Goal: Task Accomplishment & Management: Complete application form

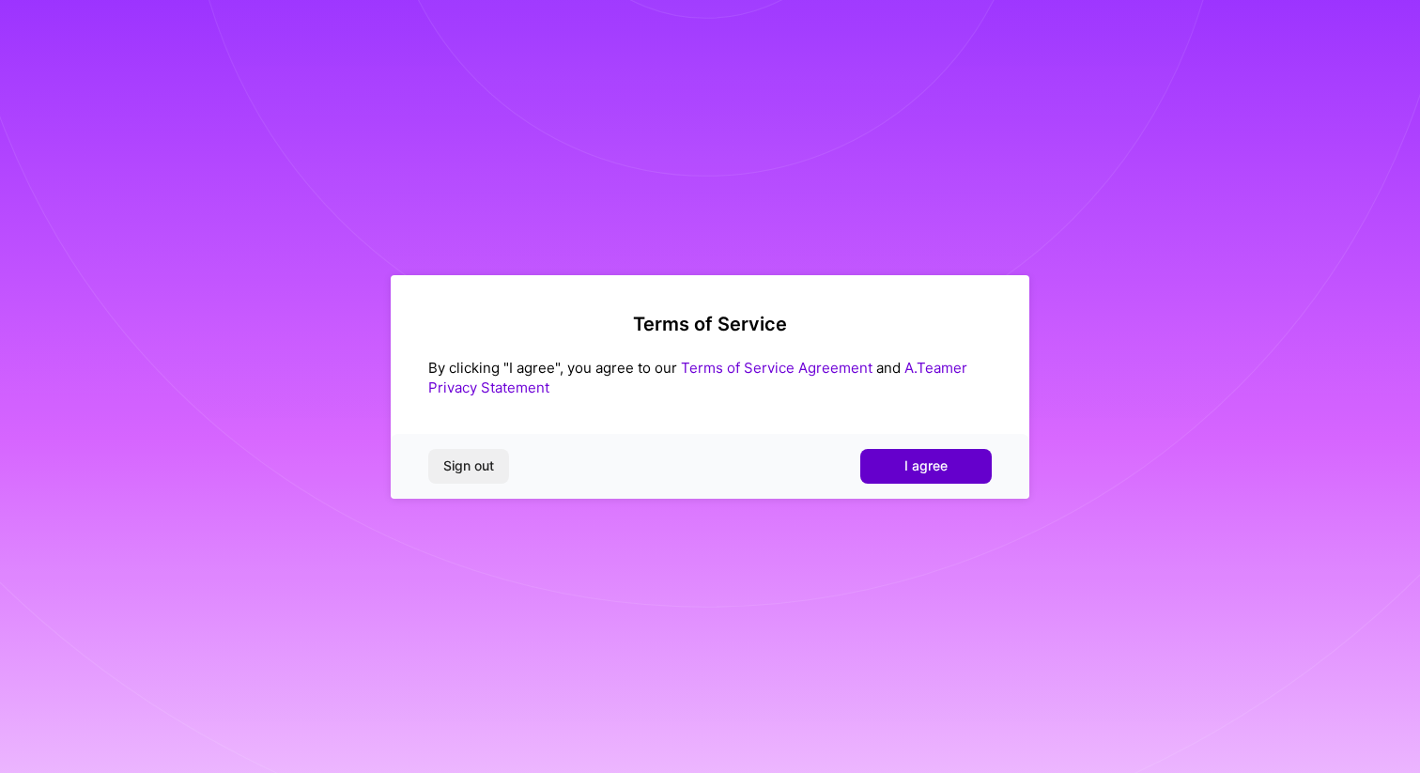
click at [888, 469] on button "I agree" at bounding box center [925, 466] width 131 height 34
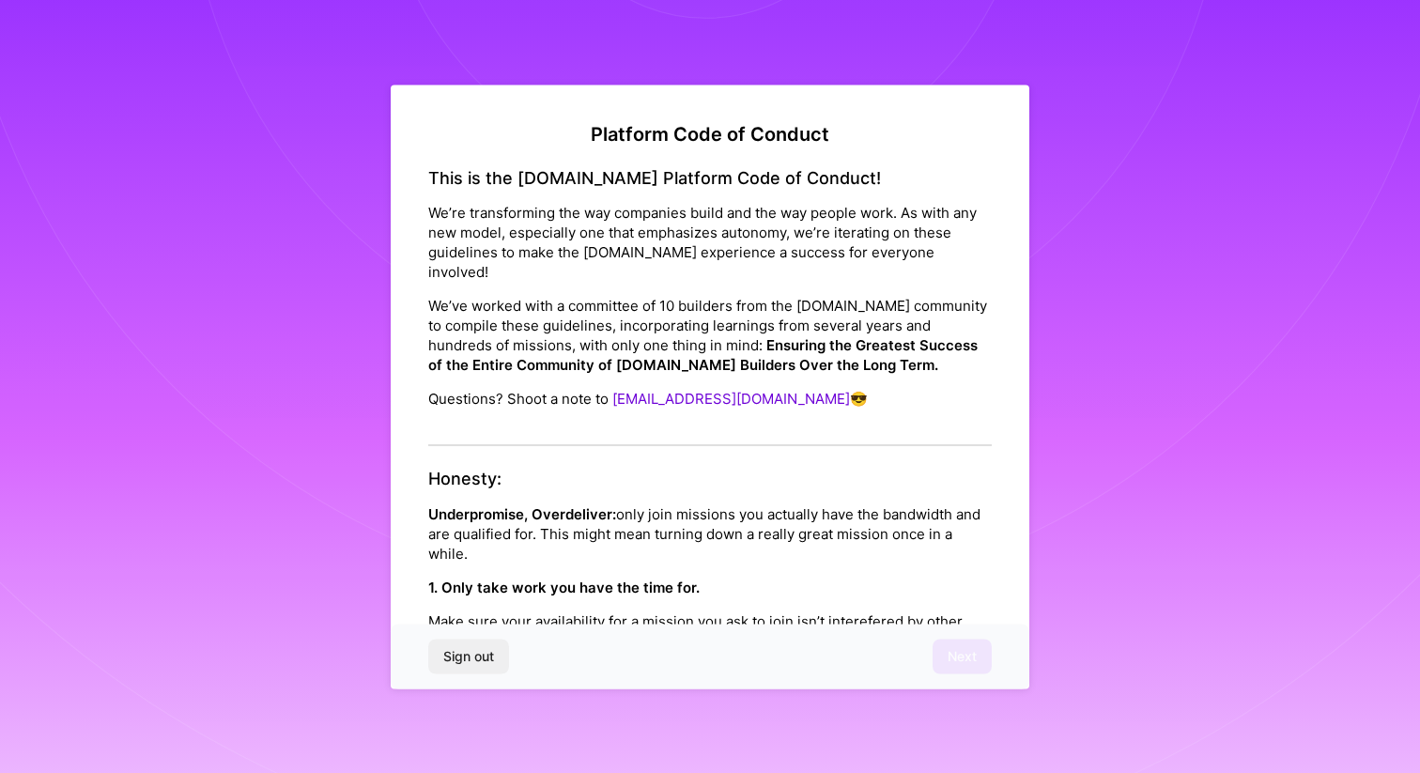
click at [744, 256] on p "We’re transforming the way companies build and the way people work. As with any…" at bounding box center [709, 242] width 563 height 79
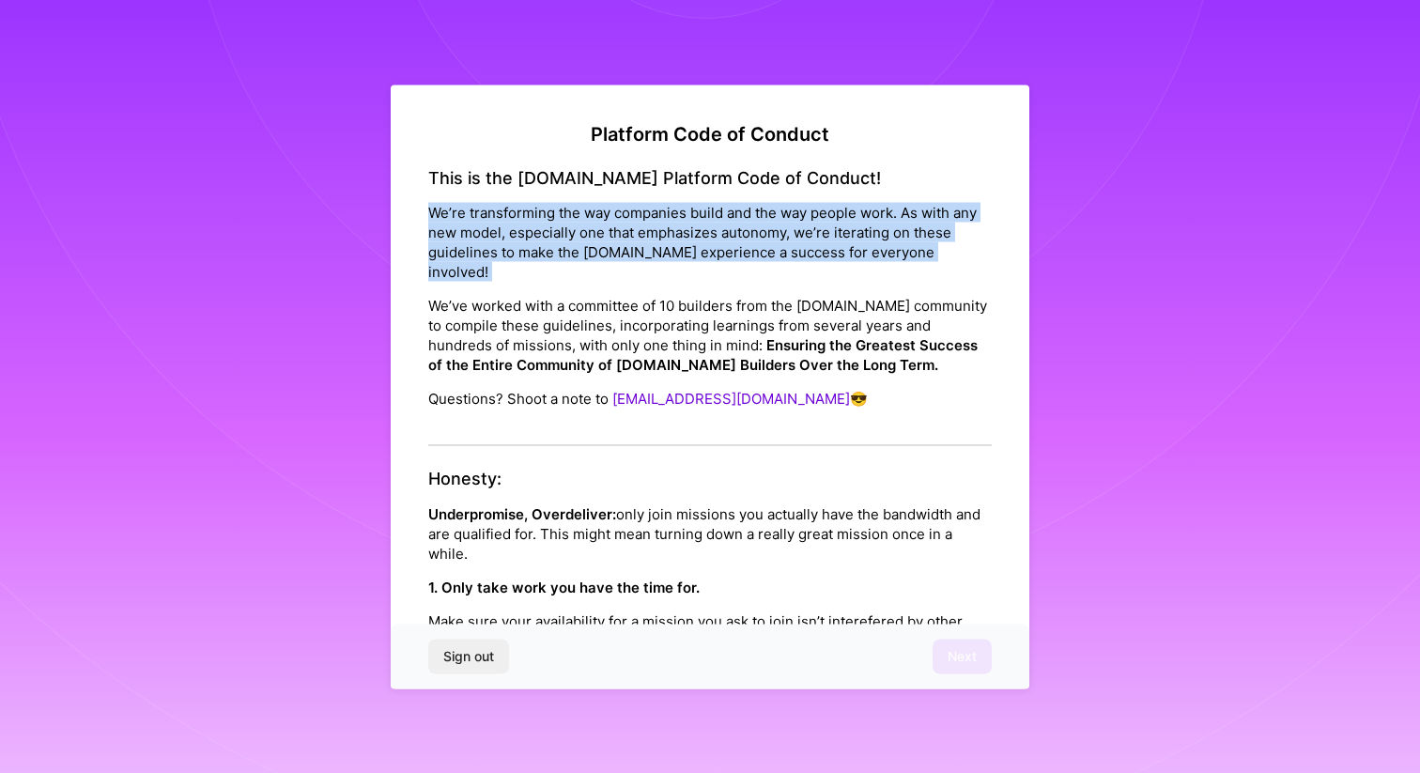
click at [744, 256] on p "We’re transforming the way companies build and the way people work. As with any…" at bounding box center [709, 242] width 563 height 79
click at [767, 336] on strong "Ensuring the Greatest Success of the Entire Community of A.Team Builders Over t…" at bounding box center [702, 355] width 549 height 38
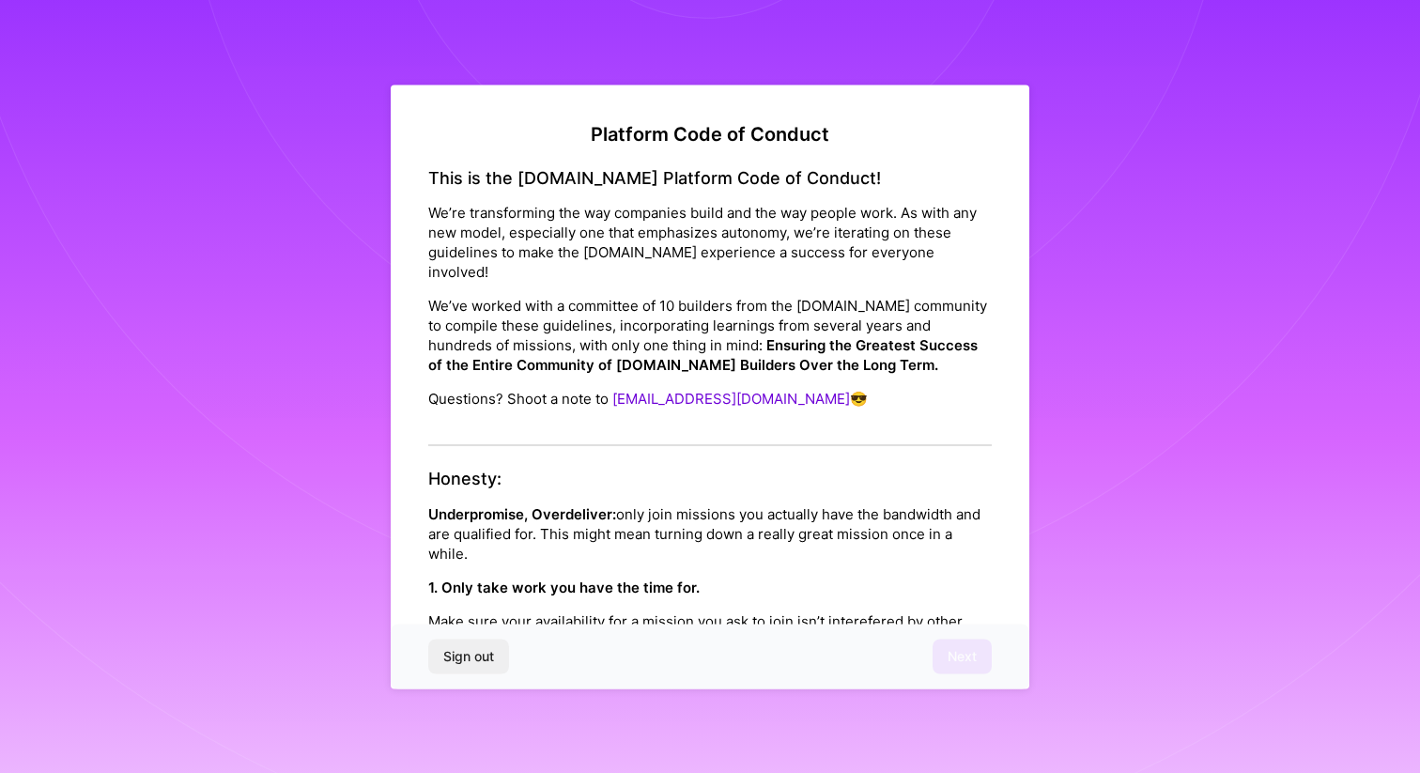
click at [767, 336] on strong "Ensuring the Greatest Success of the Entire Community of A.Team Builders Over t…" at bounding box center [702, 355] width 549 height 38
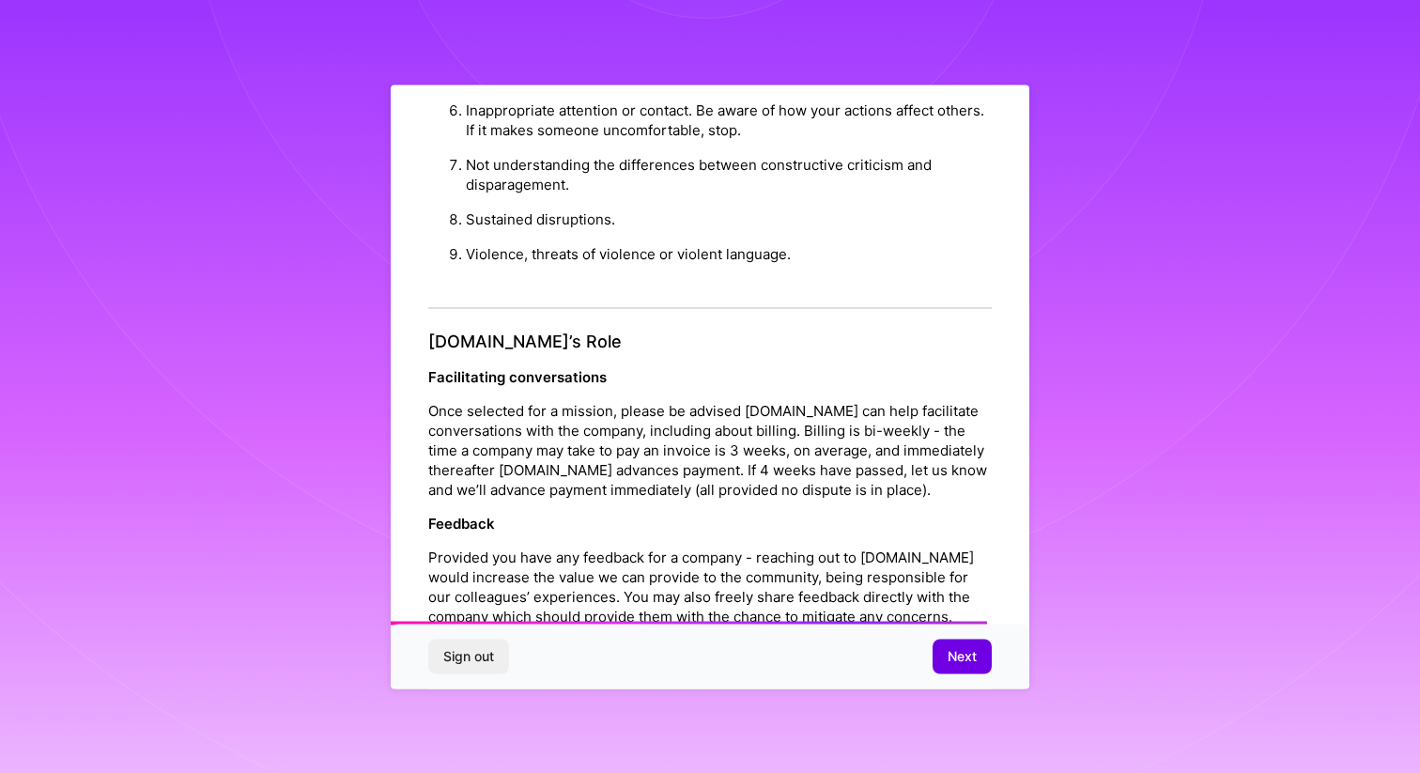
scroll to position [1979, 0]
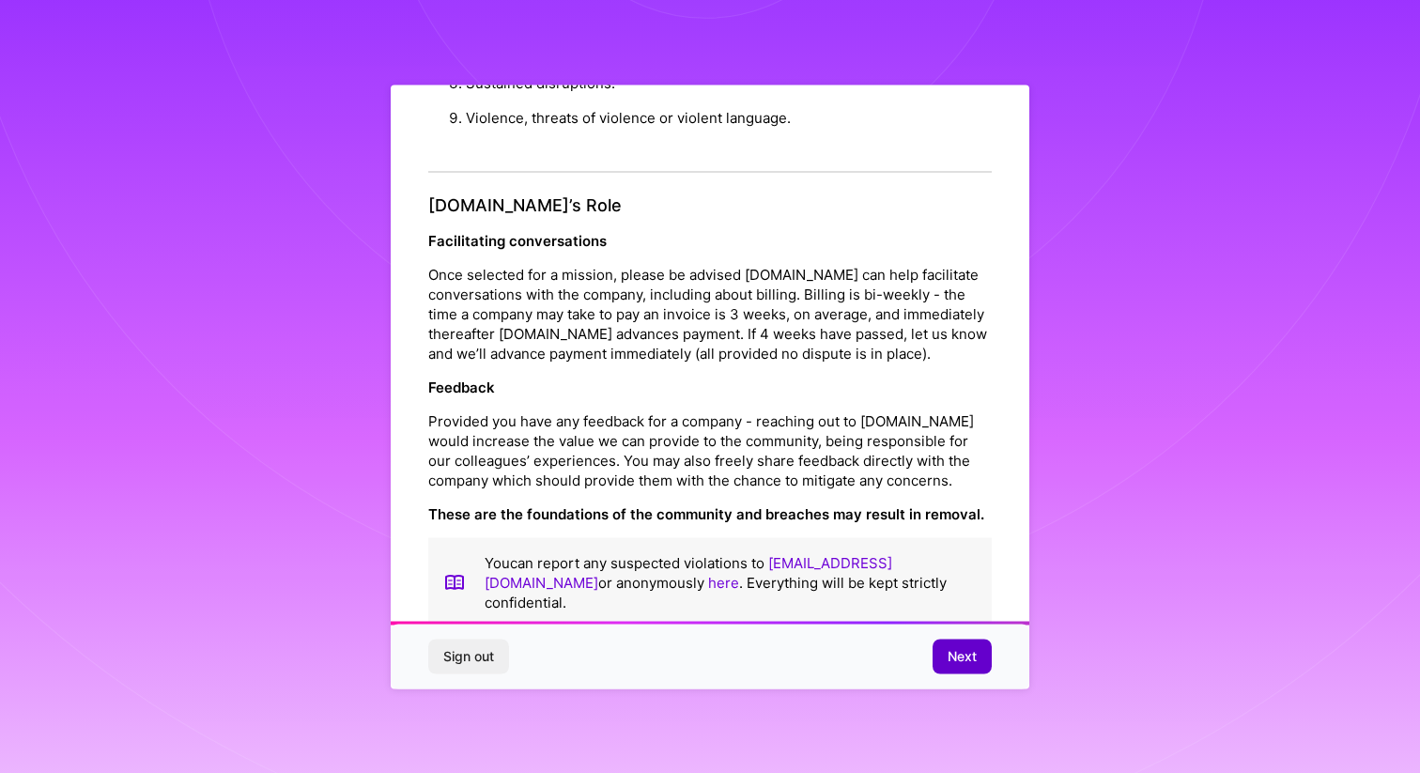
click at [959, 672] on button "Next" at bounding box center [961, 656] width 59 height 34
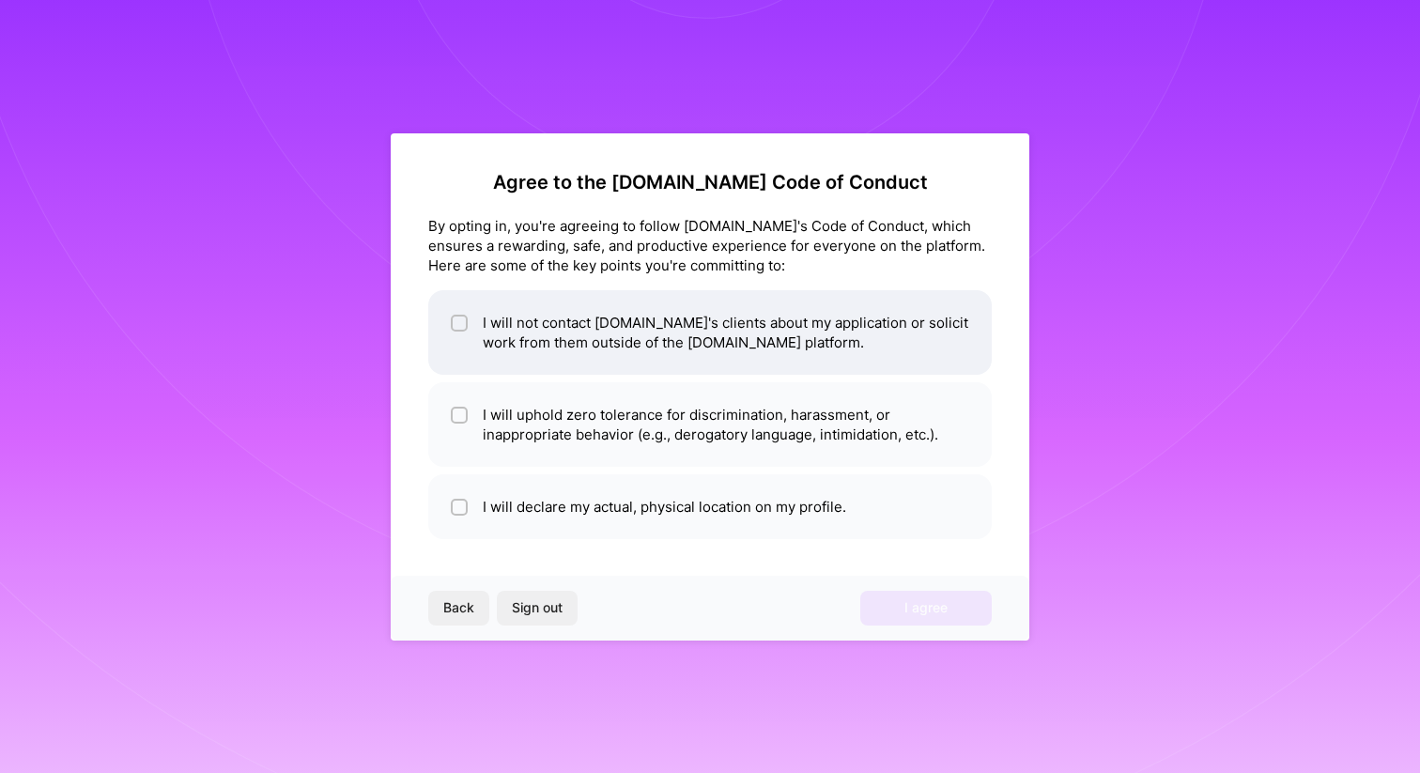
click at [780, 350] on li "I will not contact A.Team's clients about my application or solicit work from t…" at bounding box center [709, 332] width 563 height 85
checkbox input "true"
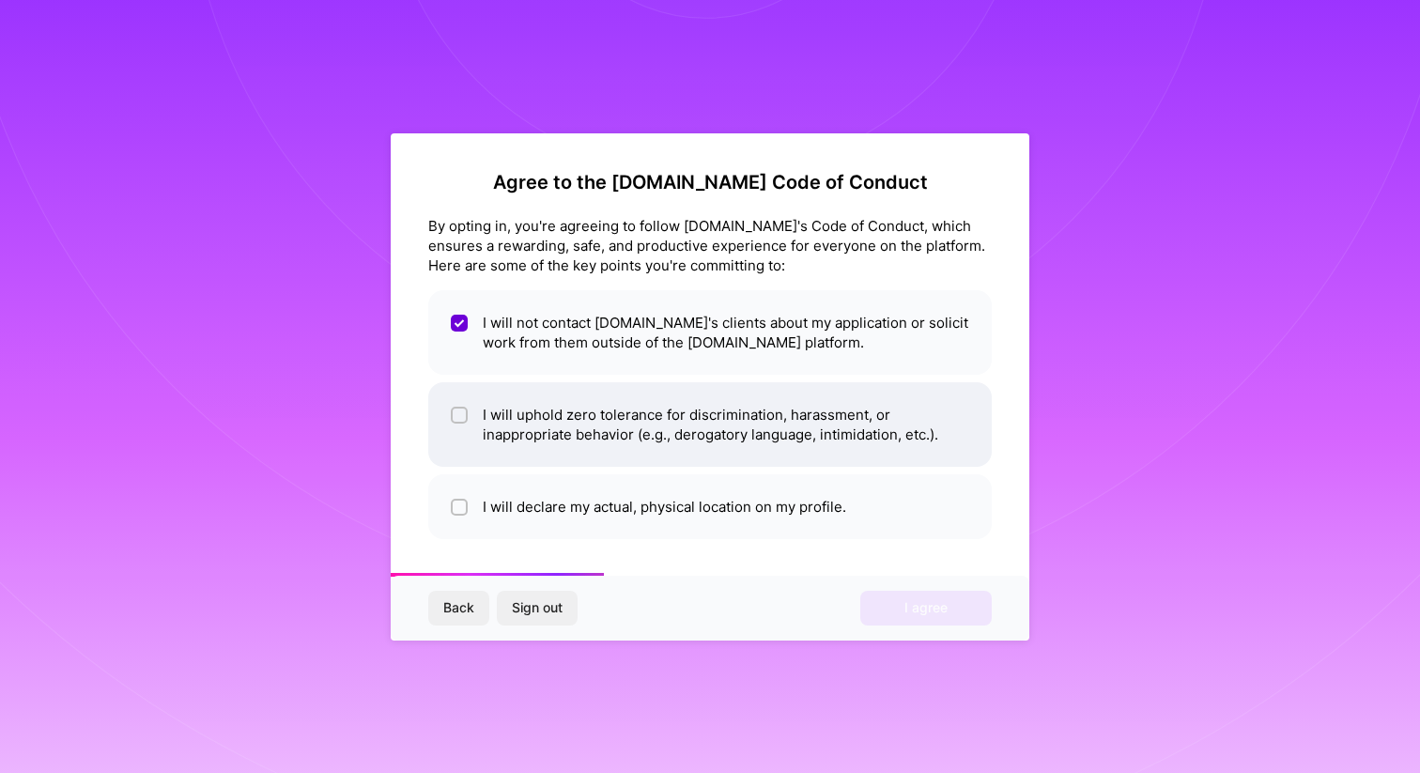
click at [740, 441] on li "I will uphold zero tolerance for discrimination, harassment, or inappropriate b…" at bounding box center [709, 424] width 563 height 85
checkbox input "true"
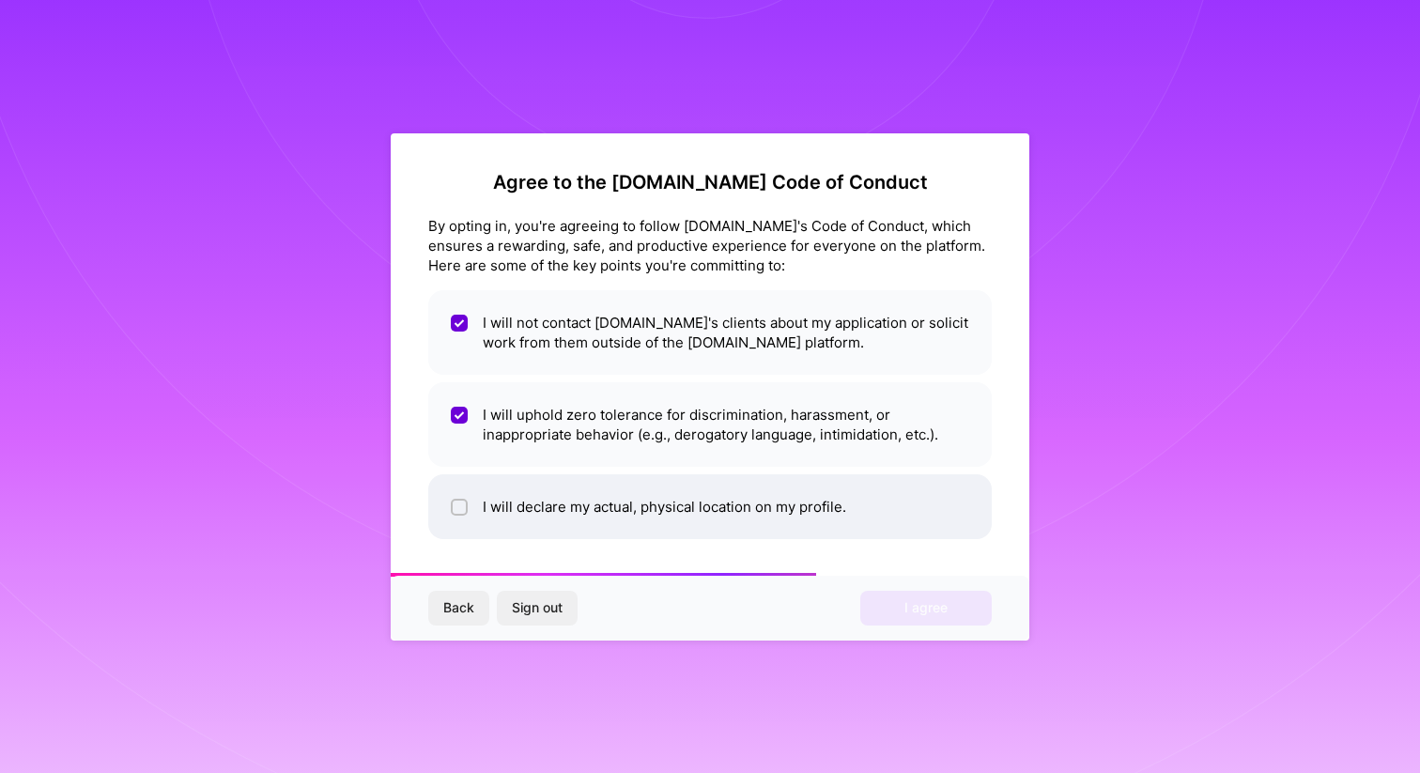
click at [746, 523] on li "I will declare my actual, physical location on my profile." at bounding box center [709, 506] width 563 height 65
checkbox input "true"
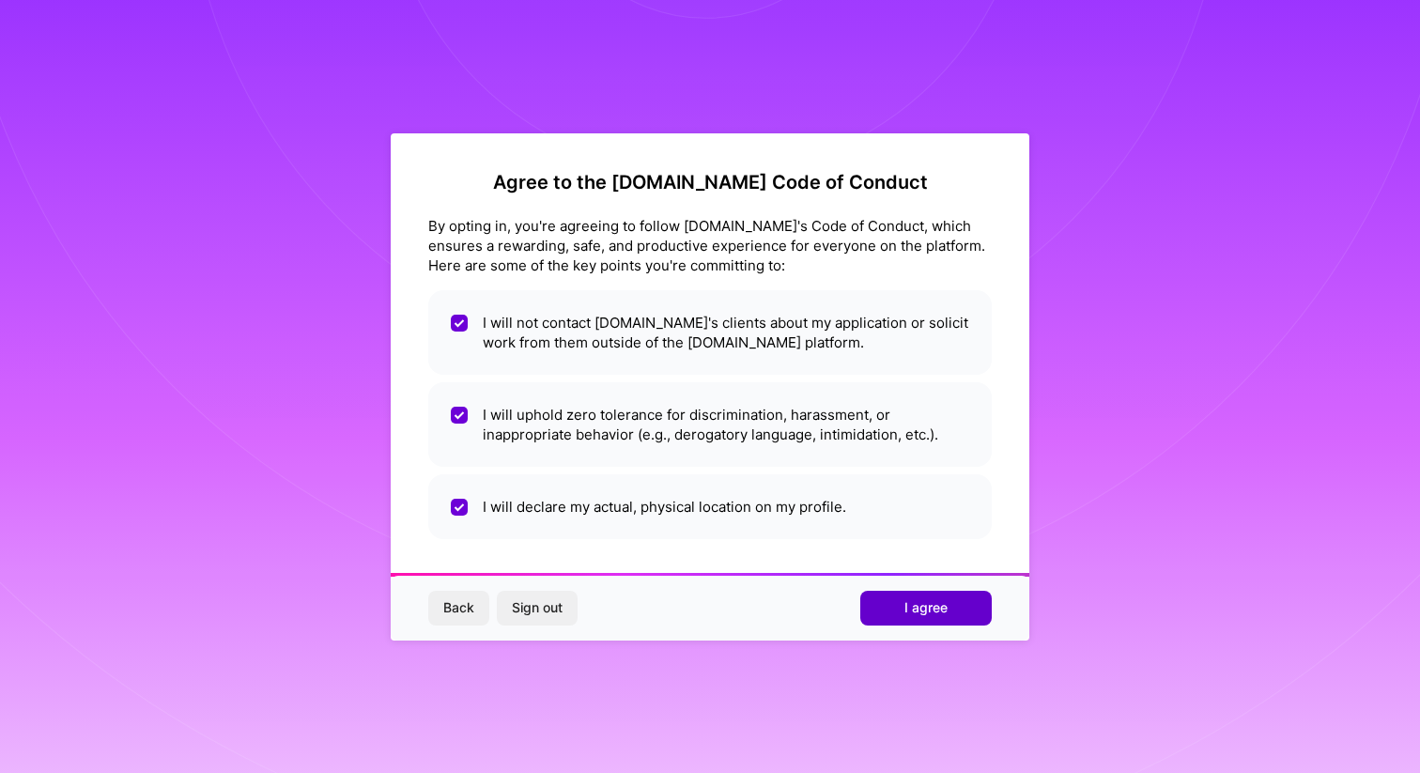
click at [916, 599] on span "I agree" at bounding box center [925, 607] width 43 height 19
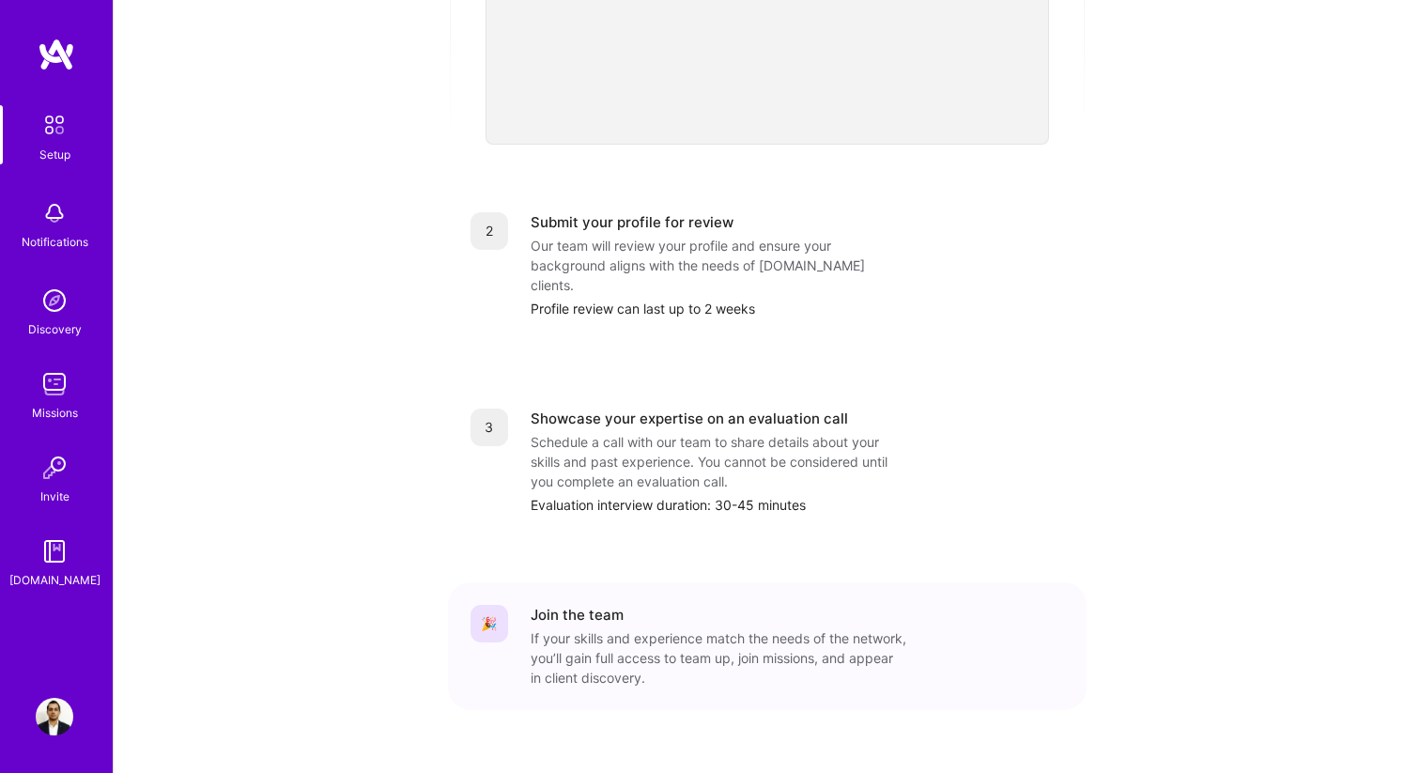
scroll to position [654, 0]
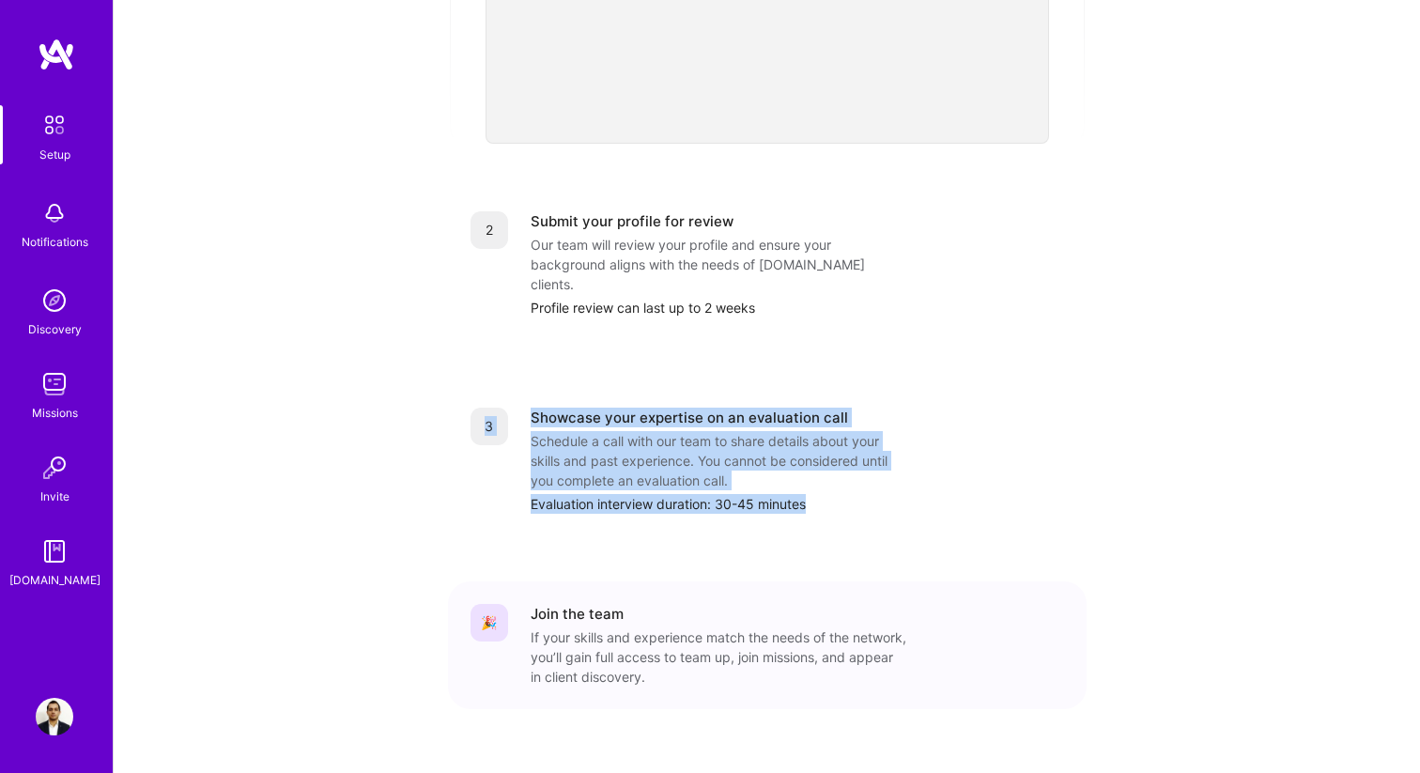
drag, startPoint x: 482, startPoint y: 371, endPoint x: 745, endPoint y: 502, distance: 293.9
click at [745, 502] on div "1 Build a stellar profile to stand out Complete profile Ensure your profile ful…" at bounding box center [767, 186] width 638 height 1119
click at [687, 431] on div "Schedule a call with our team to share details about your skills and past exper…" at bounding box center [719, 460] width 376 height 59
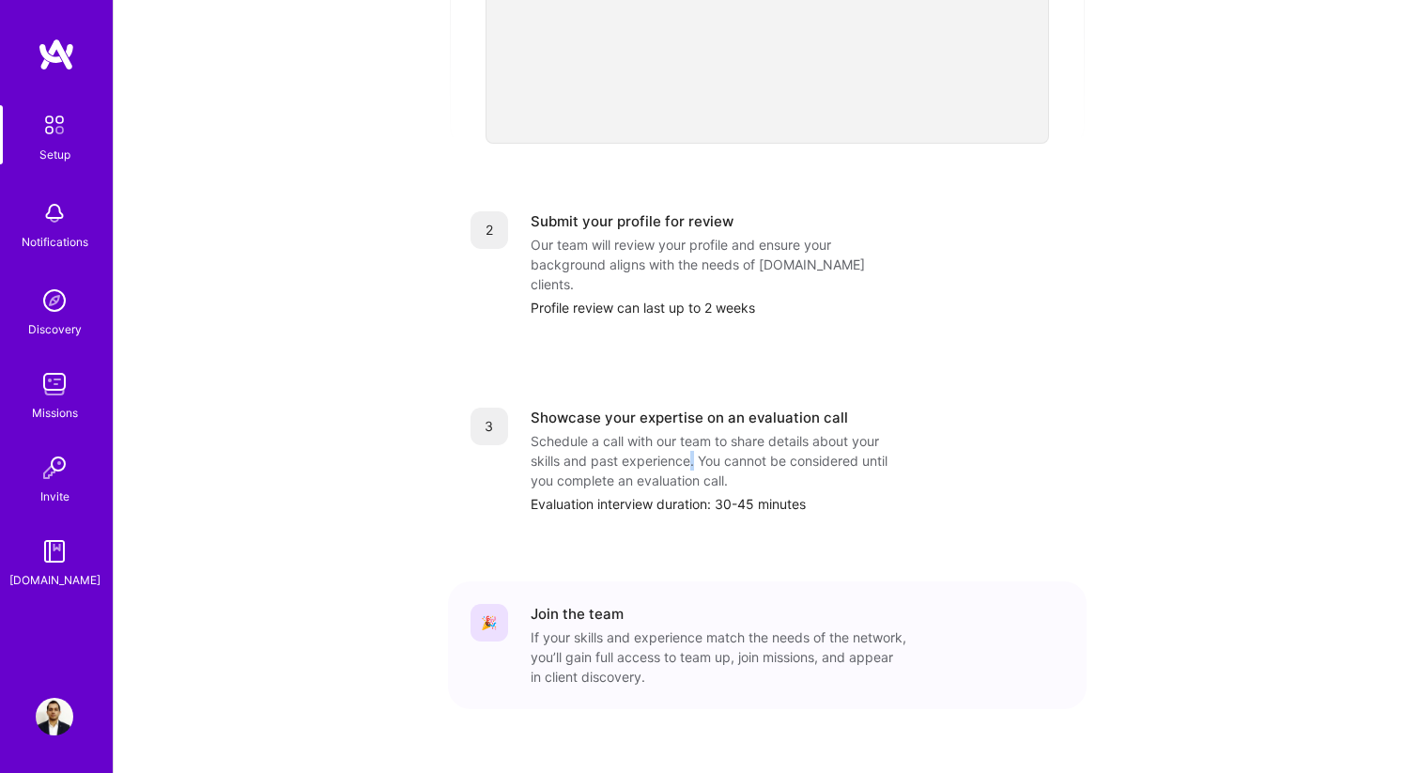
click at [687, 431] on div "Schedule a call with our team to share details about your skills and past exper…" at bounding box center [719, 460] width 376 height 59
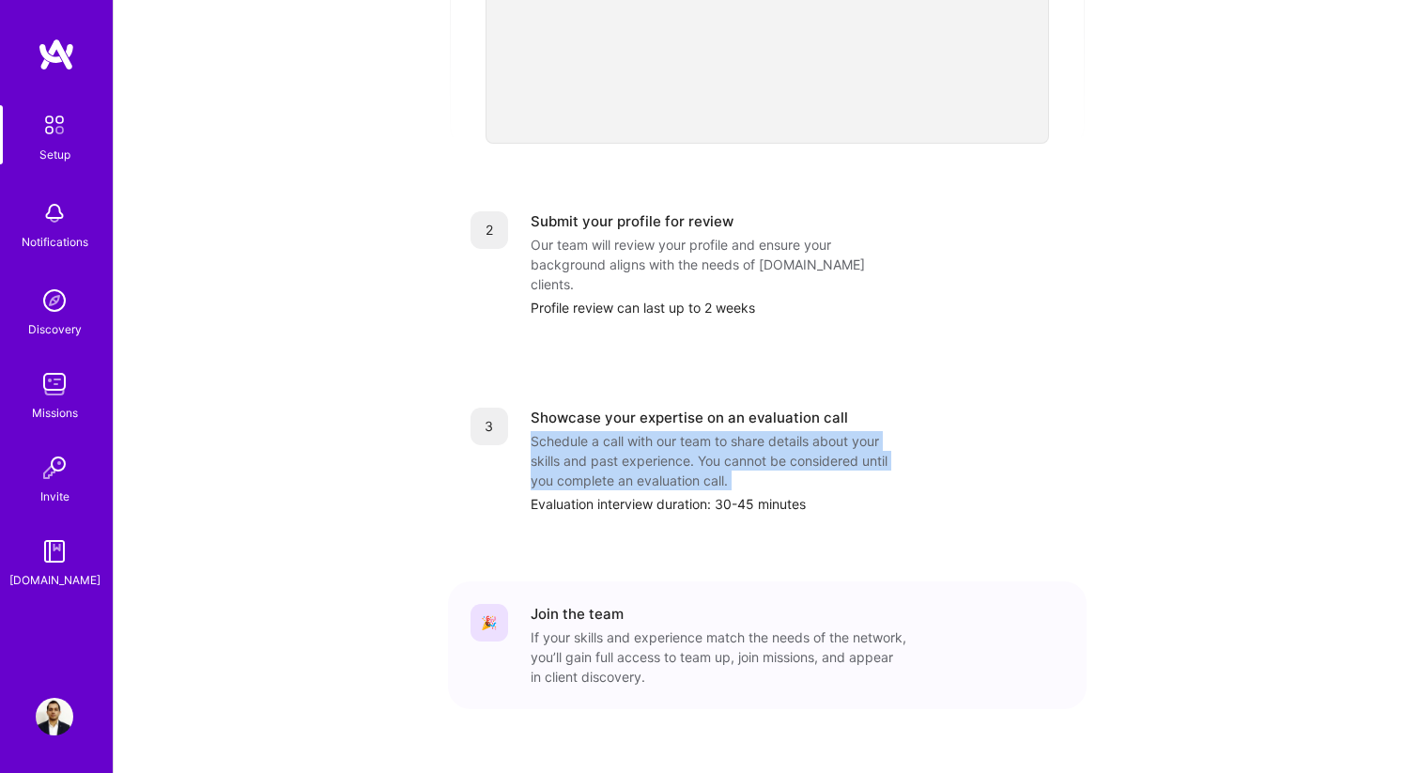
click at [687, 431] on div "Schedule a call with our team to share details about your skills and past exper…" at bounding box center [719, 460] width 376 height 59
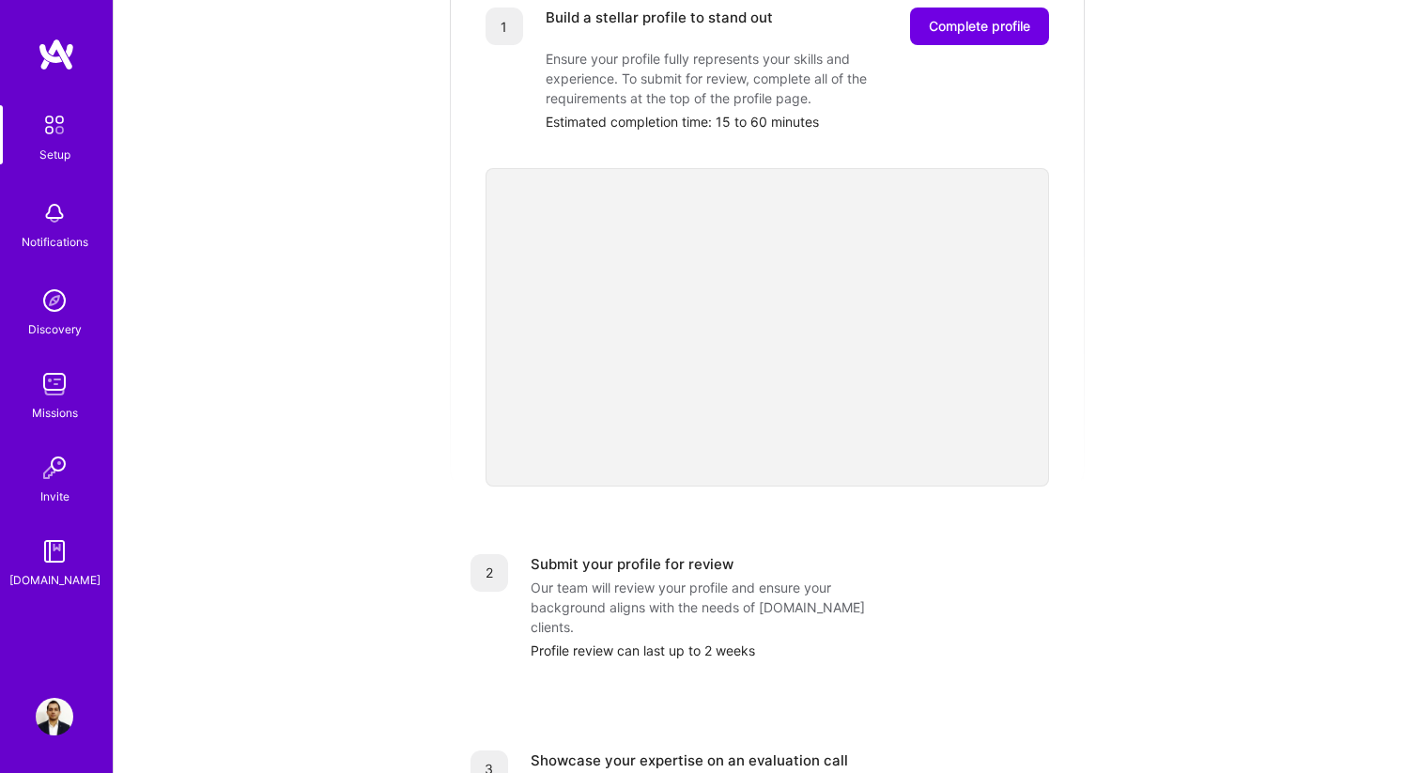
scroll to position [0, 0]
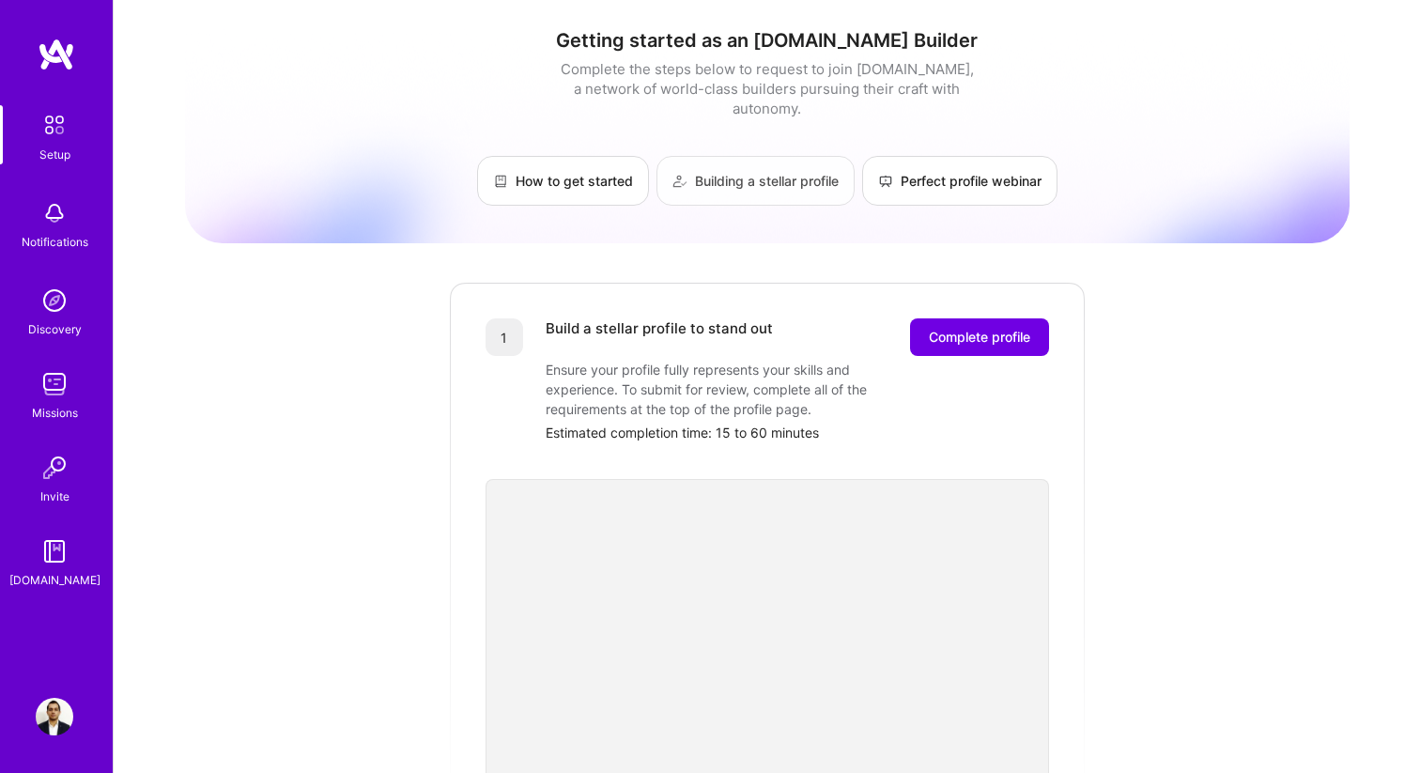
click at [821, 172] on link "Building a stellar profile" at bounding box center [755, 181] width 198 height 50
click at [72, 225] on img at bounding box center [55, 213] width 38 height 38
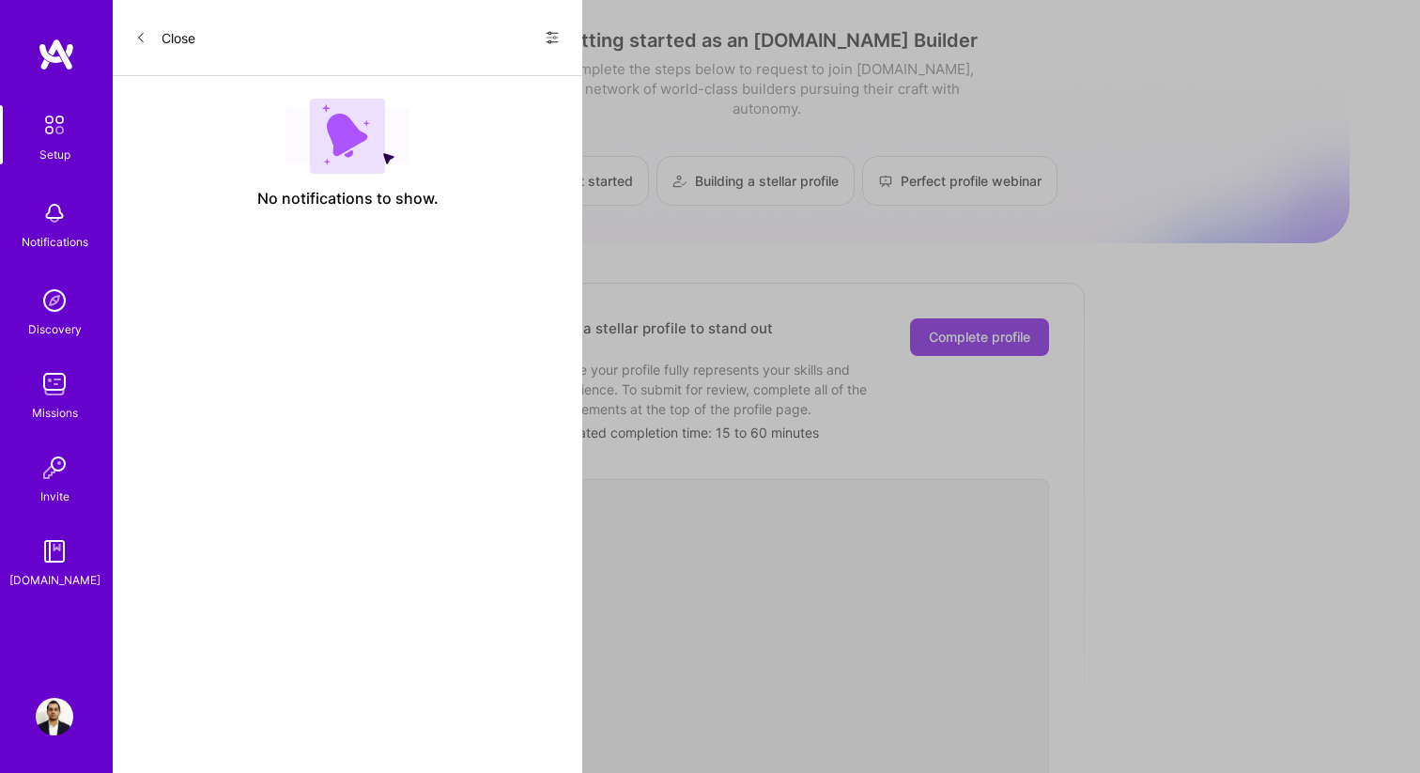
click at [789, 329] on div "Setup Notifications Discovery Missions Invite A.Guide Profile Close Show all no…" at bounding box center [710, 728] width 1420 height 1457
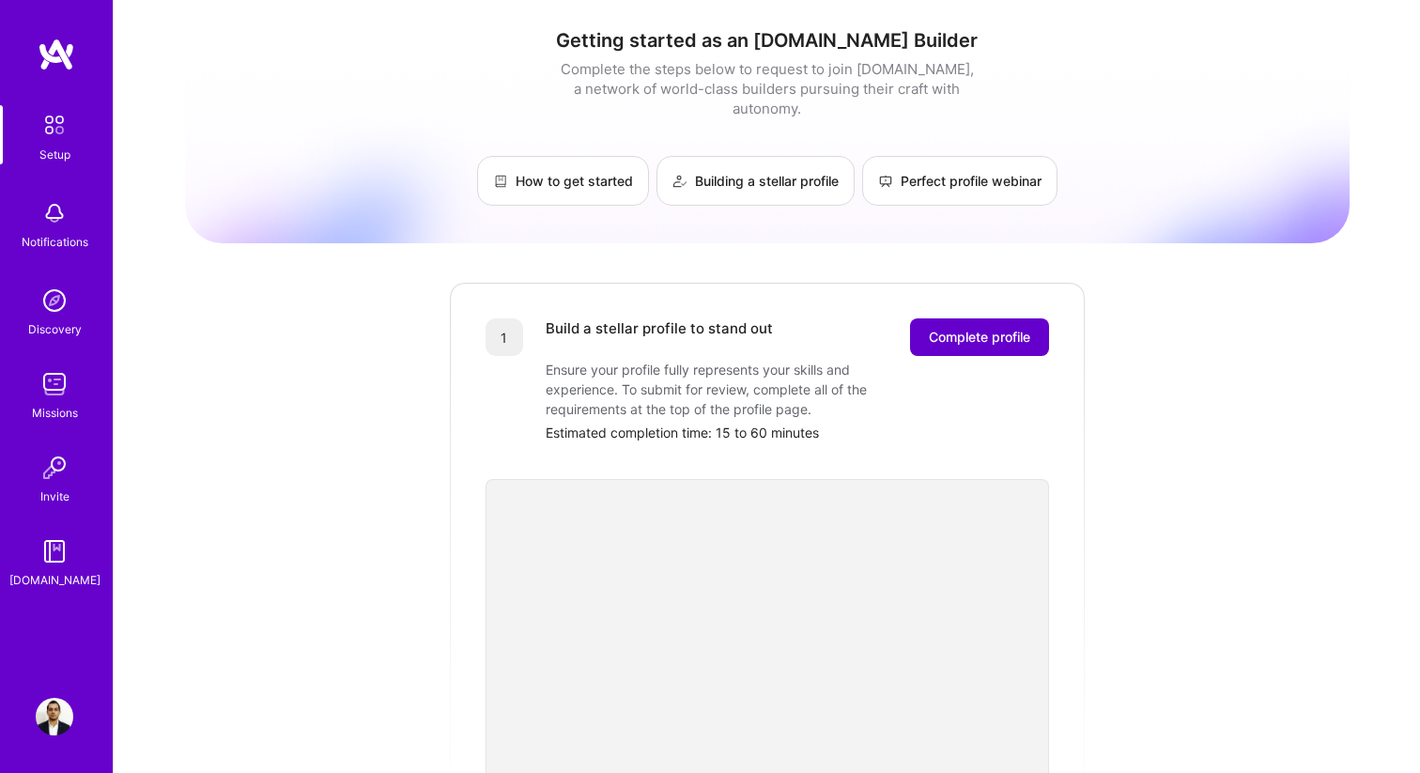
click at [986, 328] on span "Complete profile" at bounding box center [979, 337] width 101 height 19
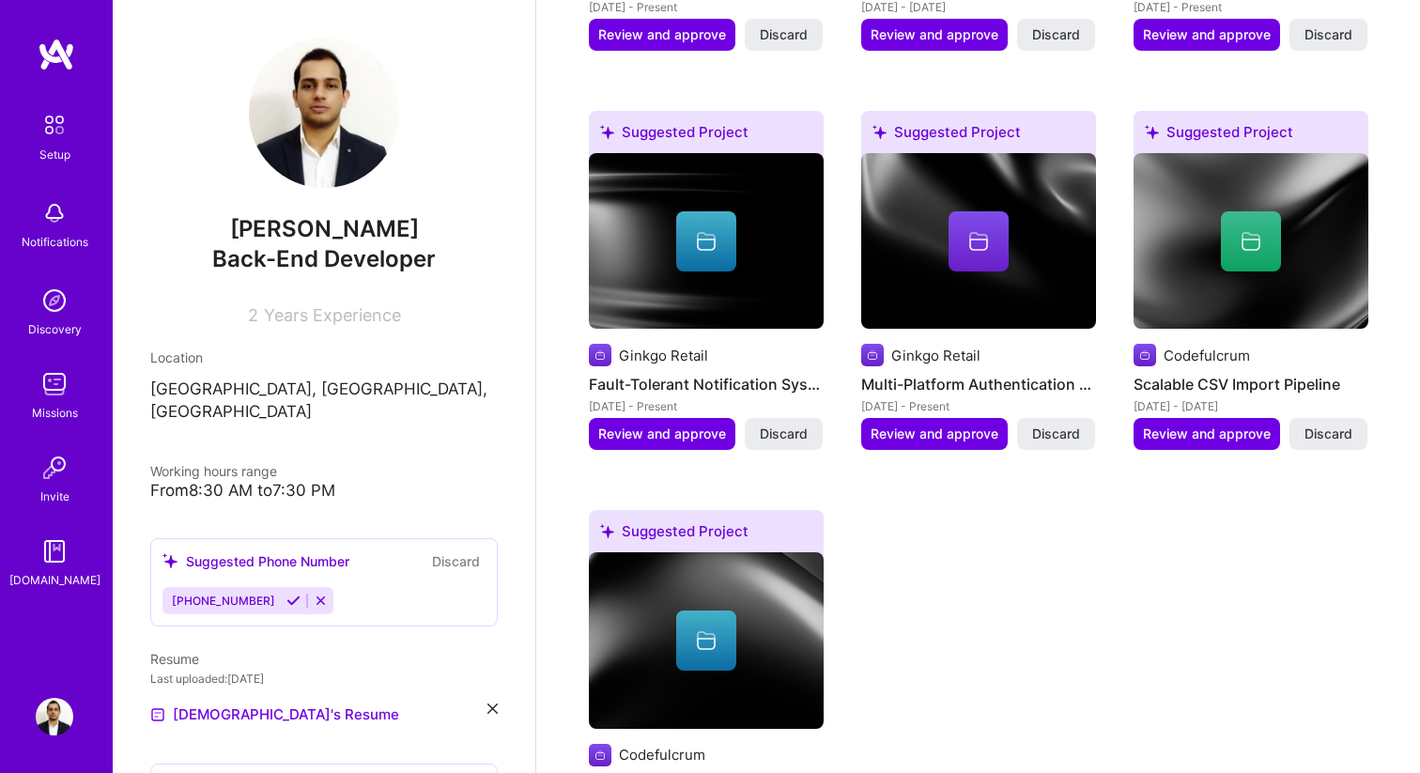
scroll to position [1240, 0]
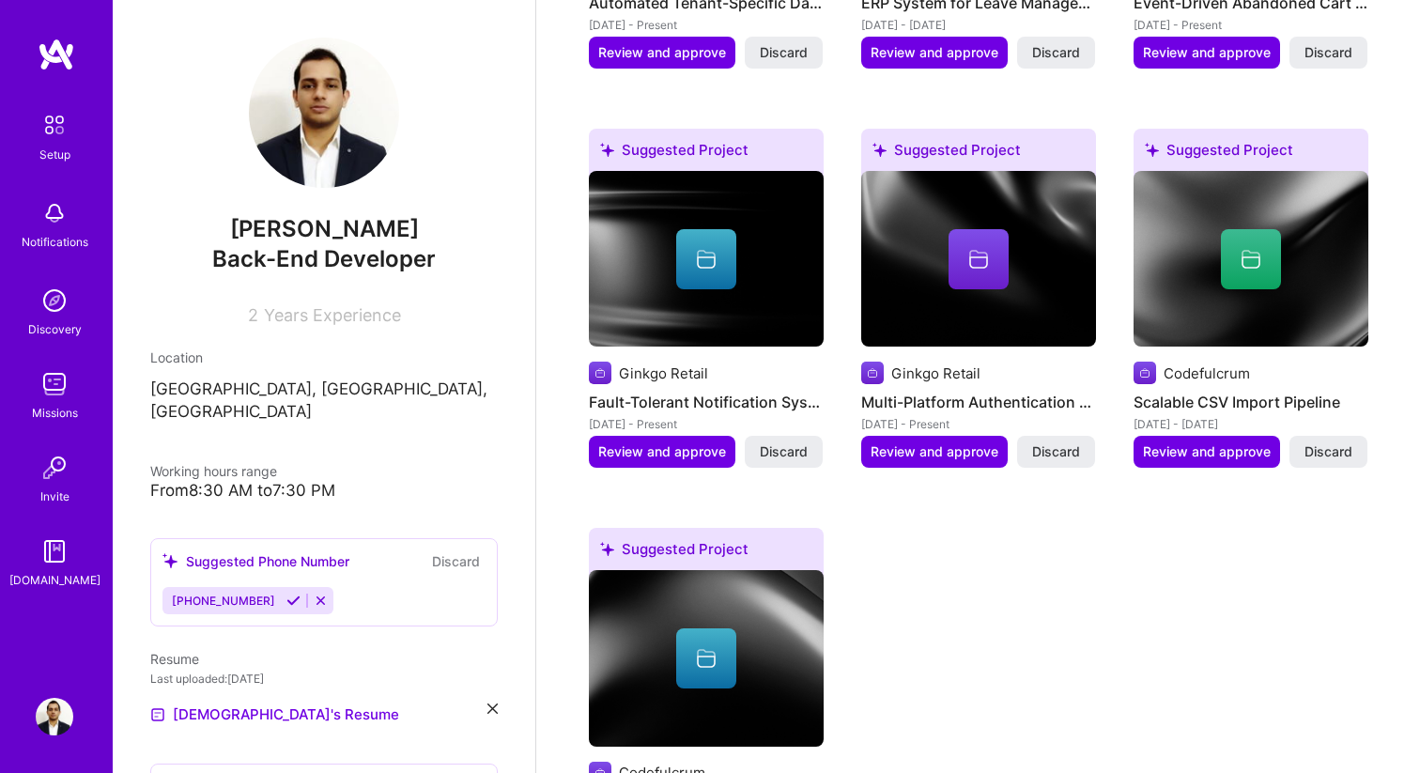
click at [45, 328] on div "Discovery" at bounding box center [55, 329] width 54 height 20
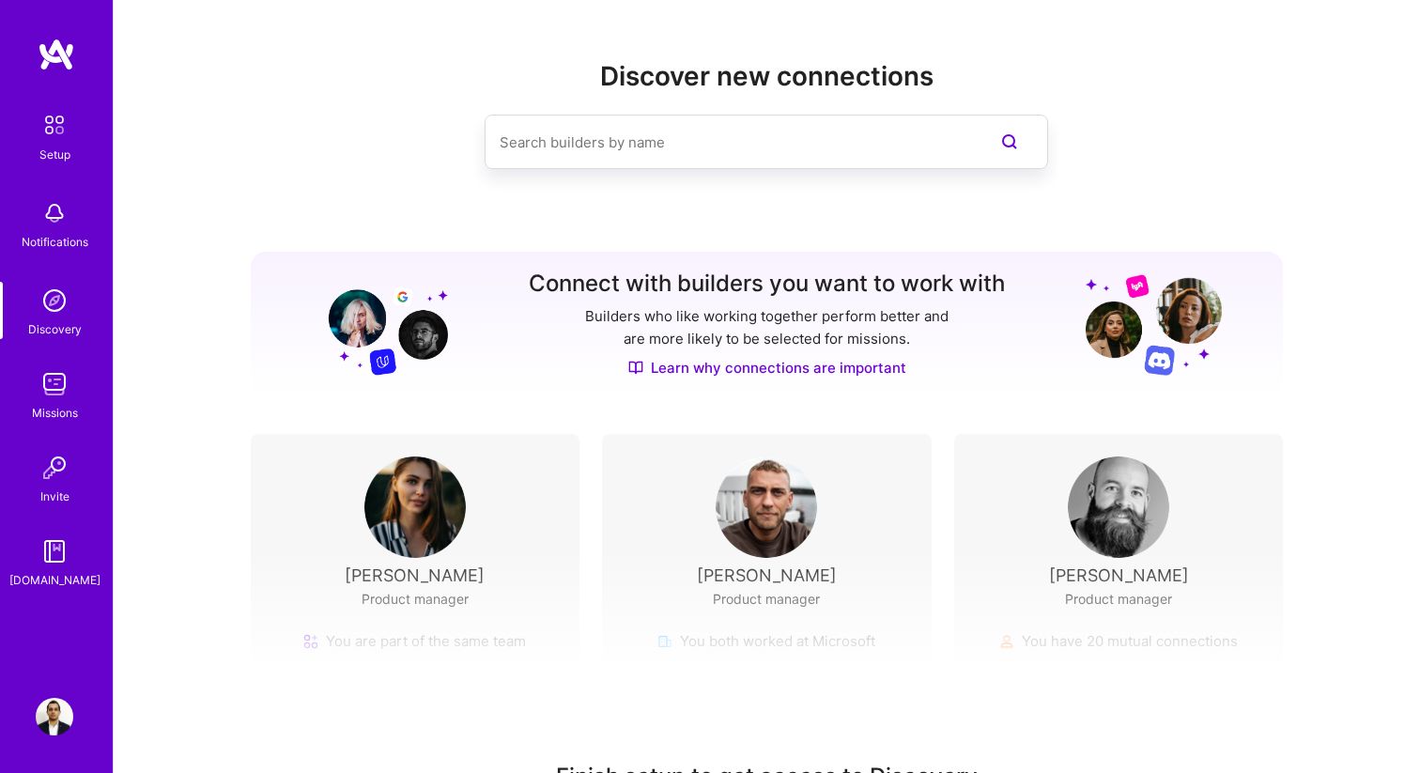
scroll to position [125, 0]
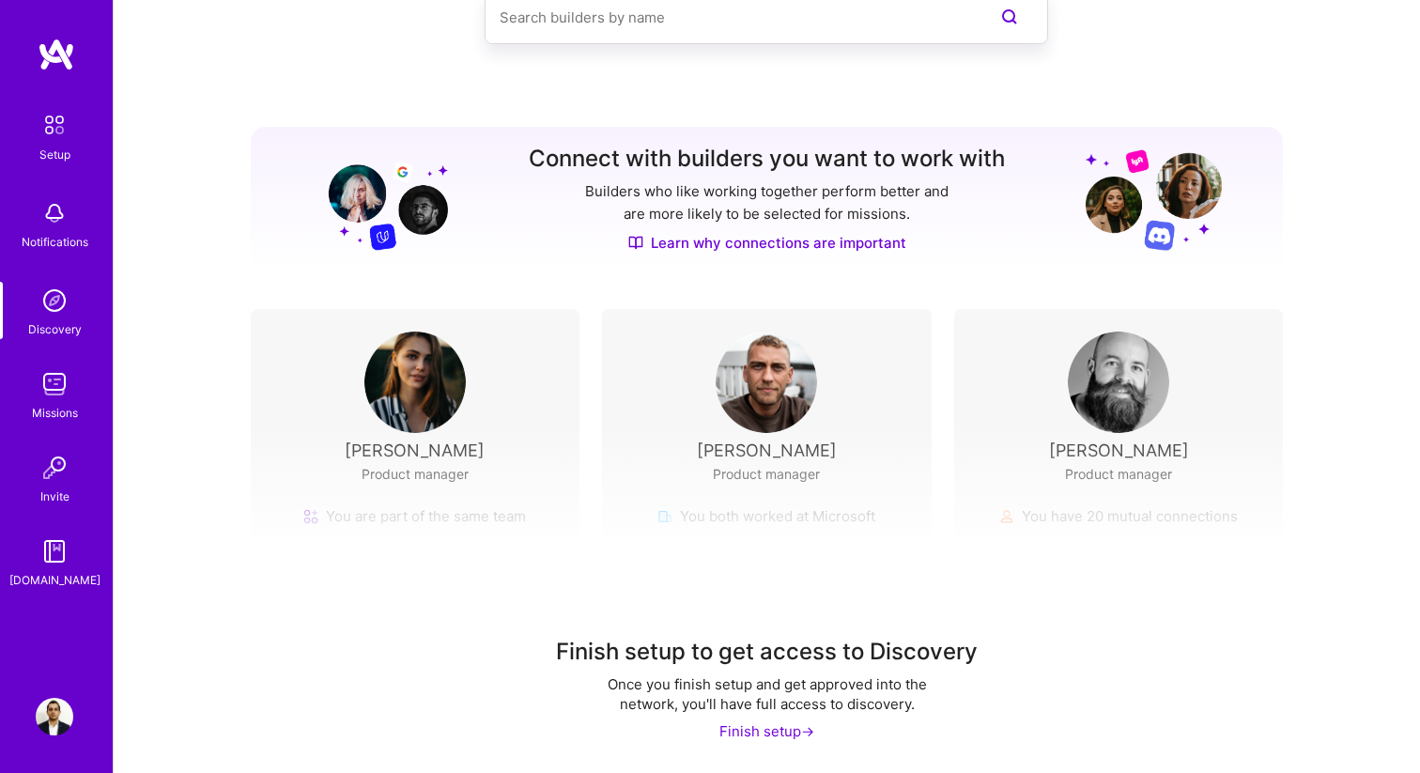
click at [77, 254] on div "Notifications" at bounding box center [54, 223] width 116 height 65
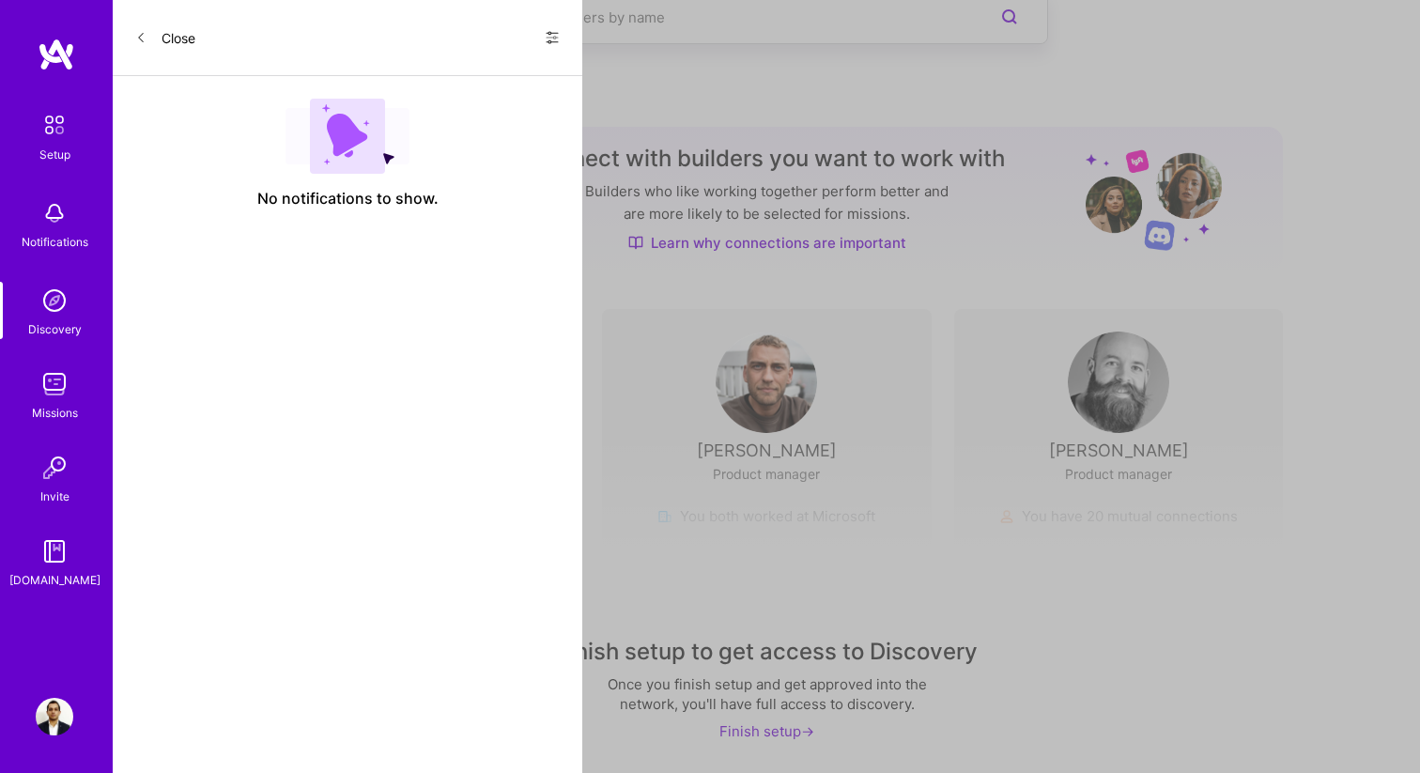
click at [46, 150] on div "Setup" at bounding box center [54, 155] width 31 height 20
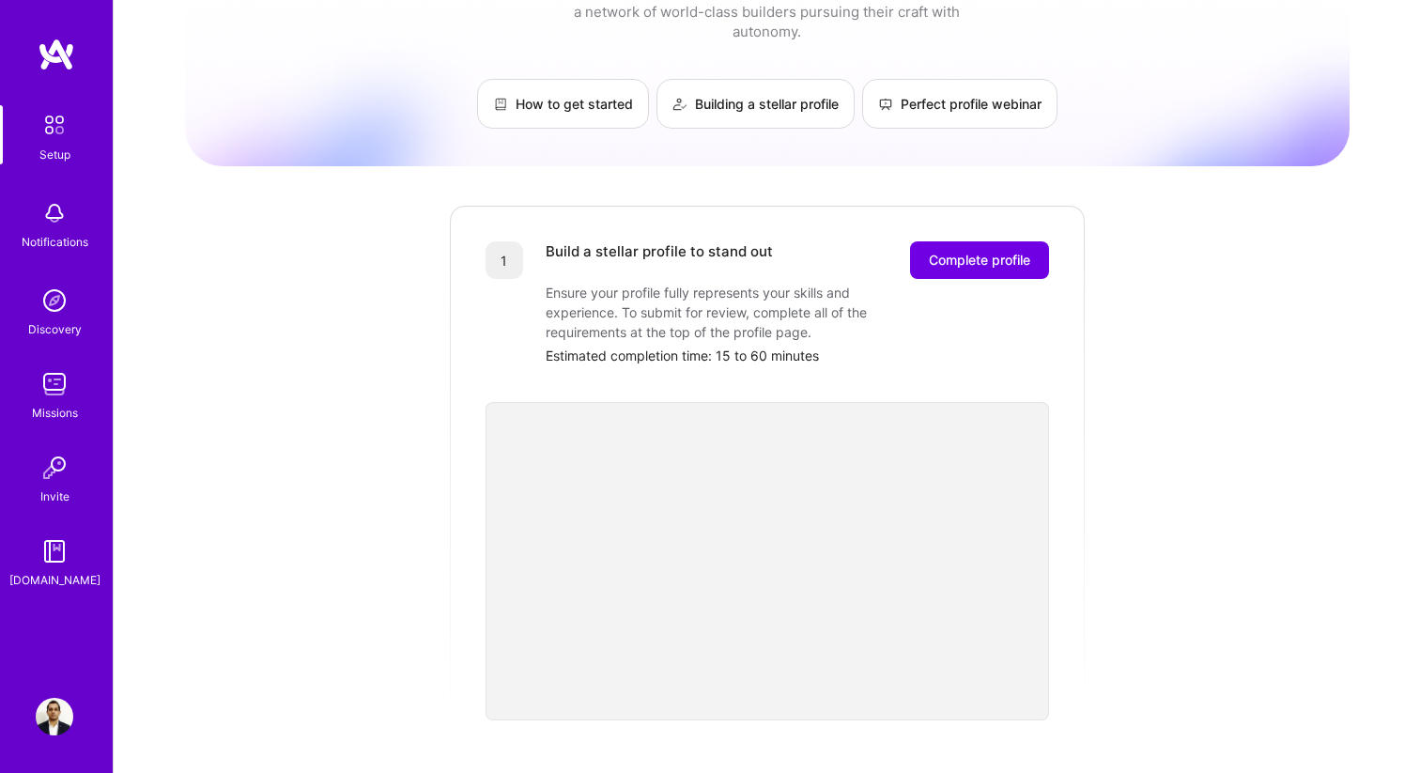
scroll to position [166, 0]
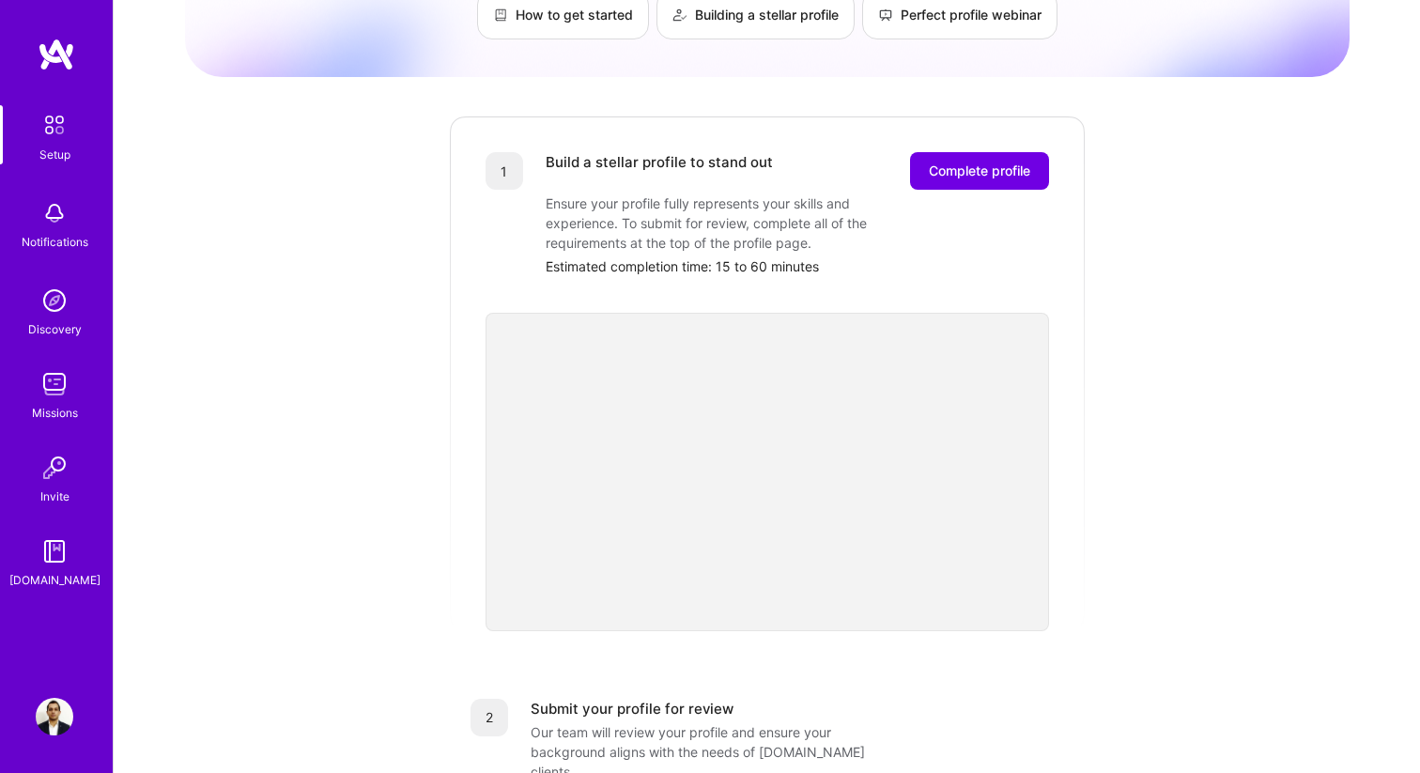
click at [56, 570] on div "[DOMAIN_NAME]" at bounding box center [54, 580] width 91 height 20
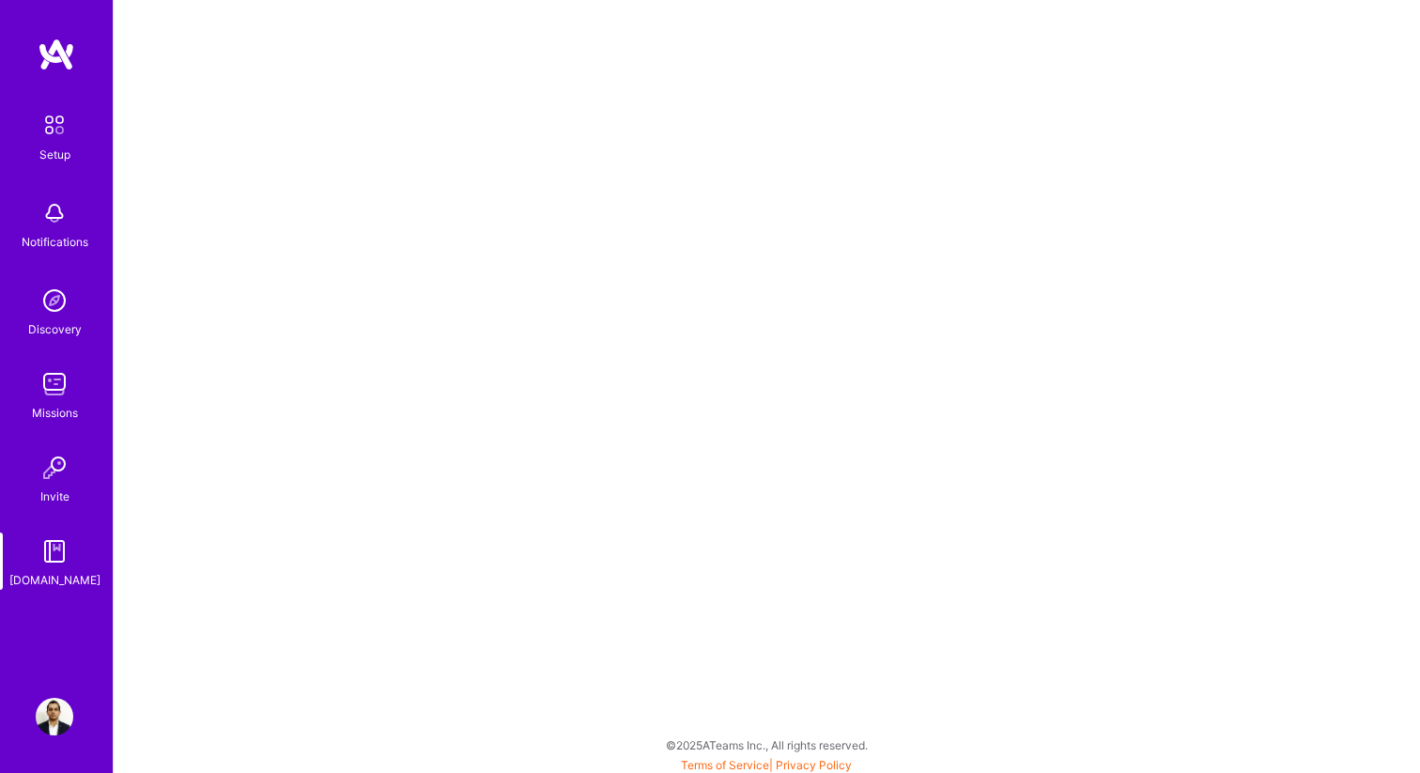
click at [41, 722] on img at bounding box center [55, 717] width 38 height 38
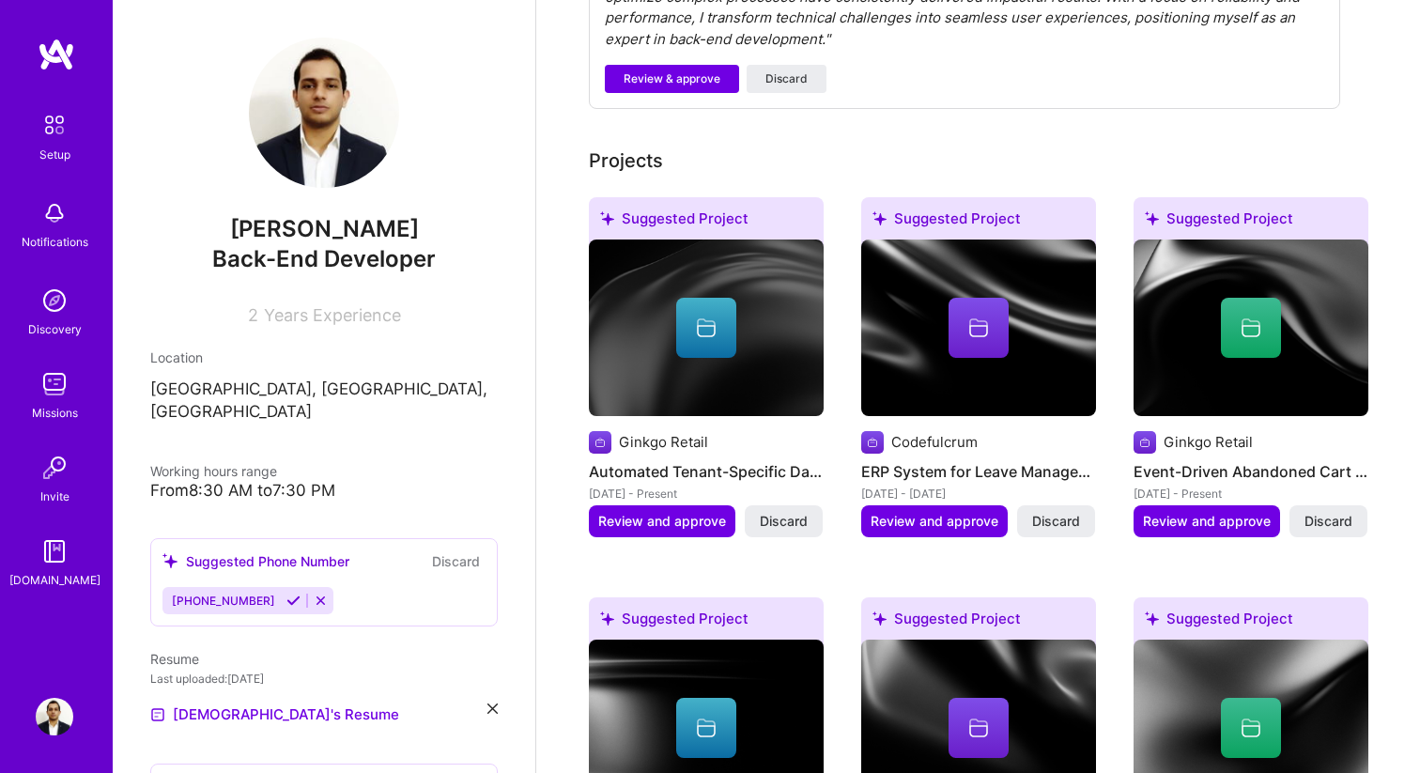
scroll to position [768, 0]
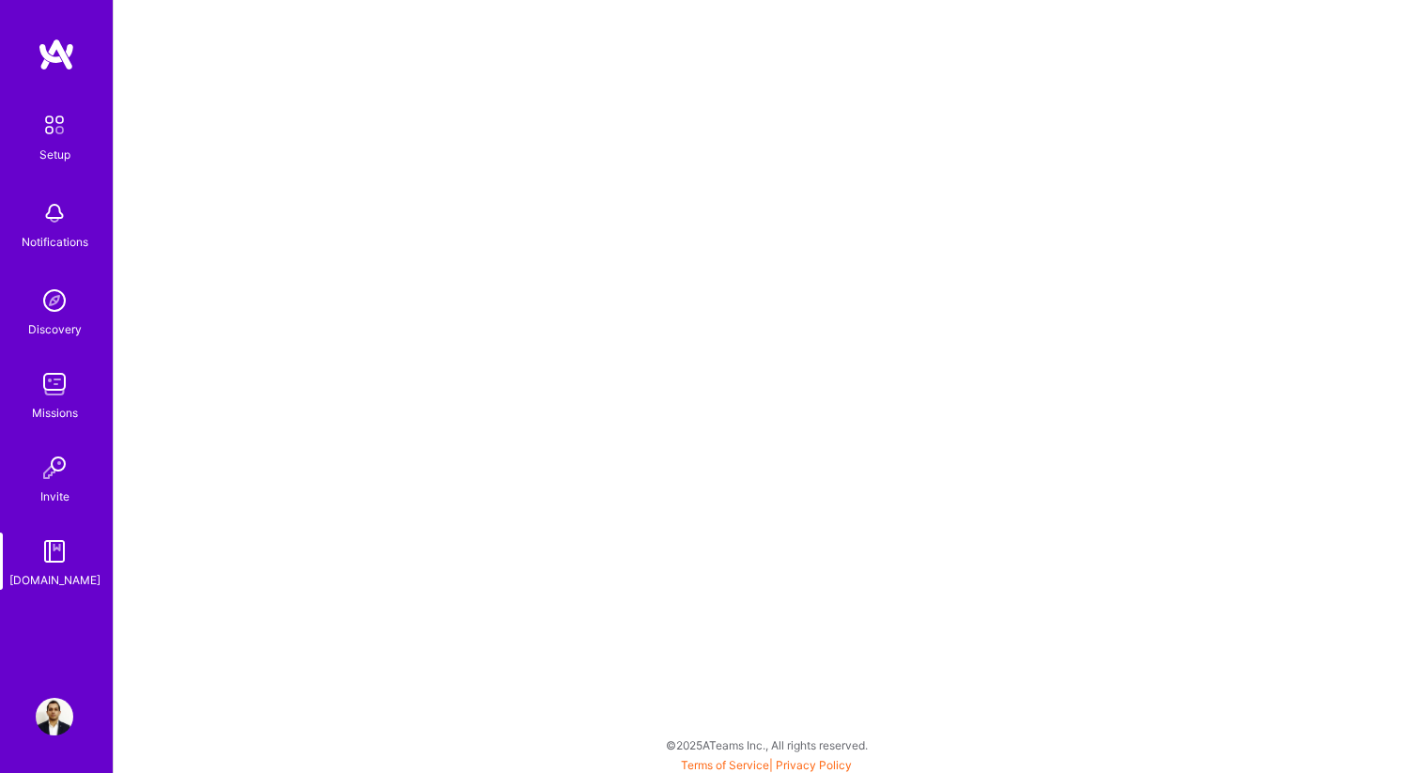
click at [65, 130] on img at bounding box center [54, 124] width 39 height 39
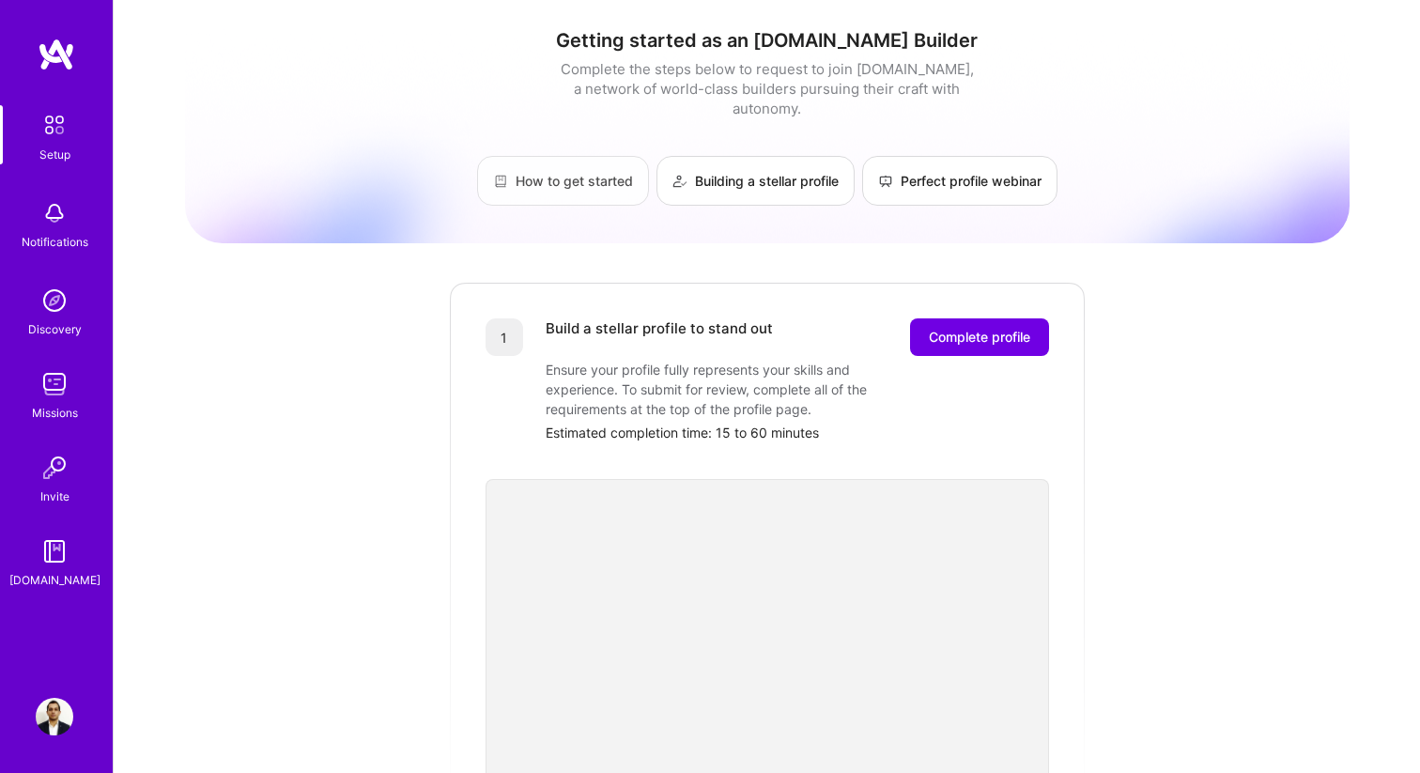
click at [565, 156] on link "How to get started" at bounding box center [563, 181] width 172 height 50
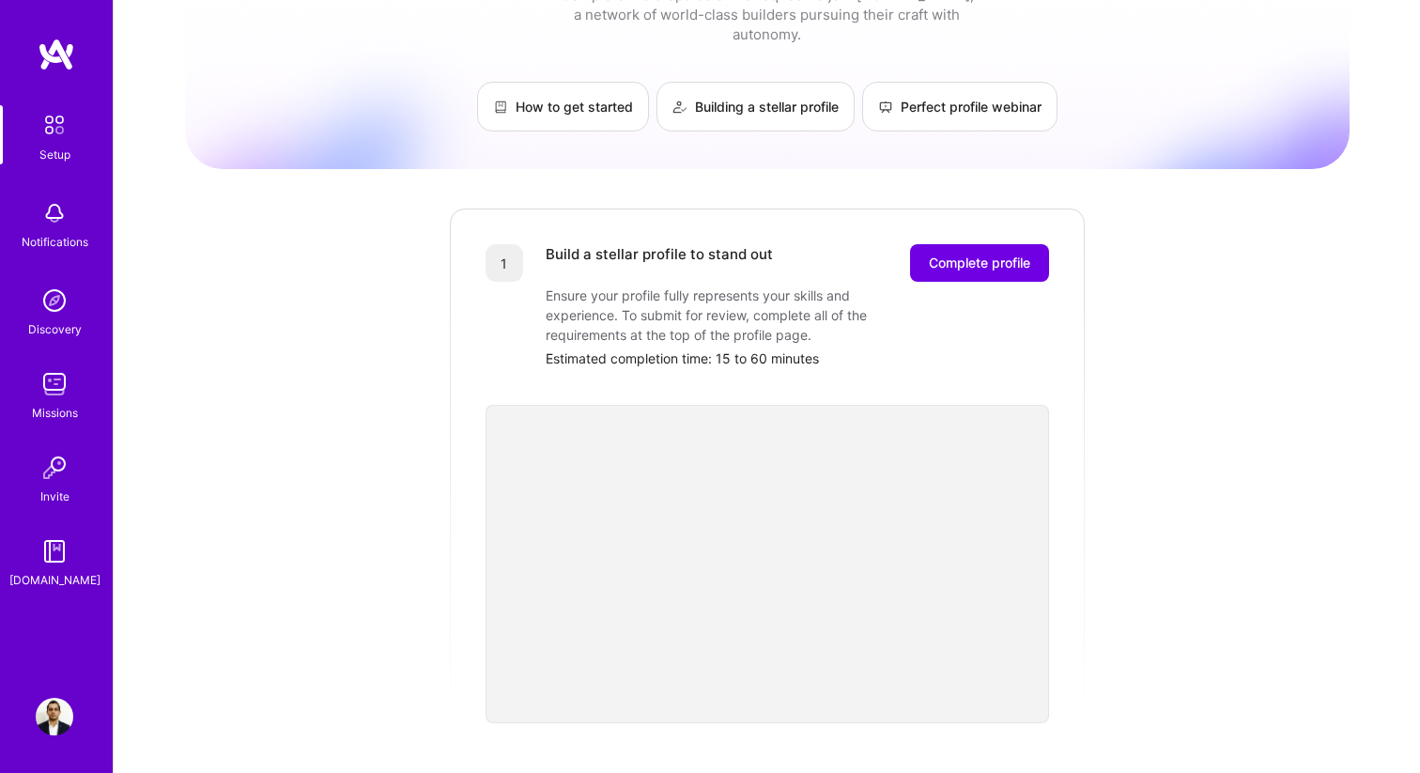
scroll to position [180, 0]
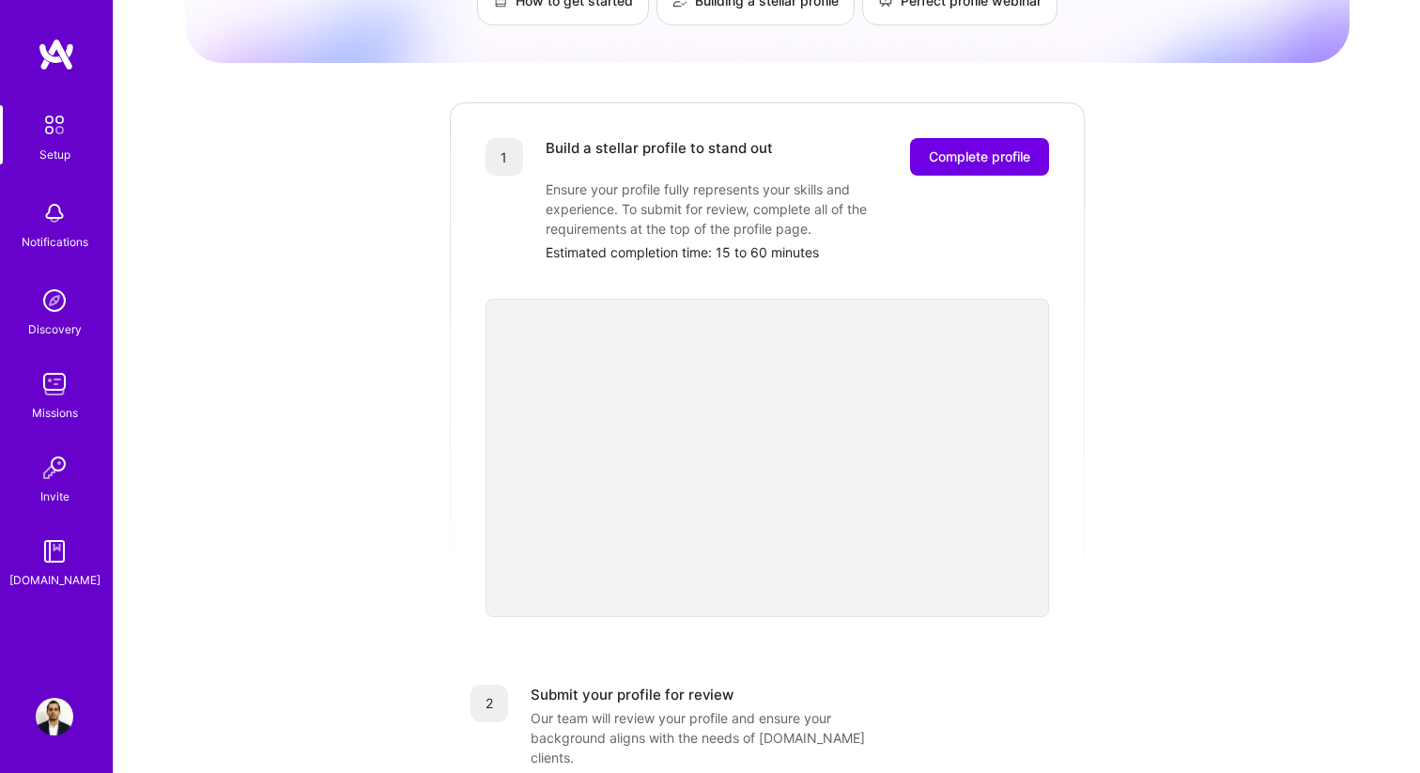
click at [58, 43] on img at bounding box center [57, 55] width 38 height 34
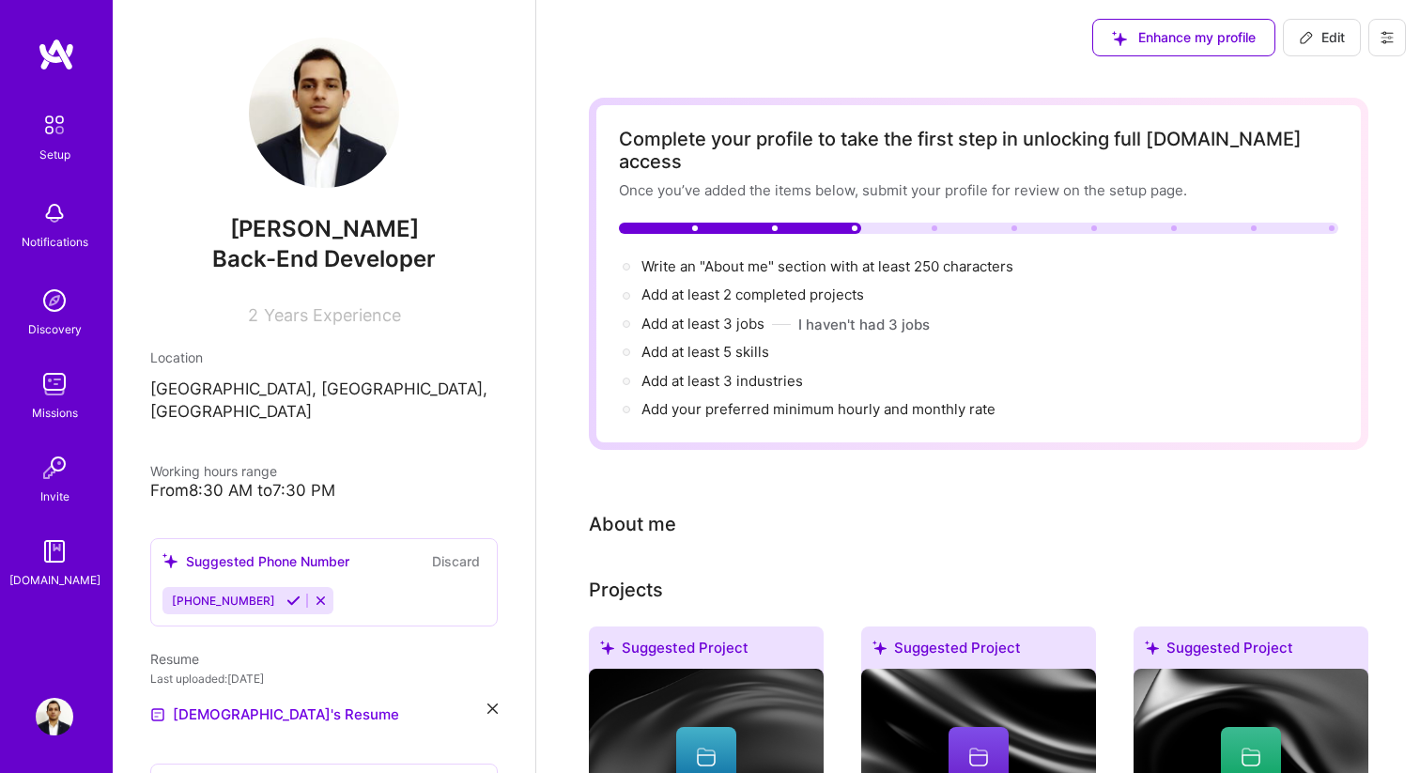
click at [53, 115] on img at bounding box center [54, 124] width 39 height 39
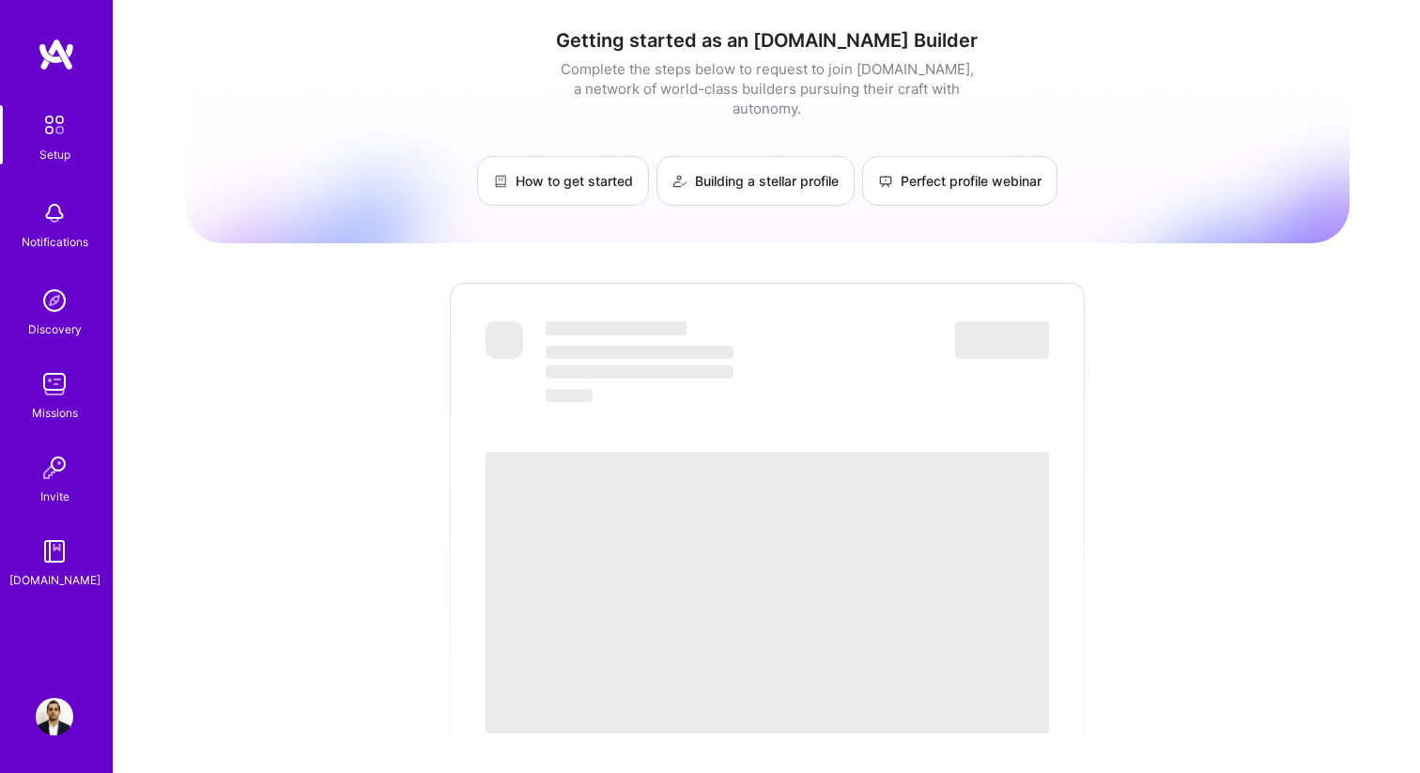
click at [47, 220] on img at bounding box center [55, 213] width 38 height 38
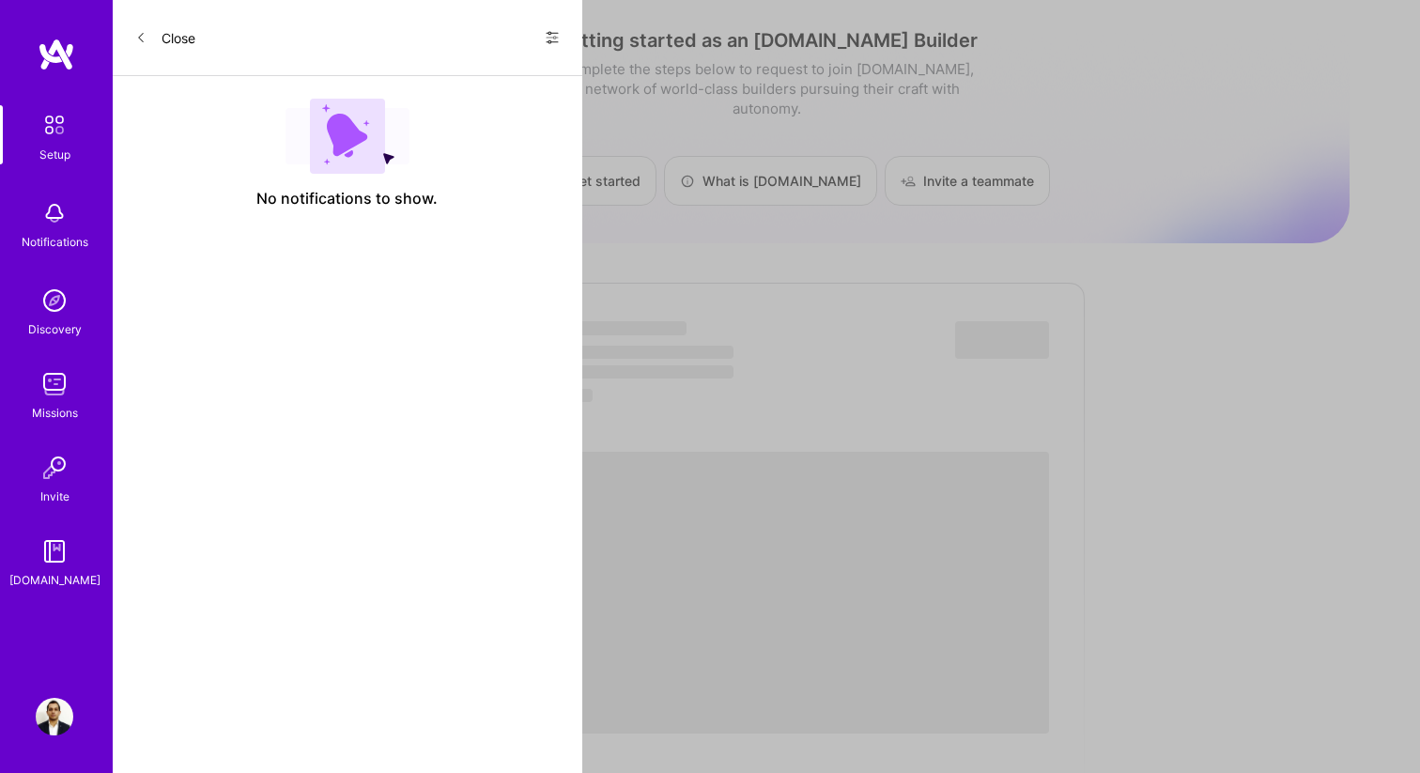
click at [87, 293] on link "Discovery" at bounding box center [54, 310] width 116 height 57
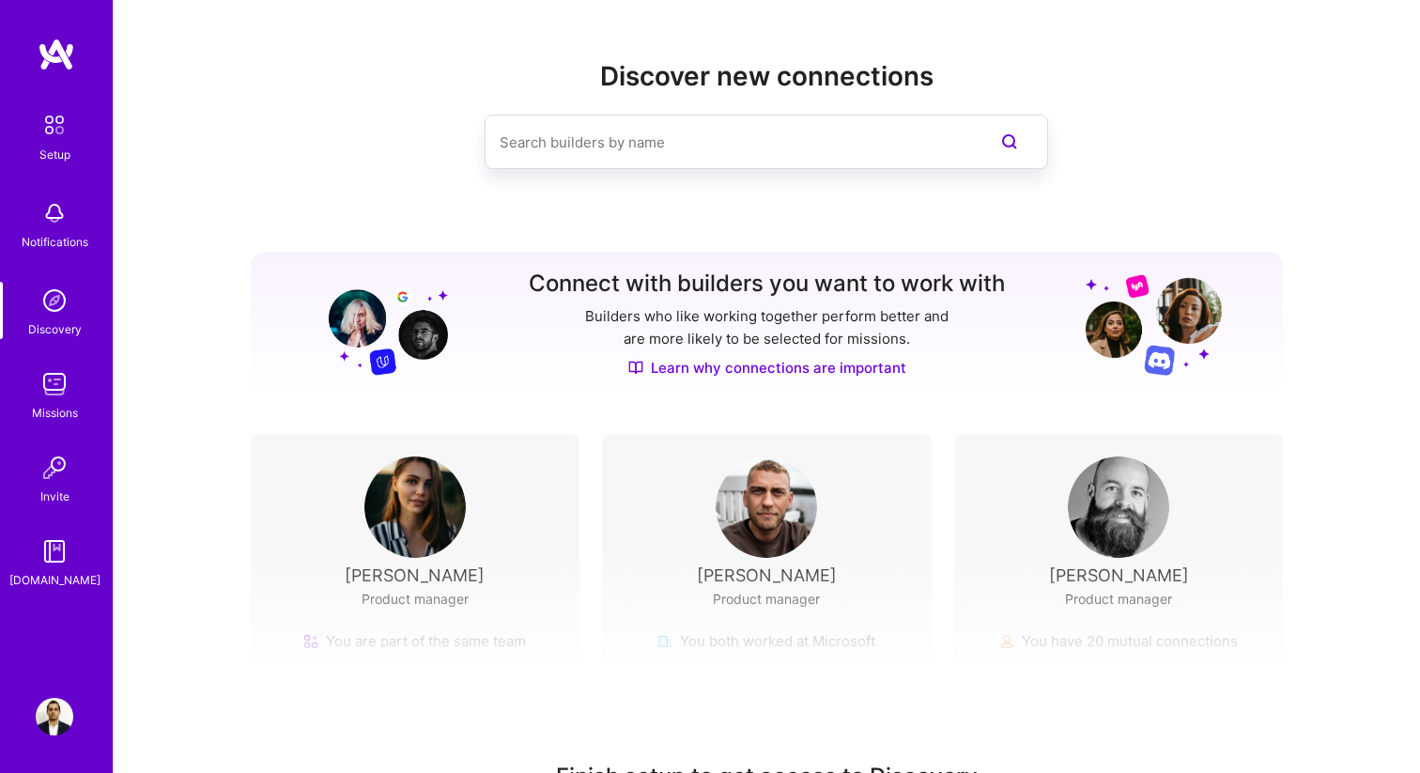
click at [82, 367] on link "Missions" at bounding box center [54, 393] width 116 height 57
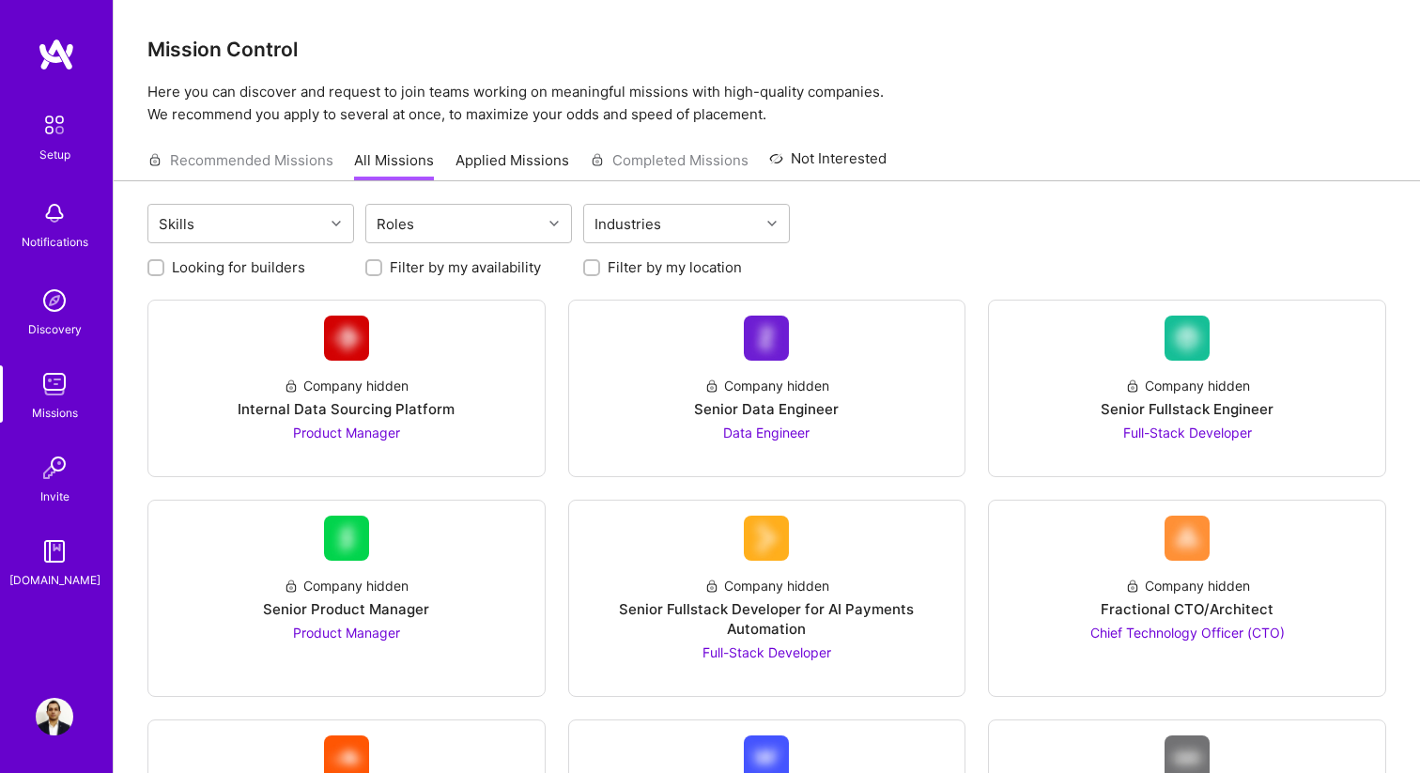
click at [810, 150] on link "Not Interested" at bounding box center [827, 164] width 117 height 34
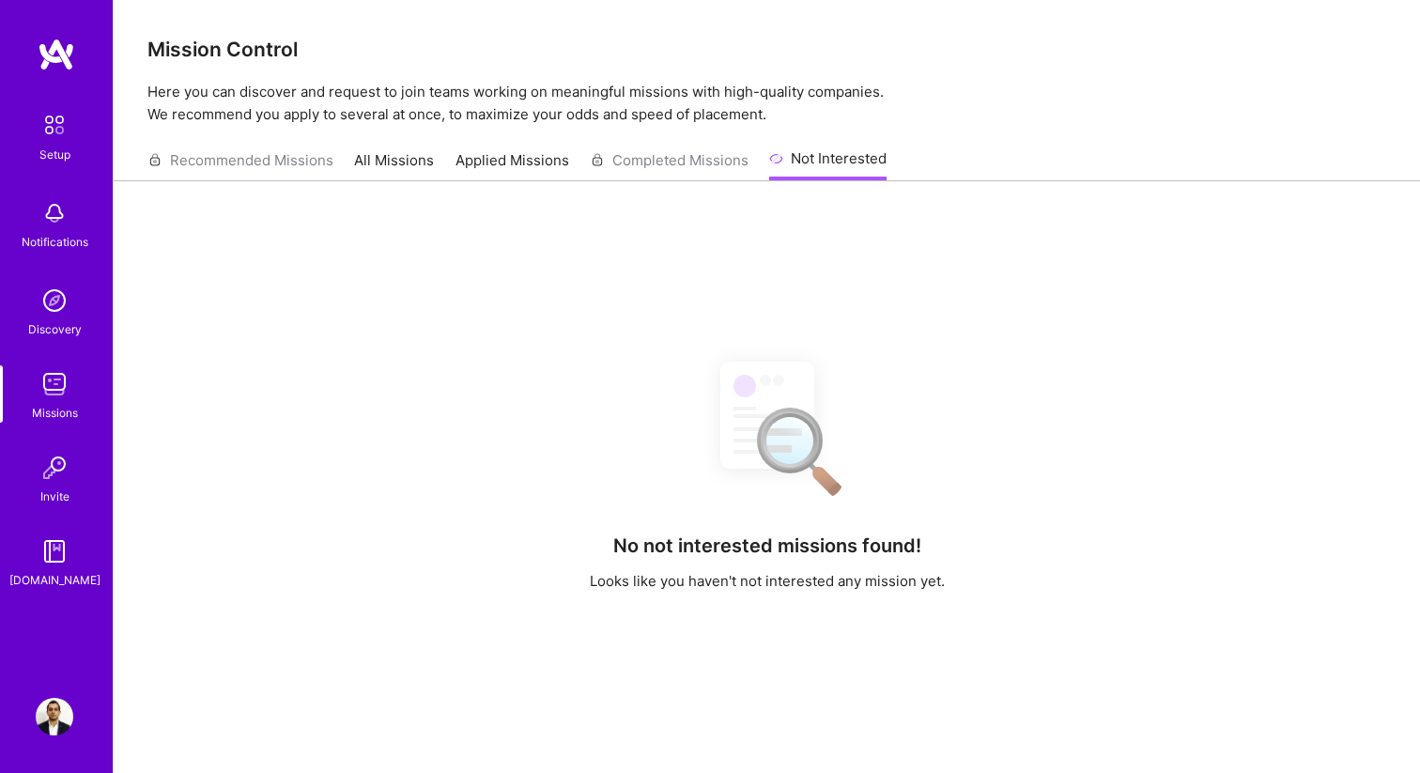
click at [556, 168] on link "Applied Missions" at bounding box center [512, 165] width 114 height 31
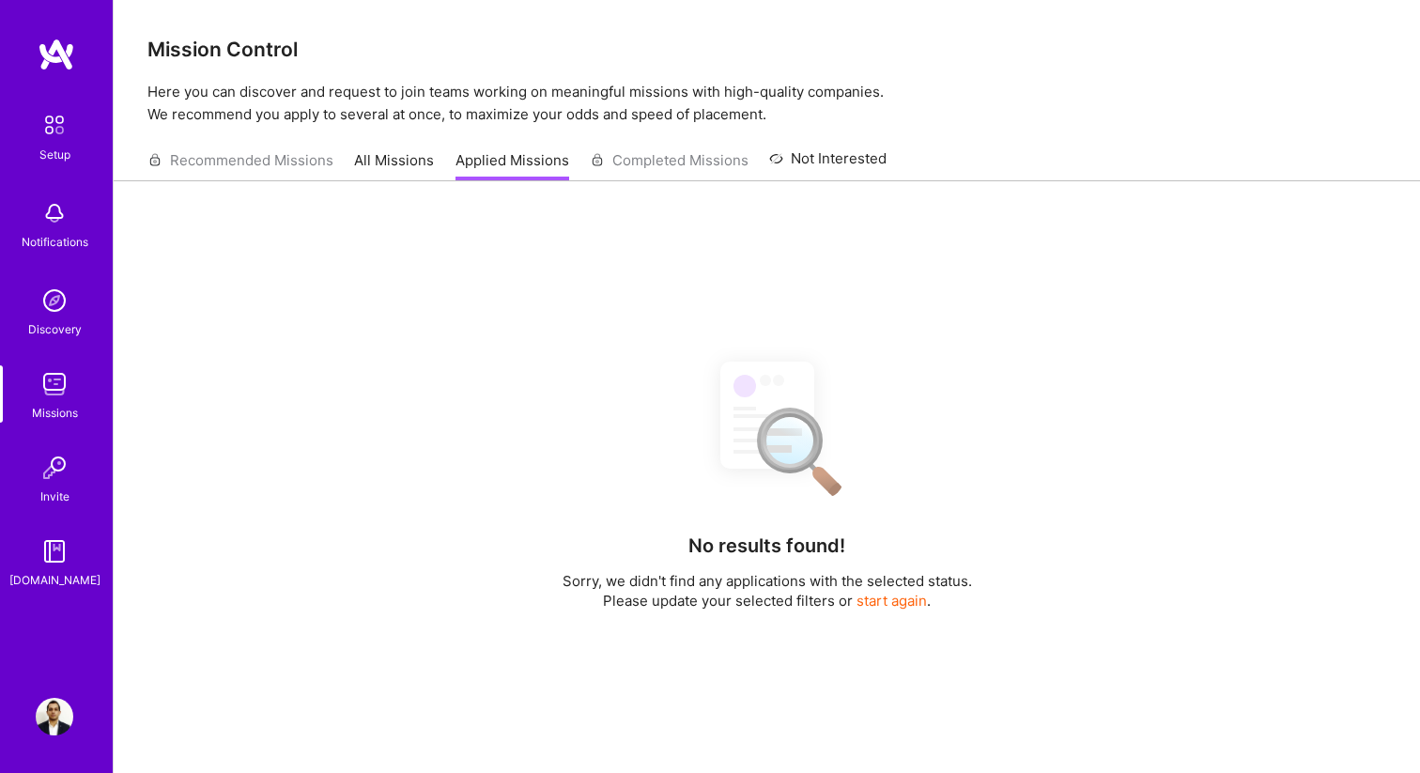
click at [423, 148] on div "Recommended Missions All Missions Applied Missions Completed Missions Not Inter…" at bounding box center [516, 160] width 739 height 40
click at [402, 161] on link "All Missions" at bounding box center [394, 165] width 80 height 31
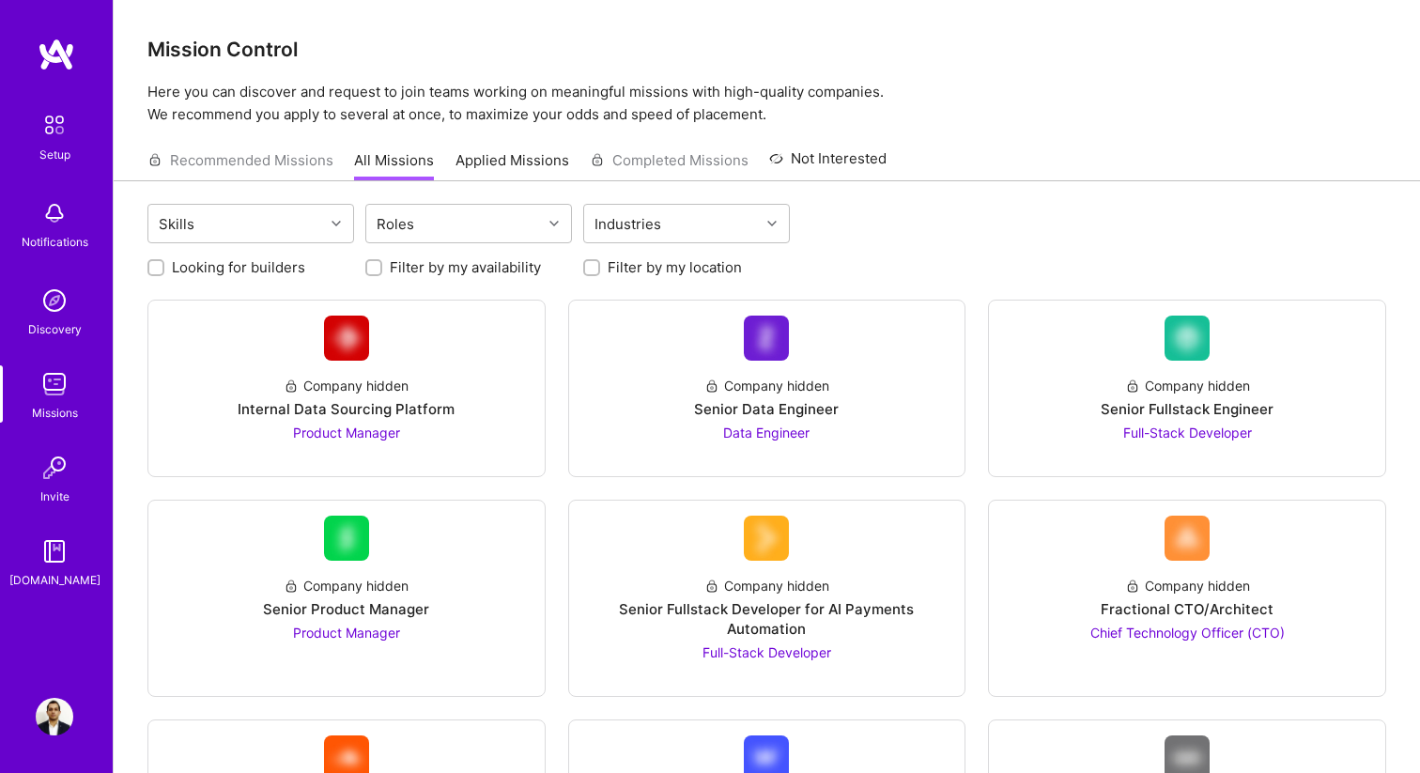
click at [286, 167] on div "Recommended Missions All Missions Applied Missions Completed Missions Not Inter…" at bounding box center [516, 160] width 739 height 40
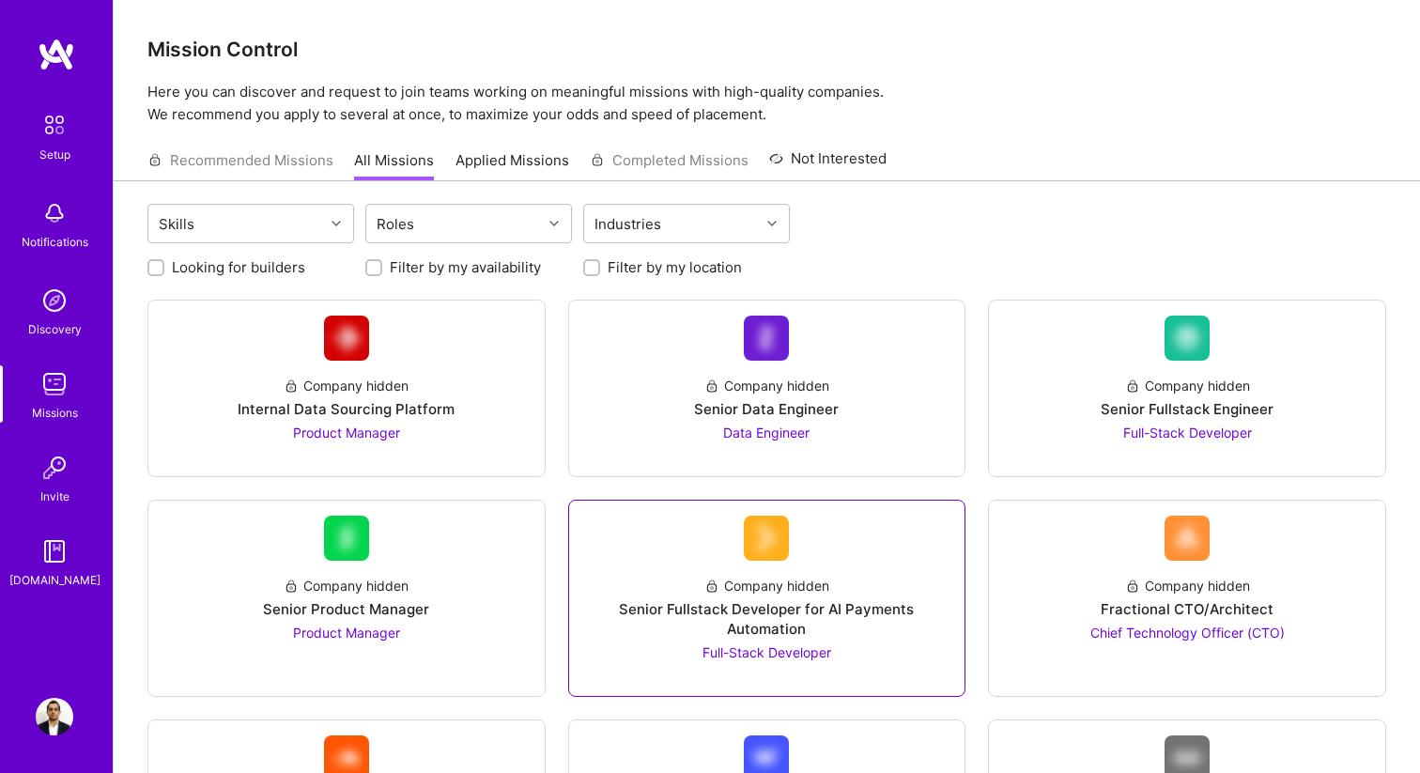
click at [867, 672] on div at bounding box center [767, 669] width 366 height 15
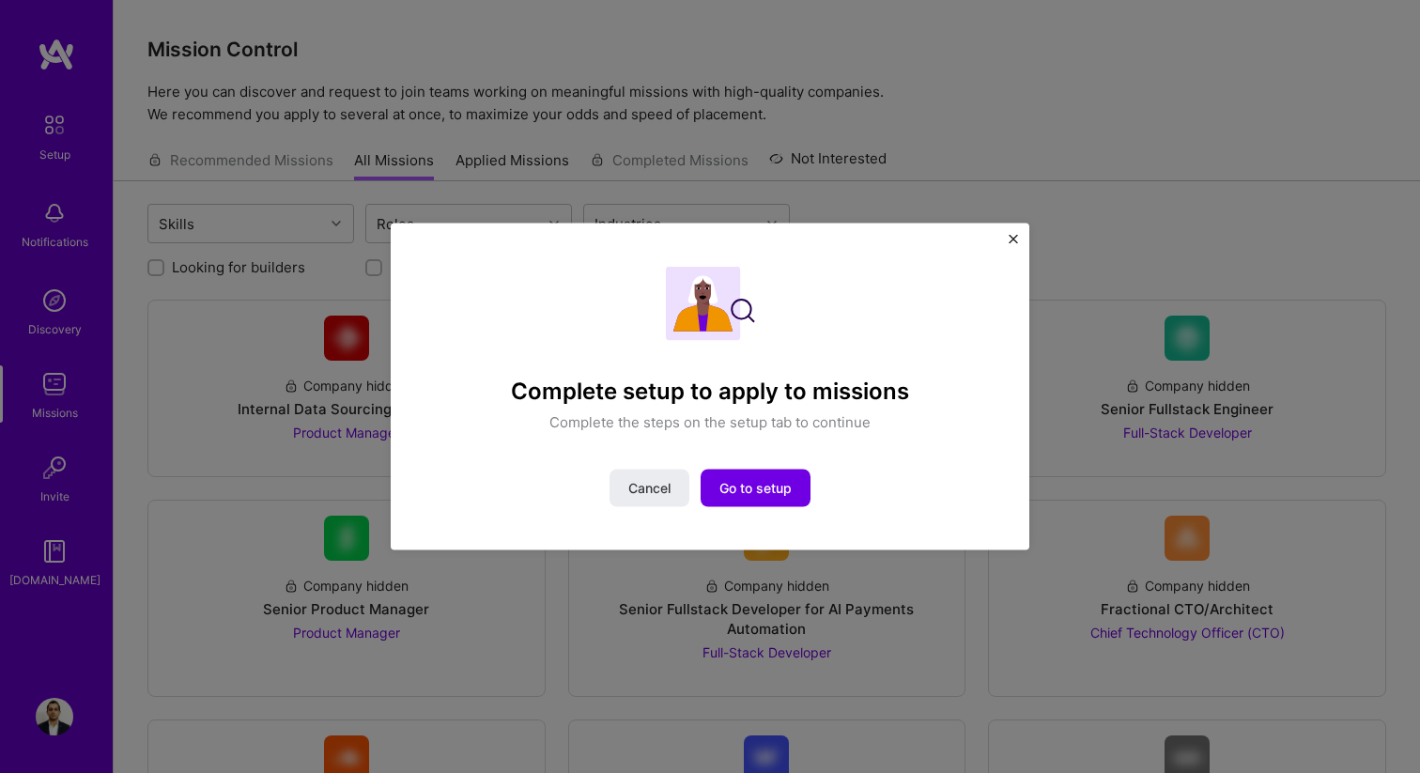
click at [1012, 244] on button "Close" at bounding box center [1012, 244] width 9 height 20
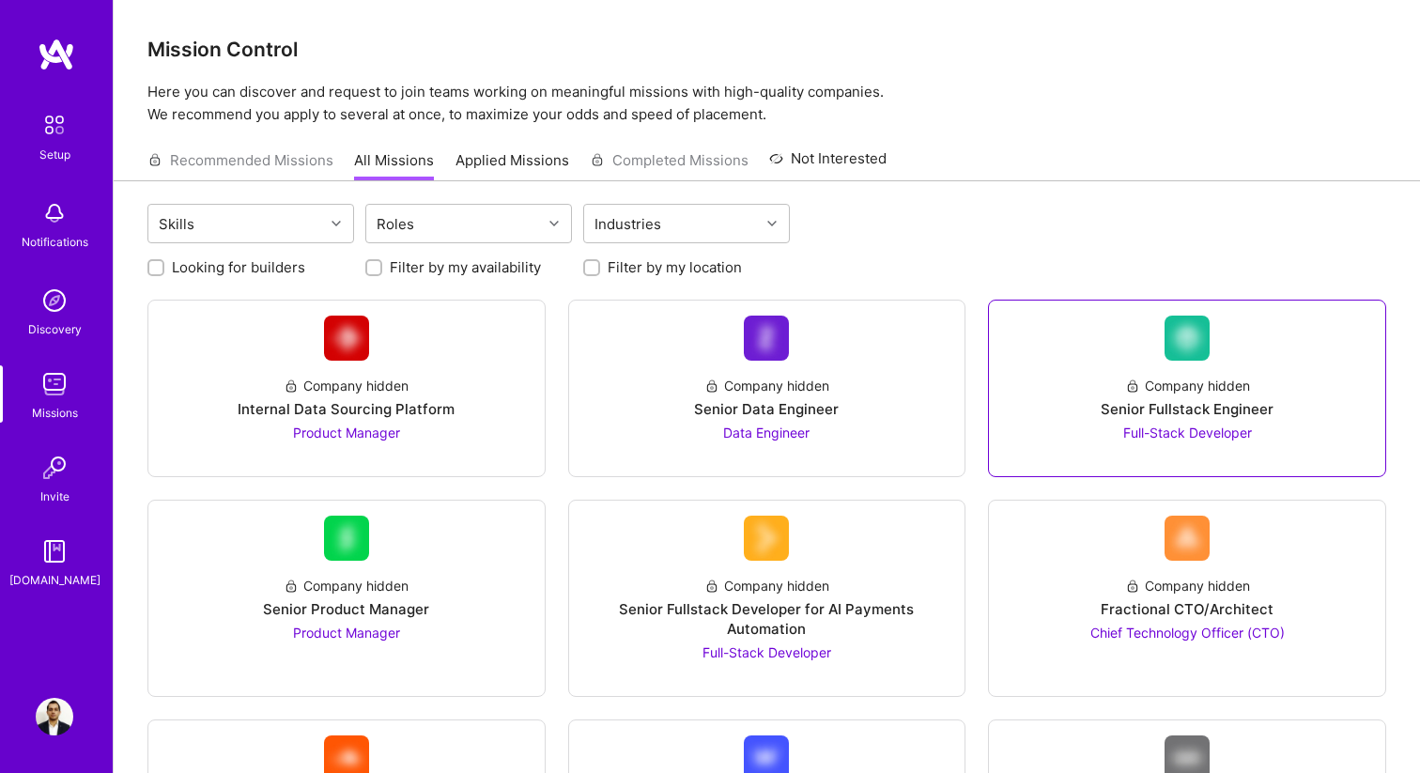
click at [1142, 402] on div "Senior Fullstack Engineer" at bounding box center [1186, 409] width 173 height 20
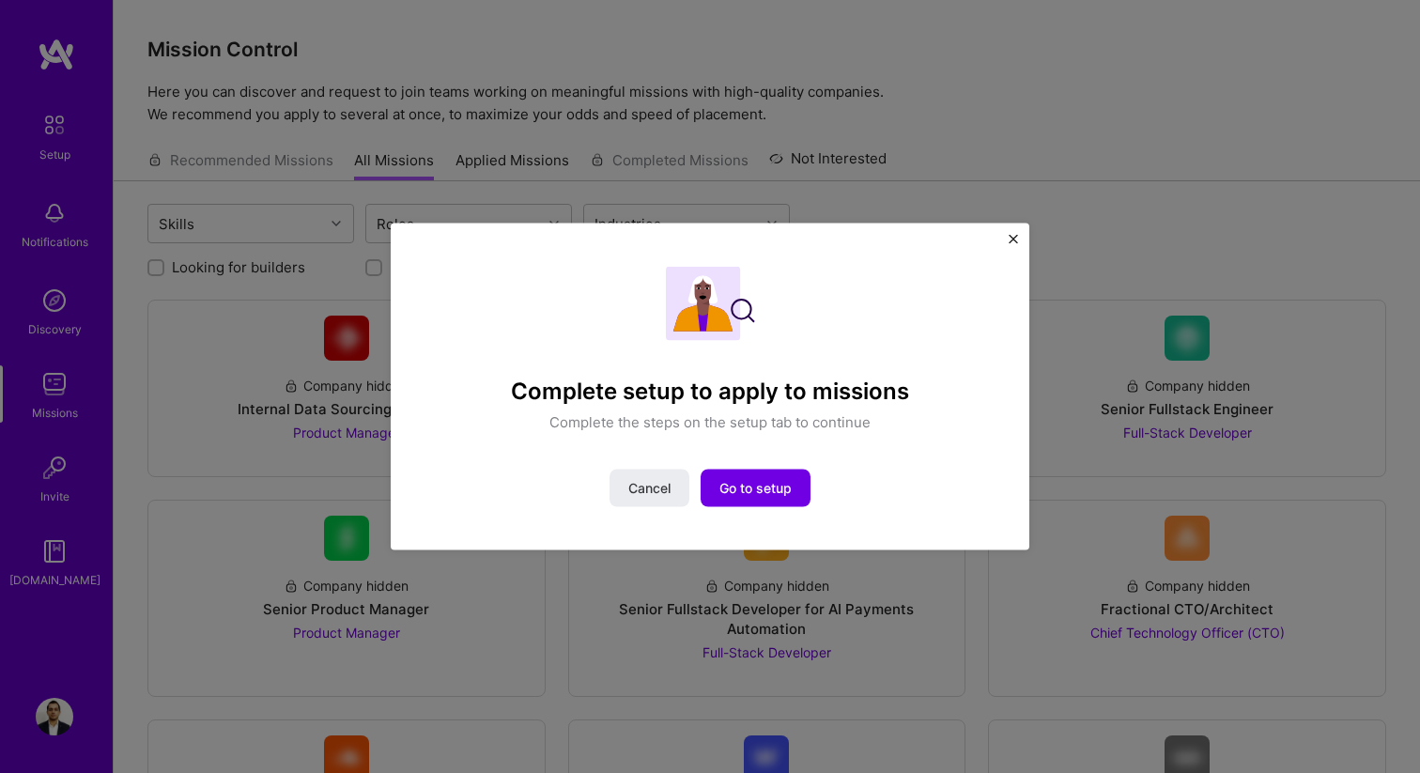
click at [1003, 244] on div "Complete setup to apply to missions Complete the steps on the setup tab to cont…" at bounding box center [710, 387] width 638 height 328
click at [1007, 244] on div "Complete setup to apply to missions Complete the steps on the setup tab to cont…" at bounding box center [710, 387] width 638 height 328
click at [1008, 242] on img "Close" at bounding box center [1012, 238] width 9 height 9
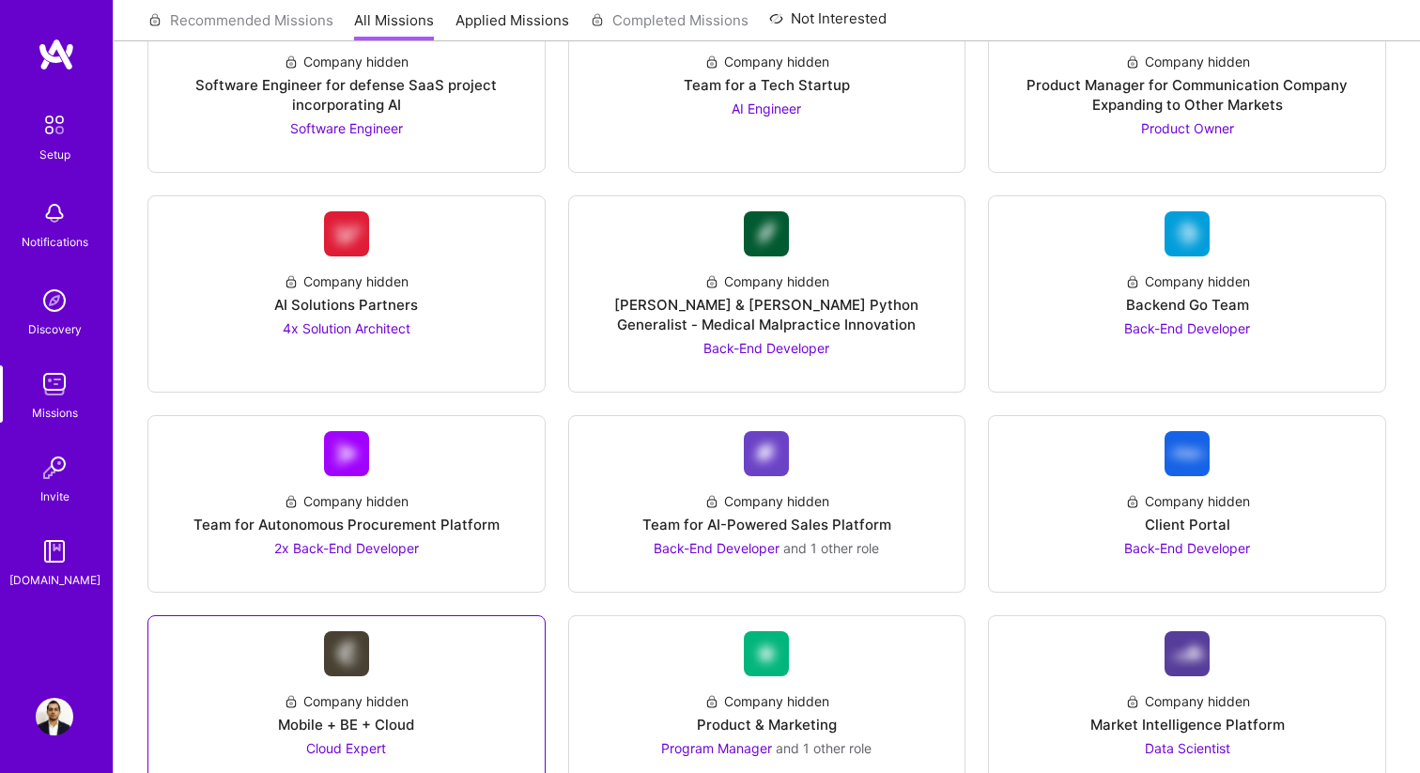
scroll to position [2699, 0]
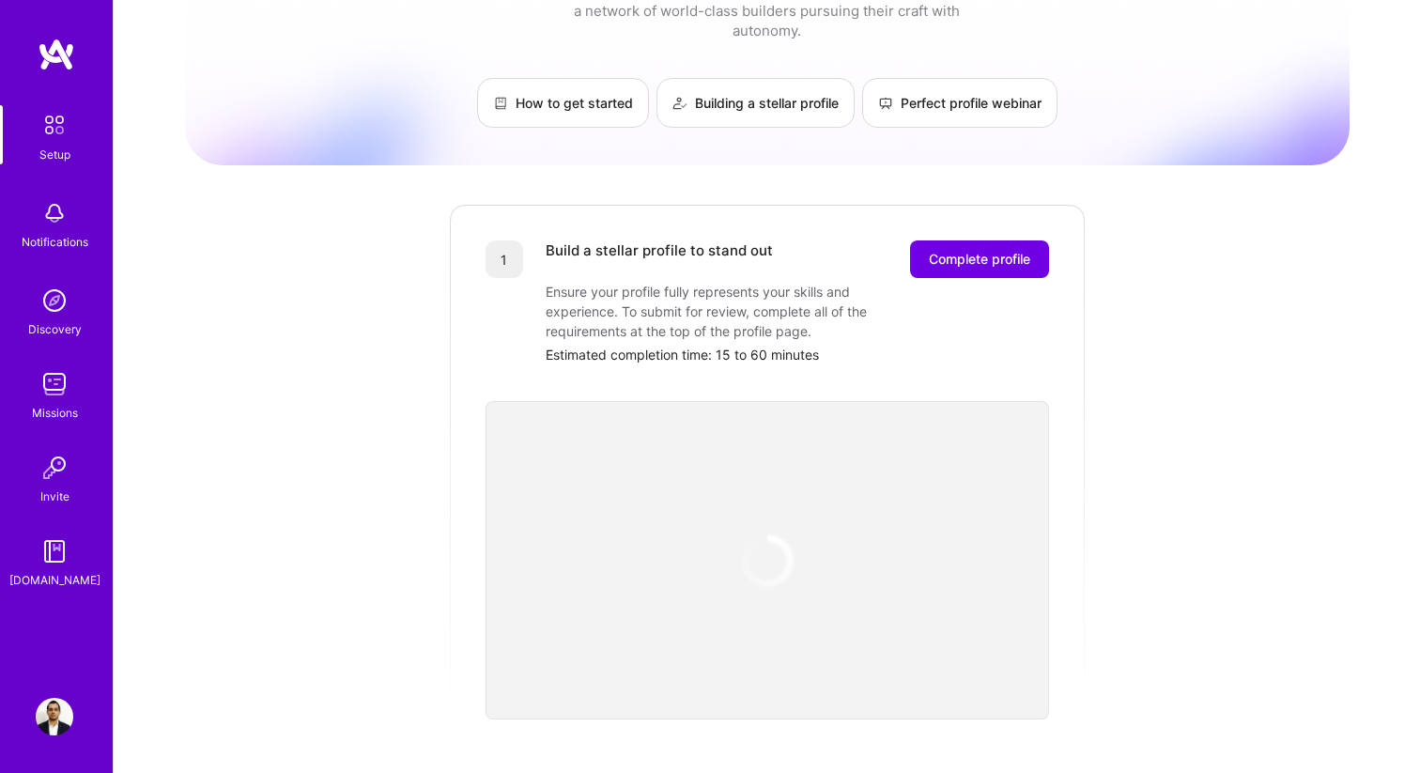
scroll to position [98, 0]
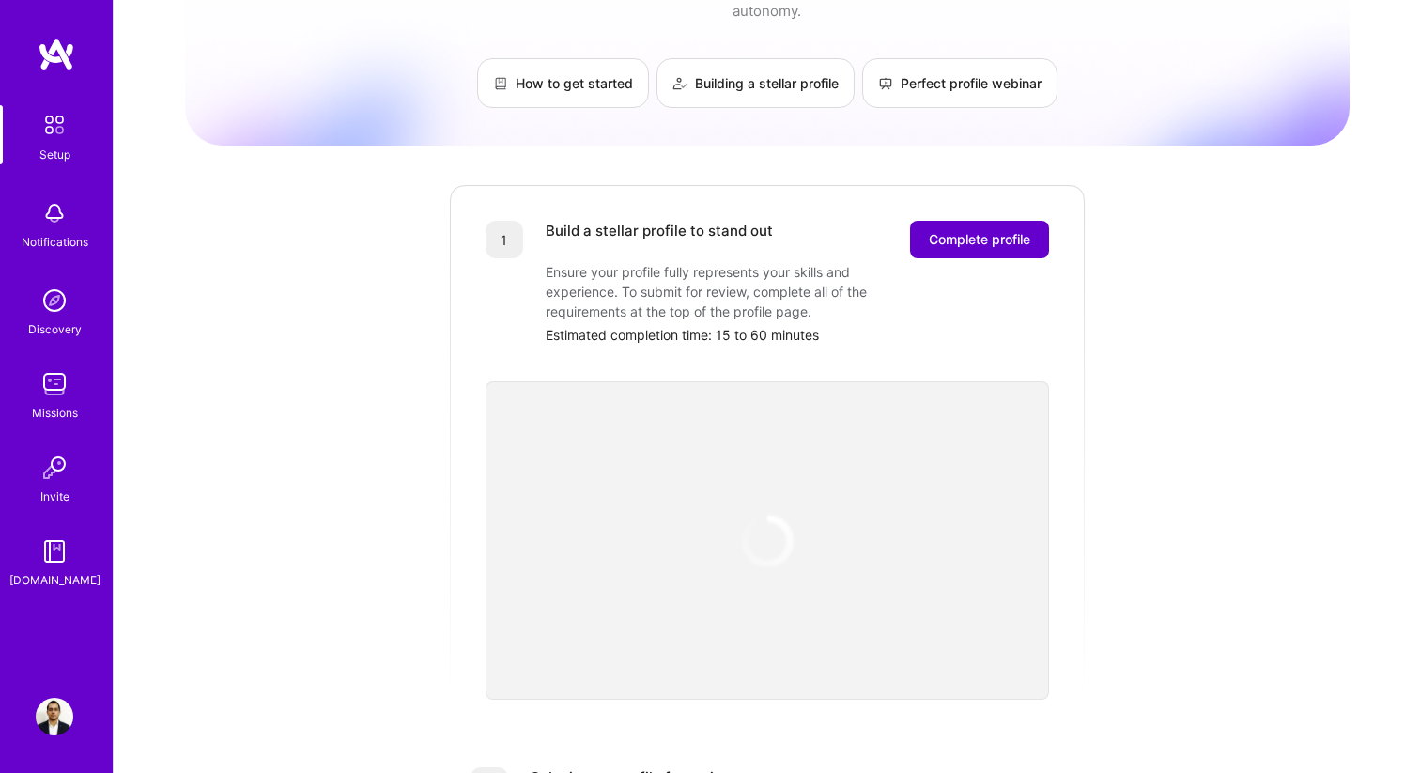
click at [960, 232] on button "Complete profile" at bounding box center [979, 240] width 139 height 38
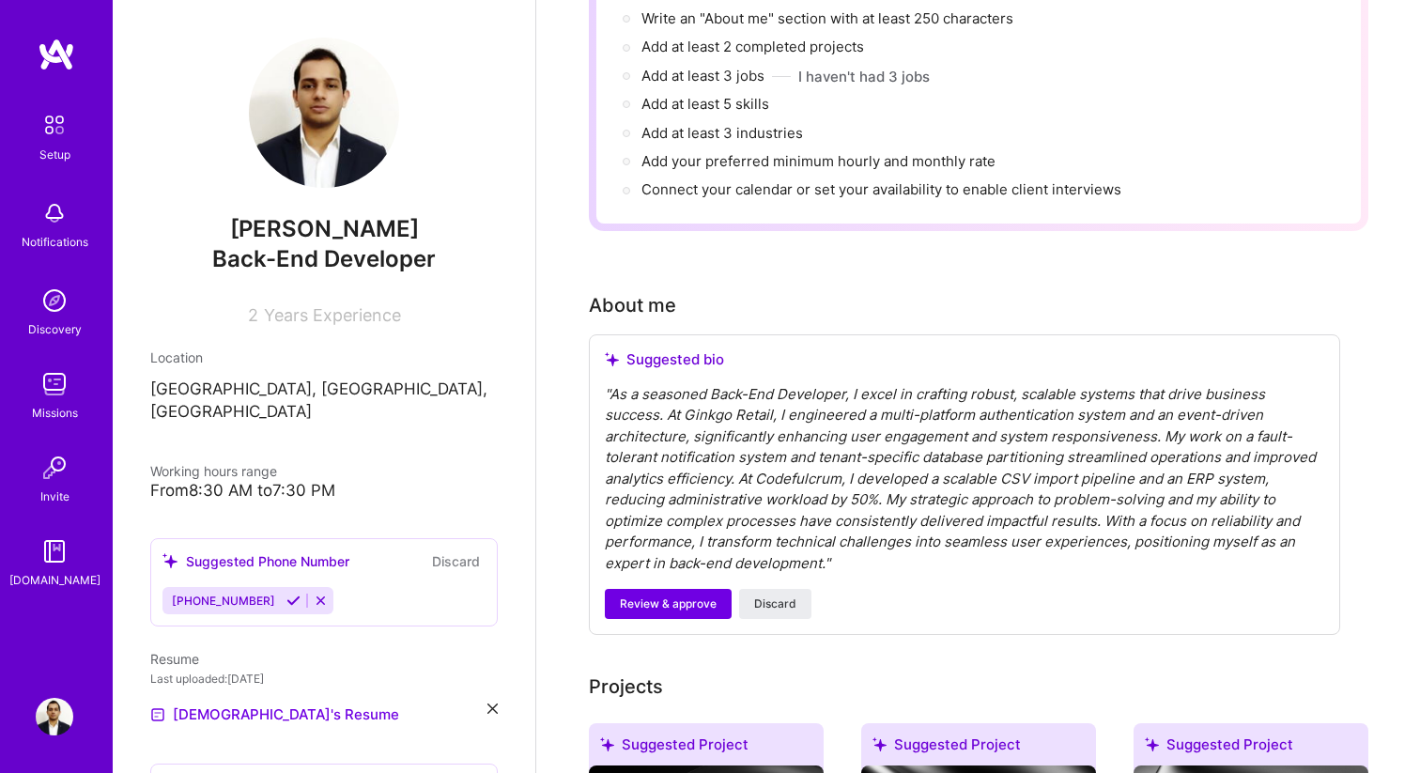
scroll to position [253, 0]
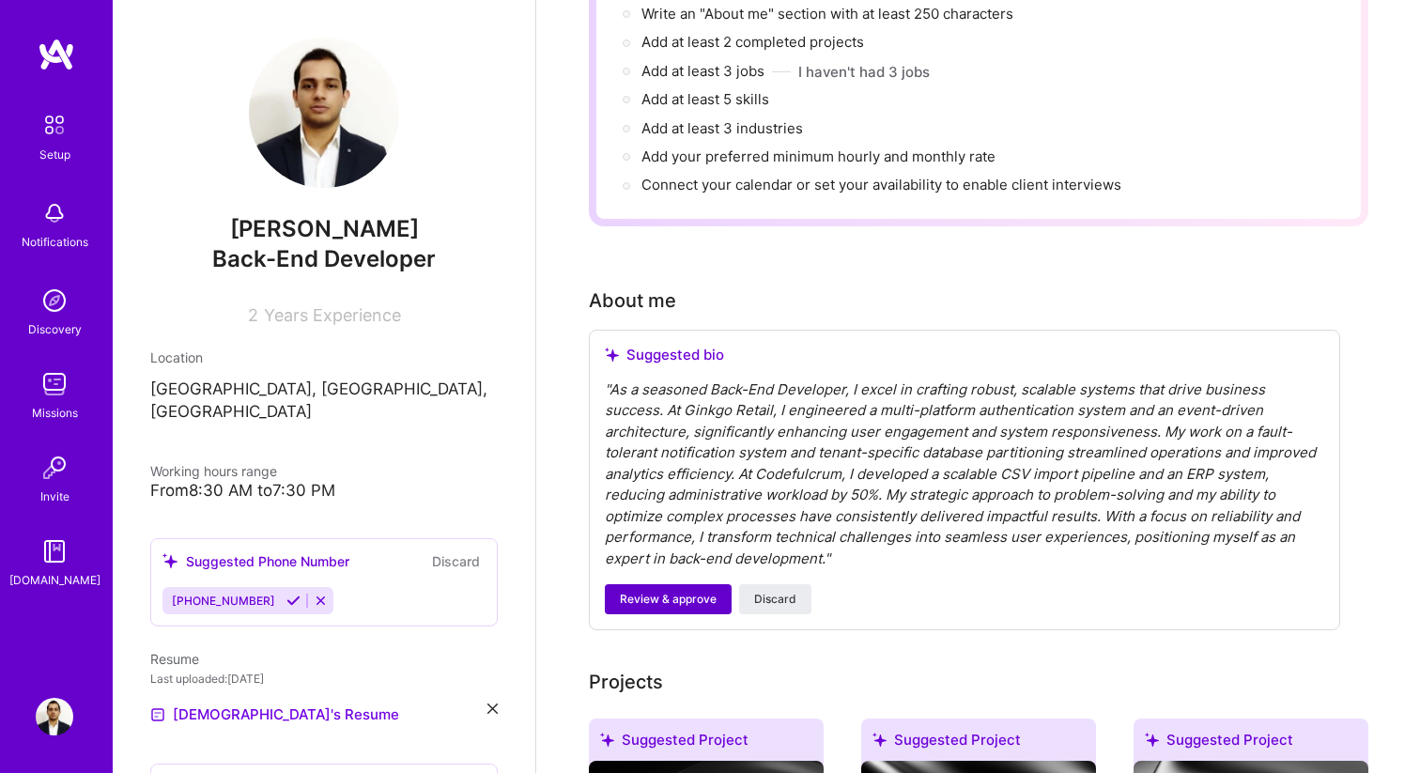
click at [663, 591] on span "Review & approve" at bounding box center [668, 599] width 97 height 17
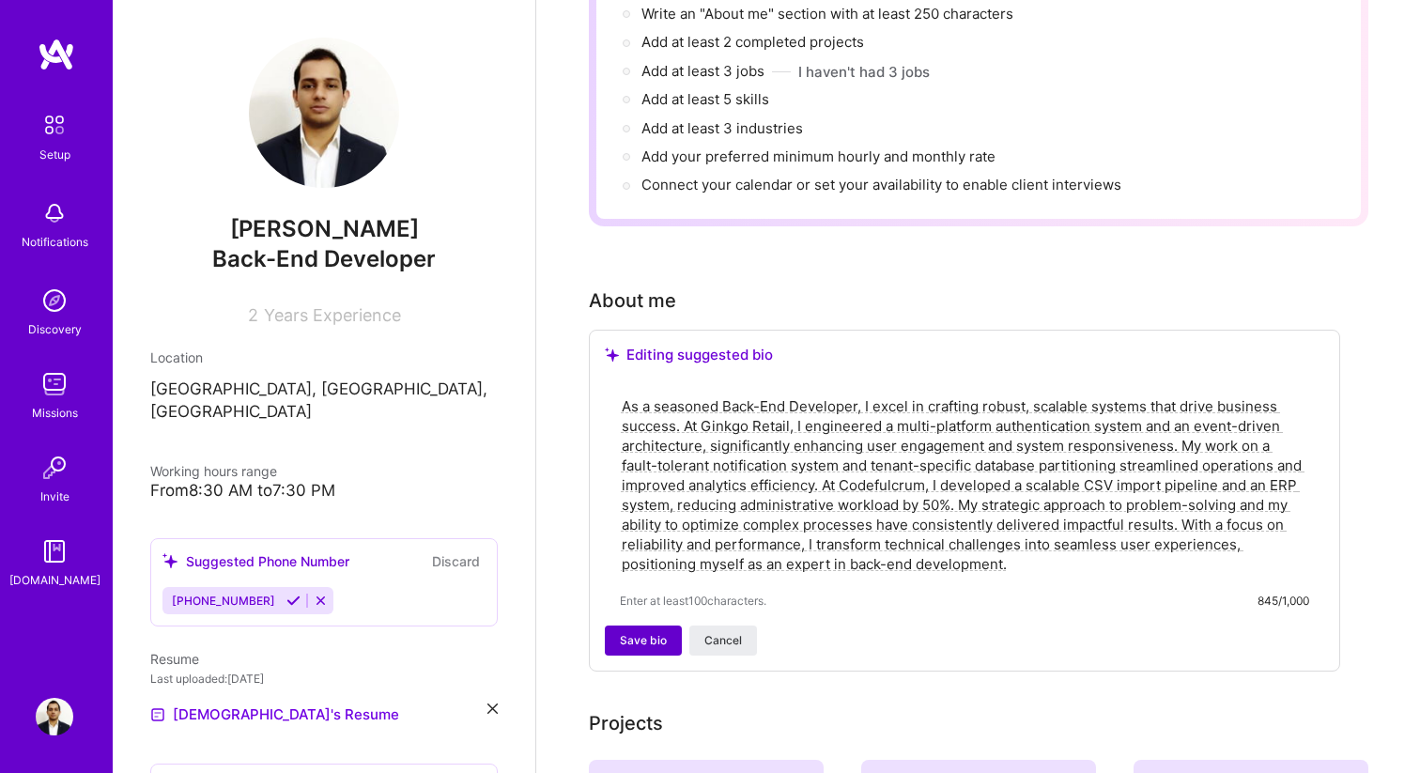
click at [643, 632] on span "Save bio" at bounding box center [643, 640] width 47 height 17
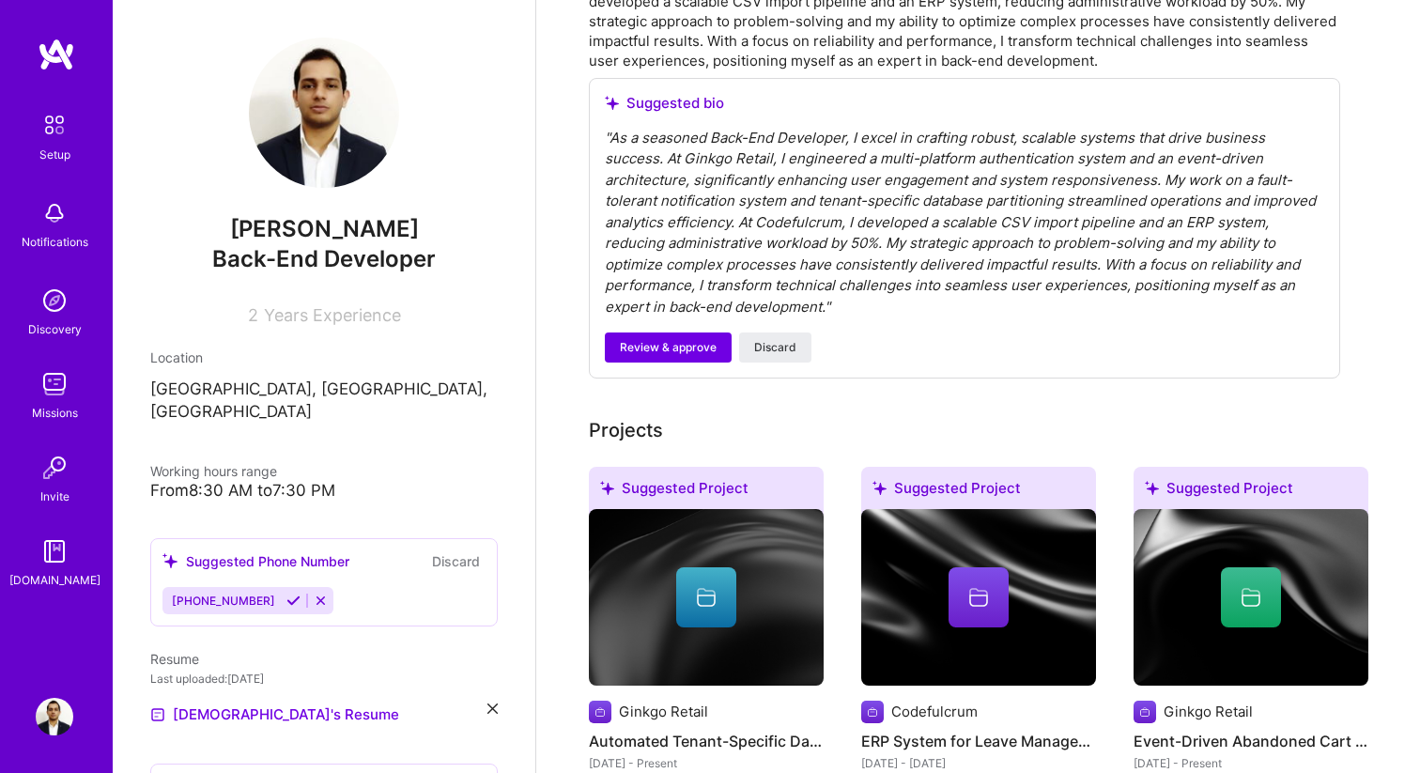
scroll to position [709, 0]
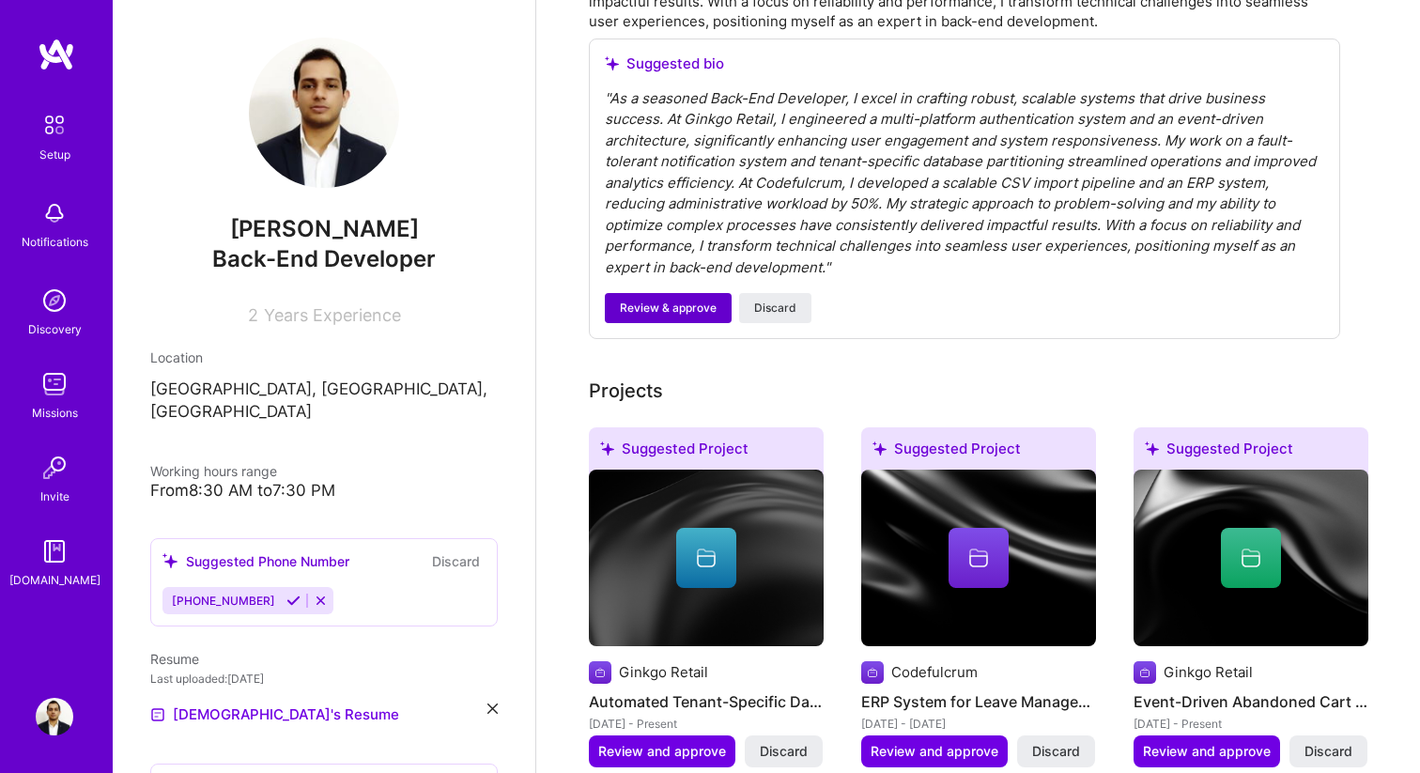
click at [694, 300] on span "Review & approve" at bounding box center [668, 308] width 97 height 17
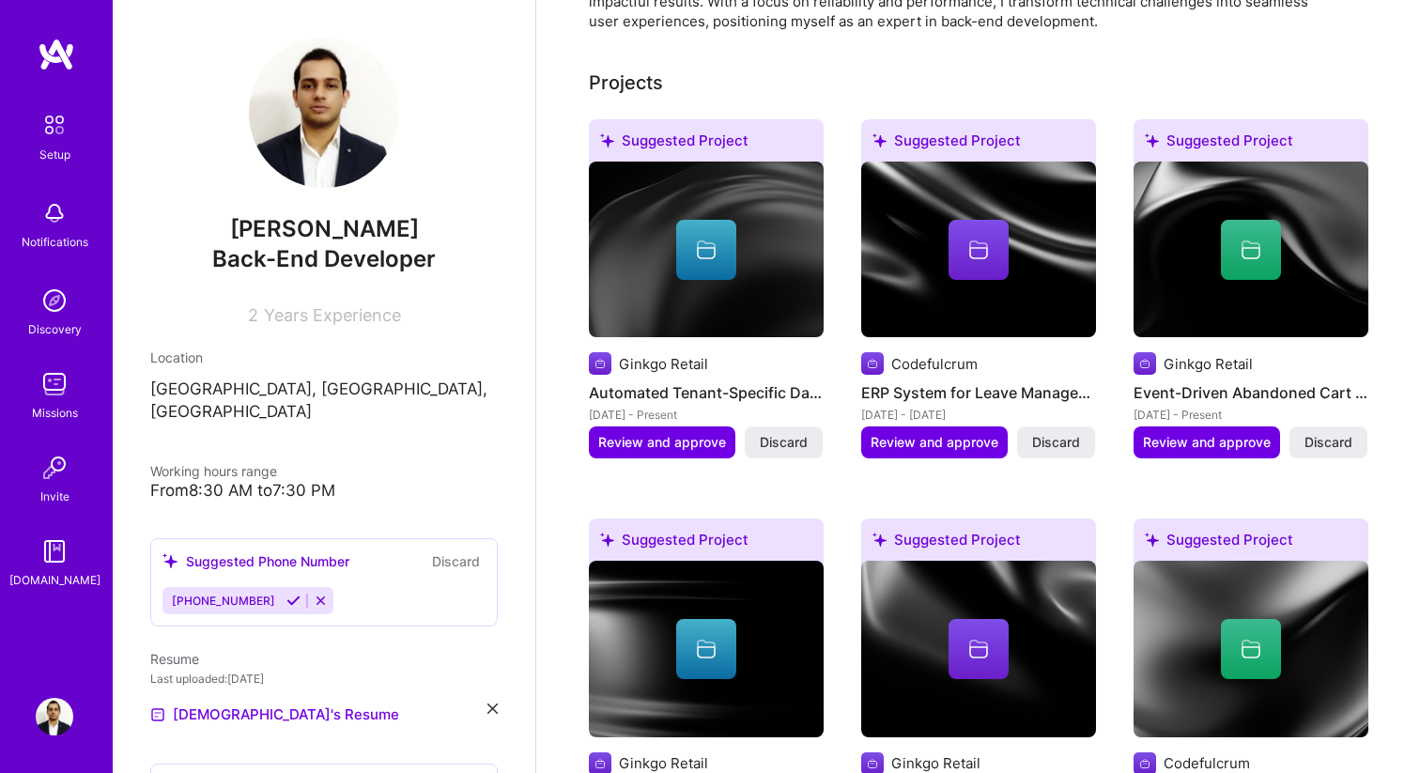
click at [666, 329] on div "Ginkgo Retail Automated Tenant-Specific Database Partitioning [DATE] - Present …" at bounding box center [706, 293] width 235 height 264
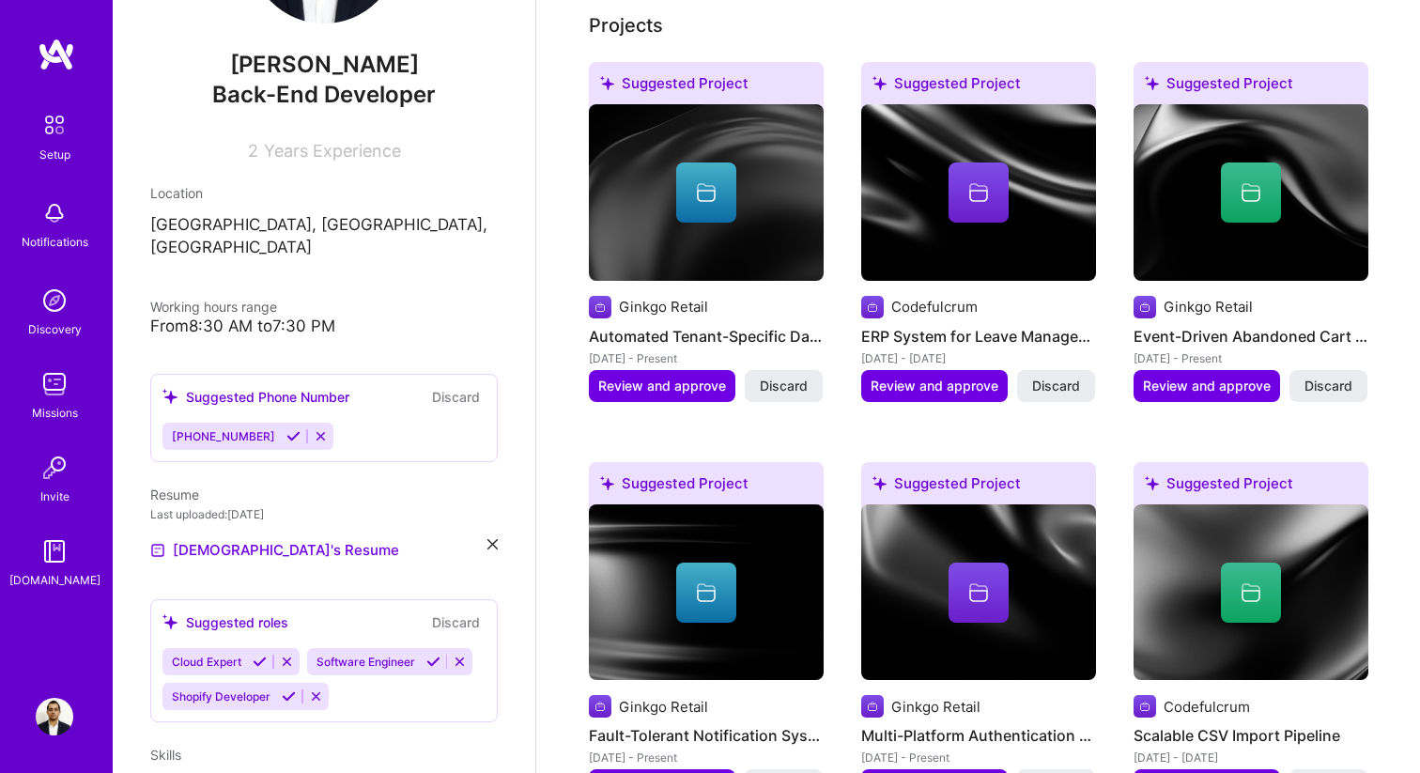
scroll to position [843, 0]
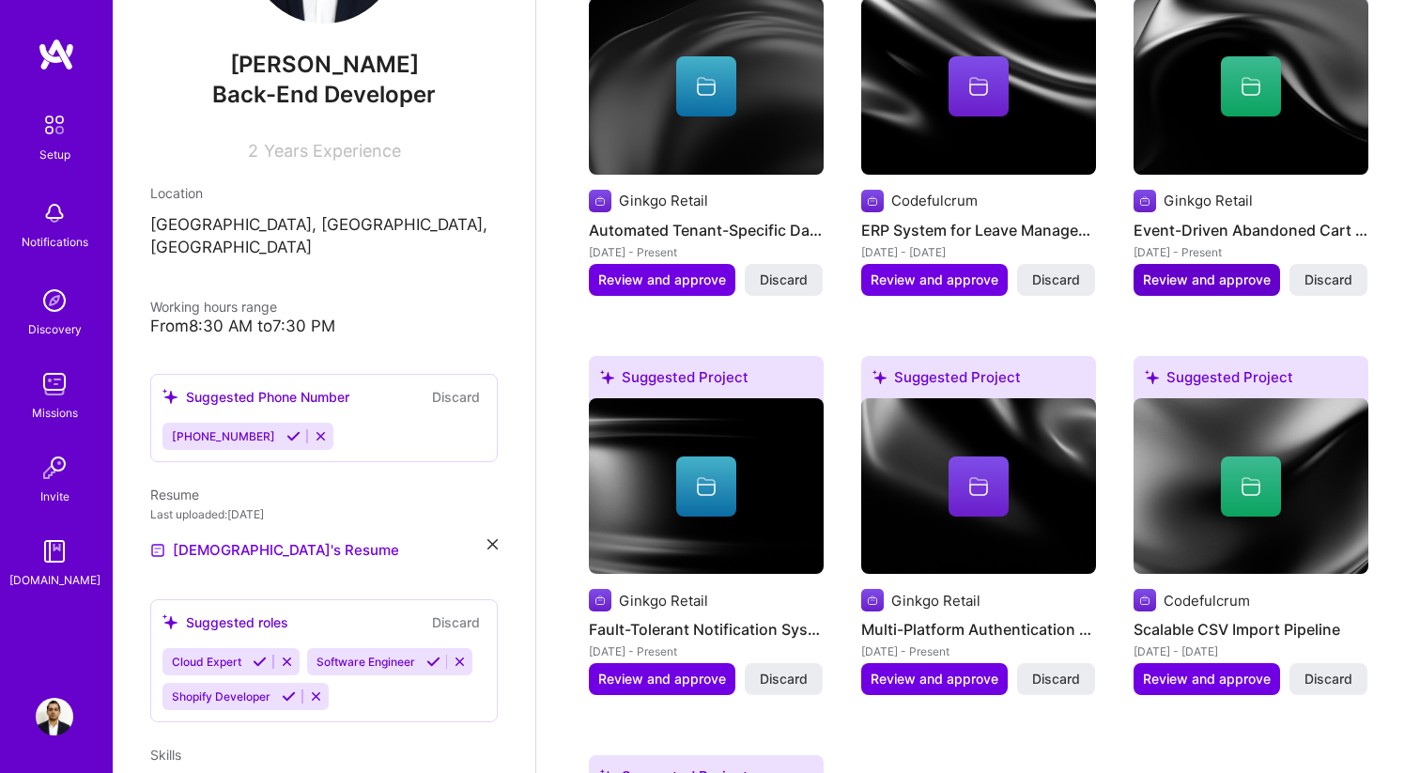
click at [1219, 270] on span "Review and approve" at bounding box center [1207, 279] width 128 height 19
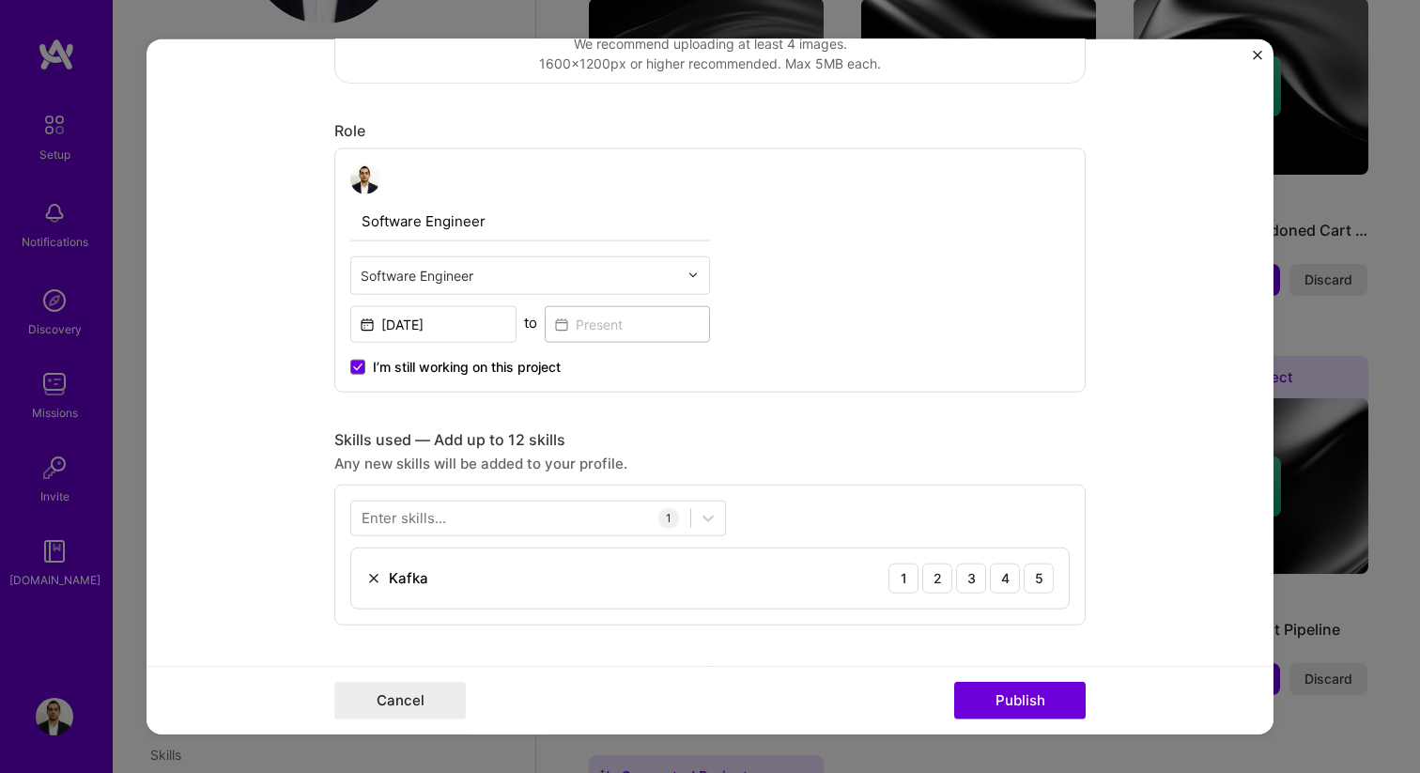
scroll to position [0, 0]
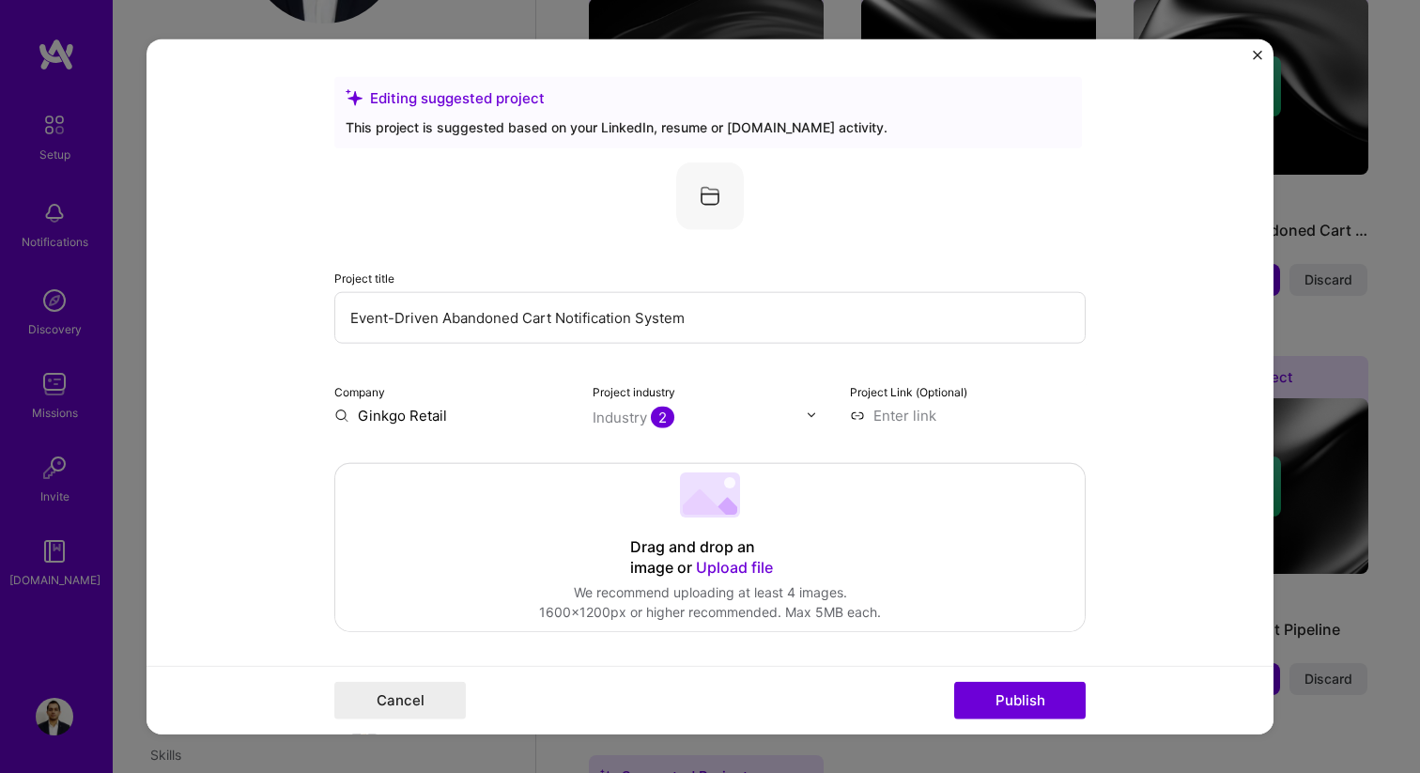
click at [1255, 56] on img "Close" at bounding box center [1257, 54] width 9 height 9
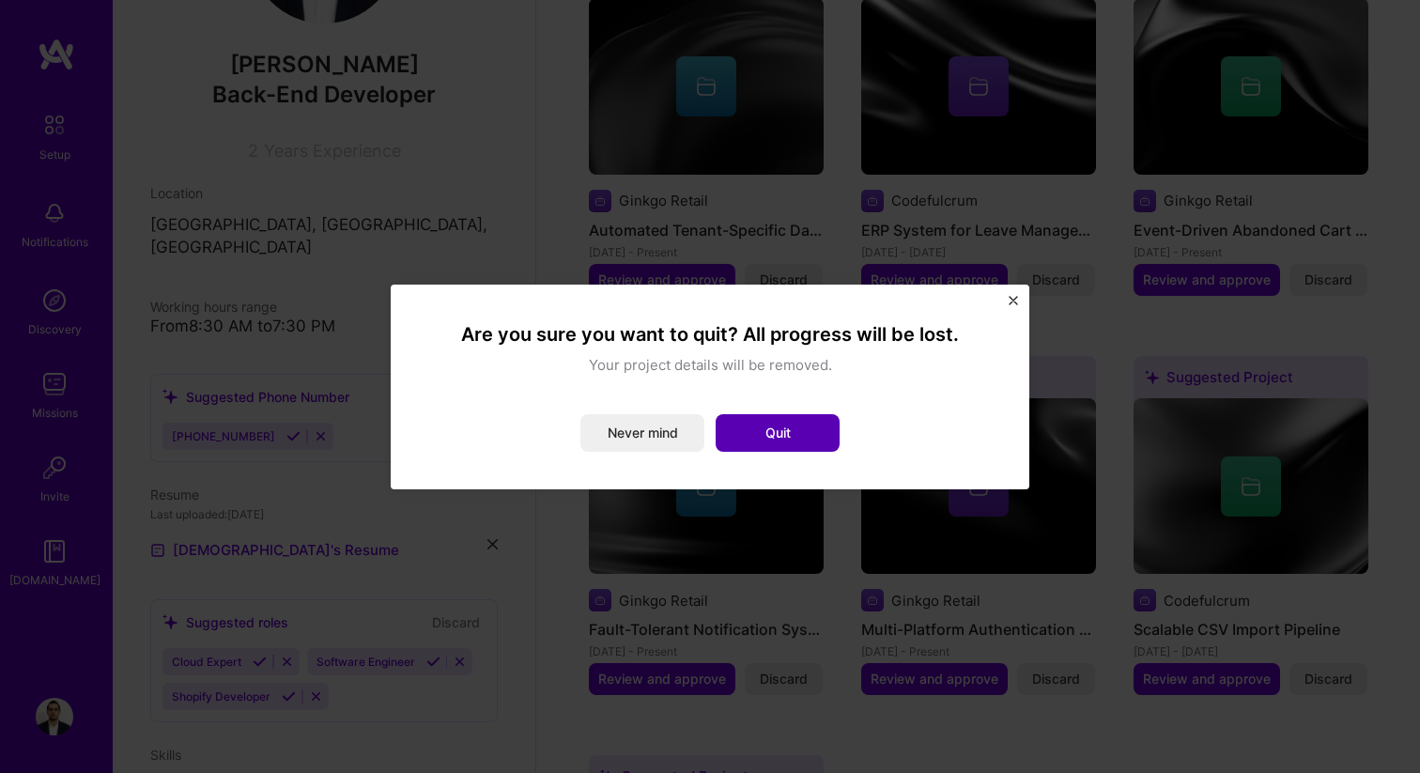
click at [775, 425] on button "Quit" at bounding box center [777, 433] width 124 height 38
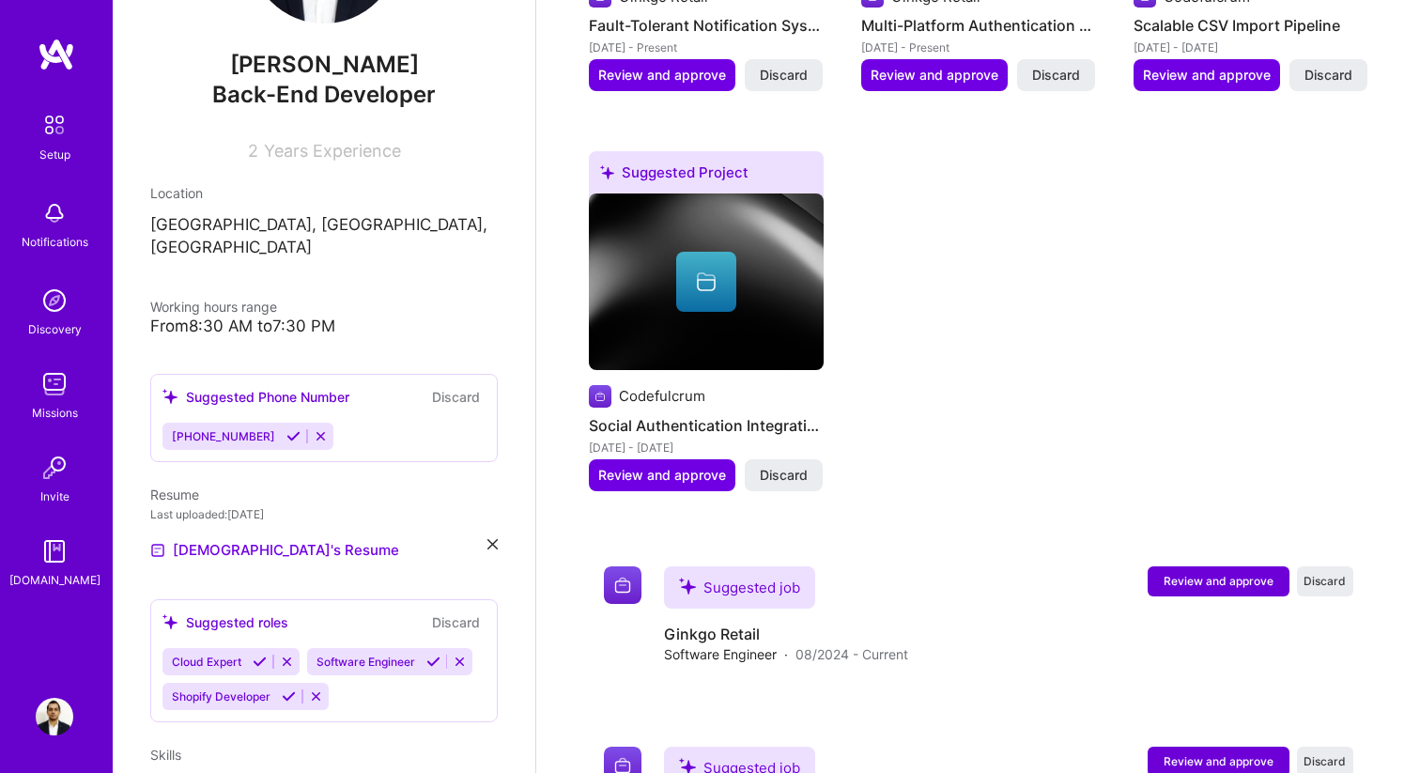
scroll to position [1571, 0]
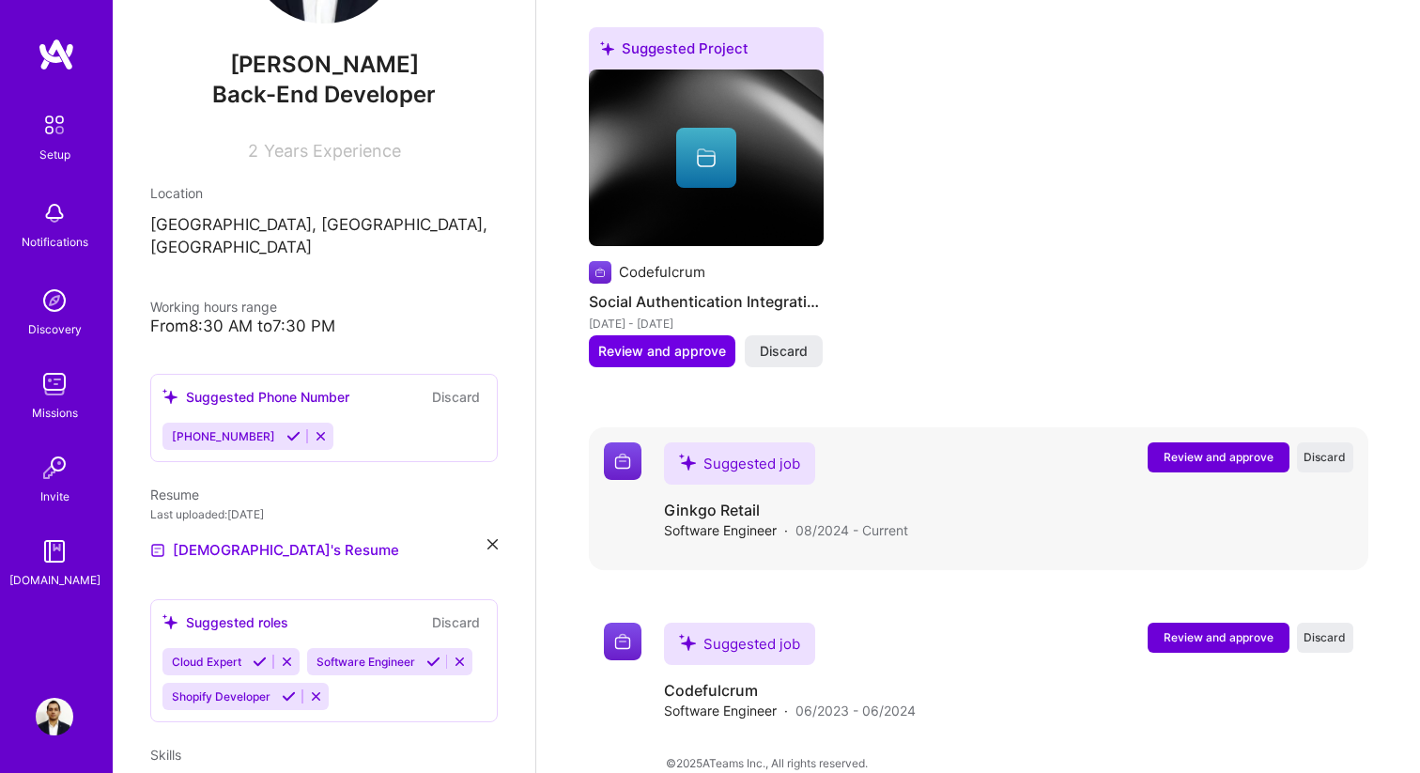
click at [1179, 449] on span "Review and approve" at bounding box center [1218, 457] width 110 height 16
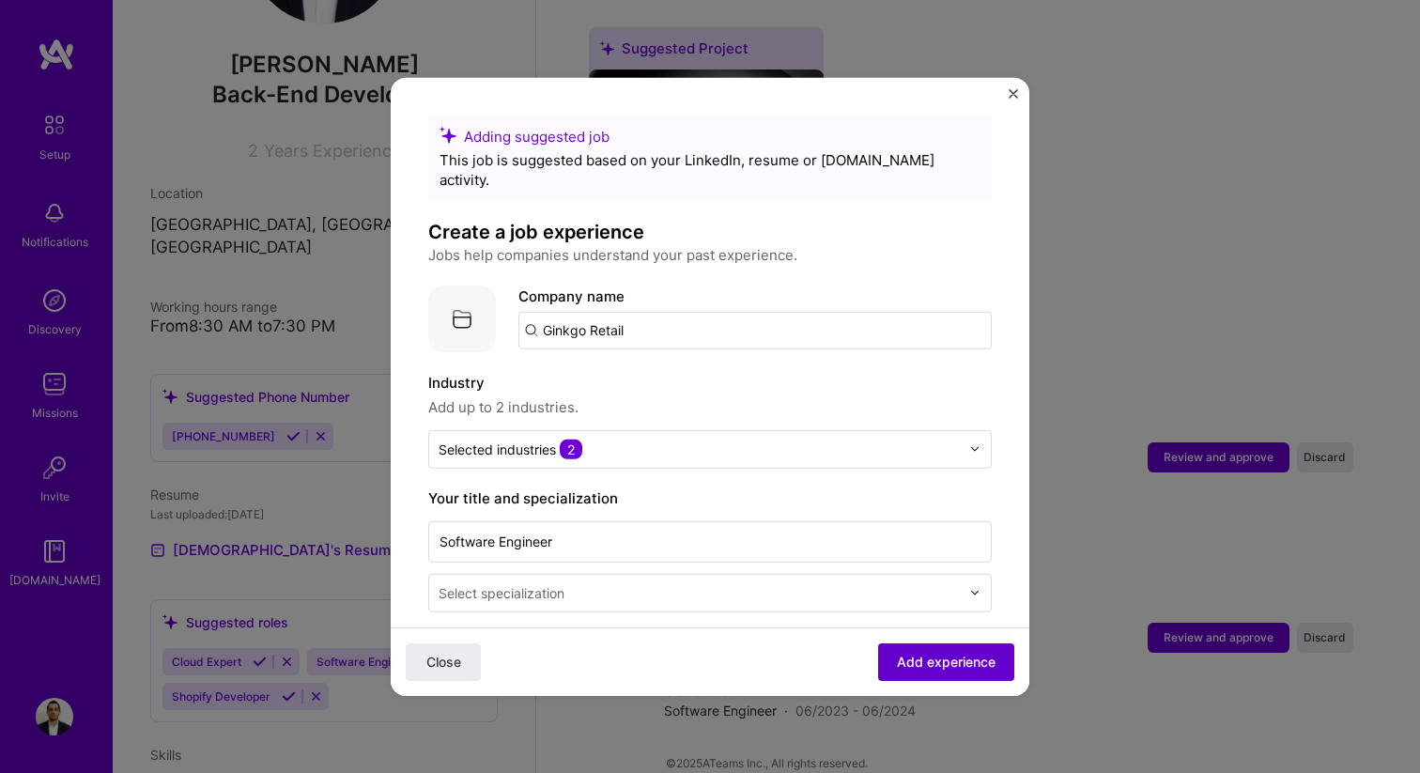
click at [922, 643] on button "Add experience" at bounding box center [946, 662] width 136 height 38
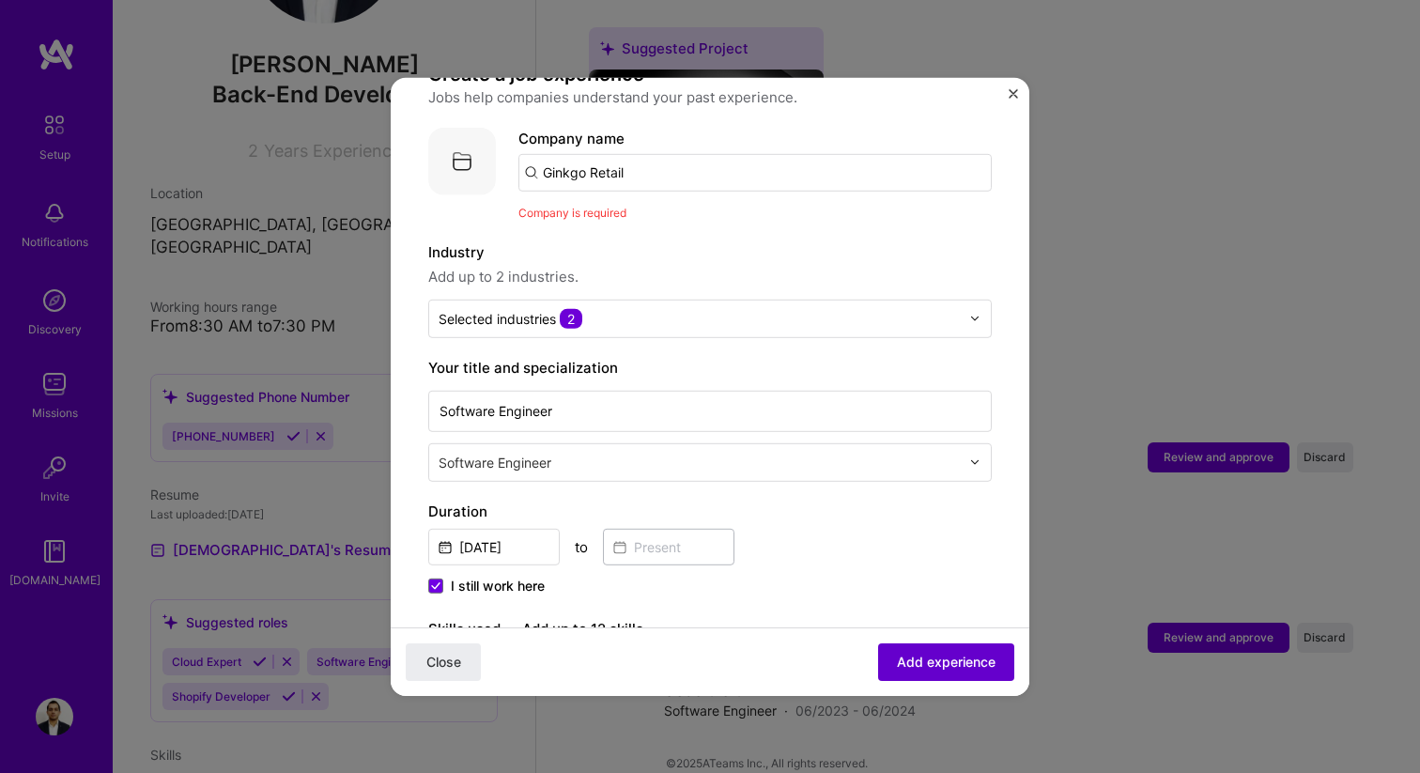
scroll to position [188, 0]
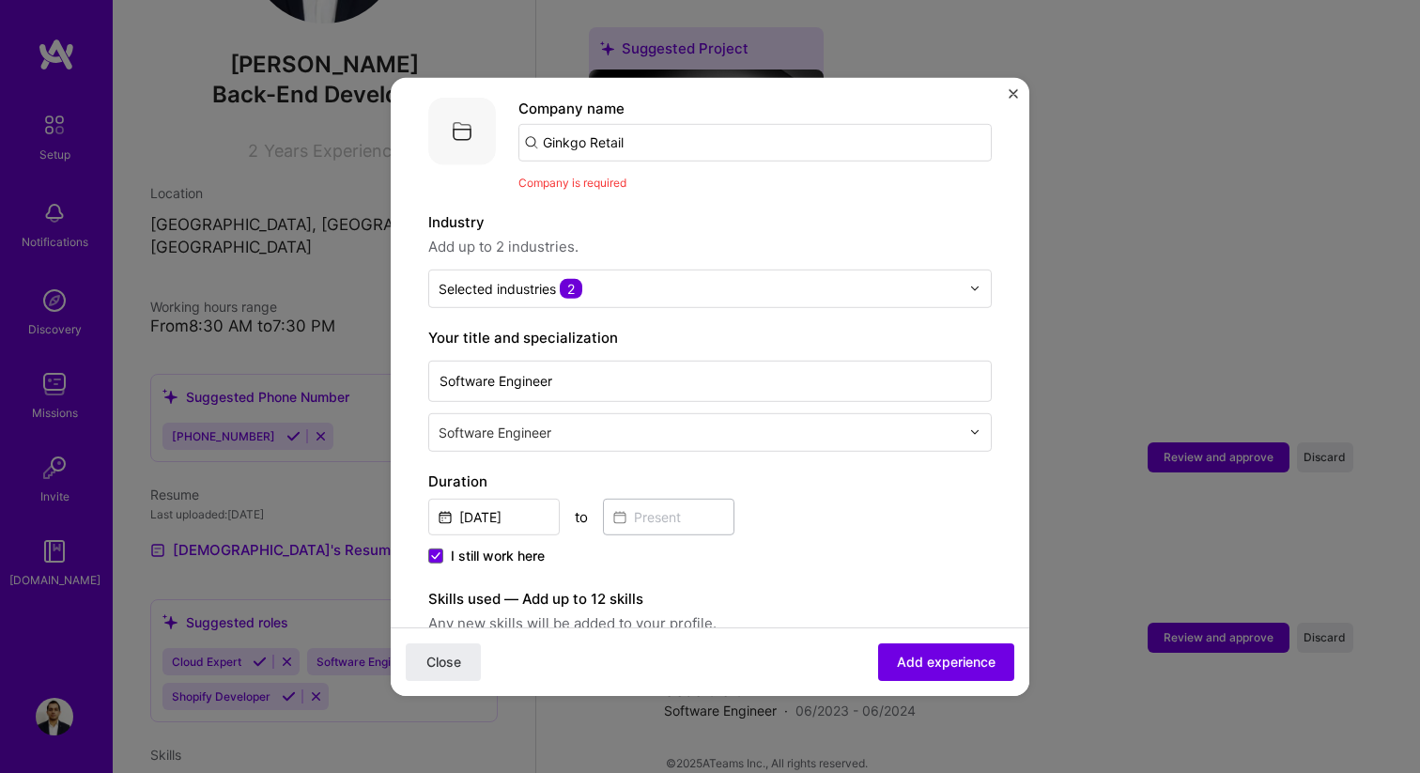
click at [1010, 95] on img "Close" at bounding box center [1012, 92] width 9 height 9
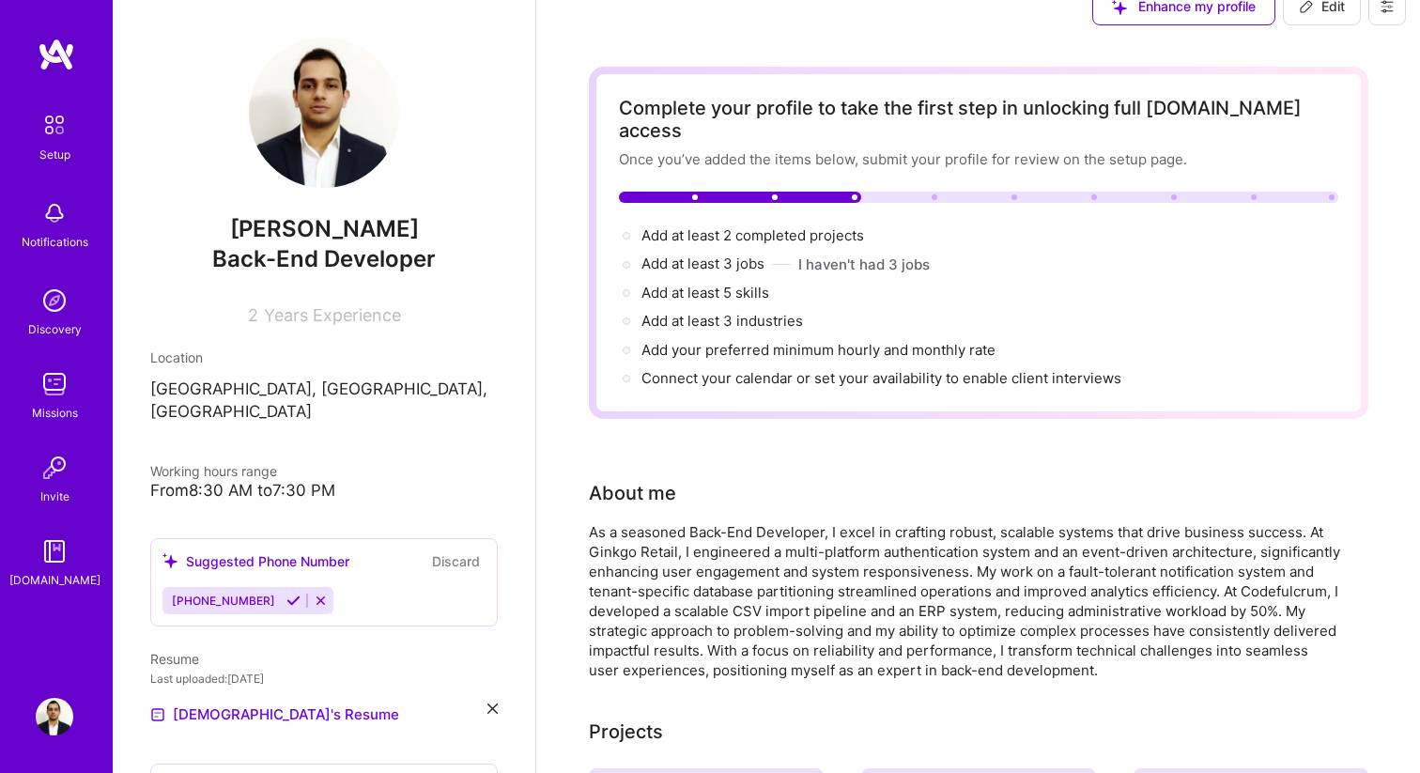
scroll to position [25, 0]
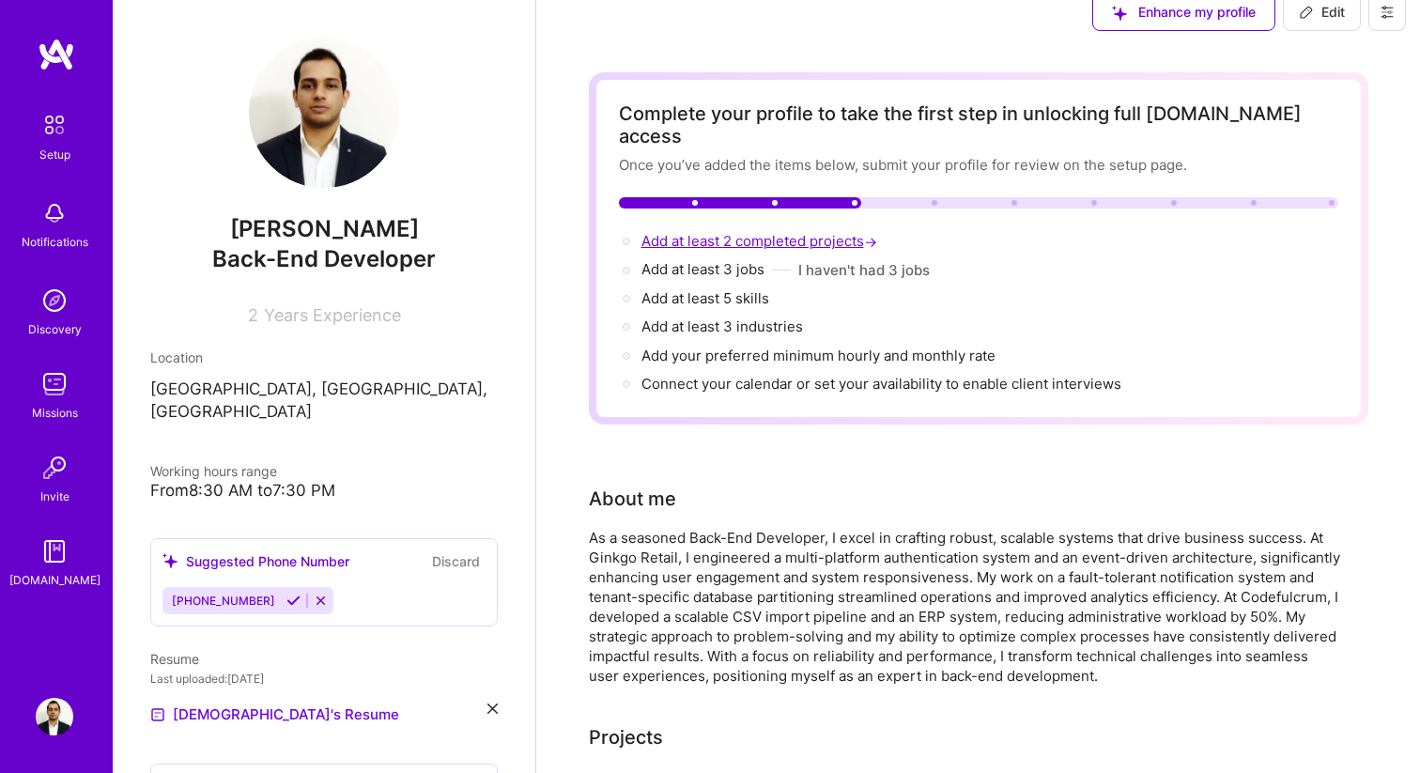
click at [761, 232] on span "Add at least 2 completed projects →" at bounding box center [760, 241] width 239 height 18
select select "US"
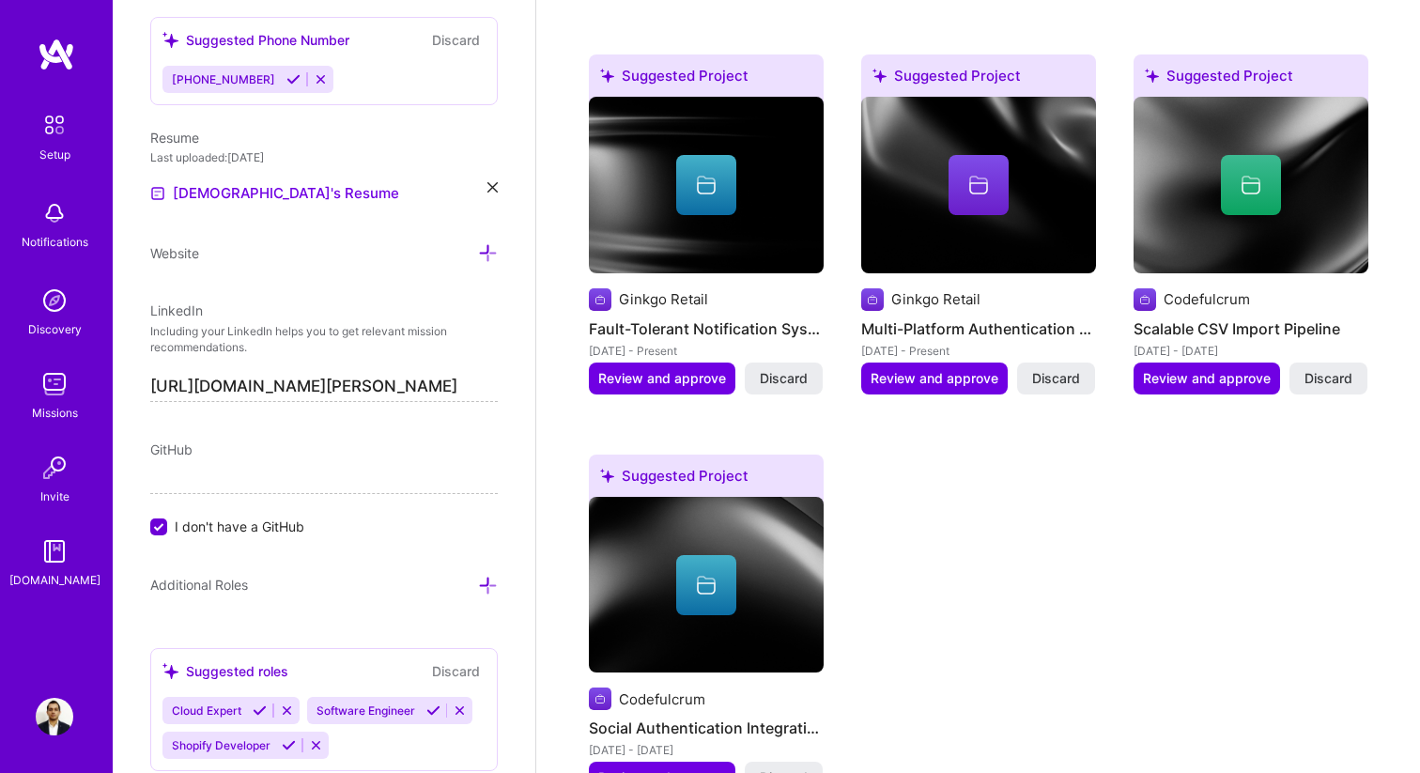
scroll to position [2070, 0]
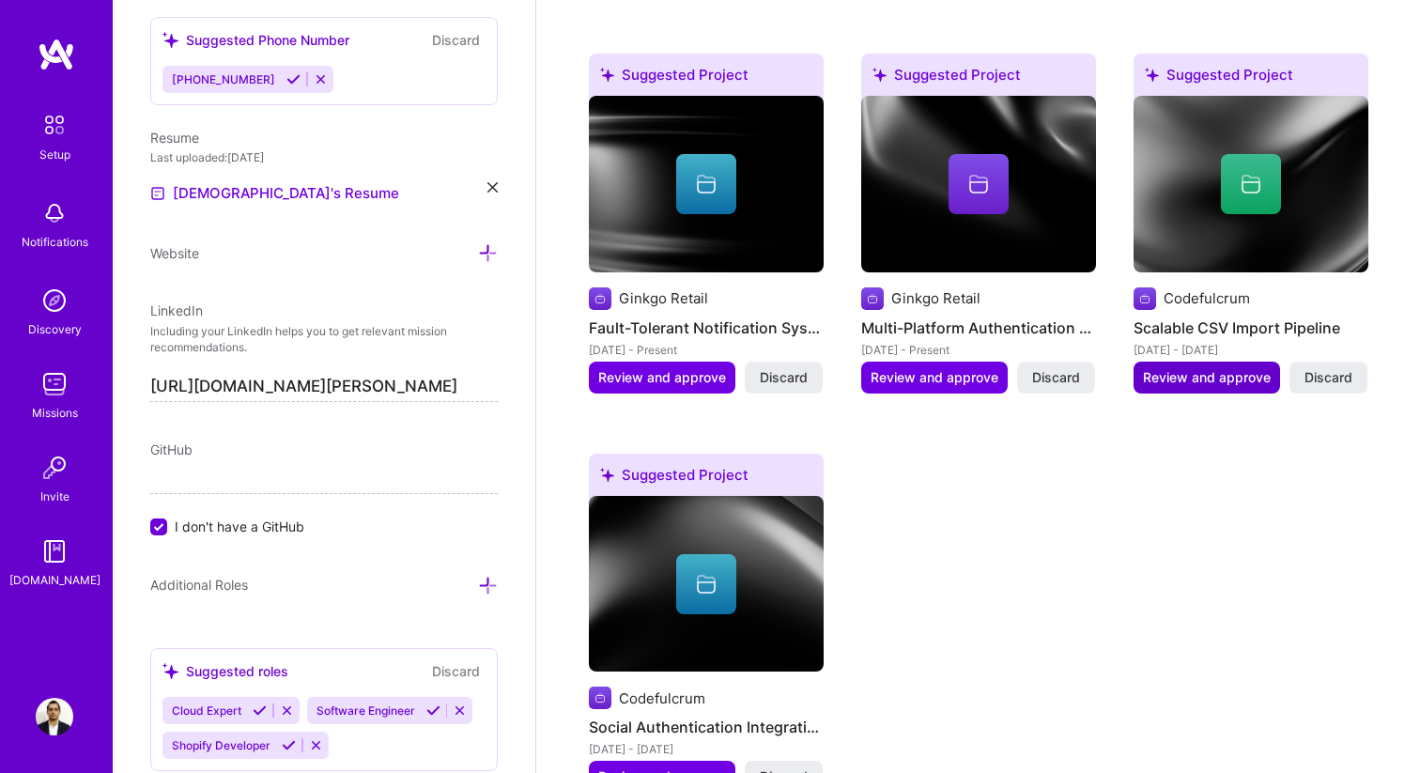
click at [1211, 368] on span "Review and approve" at bounding box center [1207, 377] width 128 height 19
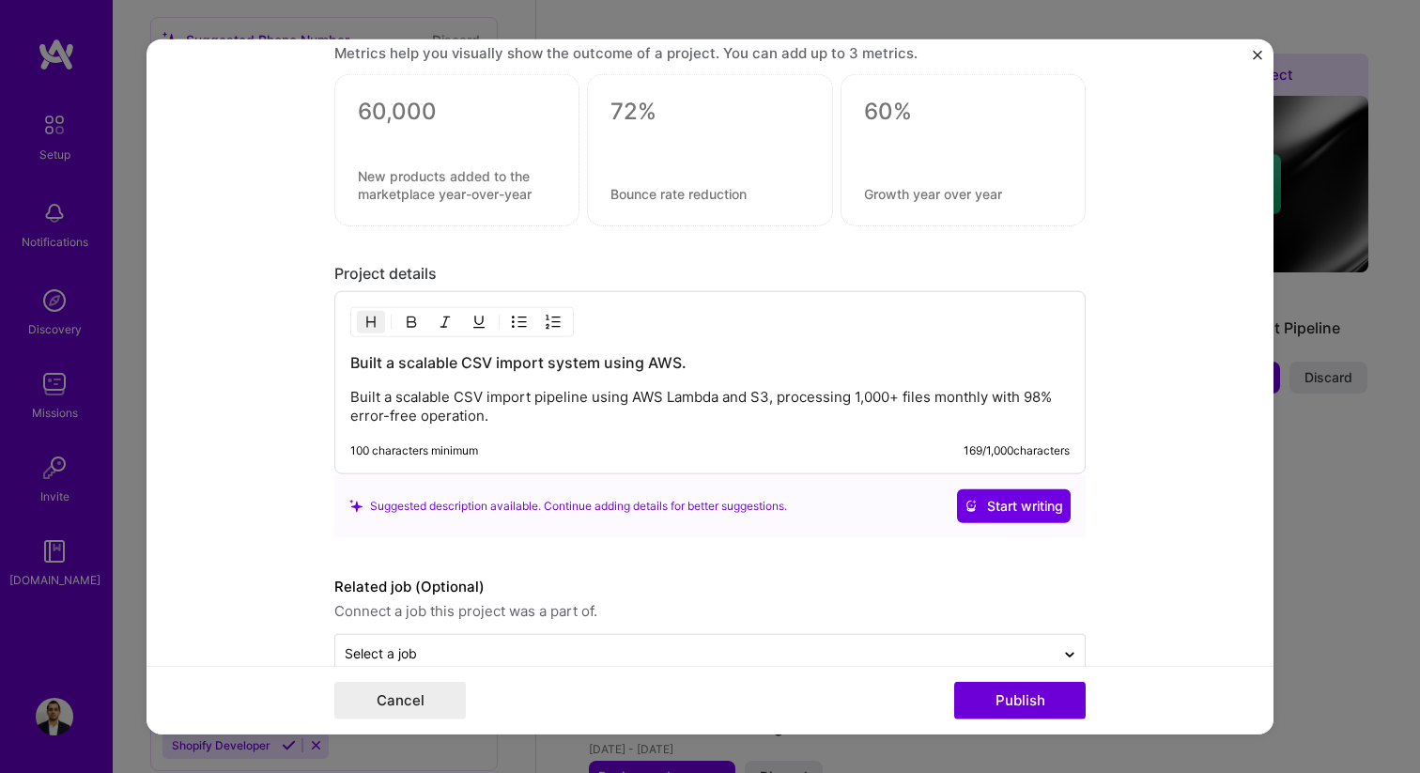
scroll to position [1466, 0]
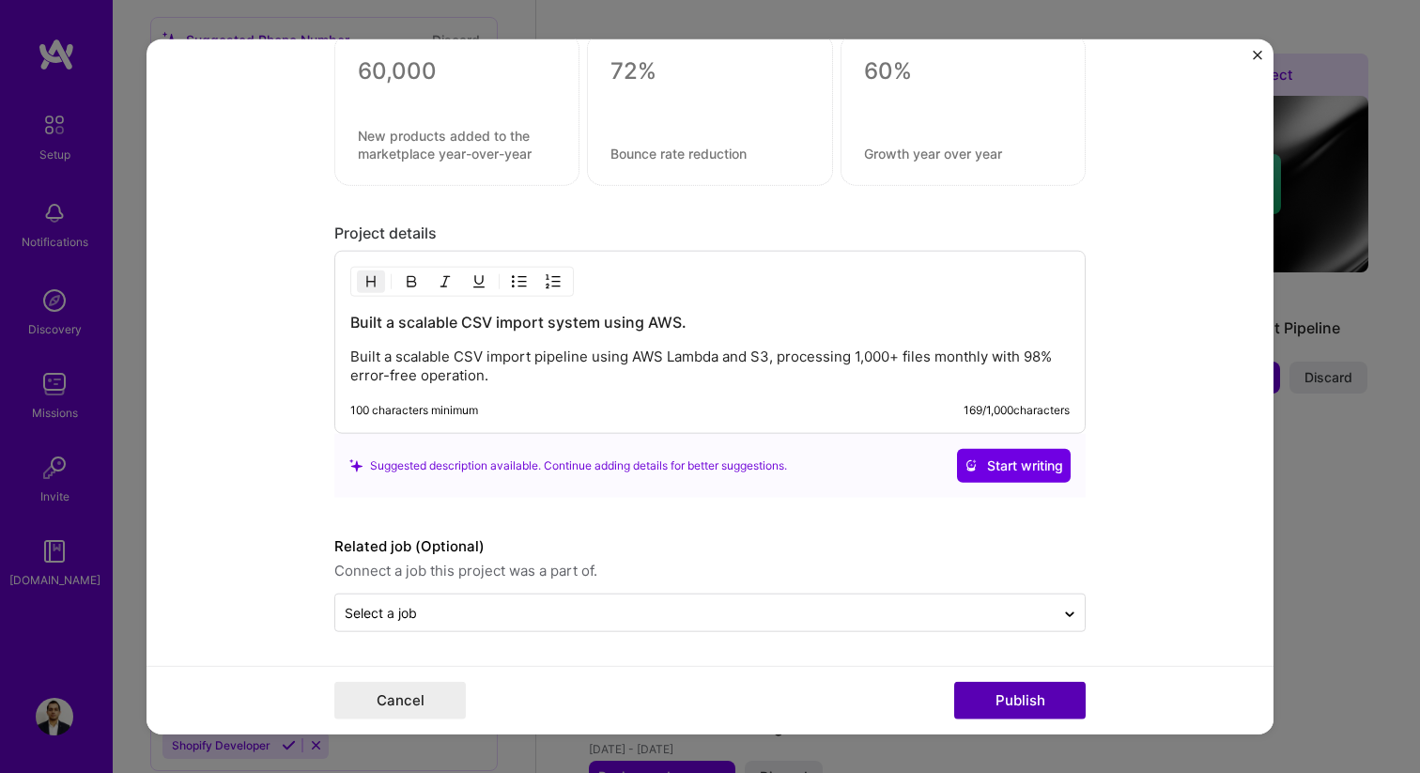
click at [1021, 689] on button "Publish" at bounding box center [1019, 701] width 131 height 38
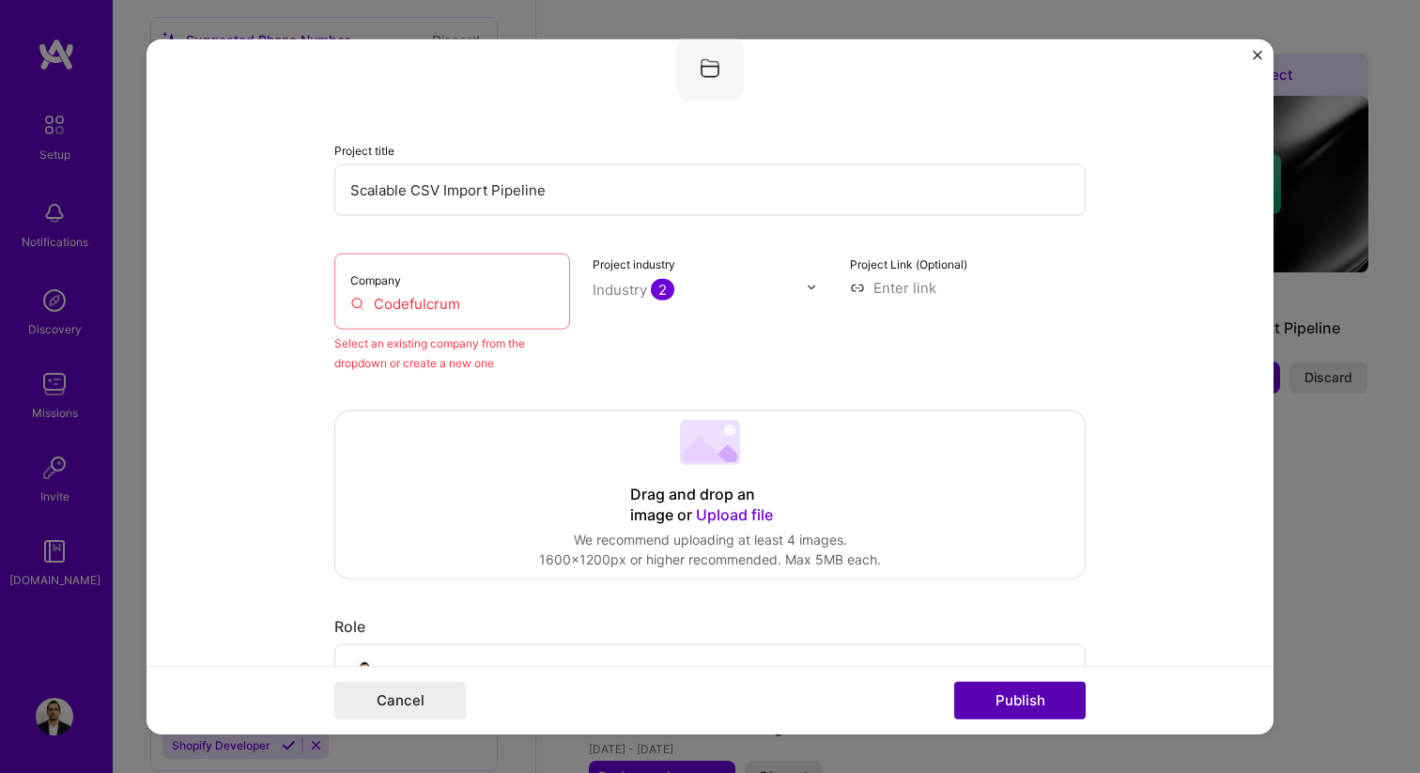
scroll to position [123, 0]
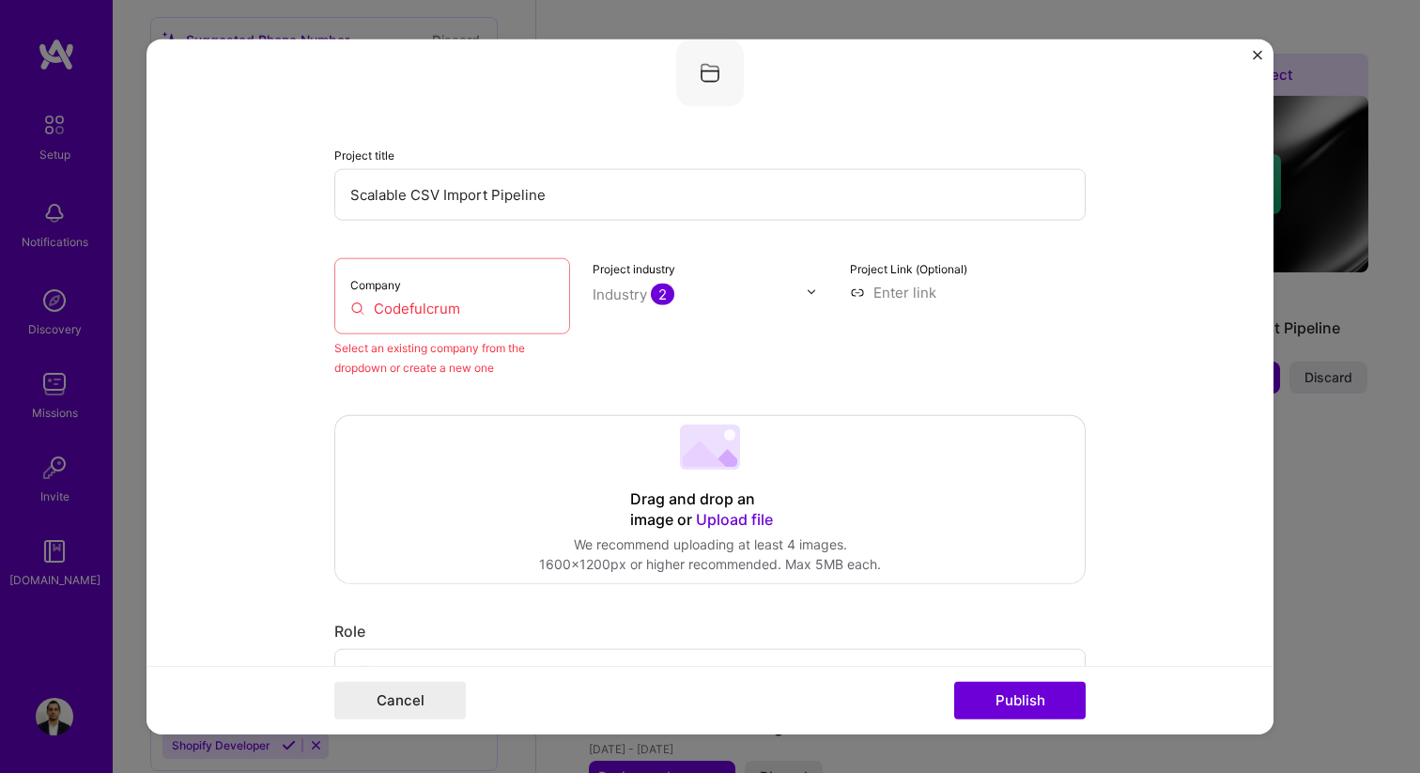
click at [502, 315] on input "Codefulcrum" at bounding box center [452, 308] width 204 height 20
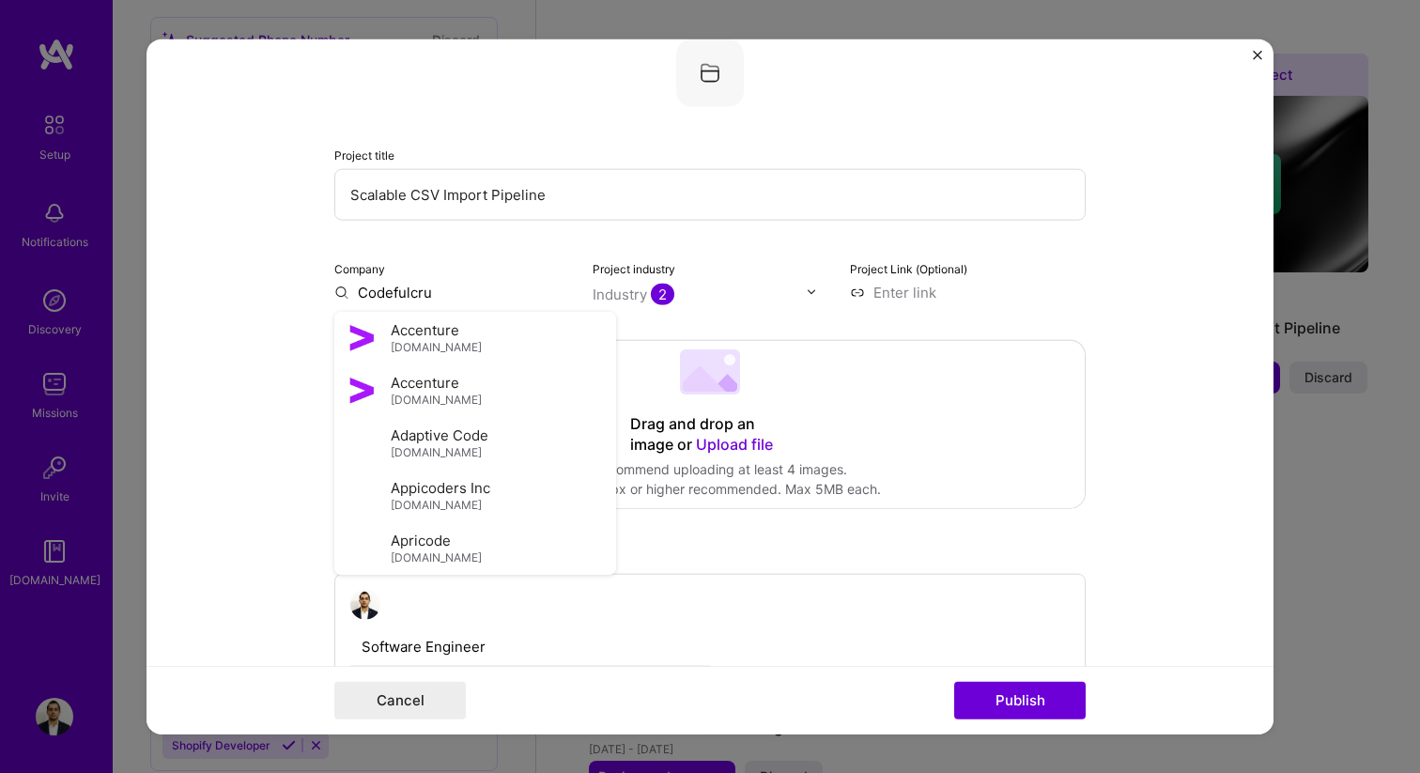
type input "Codefulcrum"
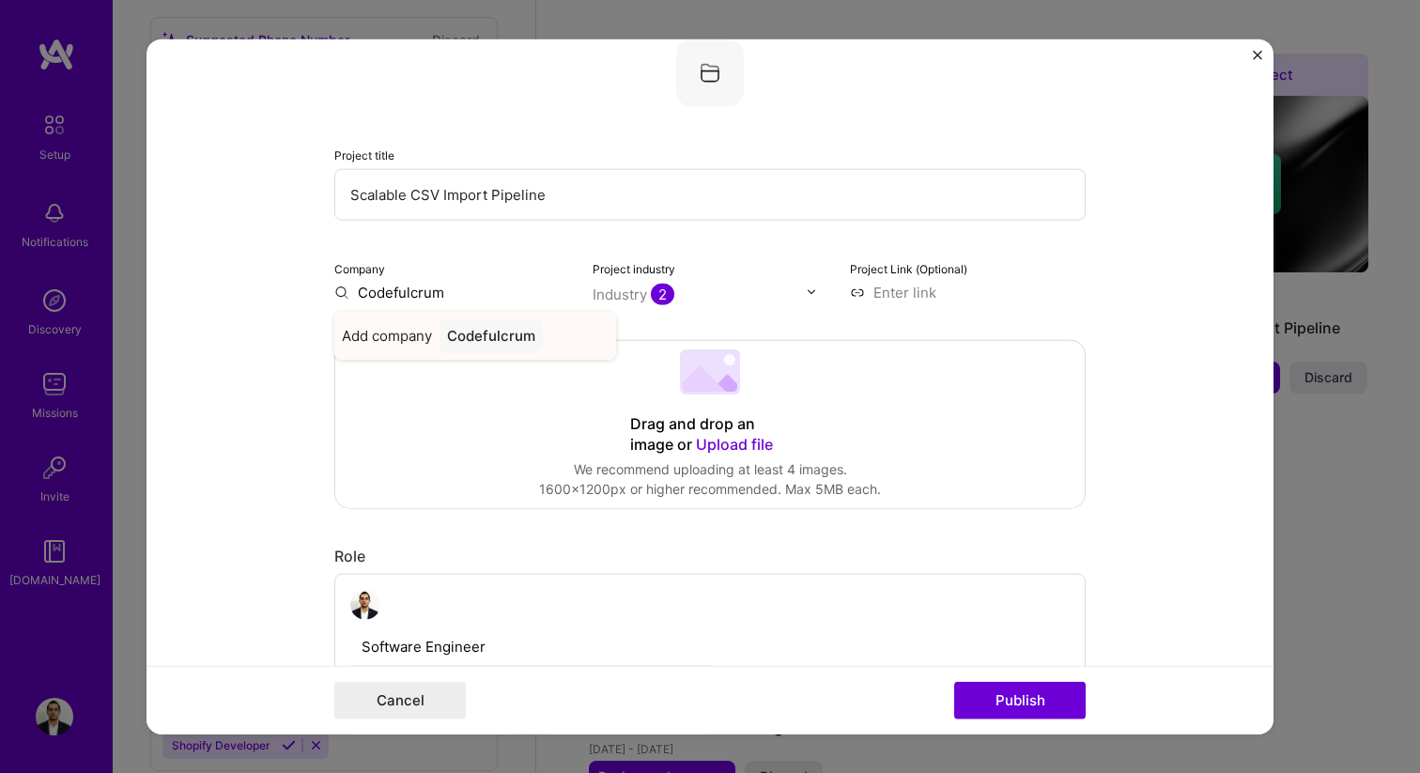
click at [517, 342] on div "Codefulcrum" at bounding box center [490, 334] width 103 height 33
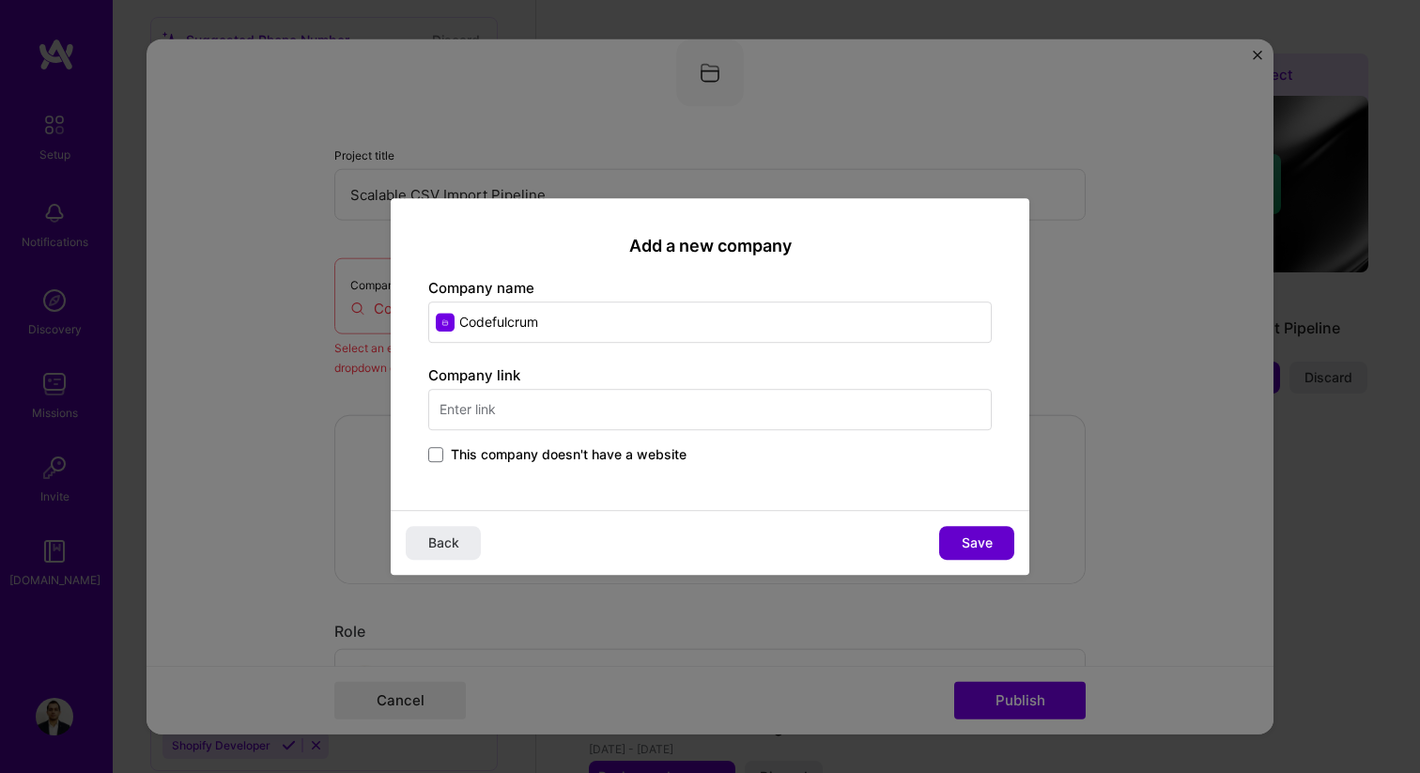
click at [962, 544] on span "Save" at bounding box center [976, 542] width 31 height 19
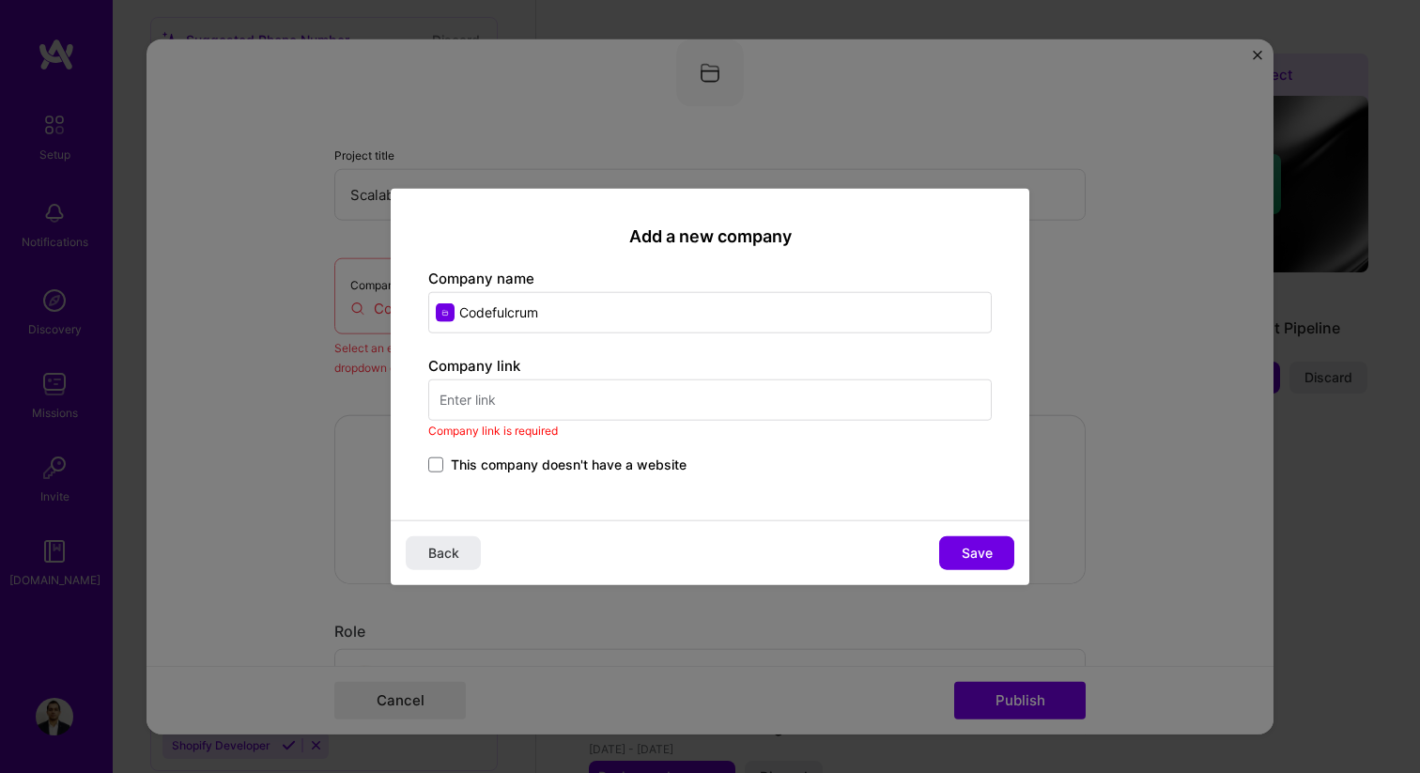
click at [697, 379] on input "text" at bounding box center [709, 399] width 563 height 41
paste input "[URL][DOMAIN_NAME]"
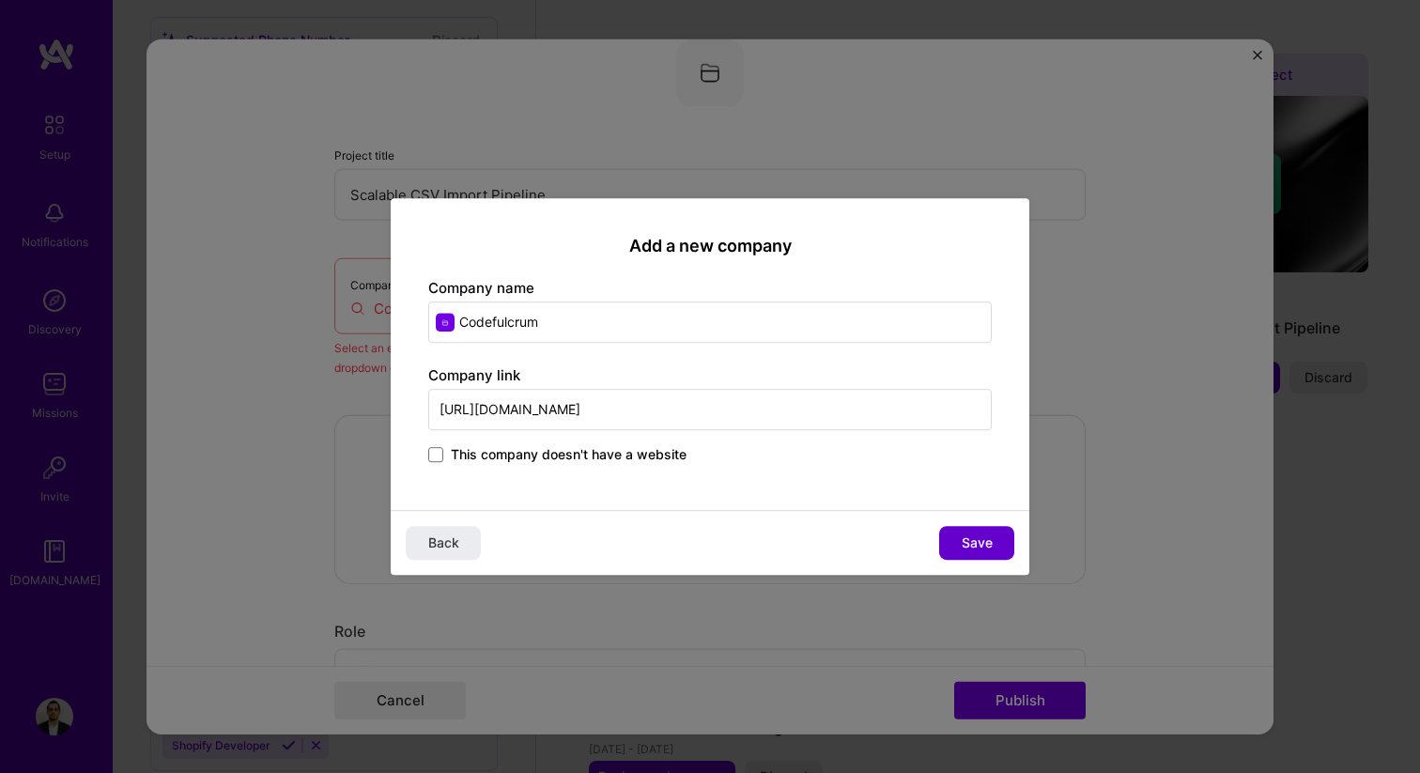
type input "[URL][DOMAIN_NAME]"
click at [995, 550] on button "Save" at bounding box center [976, 543] width 75 height 34
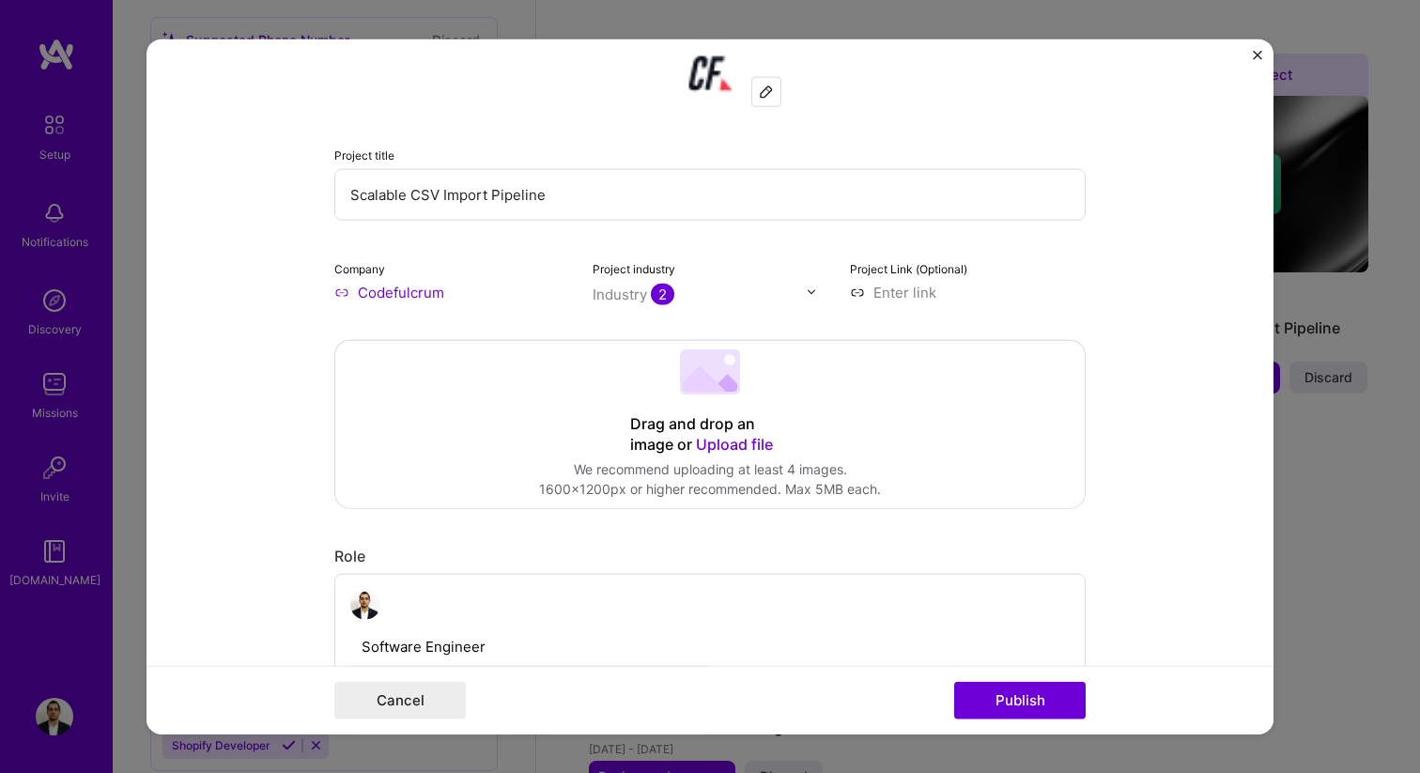
scroll to position [0, 0]
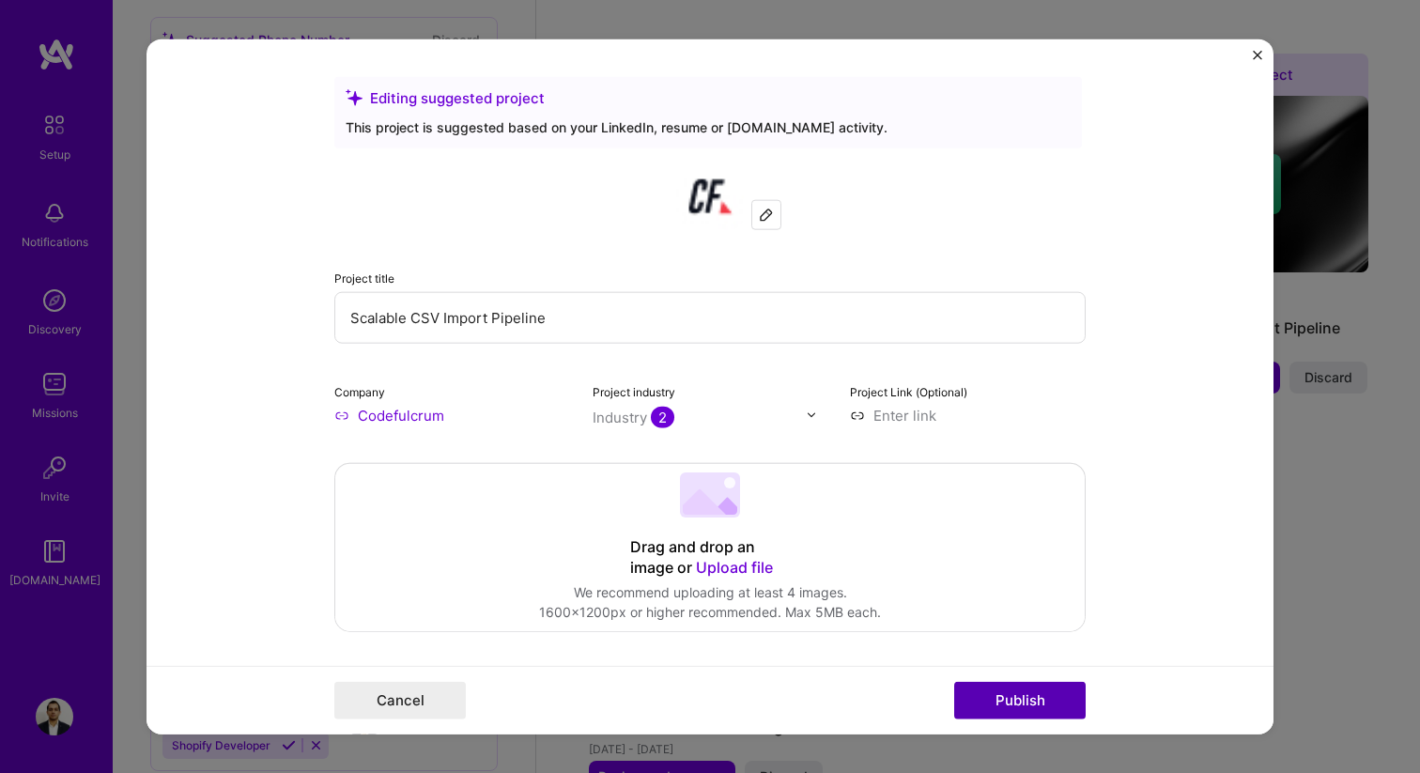
click at [1058, 699] on button "Publish" at bounding box center [1019, 701] width 131 height 38
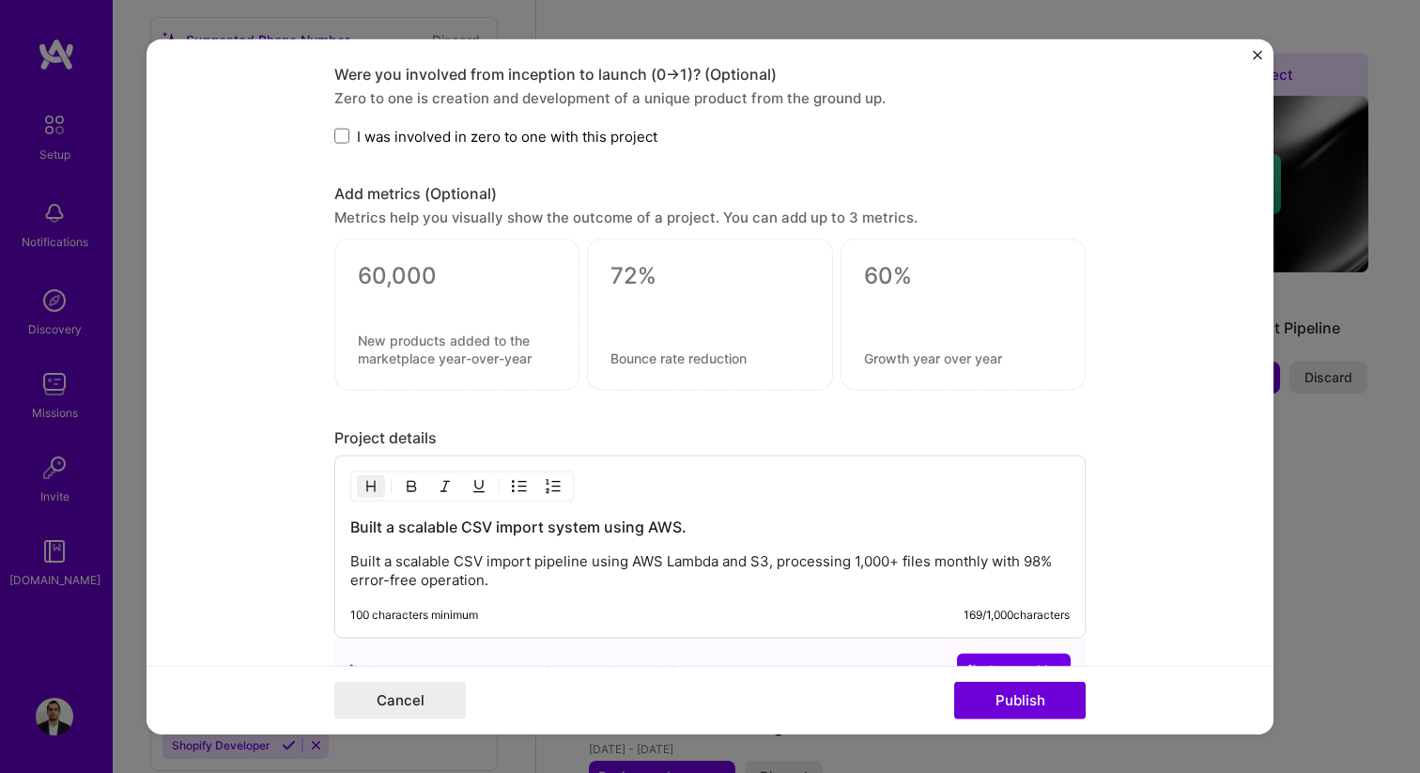
scroll to position [1491, 0]
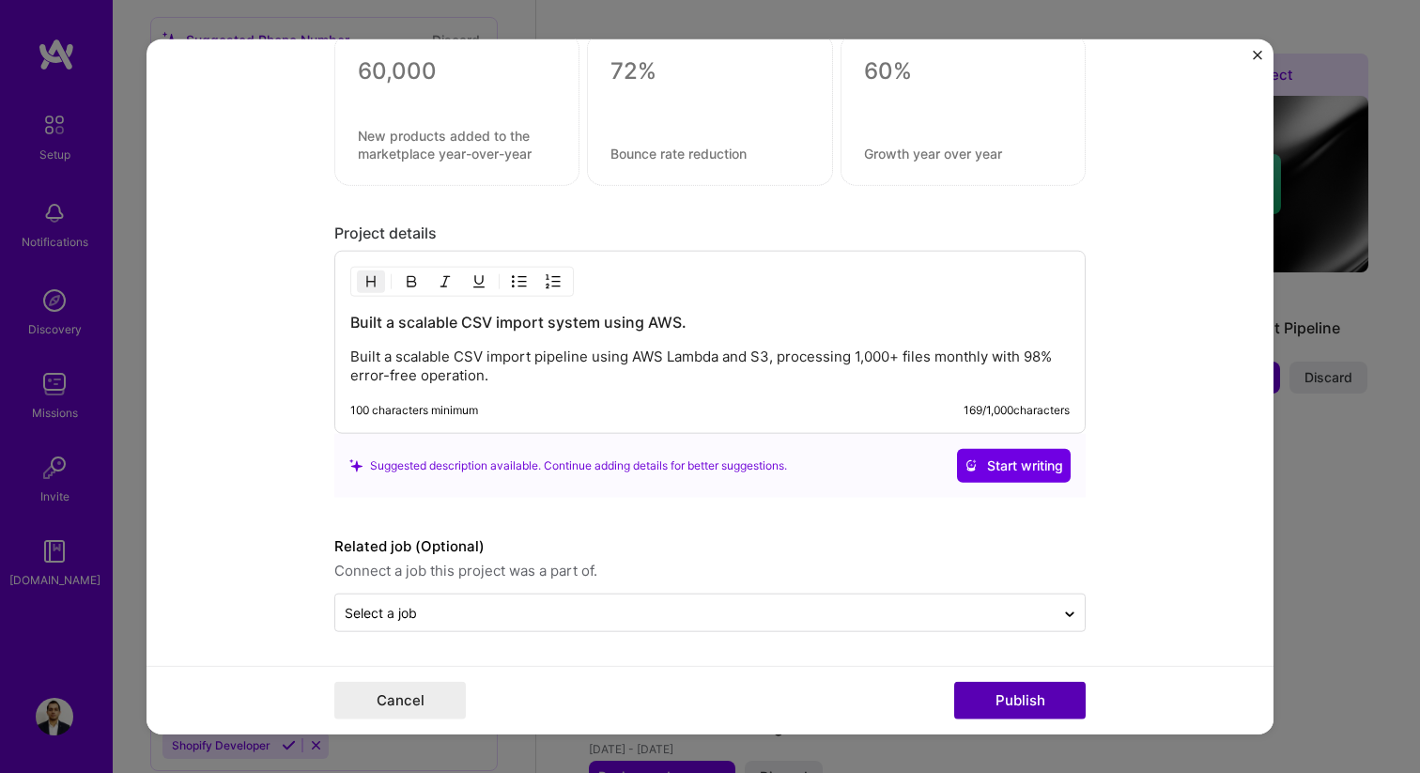
click at [996, 697] on button "Publish" at bounding box center [1019, 701] width 131 height 38
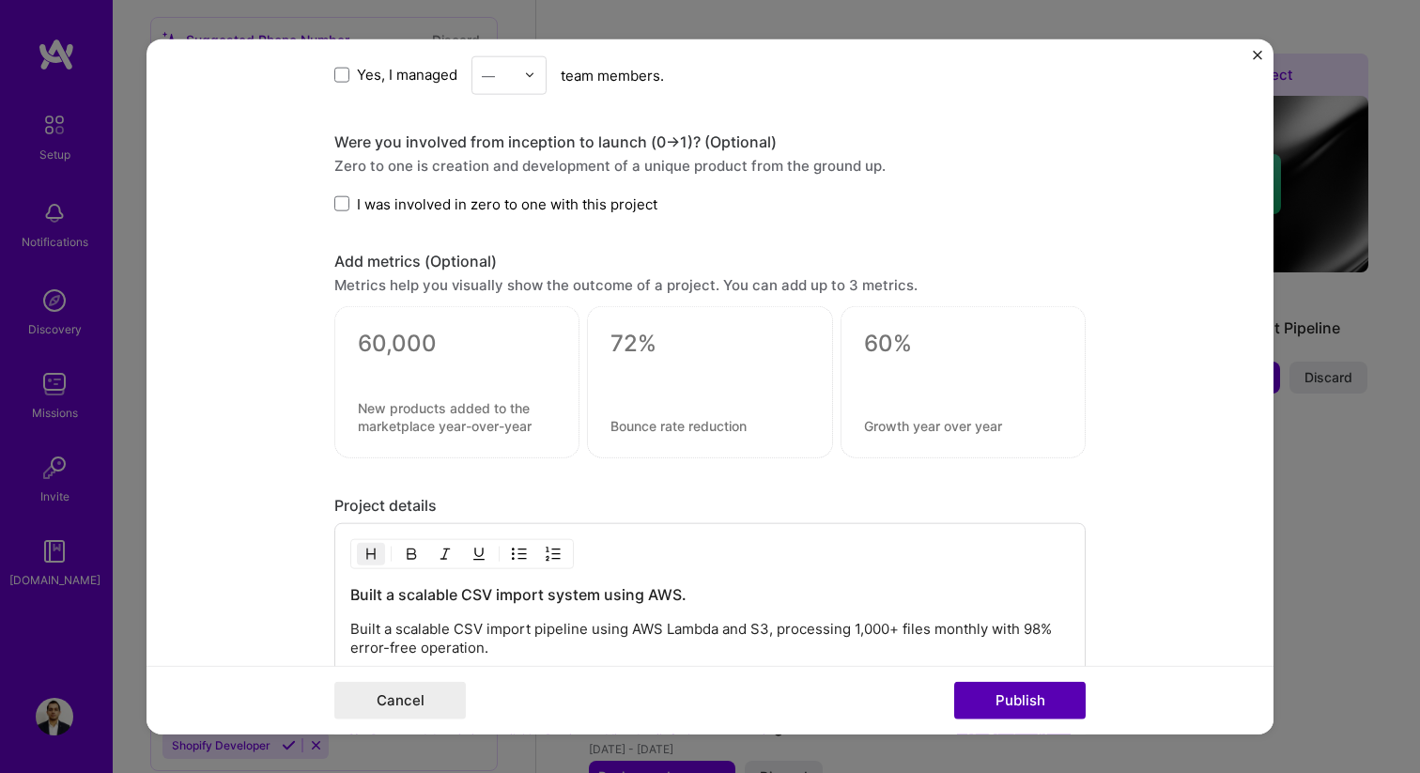
click at [996, 697] on button "Publish" at bounding box center [1019, 701] width 131 height 38
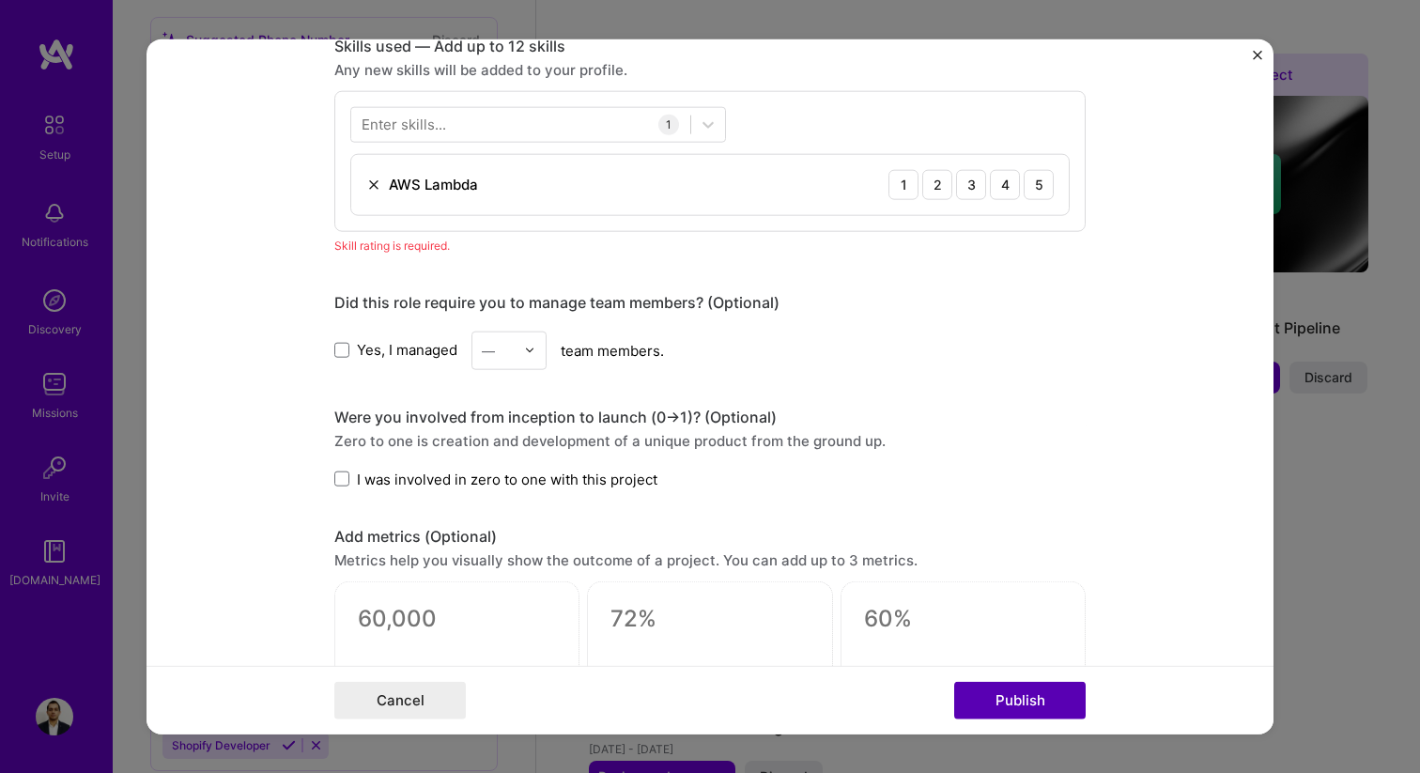
scroll to position [940, 0]
click at [1038, 193] on div "5" at bounding box center [1038, 186] width 30 height 30
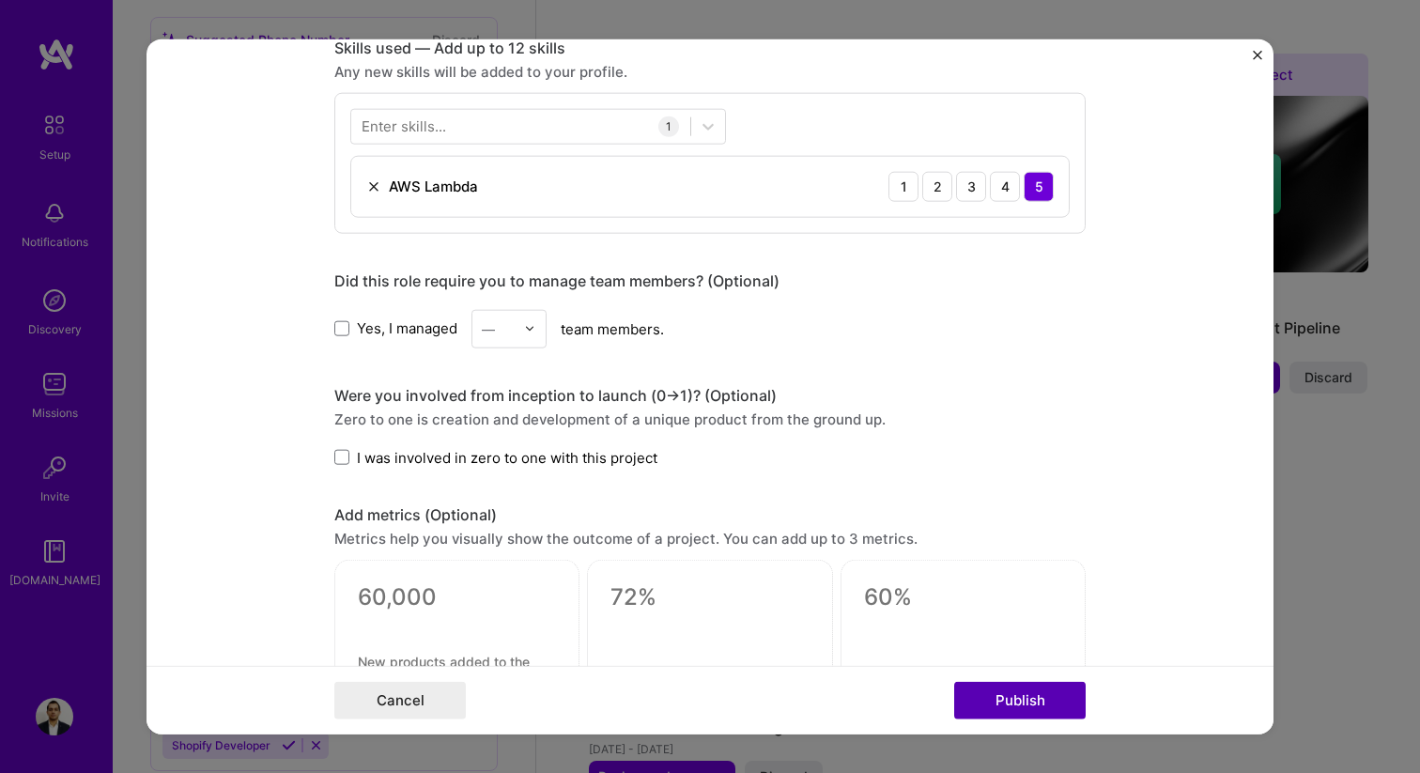
click at [996, 711] on button "Publish" at bounding box center [1019, 701] width 131 height 38
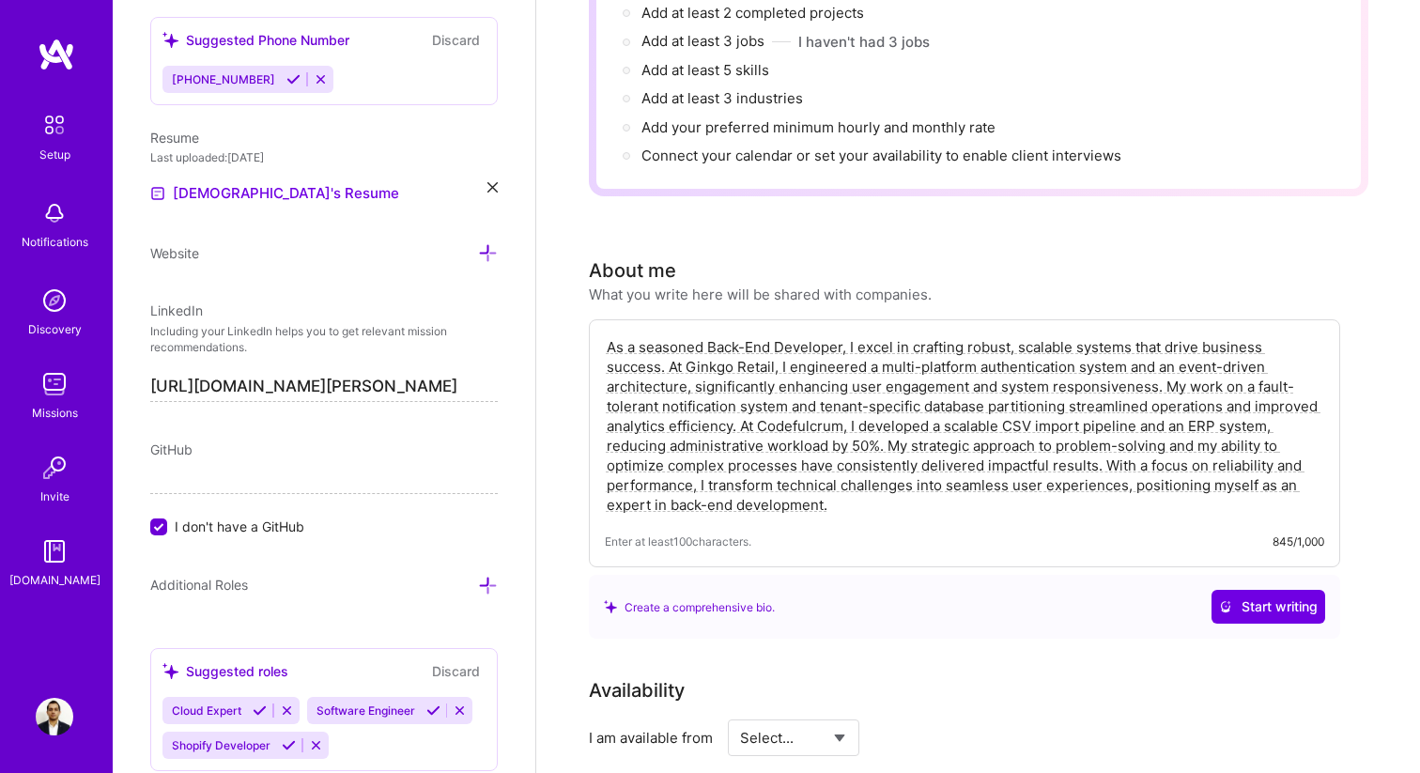
scroll to position [0, 0]
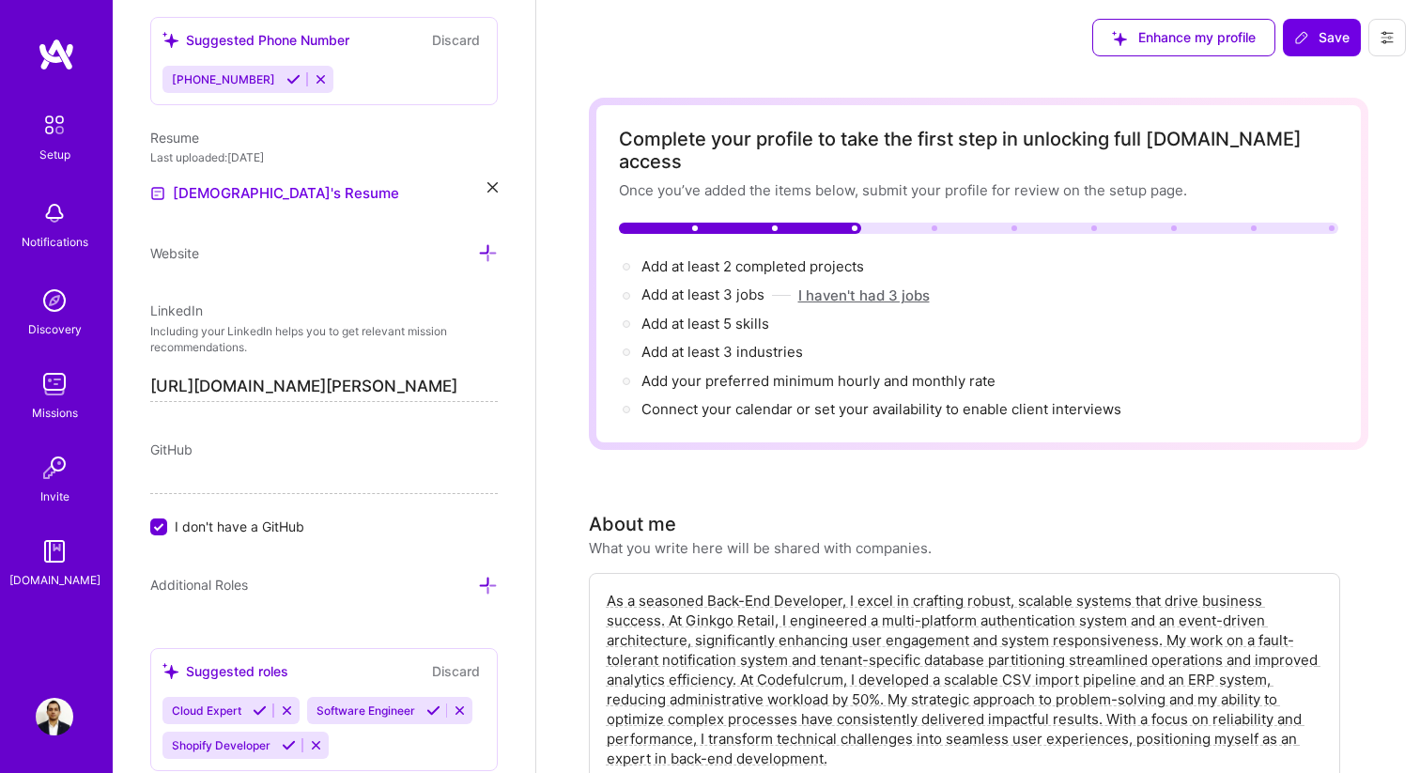
click at [869, 285] on button "I haven't had 3 jobs" at bounding box center [863, 295] width 131 height 20
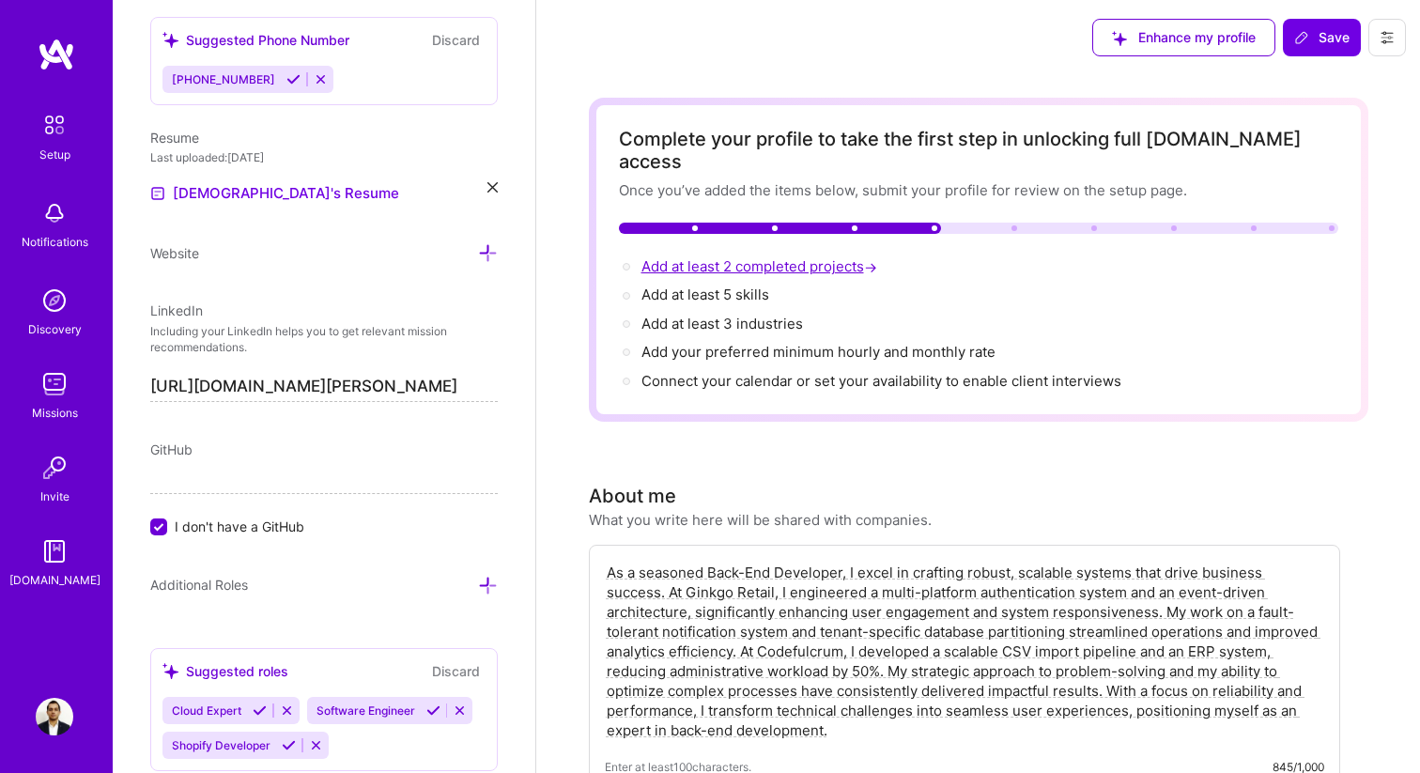
click at [807, 257] on span "Add at least 2 completed projects →" at bounding box center [760, 266] width 239 height 18
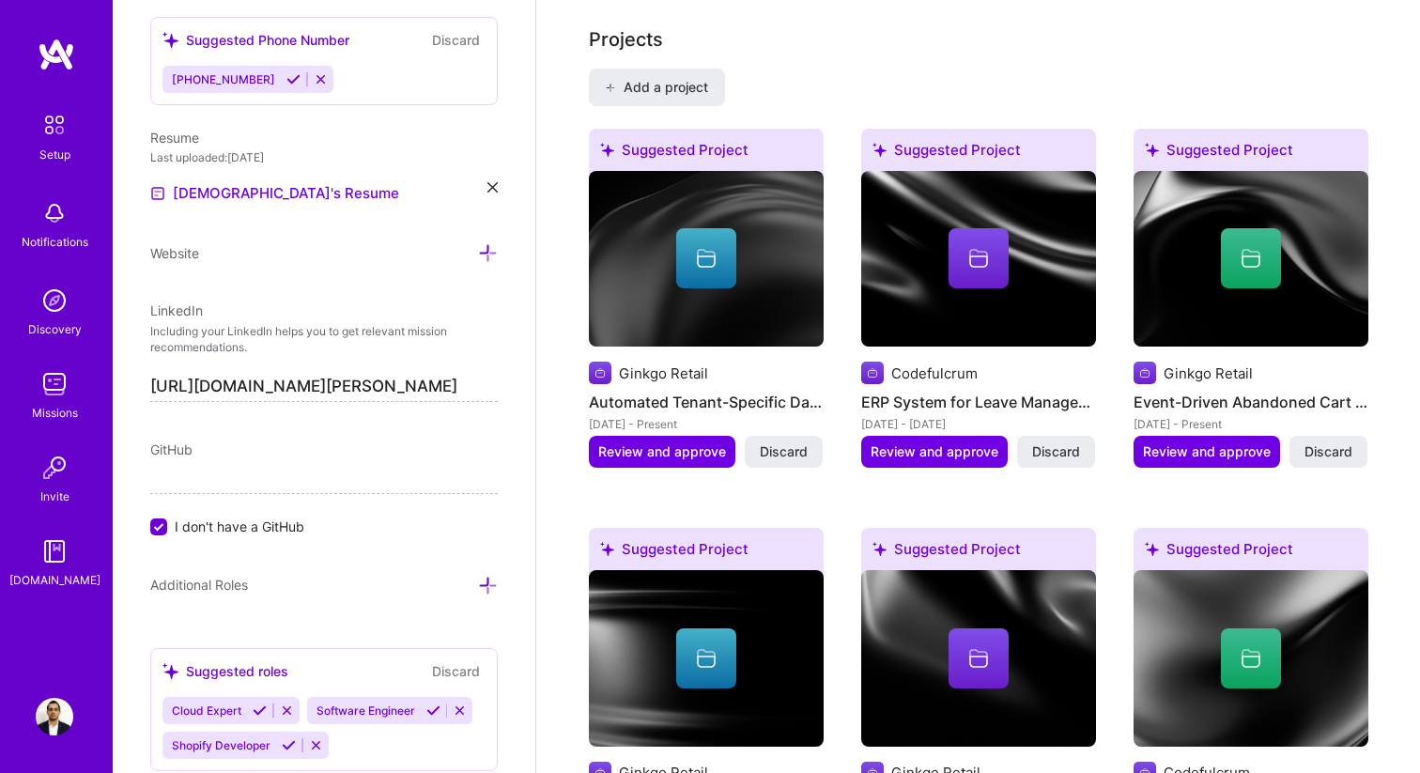
scroll to position [1570, 0]
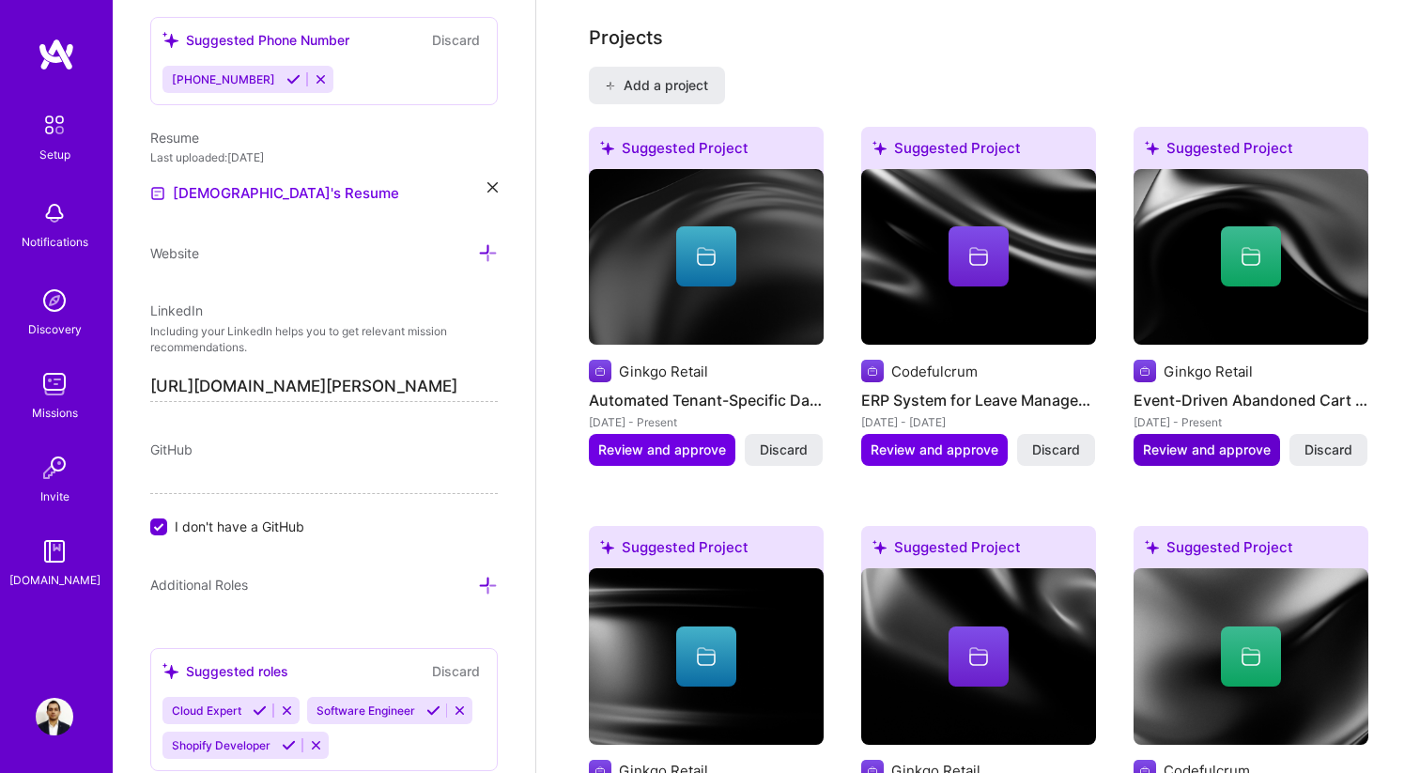
click at [1147, 440] on span "Review and approve" at bounding box center [1207, 449] width 128 height 19
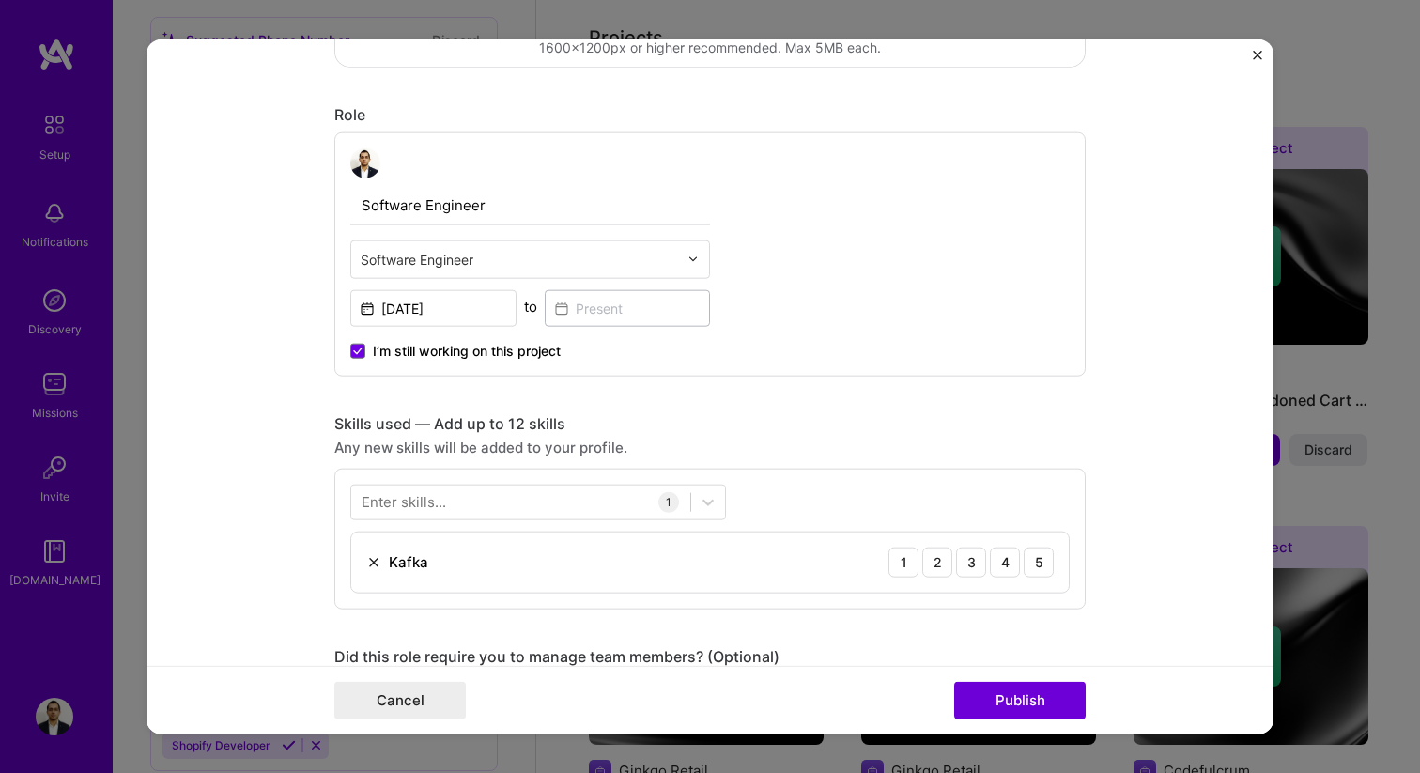
scroll to position [759, 0]
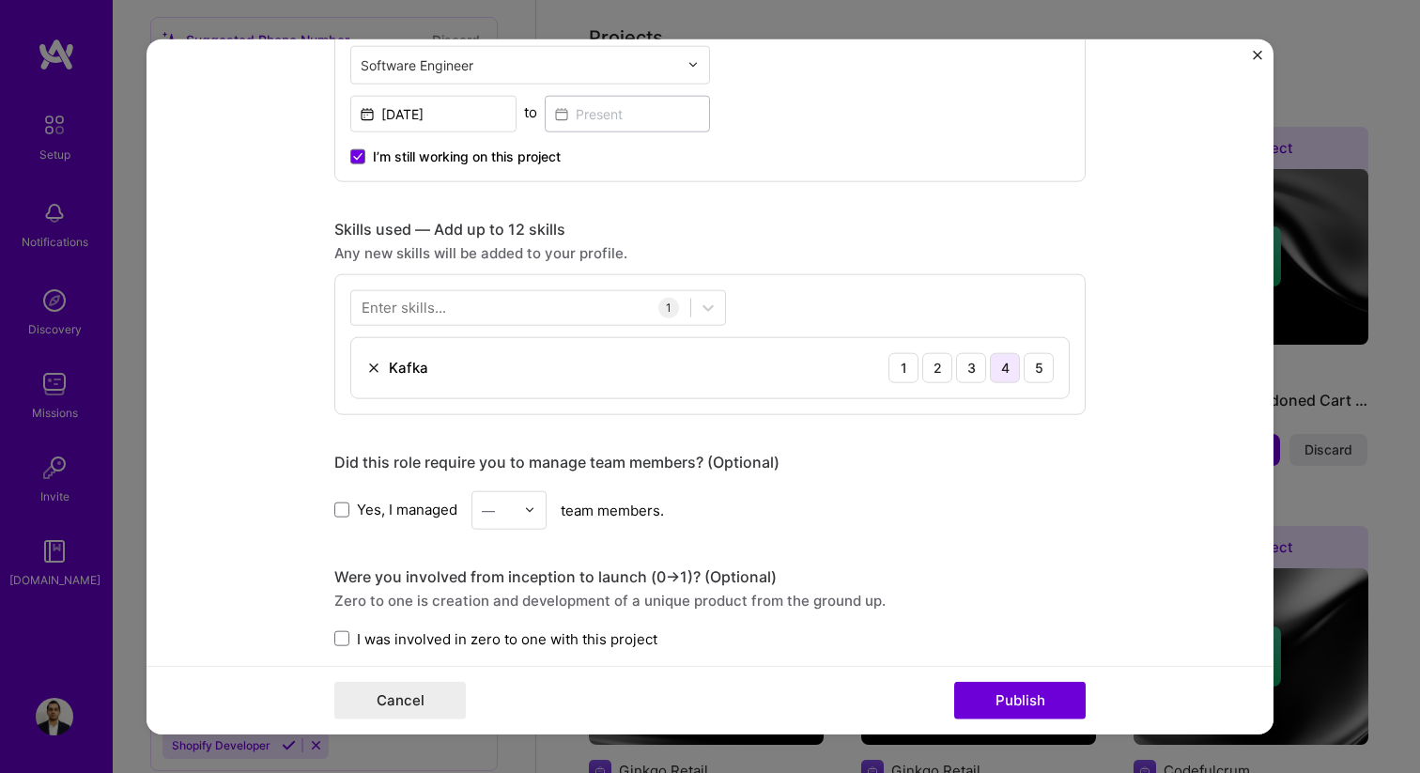
click at [1005, 372] on div "4" at bounding box center [1005, 367] width 30 height 30
click at [974, 679] on div "Cancel Publish" at bounding box center [709, 700] width 1127 height 69
click at [995, 693] on button "Publish" at bounding box center [1019, 701] width 131 height 38
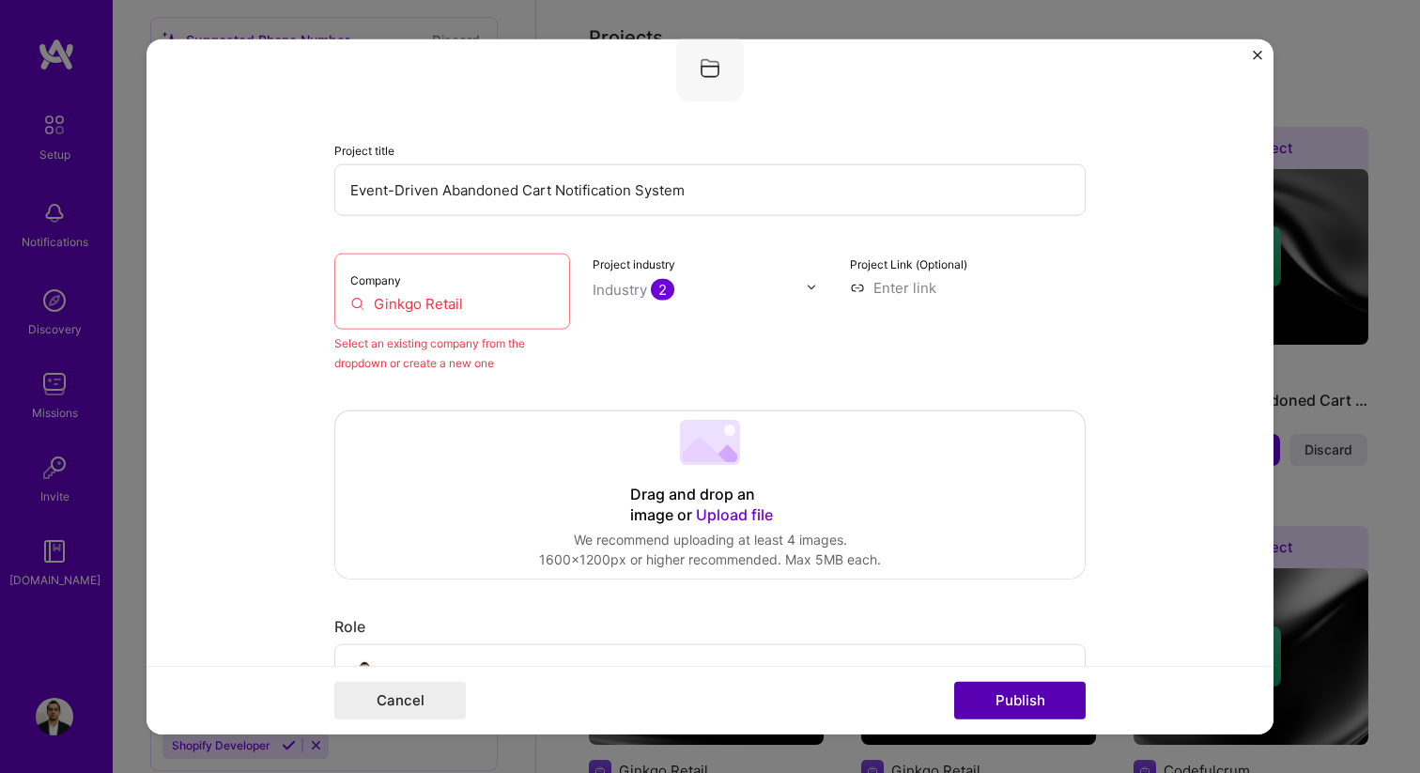
scroll to position [123, 0]
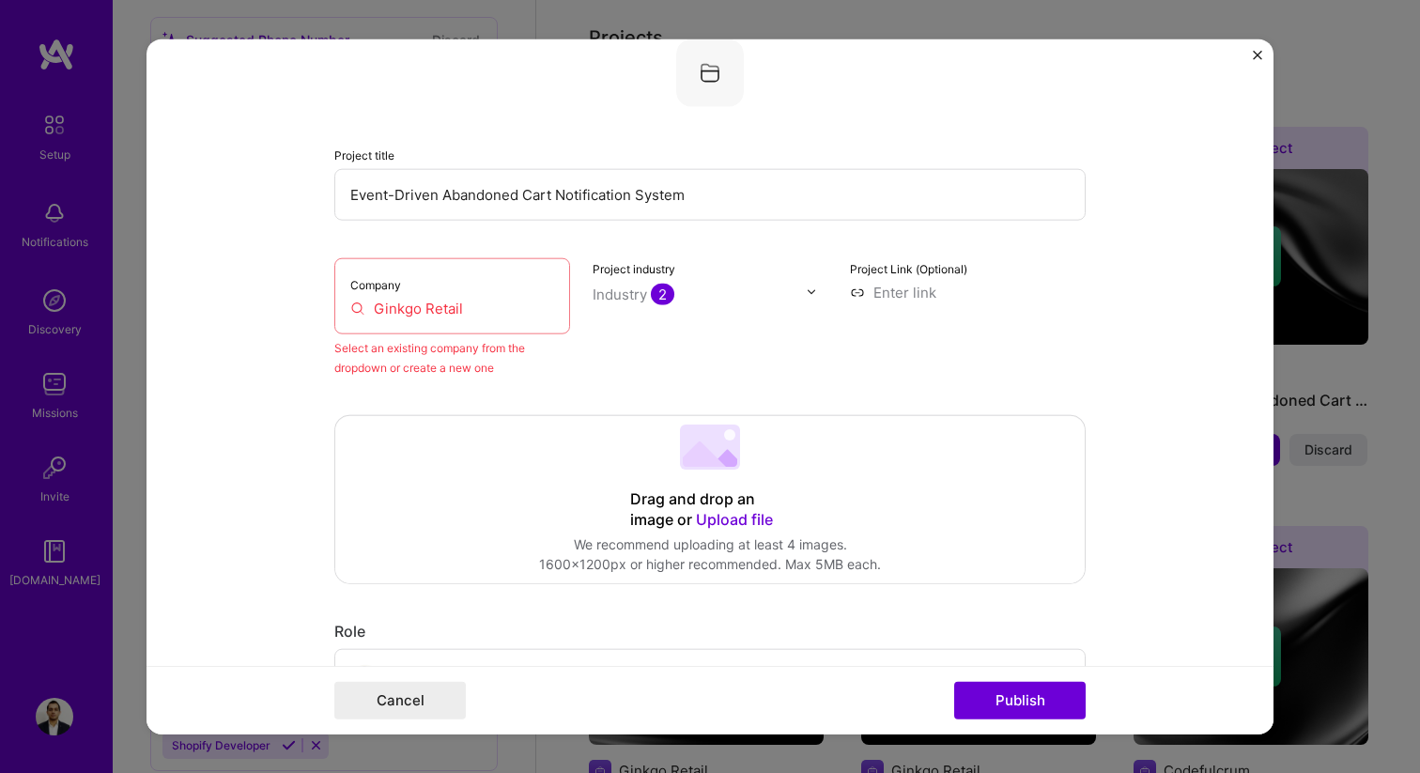
click at [533, 313] on input "Ginkgo Retail" at bounding box center [452, 308] width 204 height 20
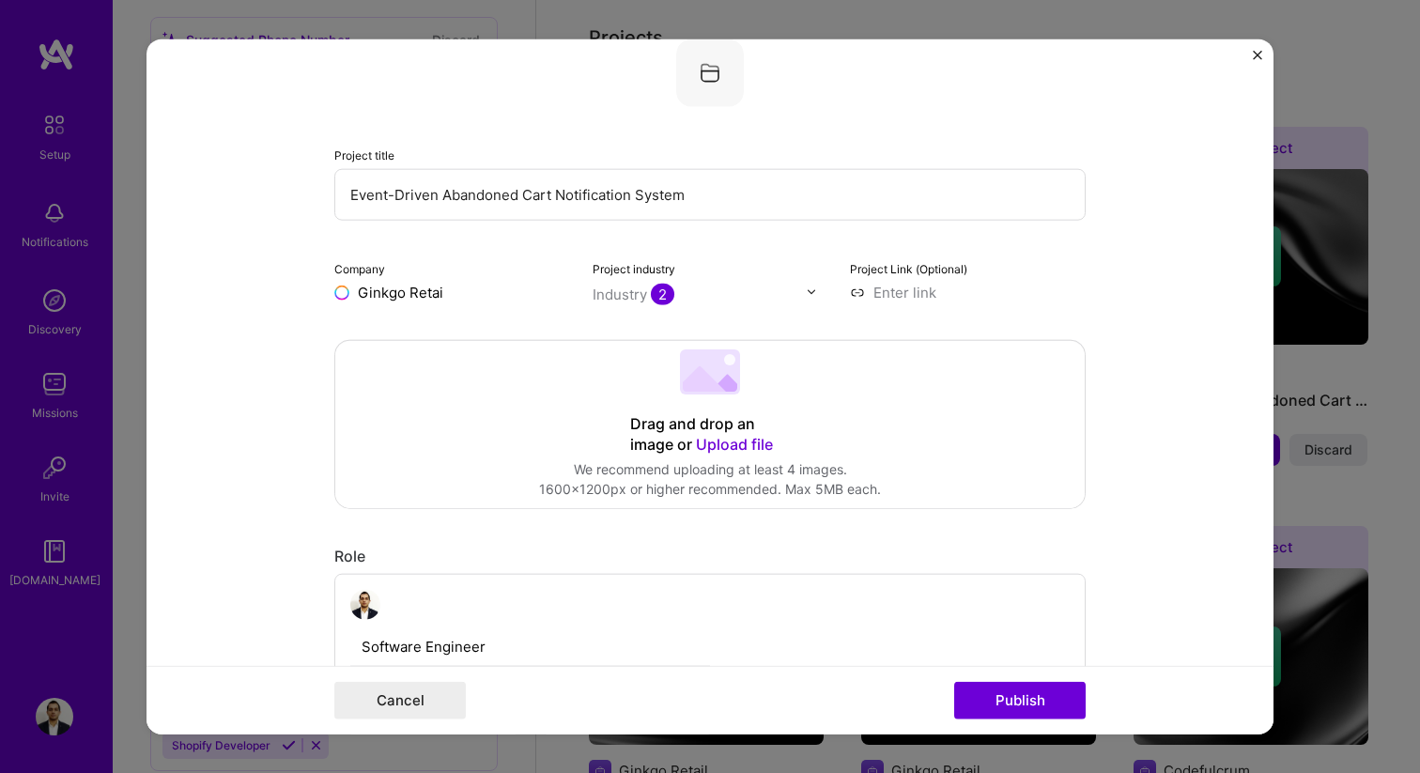
type input "Ginkgo Retail"
click at [506, 332] on div "Ginkgo Retail" at bounding box center [492, 334] width 106 height 33
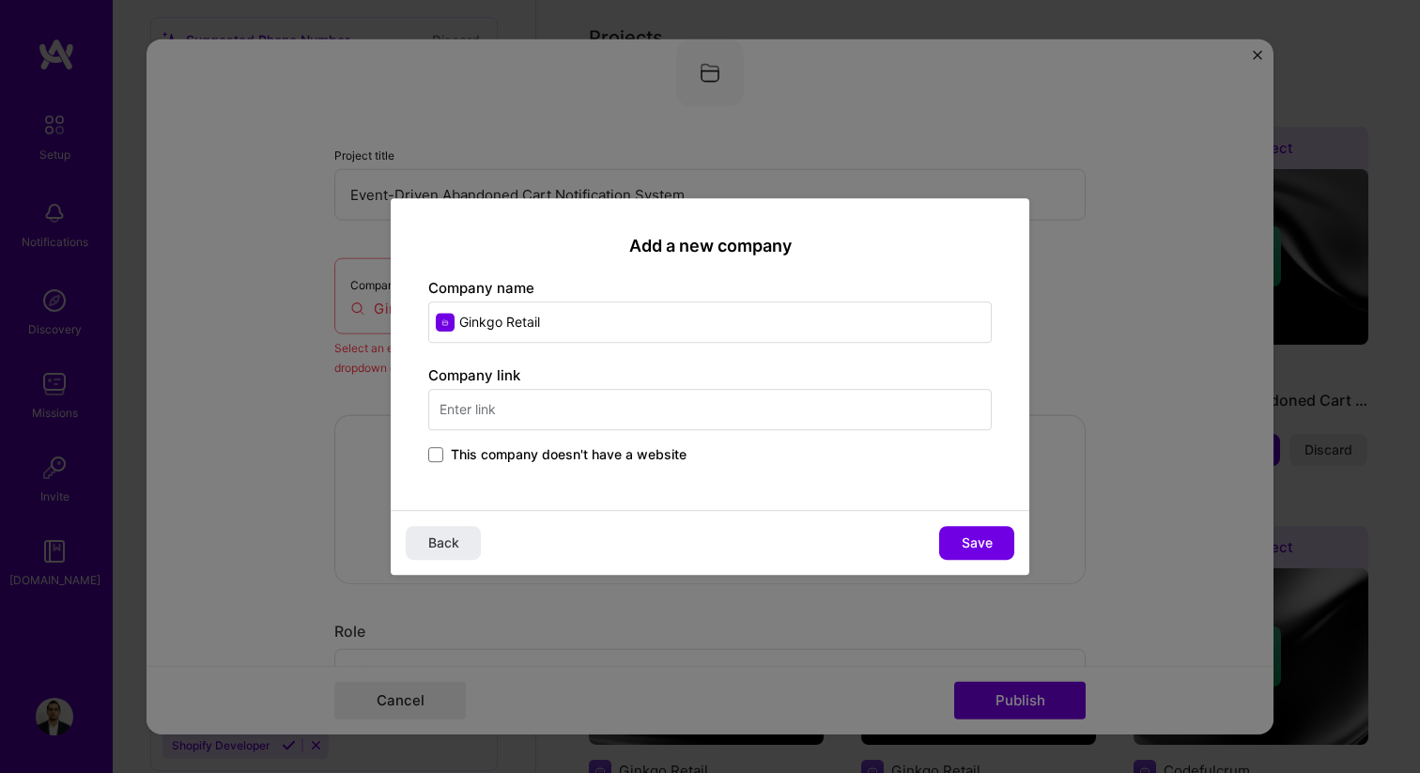
click at [551, 394] on input "text" at bounding box center [709, 409] width 563 height 41
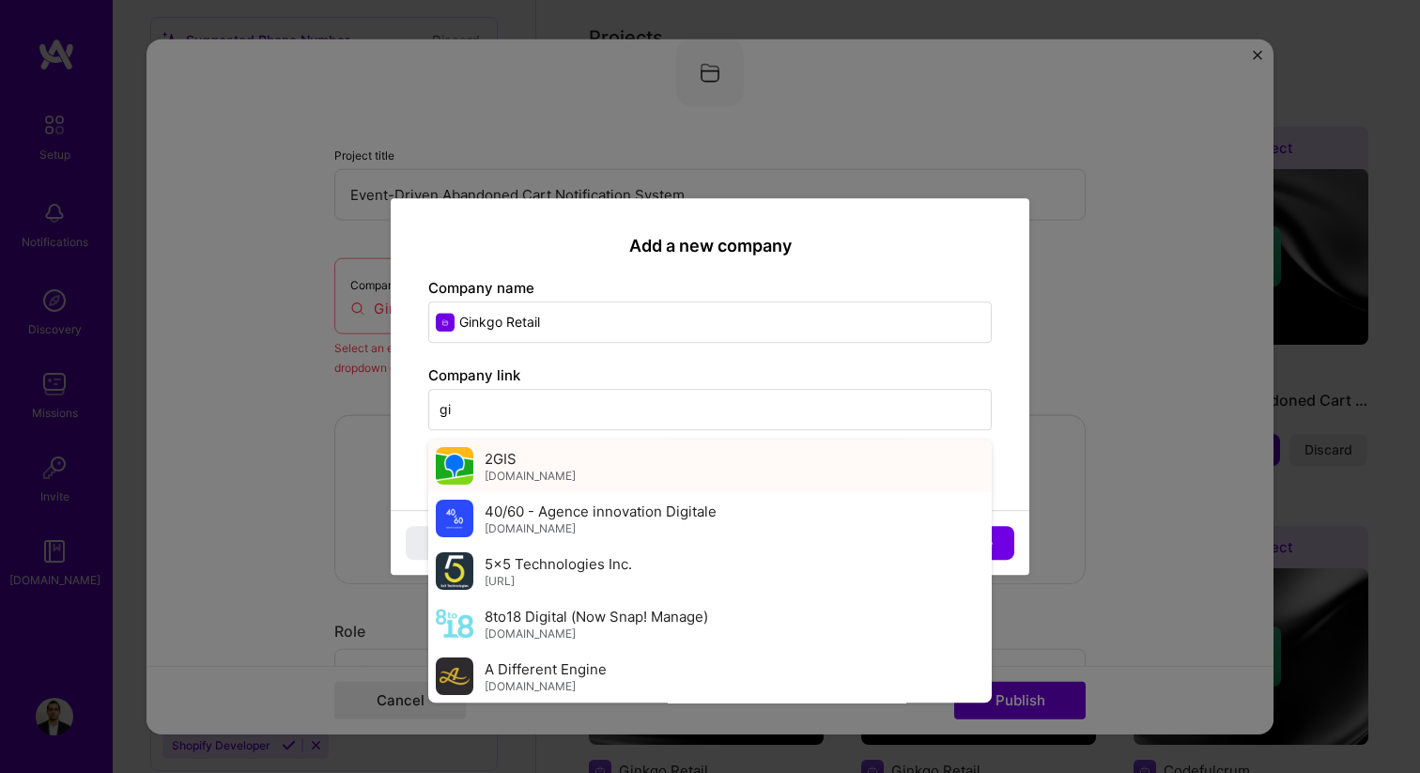
paste input "[URL][DOMAIN_NAME]"
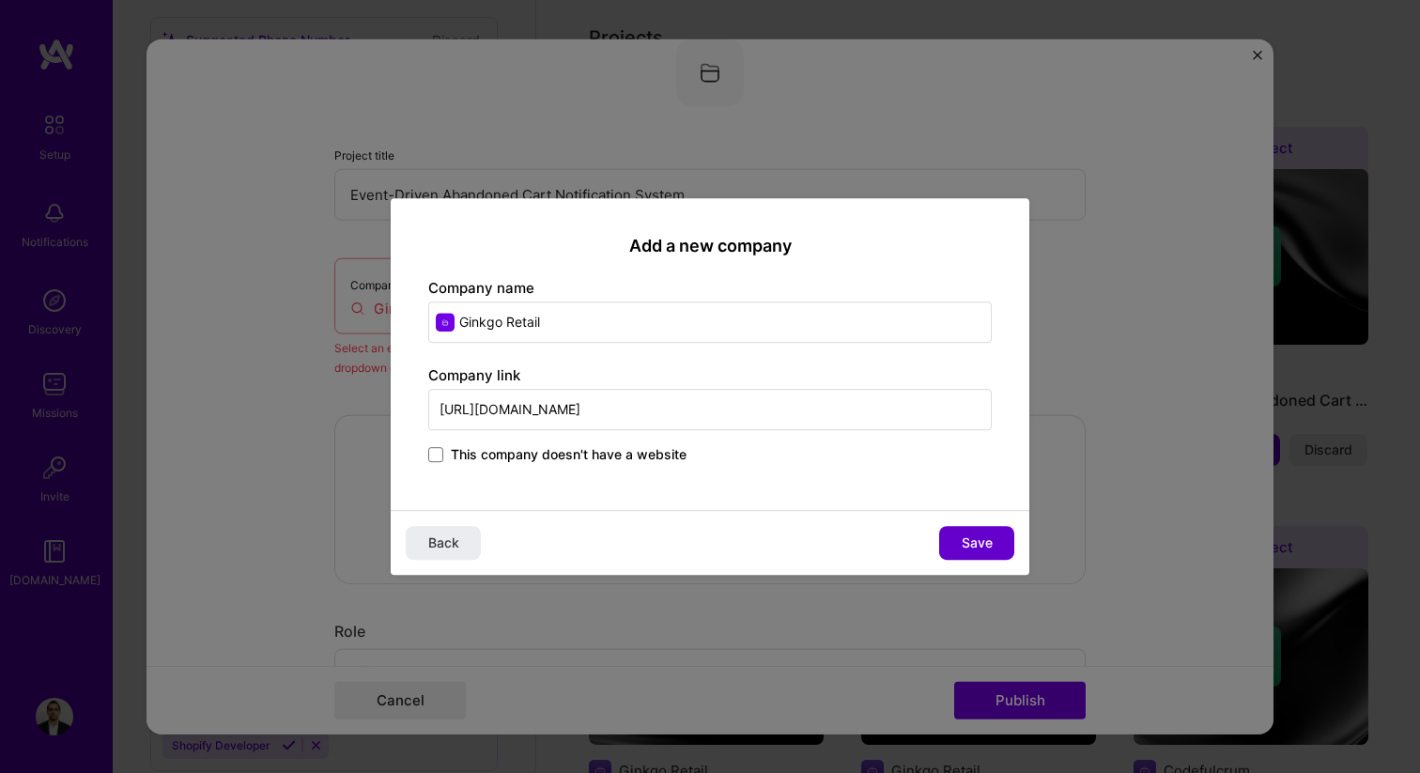
type input "[URL][DOMAIN_NAME]"
click at [1005, 536] on button "Save" at bounding box center [976, 543] width 75 height 34
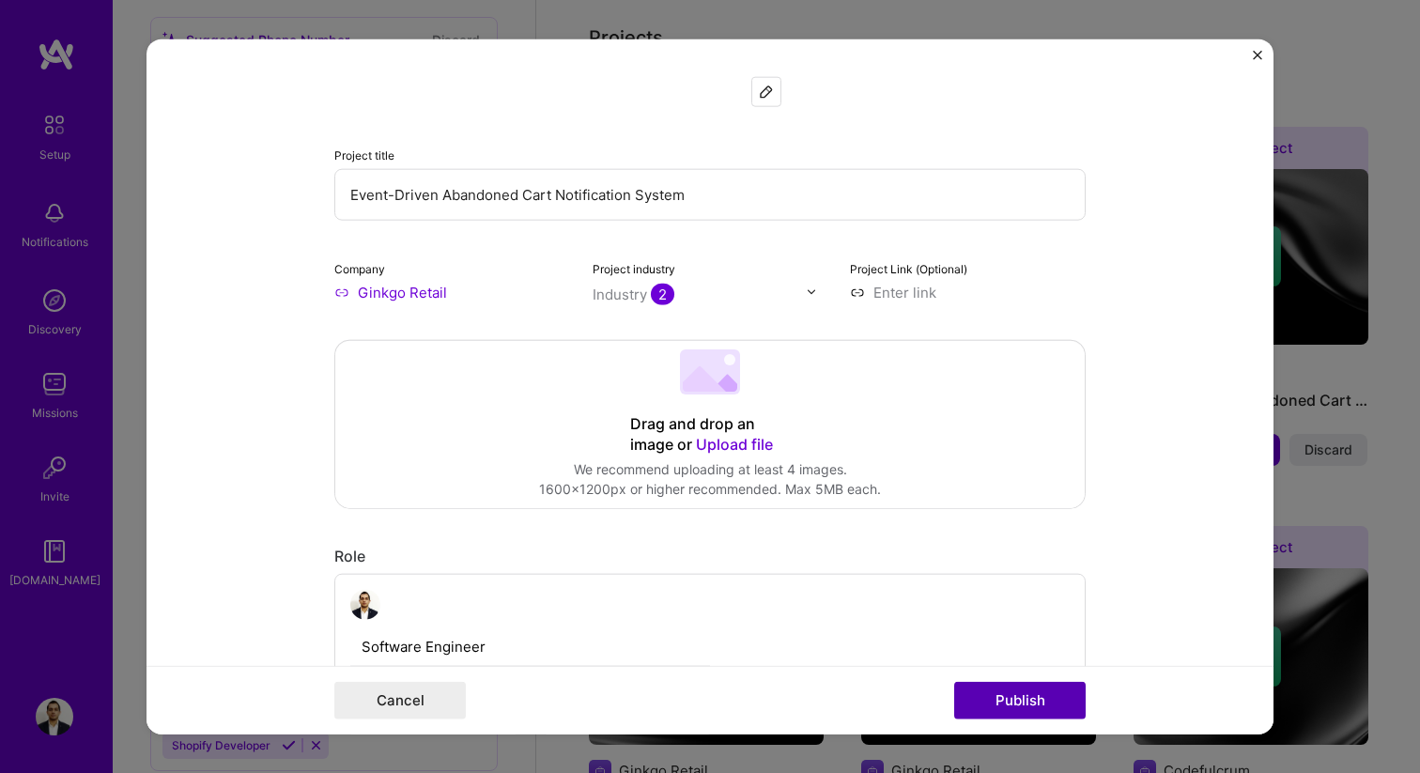
click at [1055, 697] on button "Publish" at bounding box center [1019, 701] width 131 height 38
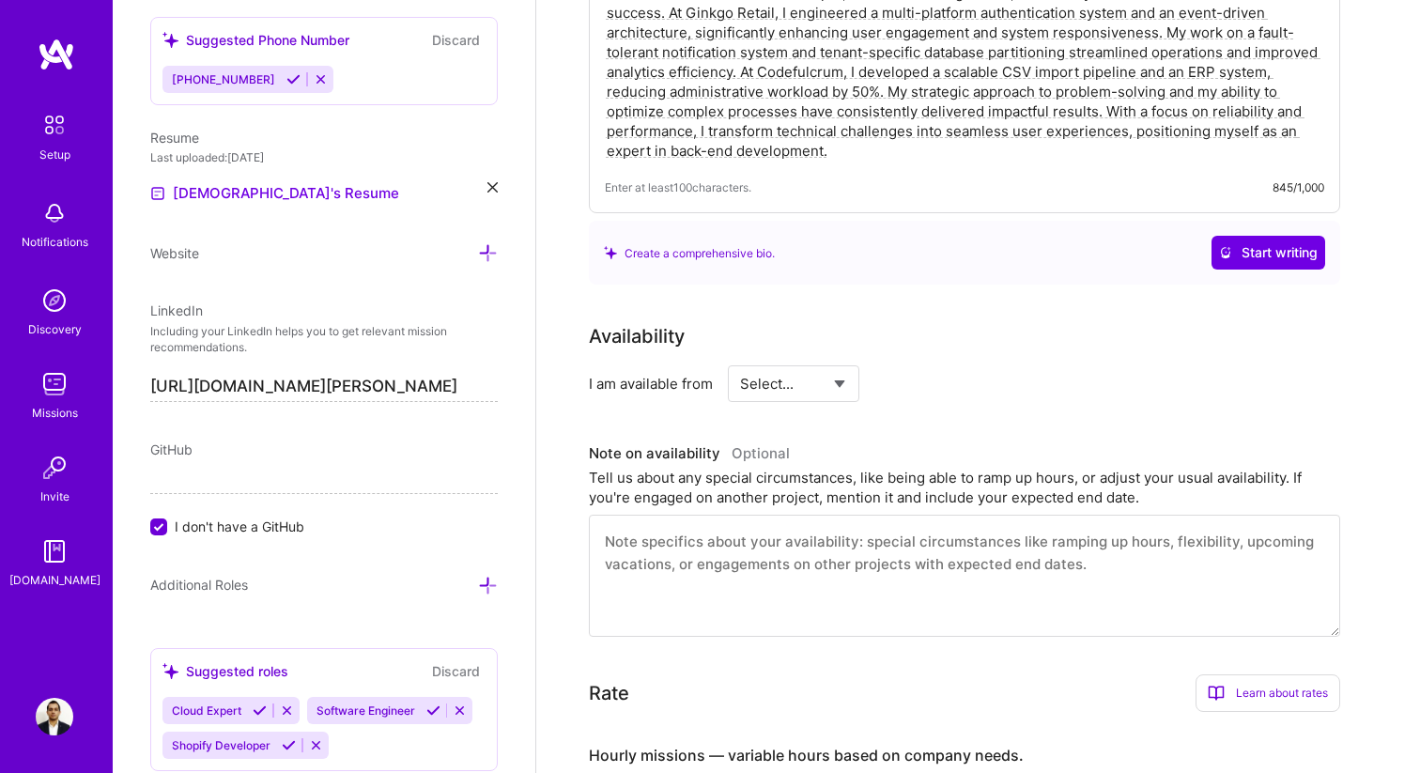
scroll to position [0, 0]
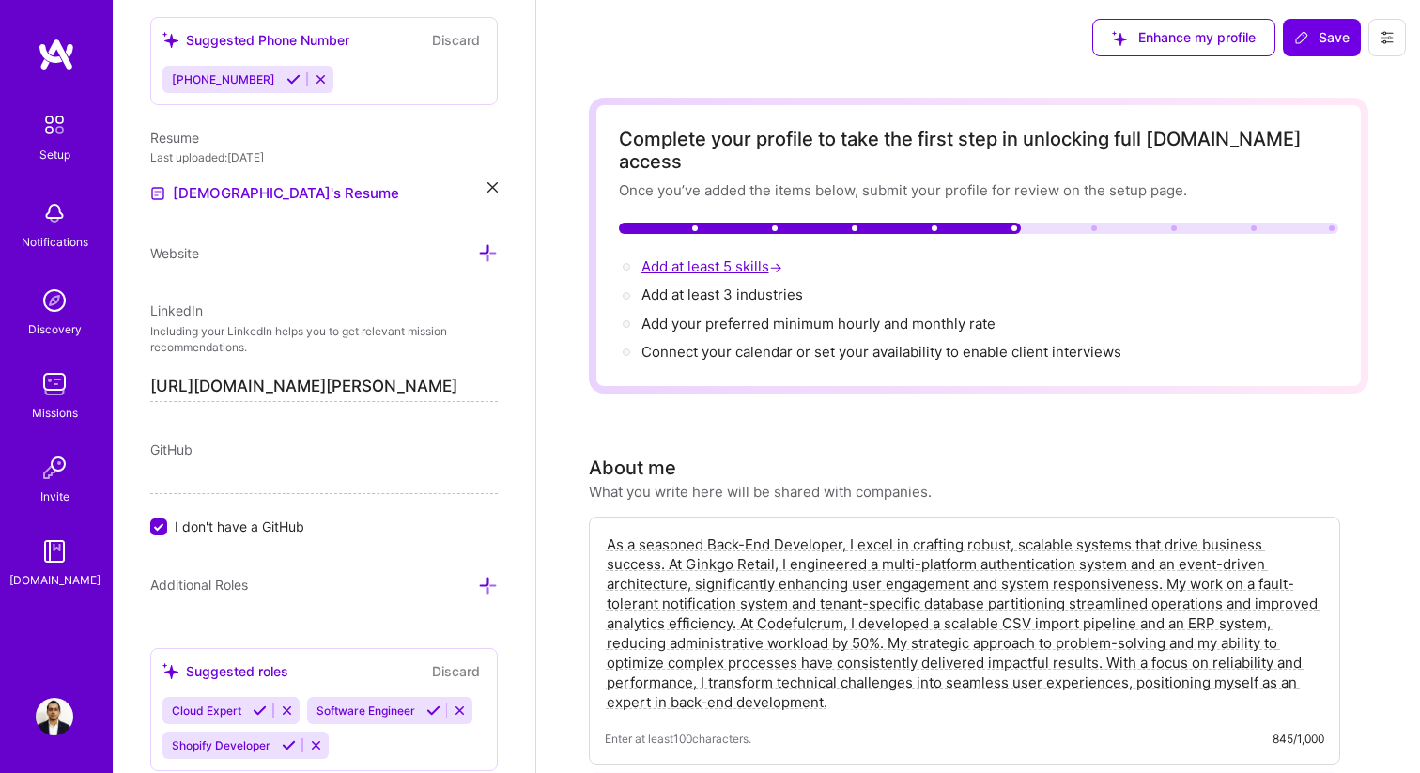
click at [756, 257] on span "Add at least 5 skills →" at bounding box center [713, 266] width 145 height 18
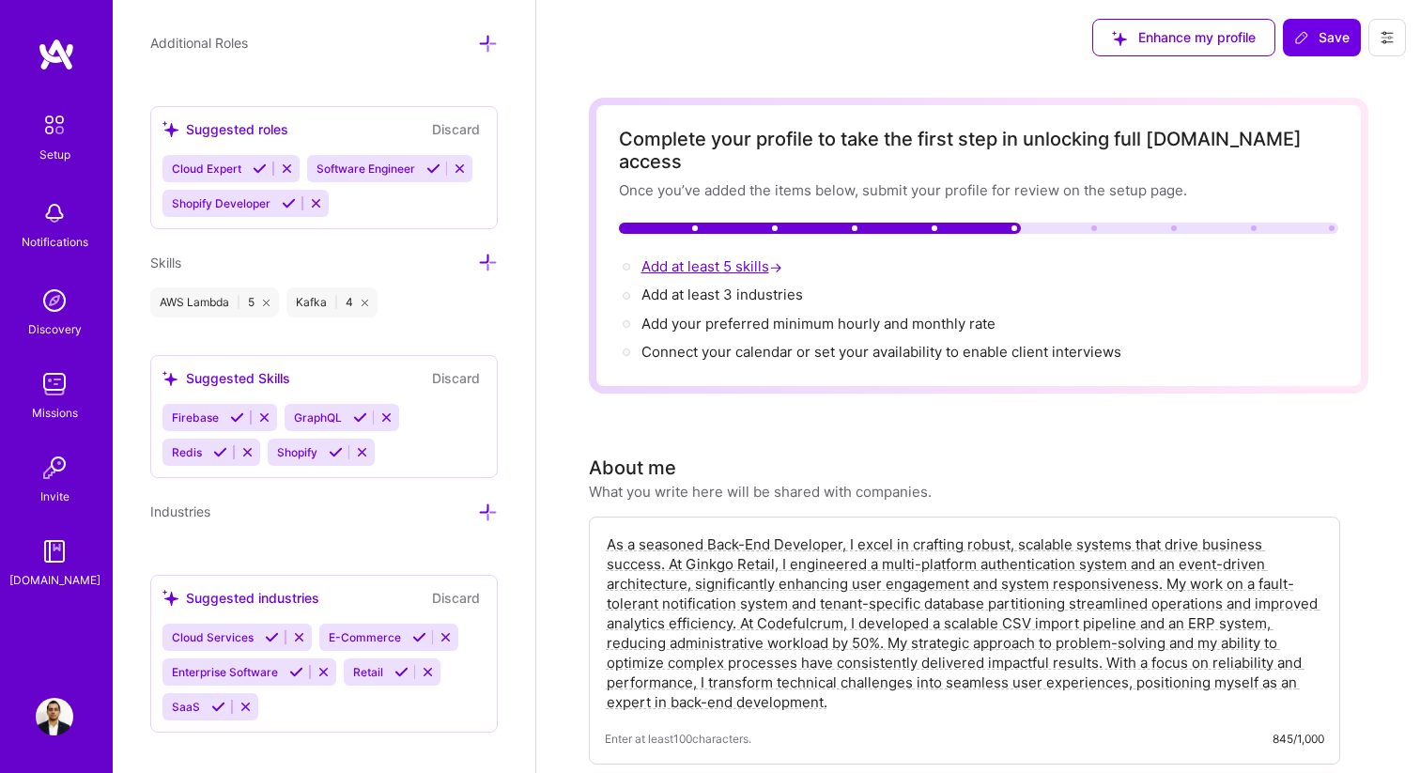
scroll to position [1383, 0]
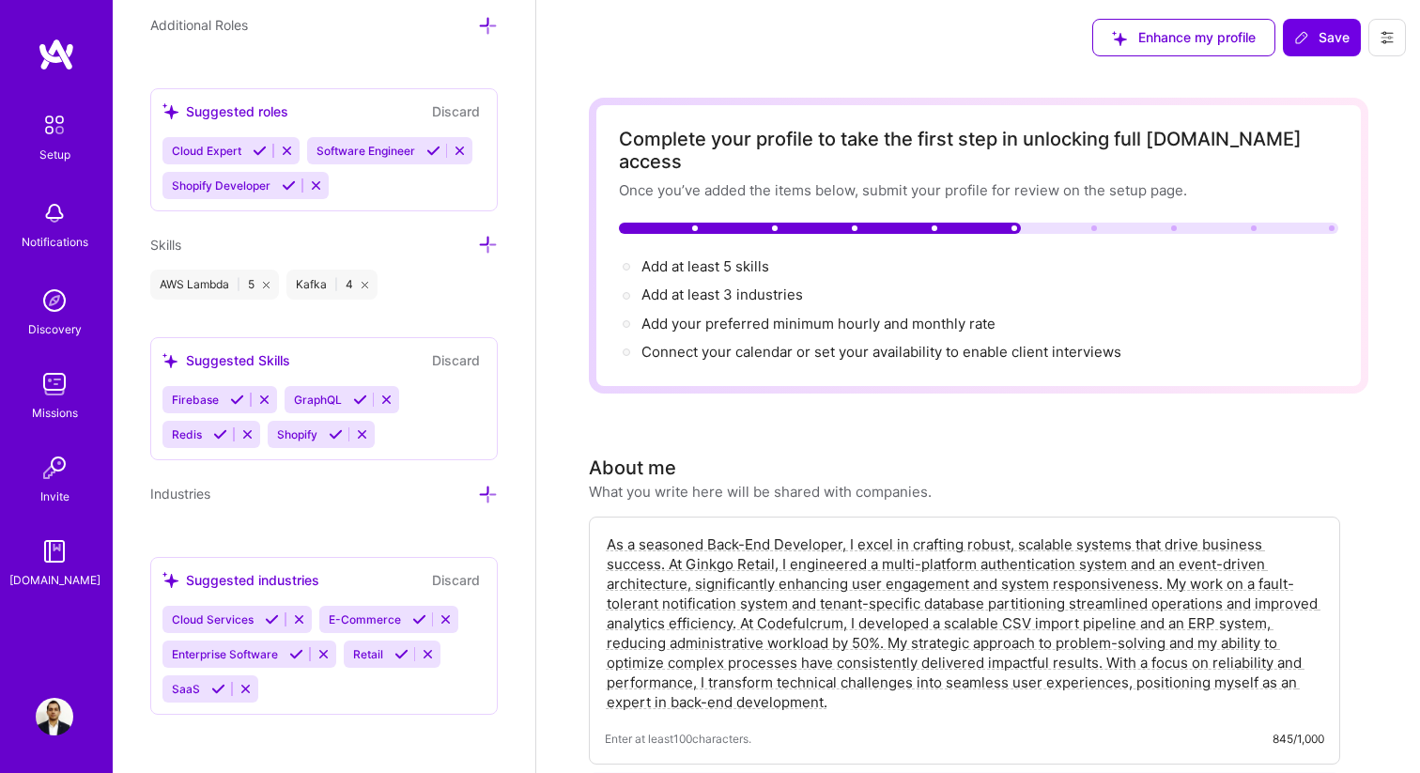
click at [497, 241] on icon at bounding box center [488, 245] width 20 height 20
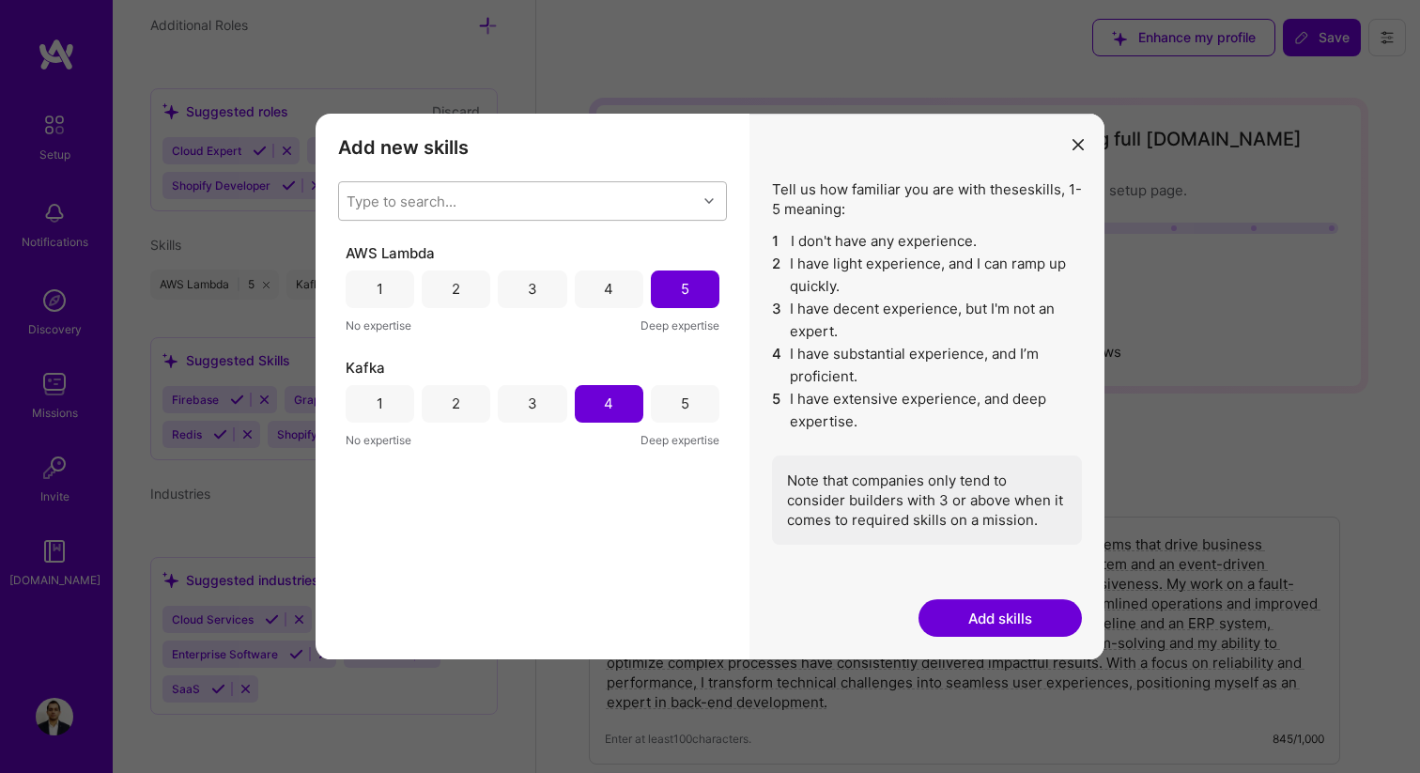
click at [500, 205] on div "Type to search..." at bounding box center [518, 201] width 358 height 38
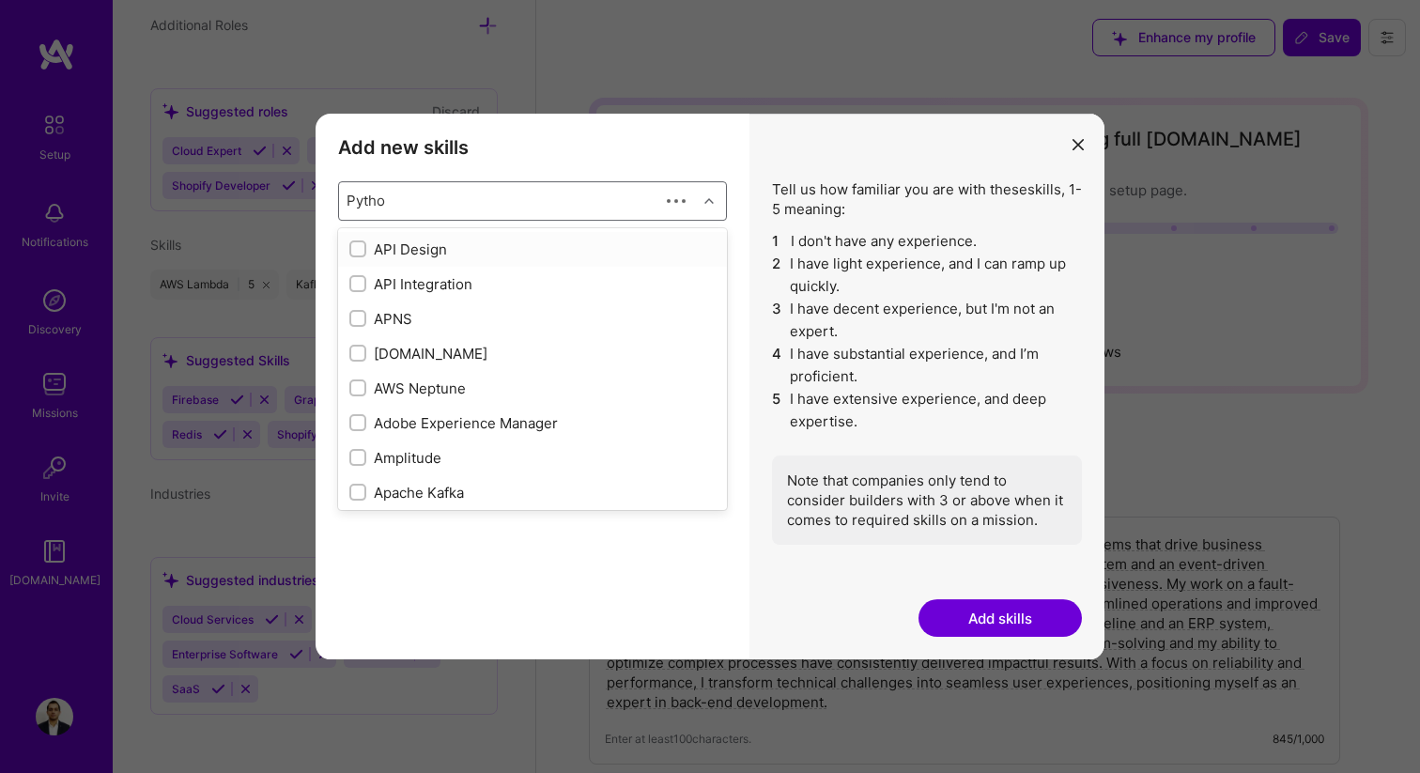
type input "Python"
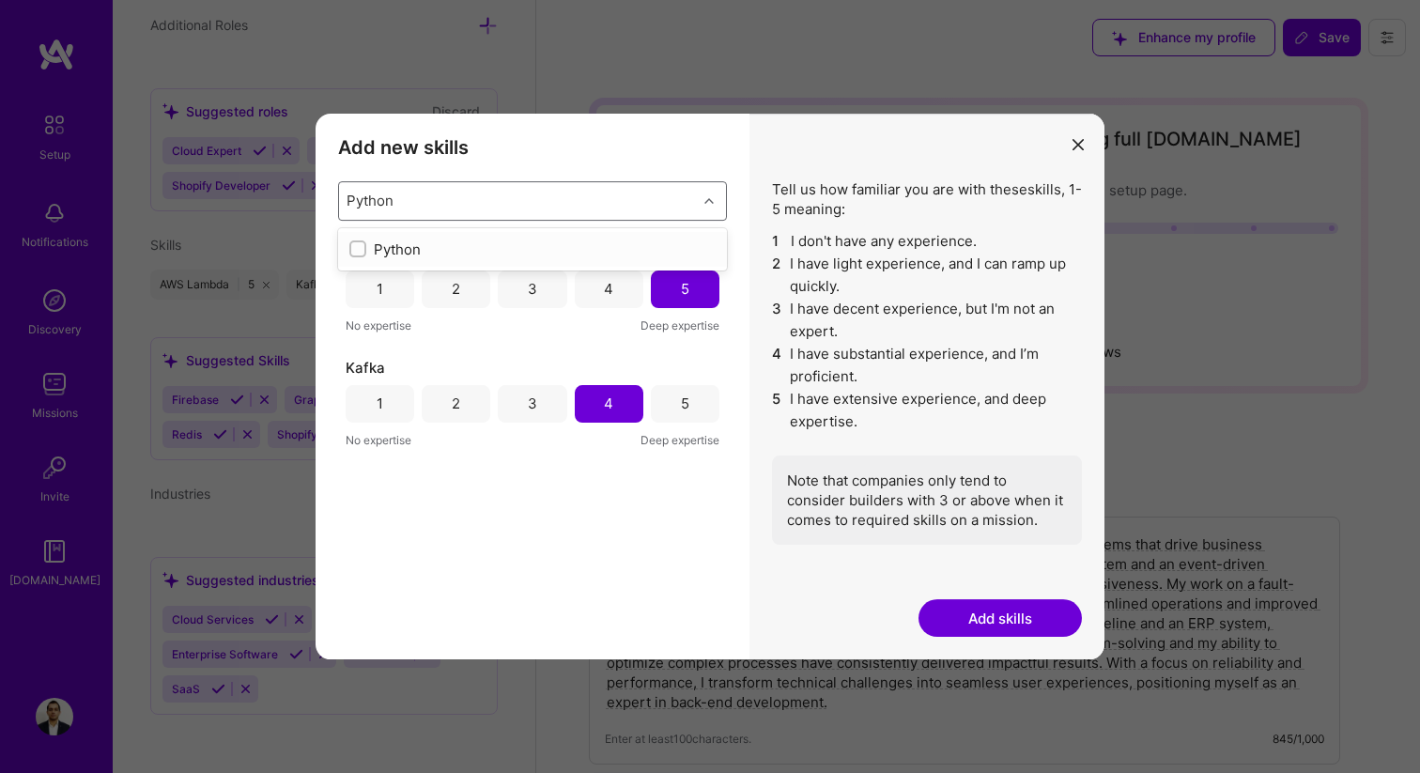
click at [533, 239] on div "Python" at bounding box center [532, 249] width 366 height 20
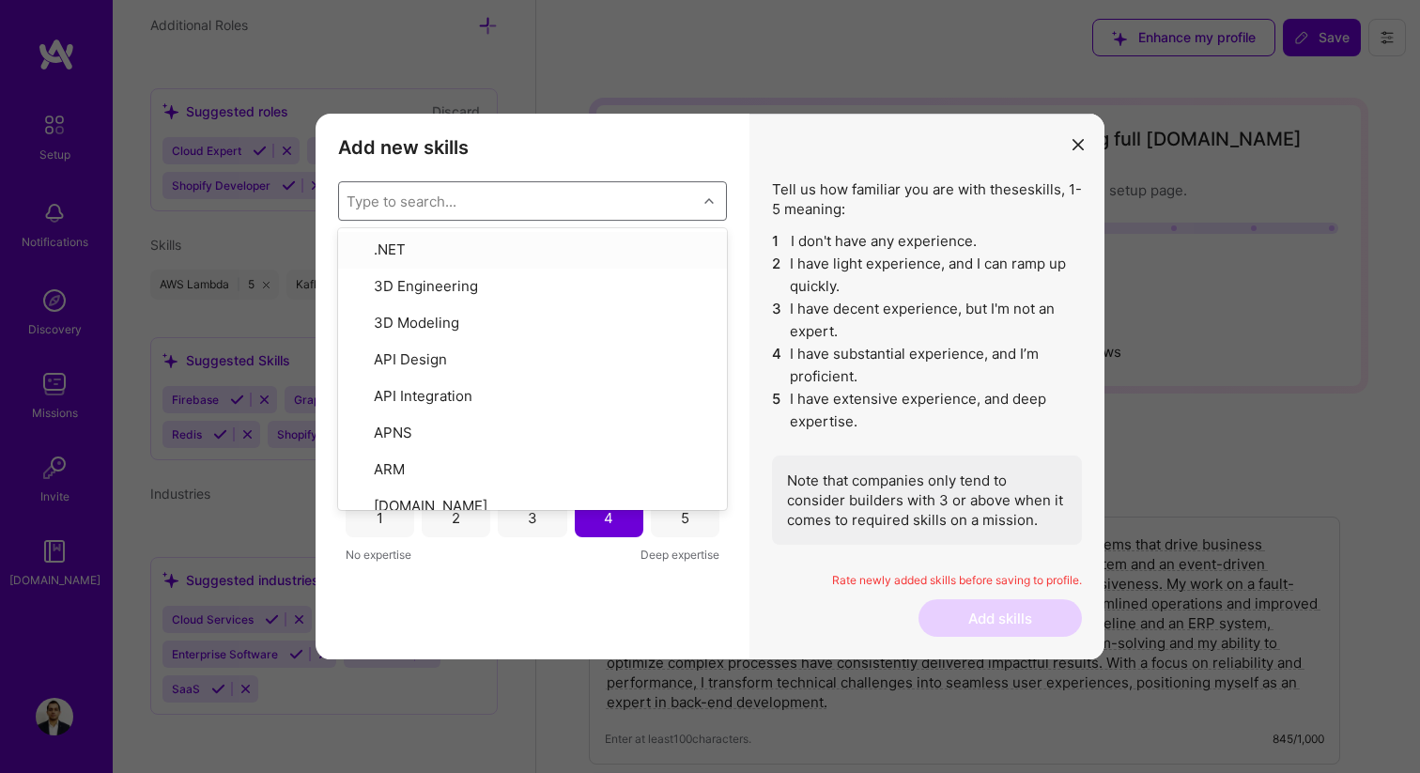
type input "d"
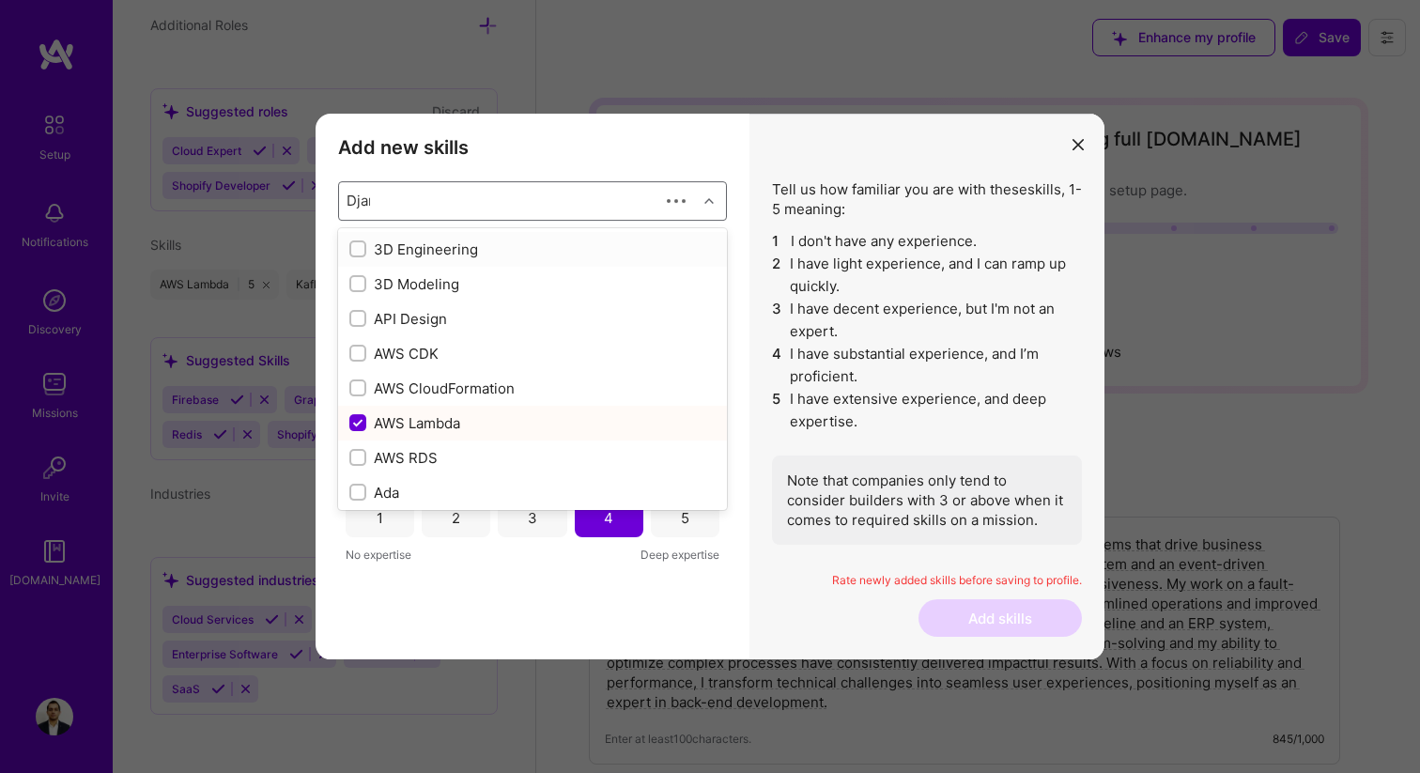
type input "Django"
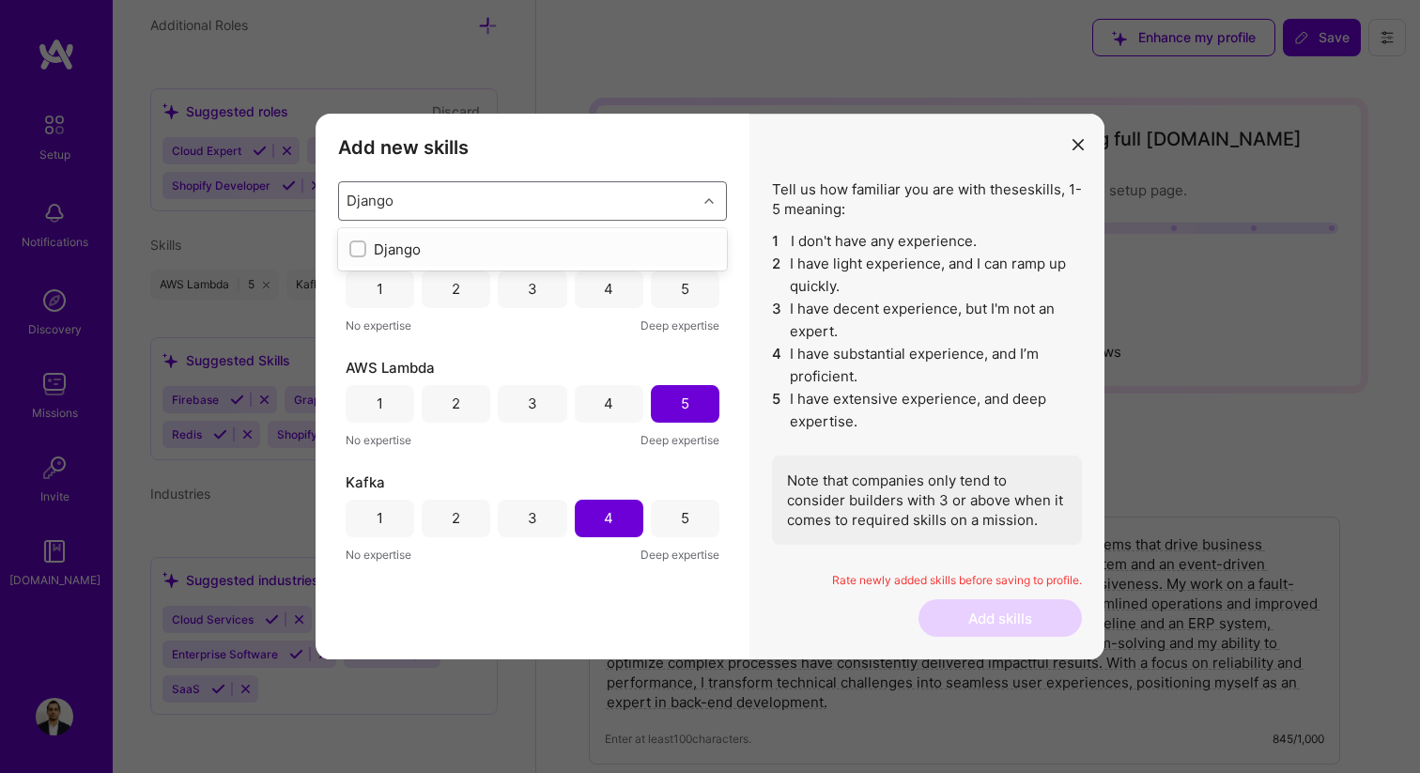
click at [535, 250] on div "Django" at bounding box center [532, 249] width 366 height 20
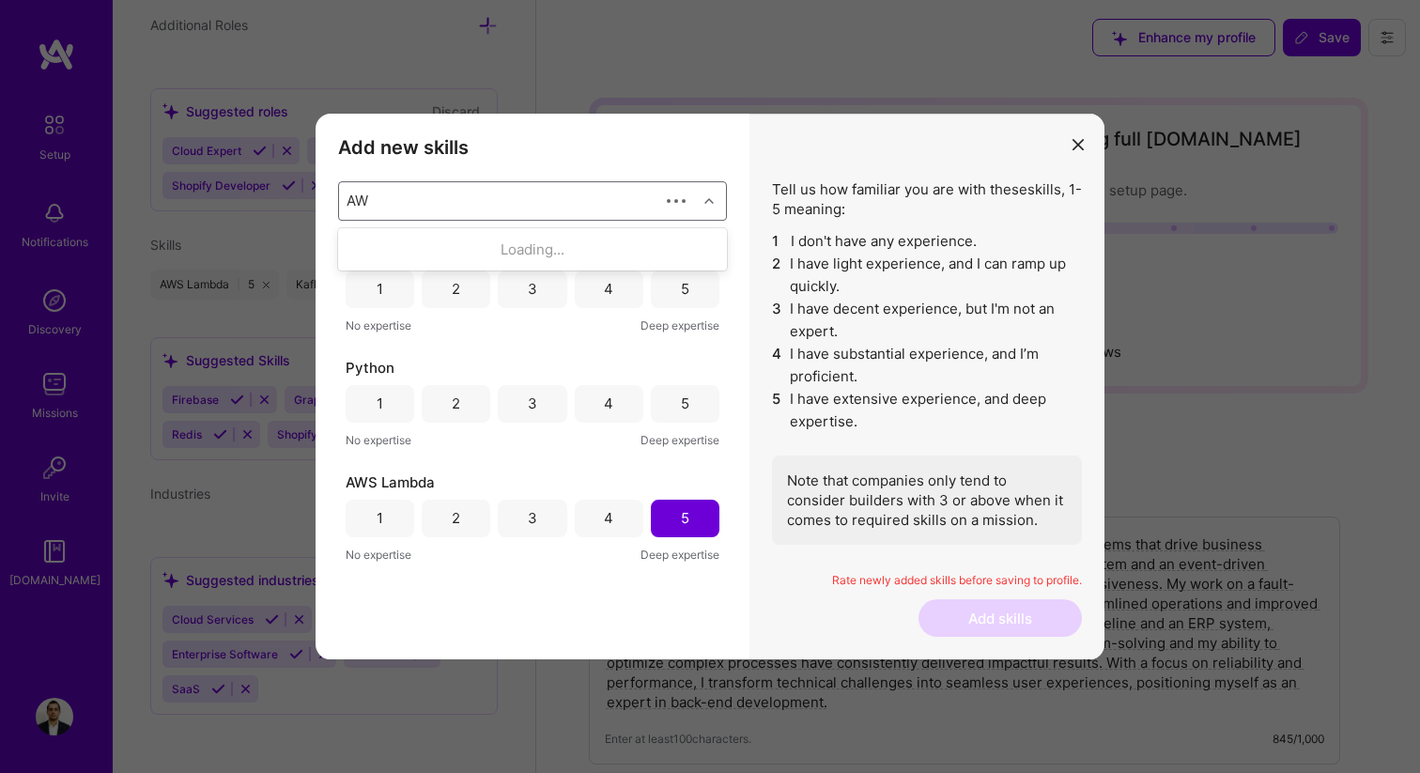
type input "AWS"
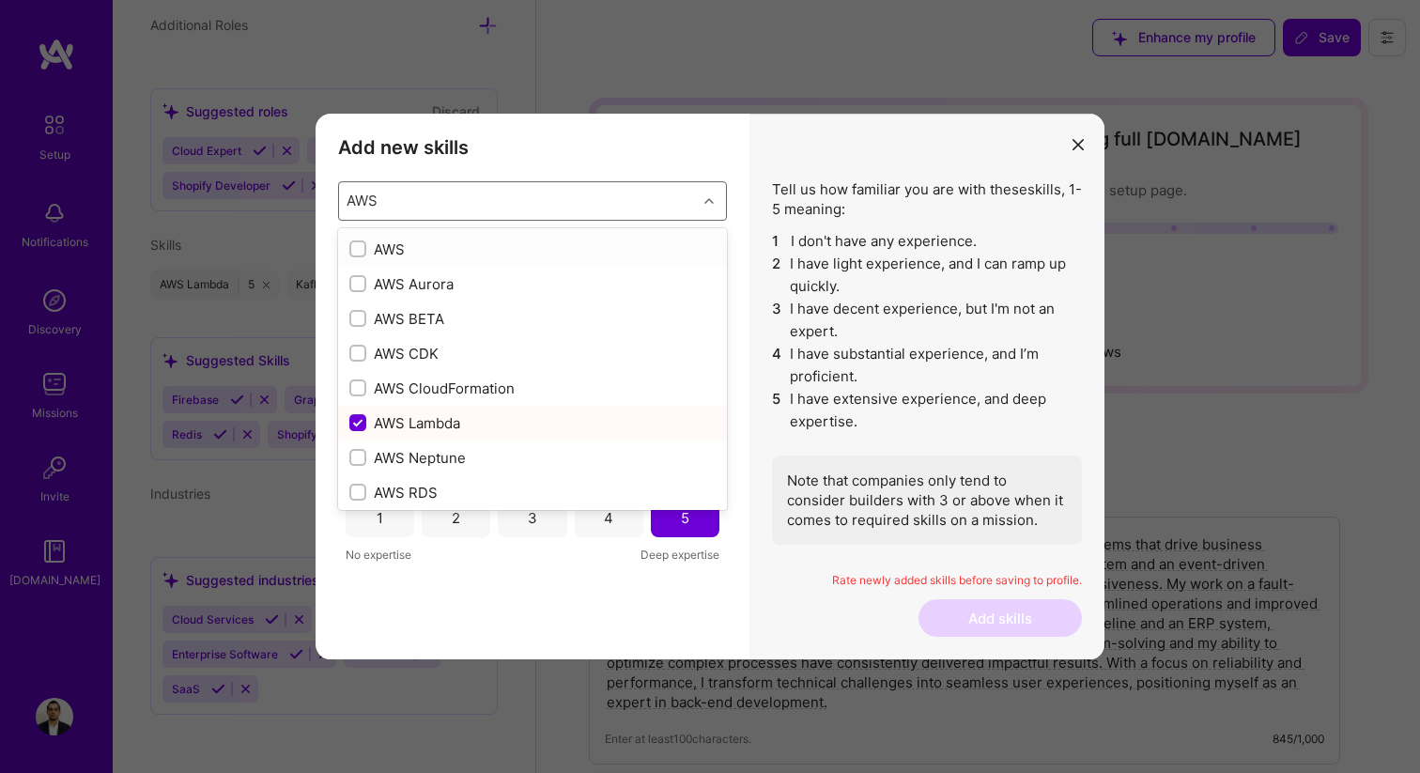
click at [531, 253] on div "AWS" at bounding box center [532, 249] width 366 height 20
checkbox input "false"
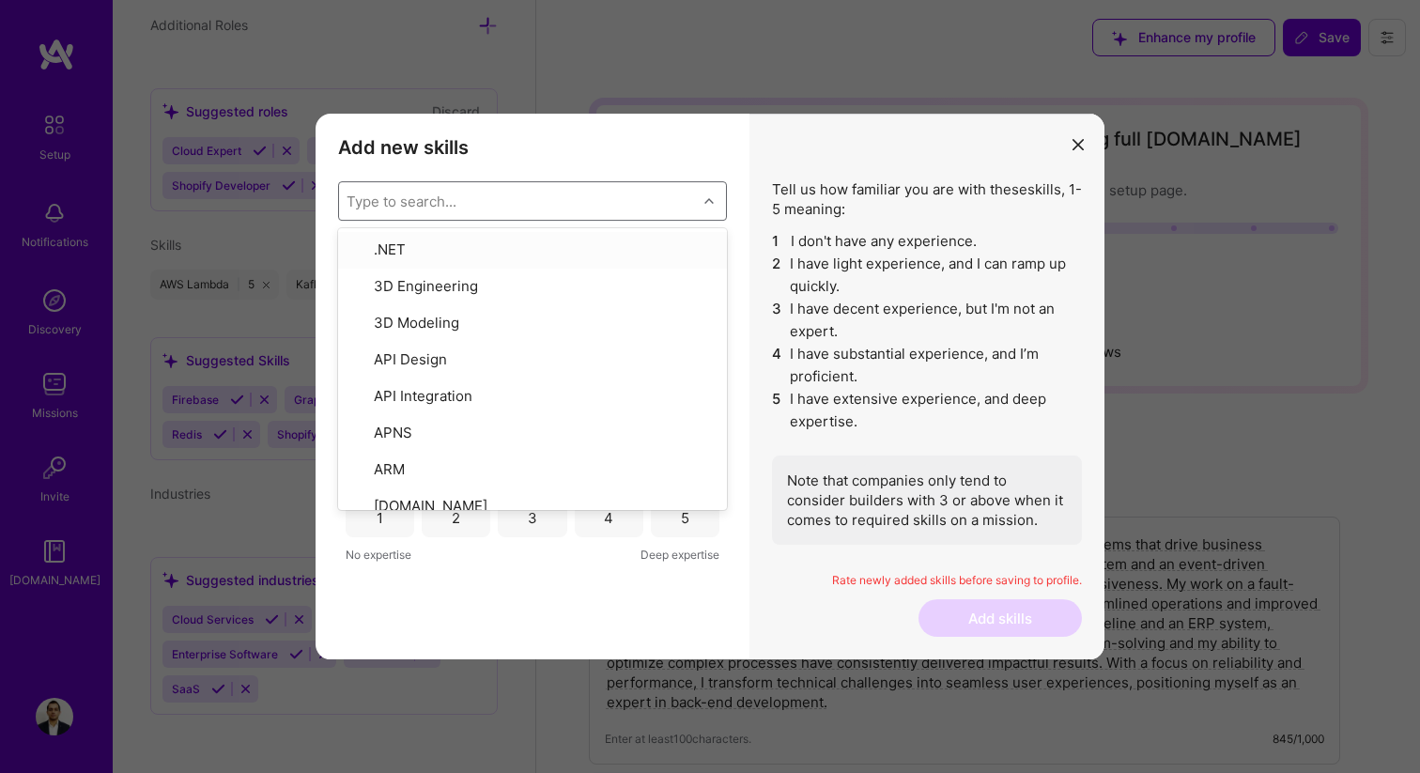
click at [548, 198] on div "Type to search..." at bounding box center [518, 201] width 358 height 38
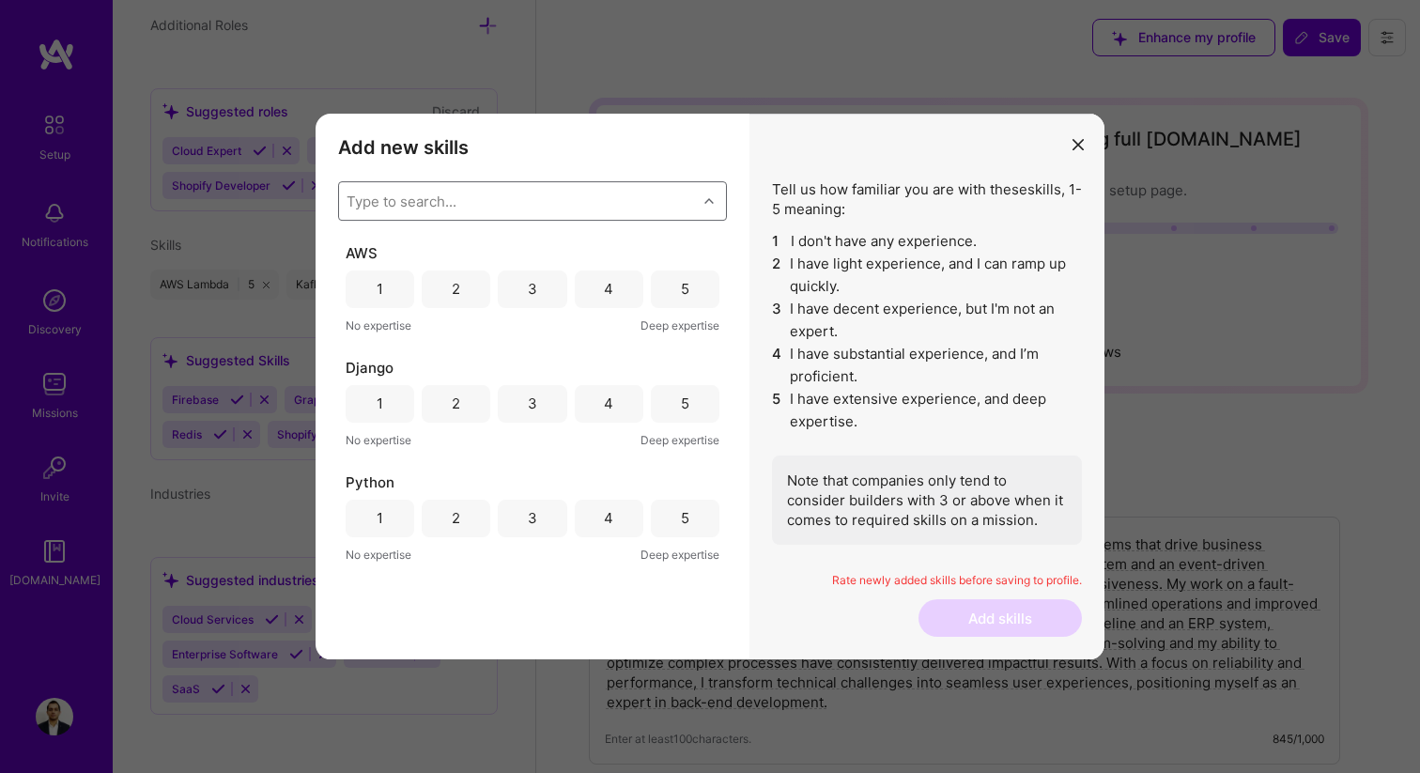
click at [548, 198] on div "Type to search..." at bounding box center [518, 201] width 358 height 38
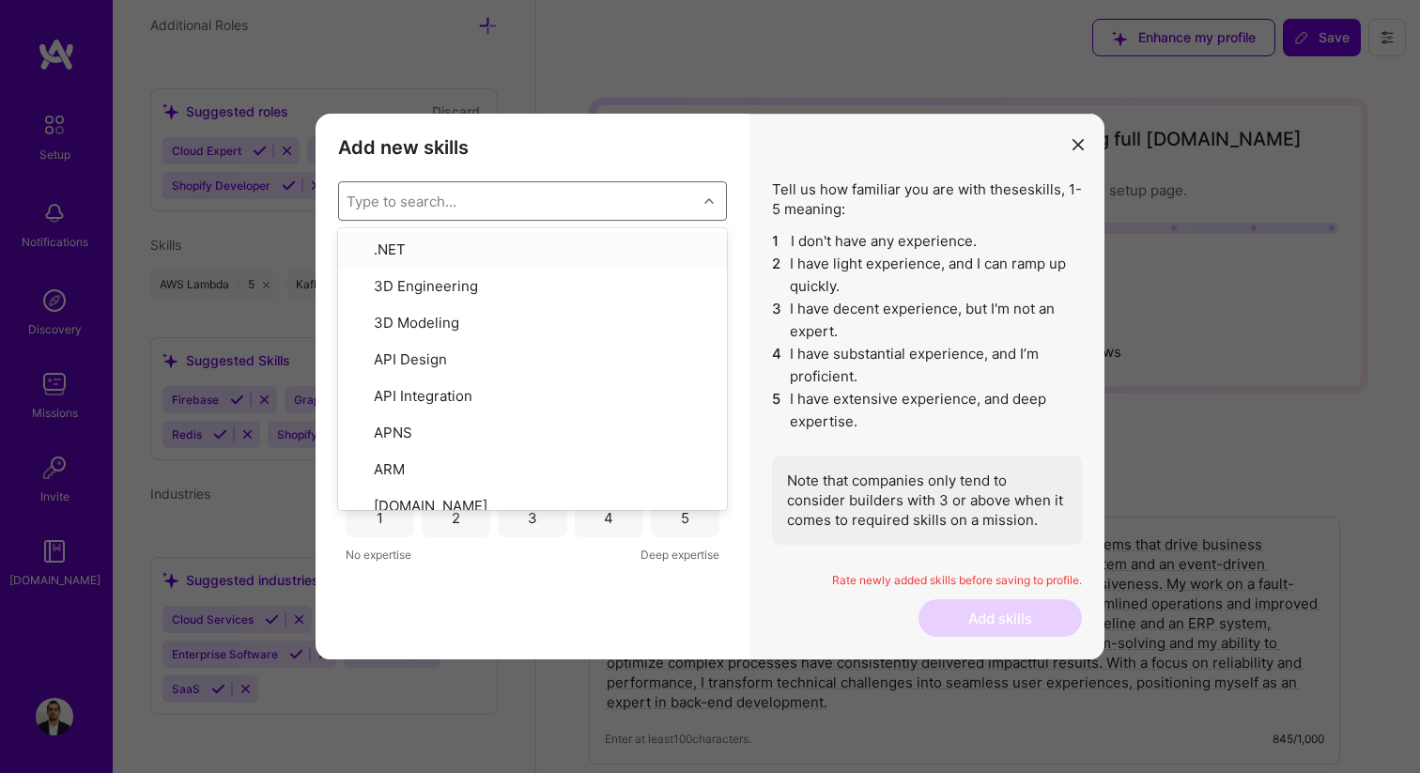
type input "P"
checkbox input "false"
checkbox input "true"
type input "Postgres"
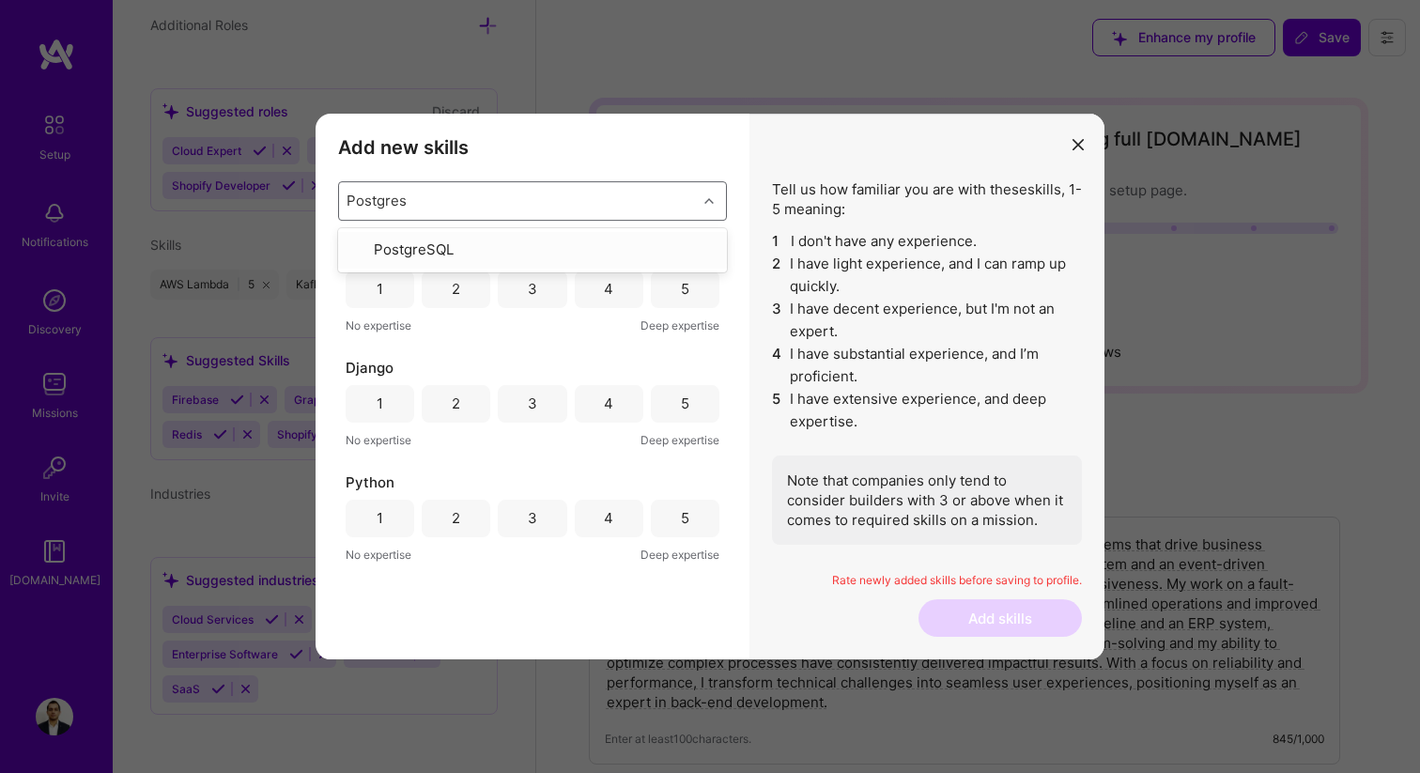
click at [546, 252] on div "PostgreSQL" at bounding box center [532, 250] width 366 height 22
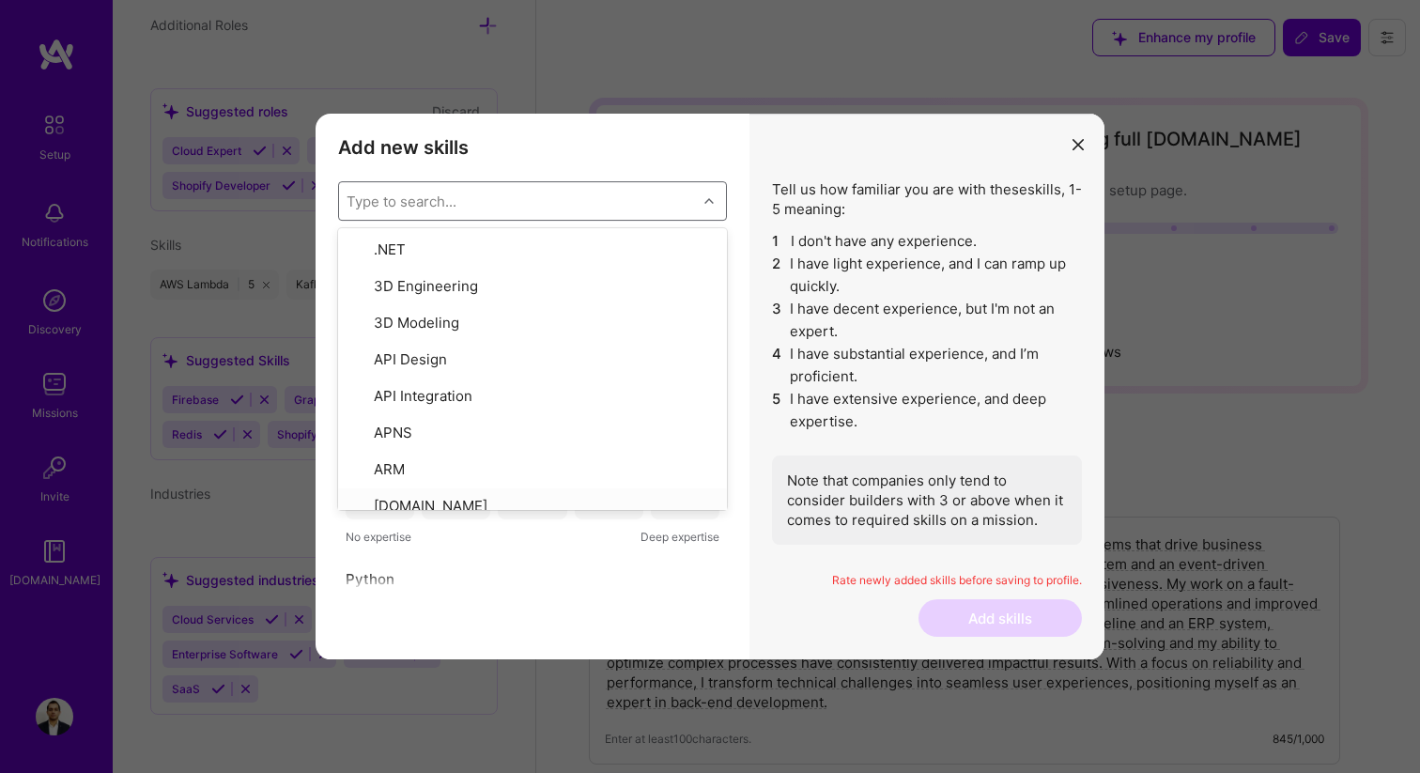
click at [637, 608] on div "Add new skills Tell us how familiar you are with given skills, using between 1 …" at bounding box center [532, 387] width 434 height 546
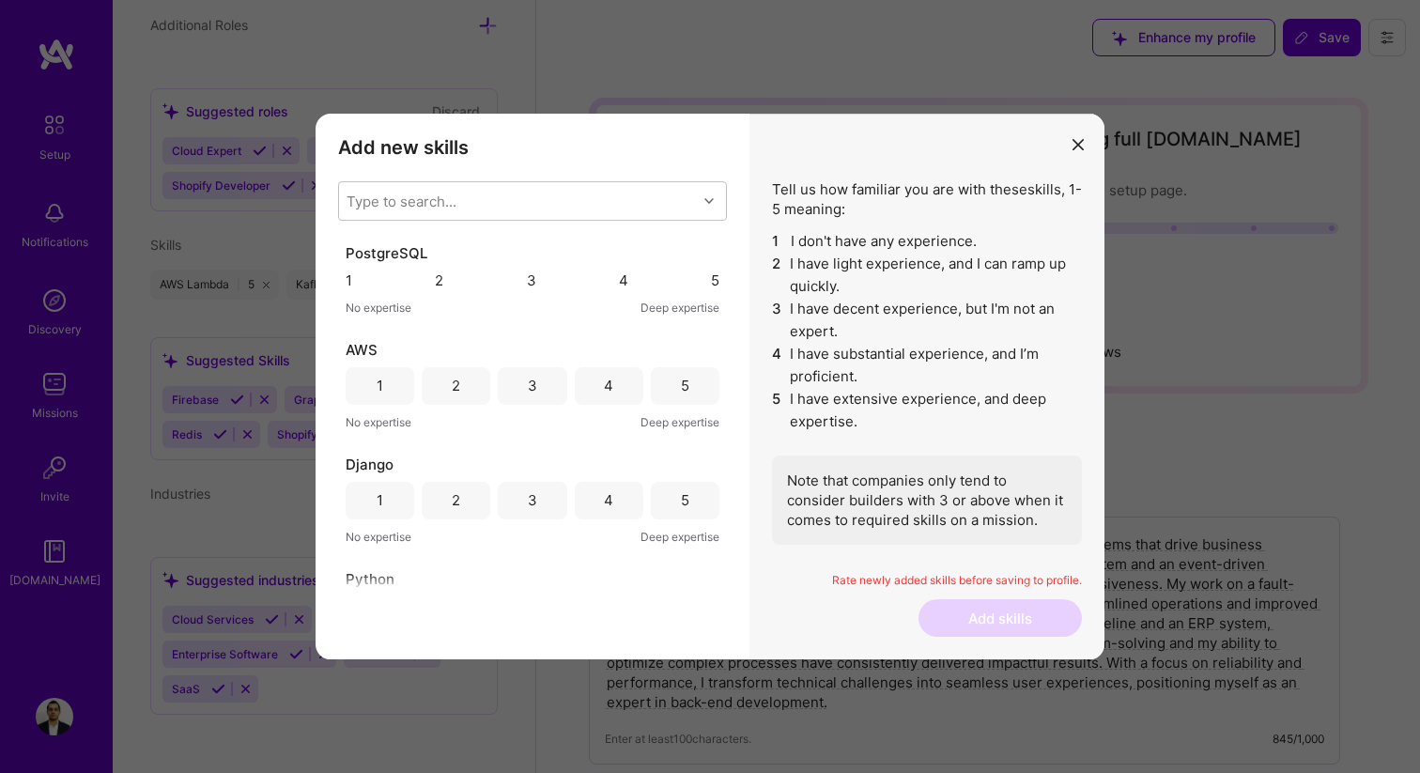
scroll to position [316, 0]
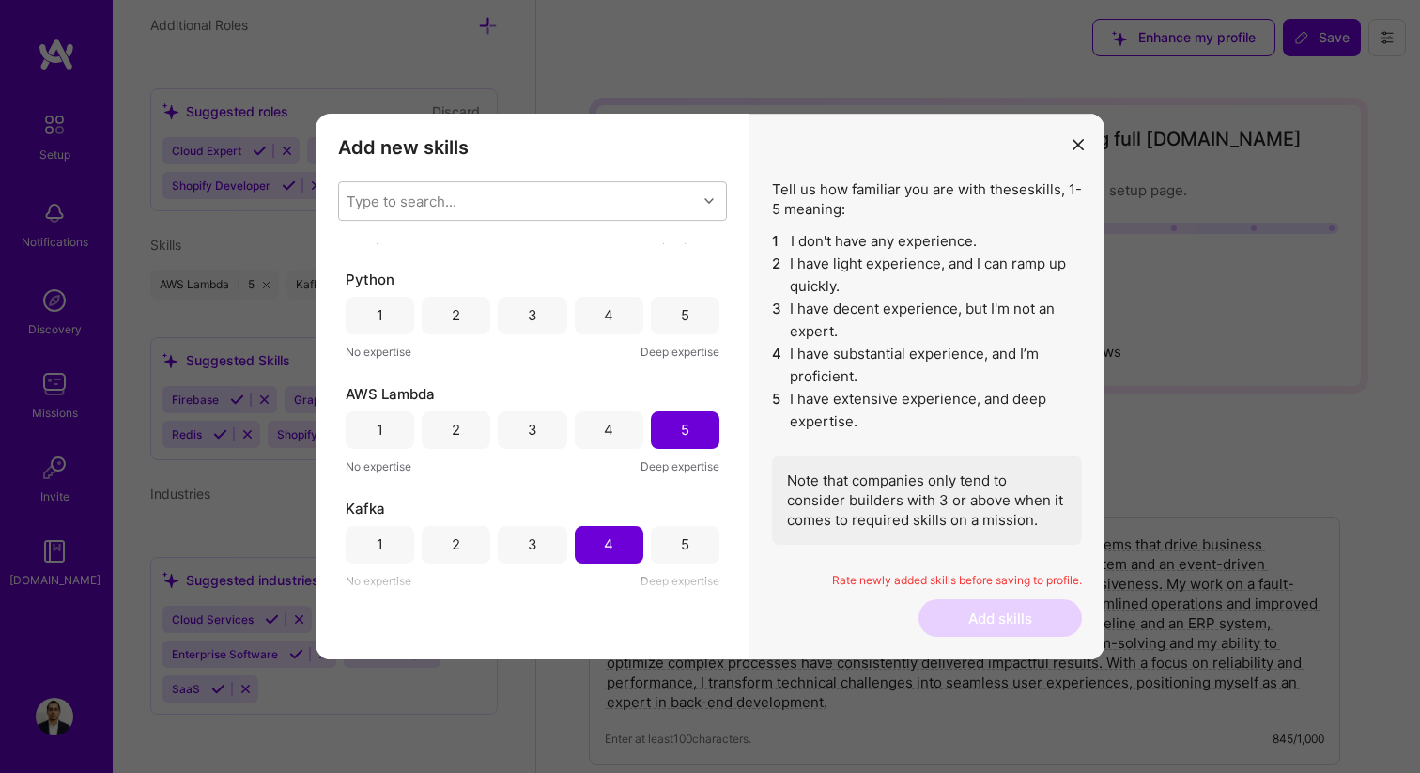
click at [681, 539] on div "5" at bounding box center [685, 544] width 8 height 20
click at [679, 326] on div "5" at bounding box center [685, 316] width 69 height 38
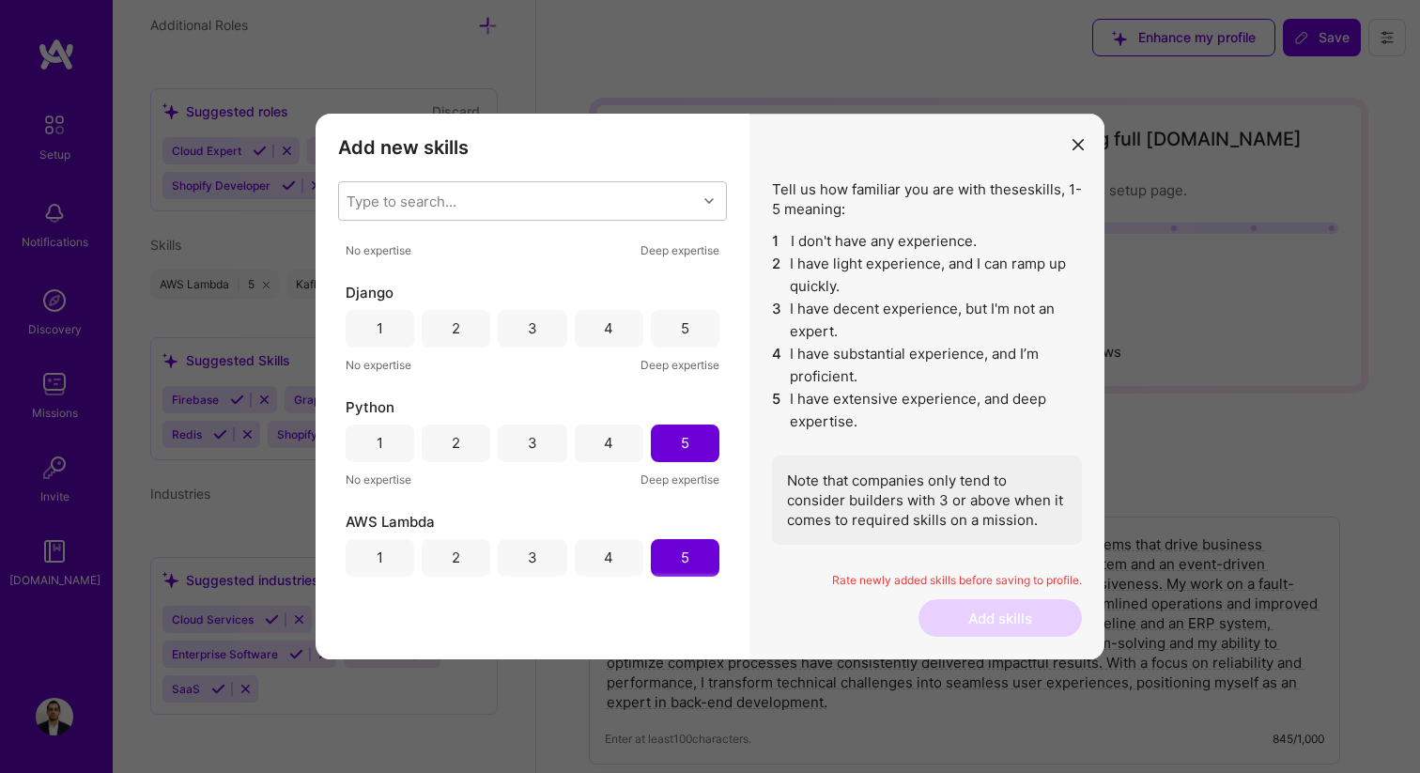
scroll to position [101, 0]
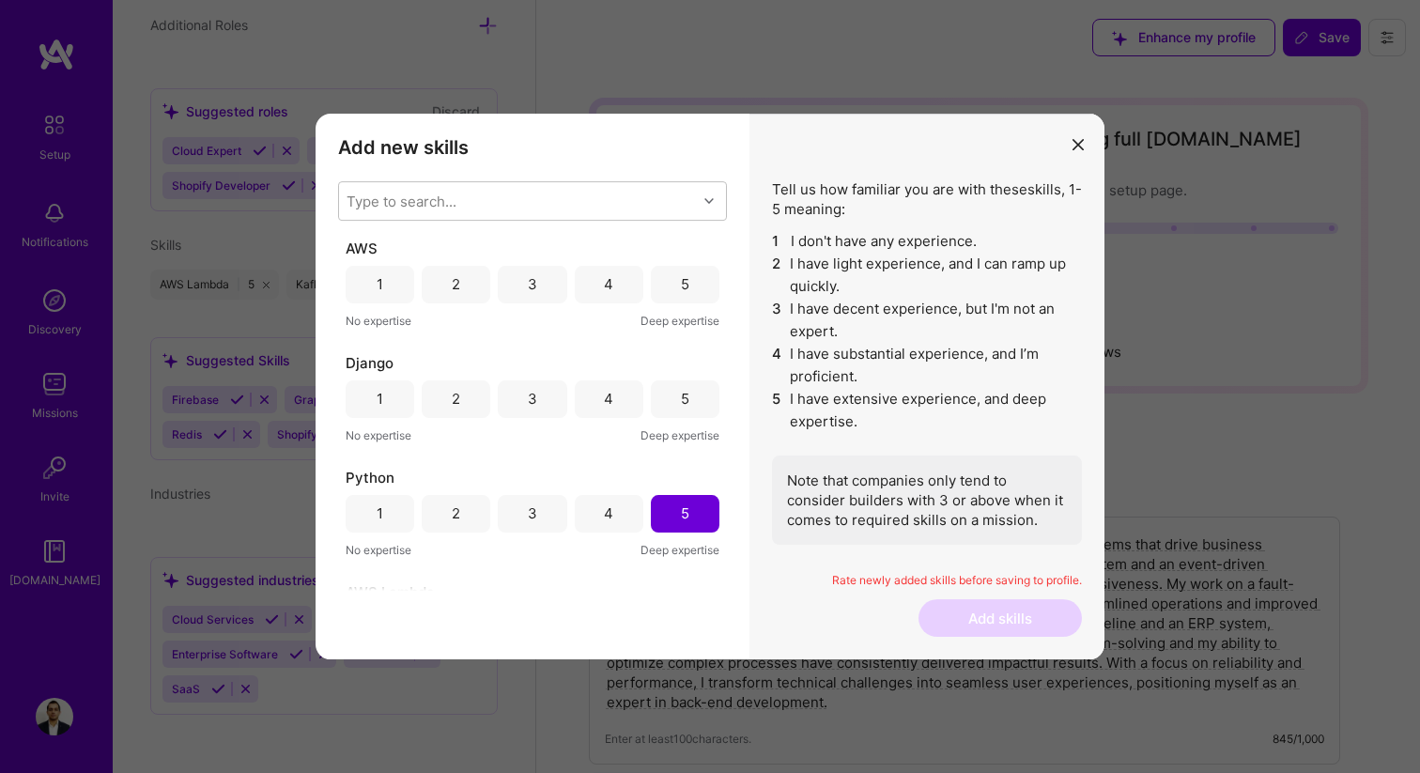
click at [684, 405] on div "5" at bounding box center [685, 399] width 69 height 38
click at [688, 300] on div "5" at bounding box center [685, 285] width 69 height 38
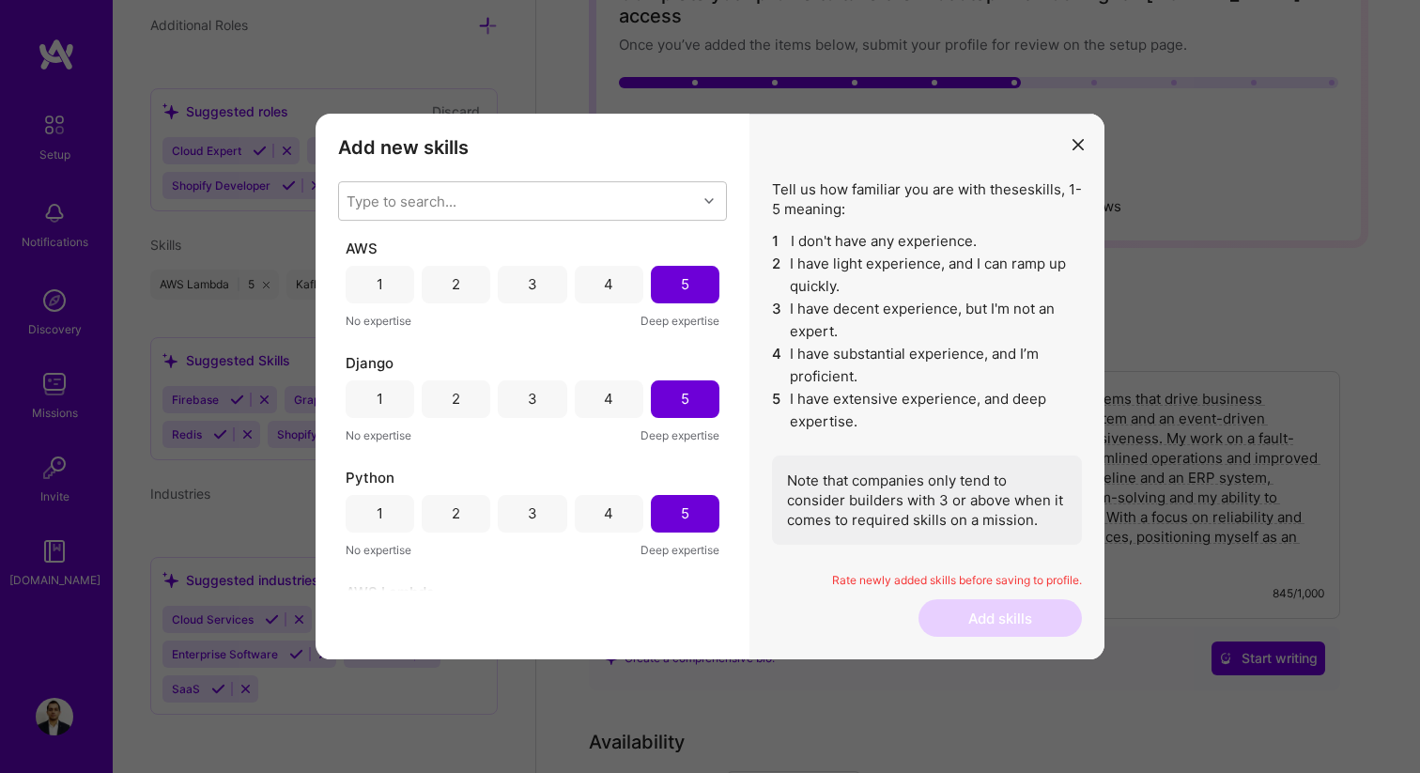
scroll to position [393, 0]
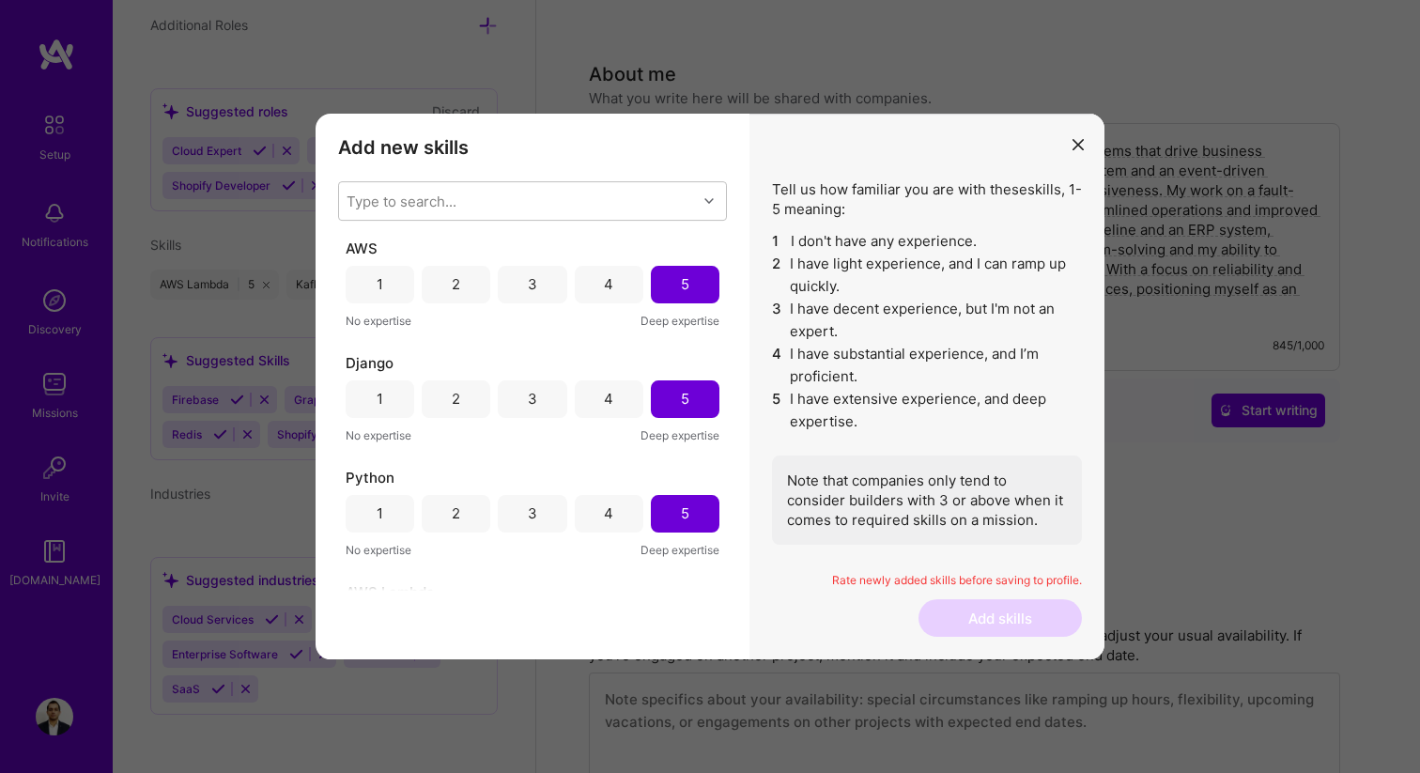
click at [973, 512] on div "Note that companies only tend to consider builders with 3 or above when it come…" at bounding box center [927, 499] width 310 height 89
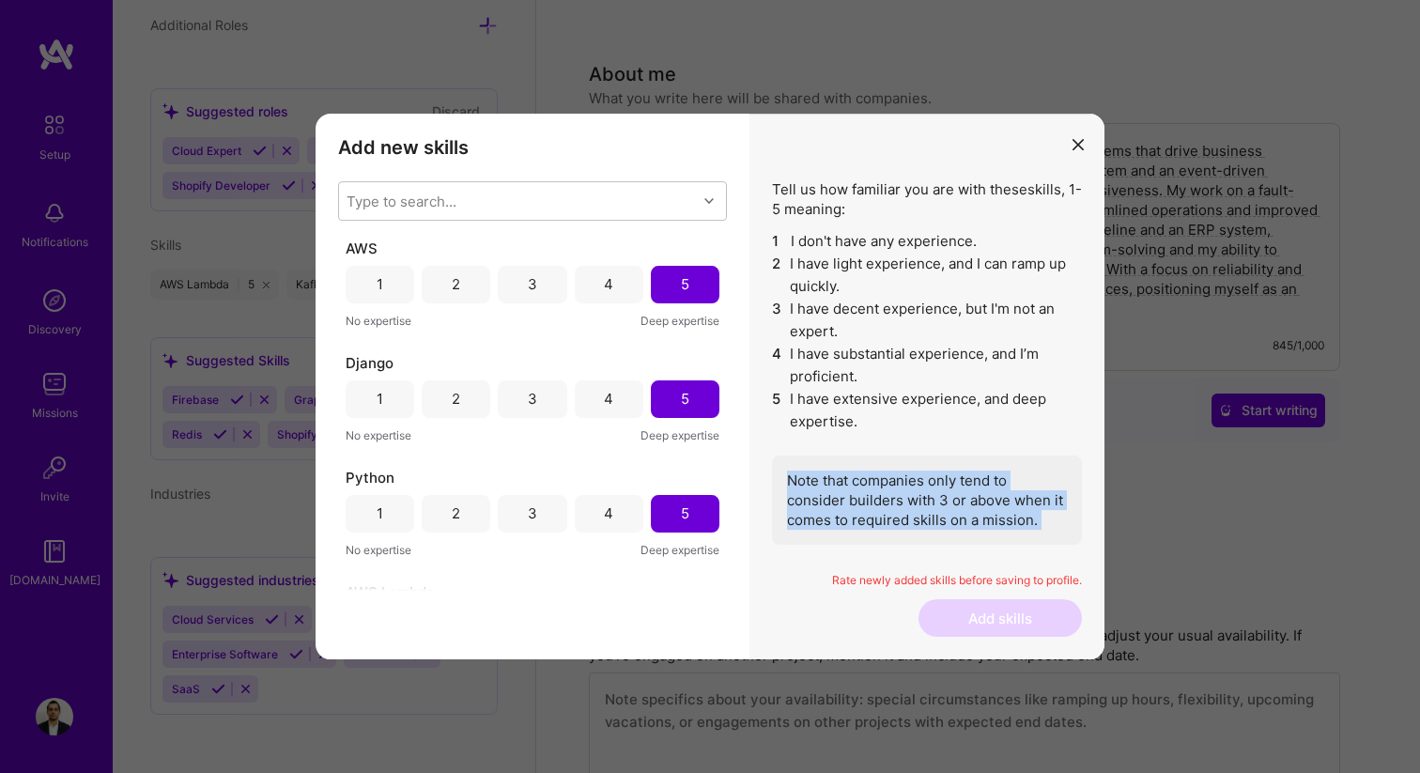
click at [973, 512] on div "Note that companies only tend to consider builders with 3 or above when it come…" at bounding box center [927, 499] width 310 height 89
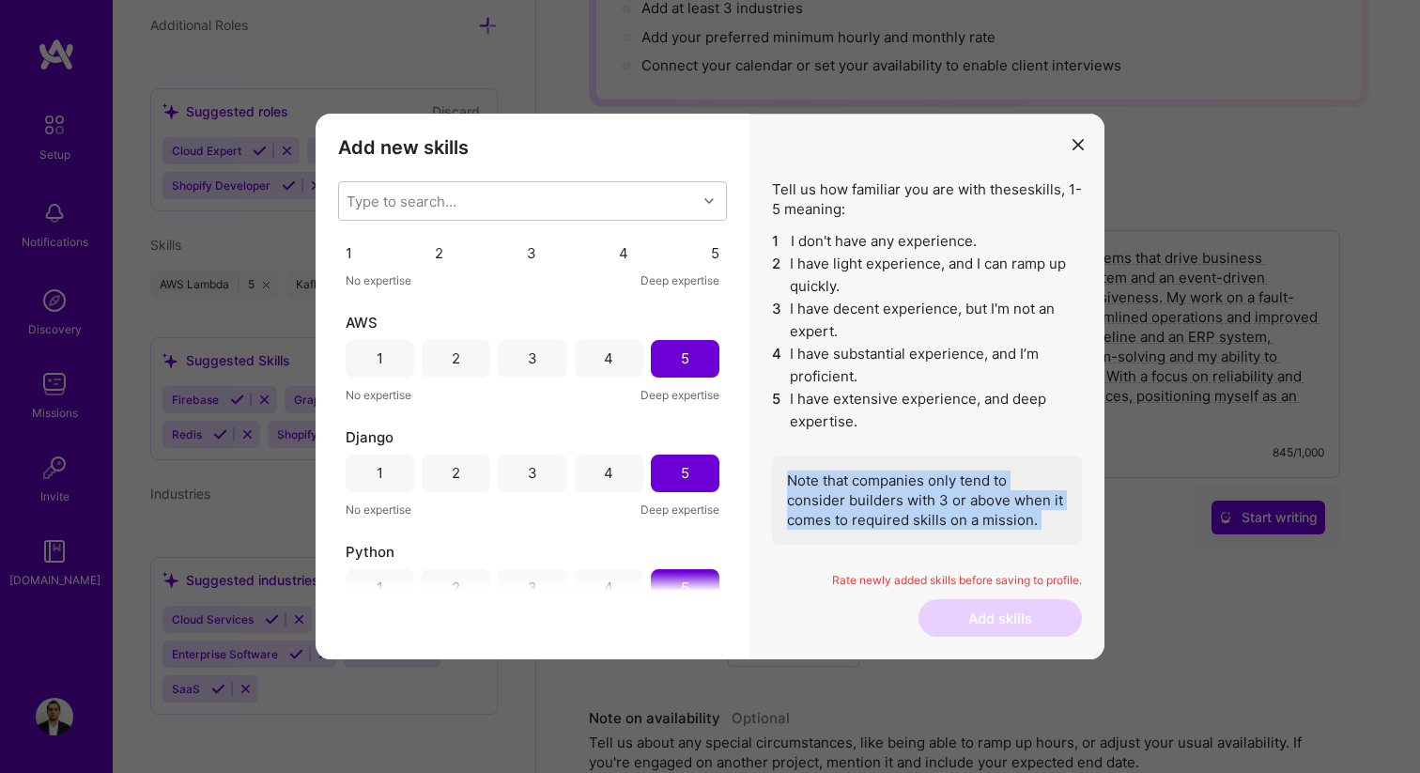
scroll to position [0, 0]
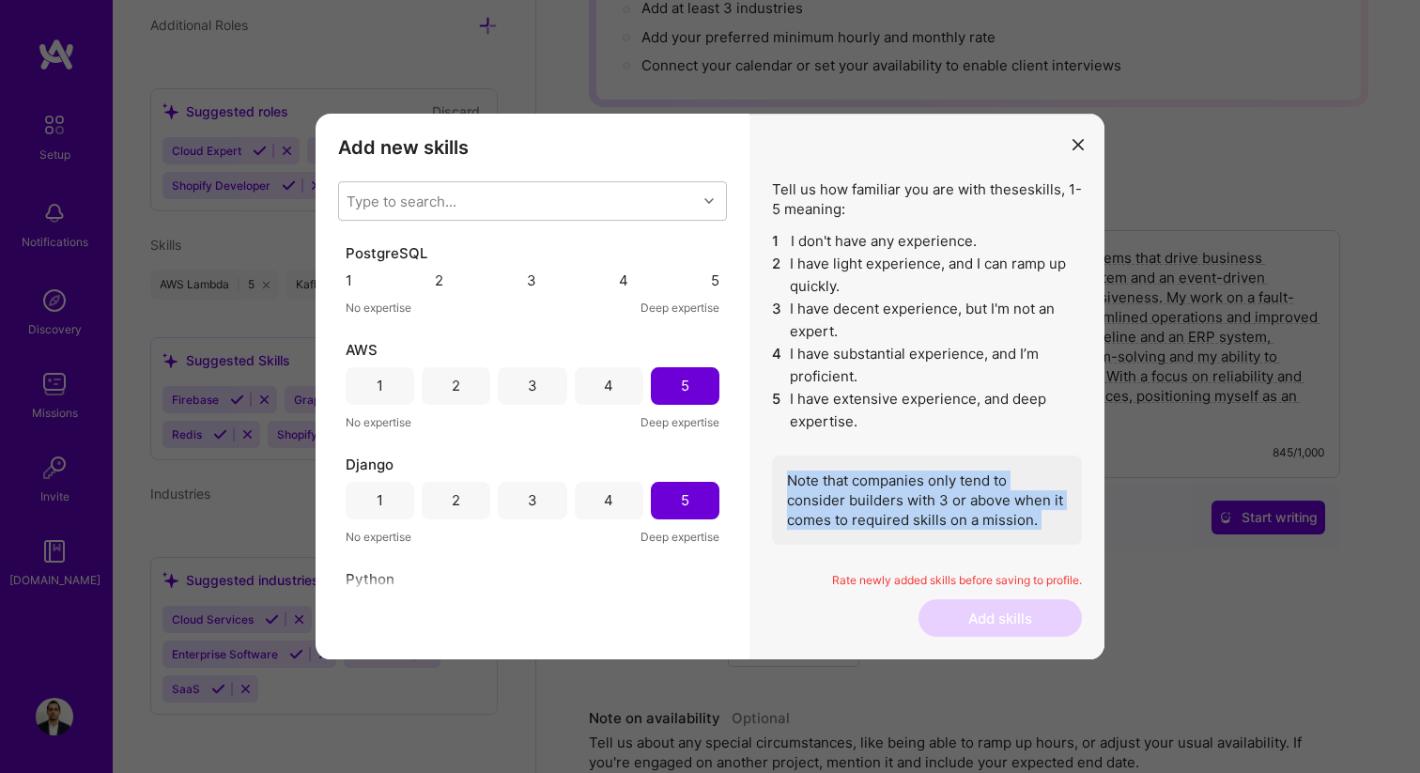
click at [711, 272] on div "5" at bounding box center [715, 280] width 8 height 20
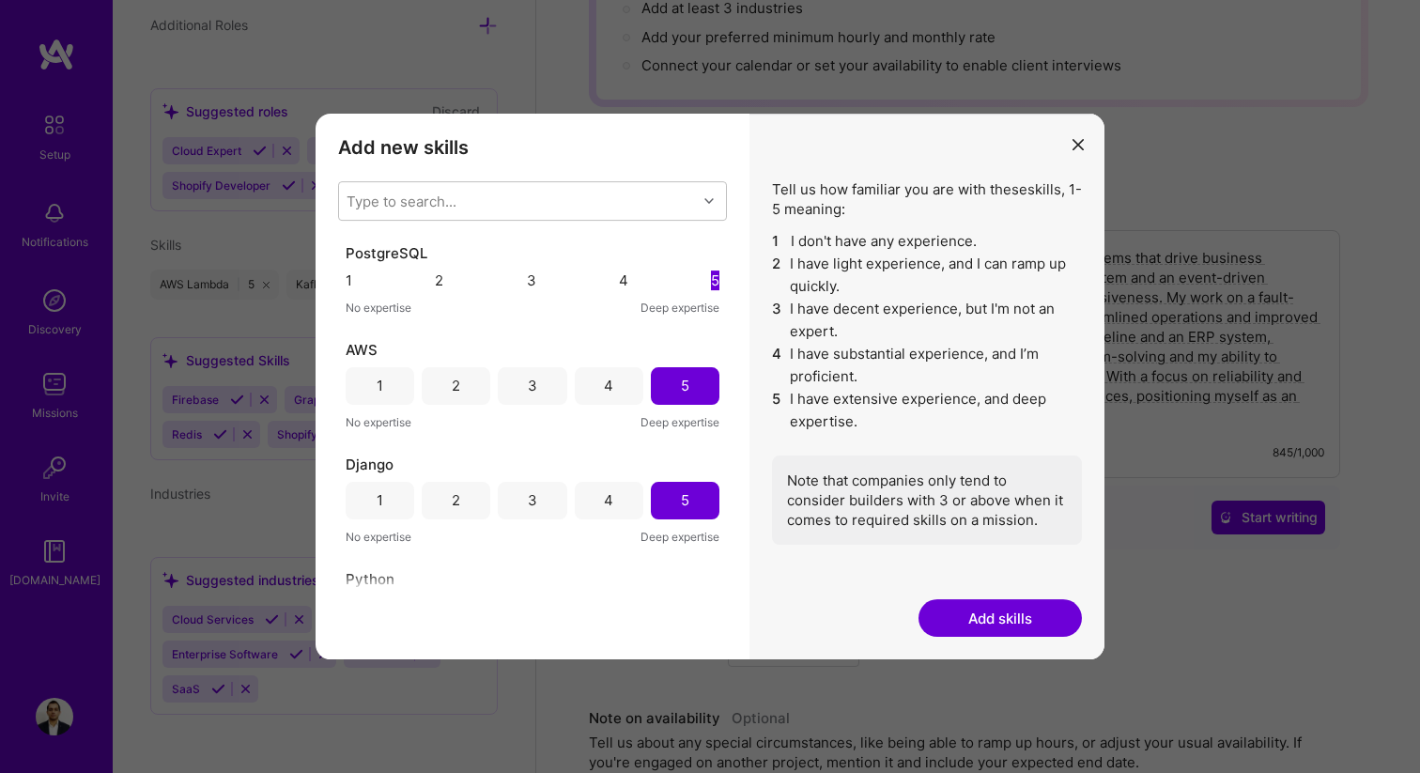
click at [964, 595] on div "Rate newly added skills before saving to profile." at bounding box center [927, 586] width 310 height 27
click at [1003, 615] on button "Add skills" at bounding box center [999, 618] width 163 height 38
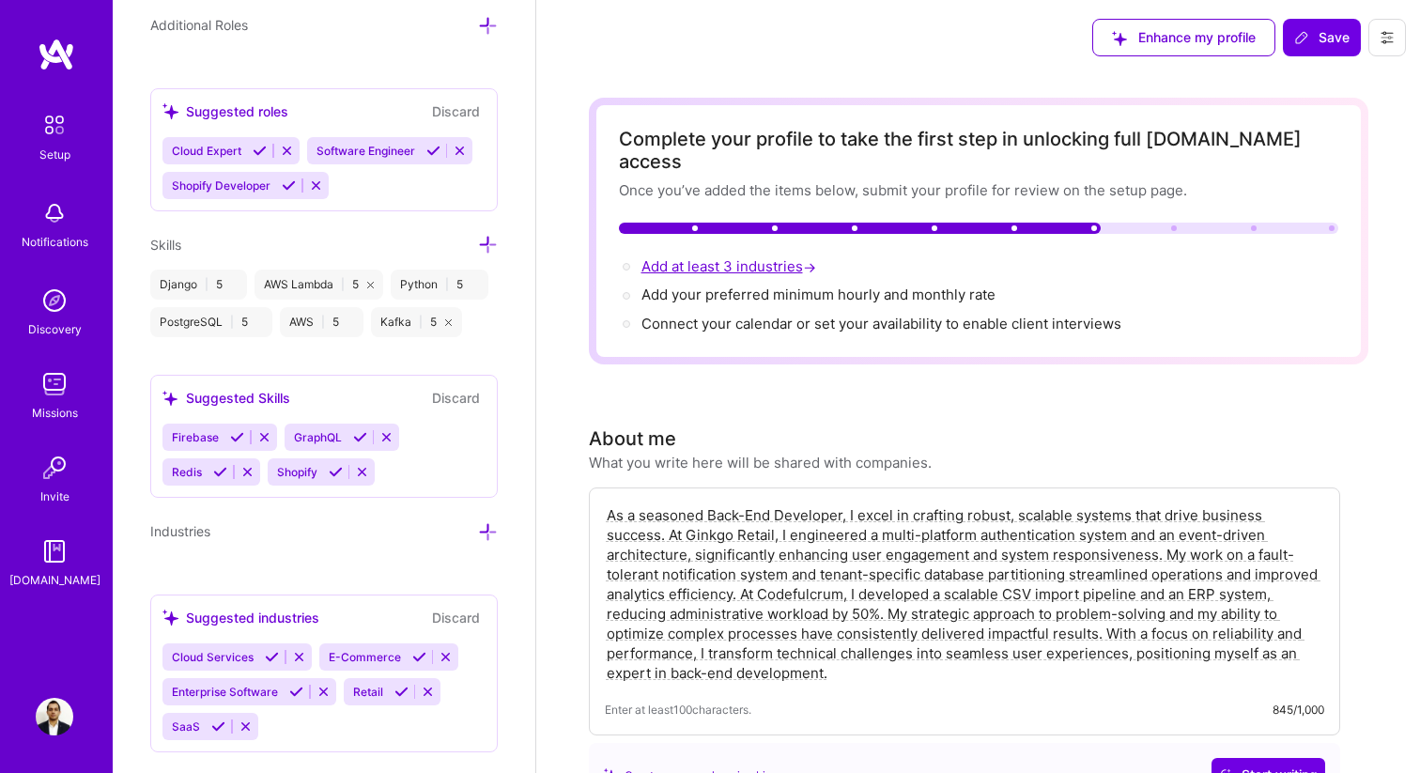
click at [744, 257] on span "Add at least 3 industries →" at bounding box center [730, 266] width 178 height 18
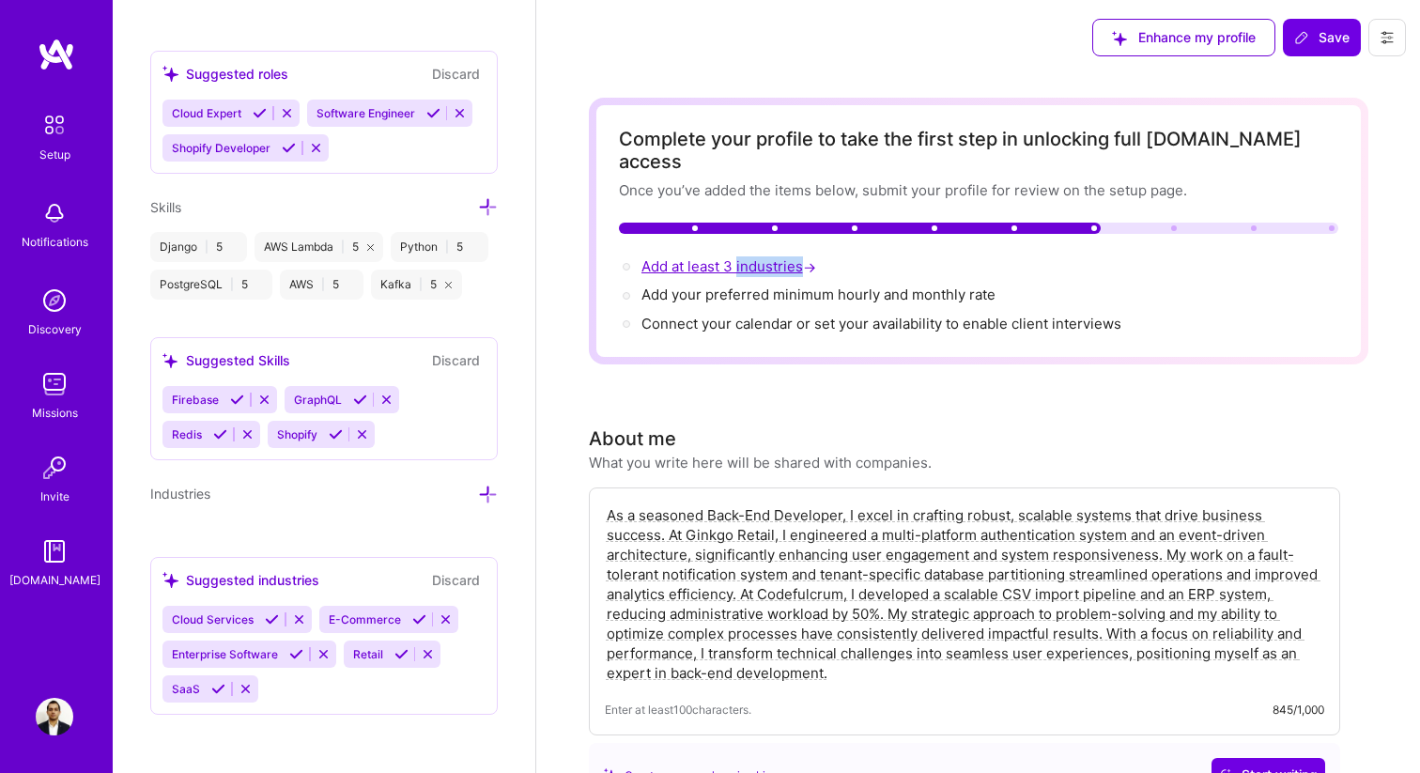
click at [744, 257] on span "Add at least 3 industries →" at bounding box center [730, 266] width 178 height 18
click at [481, 497] on icon at bounding box center [488, 494] width 20 height 20
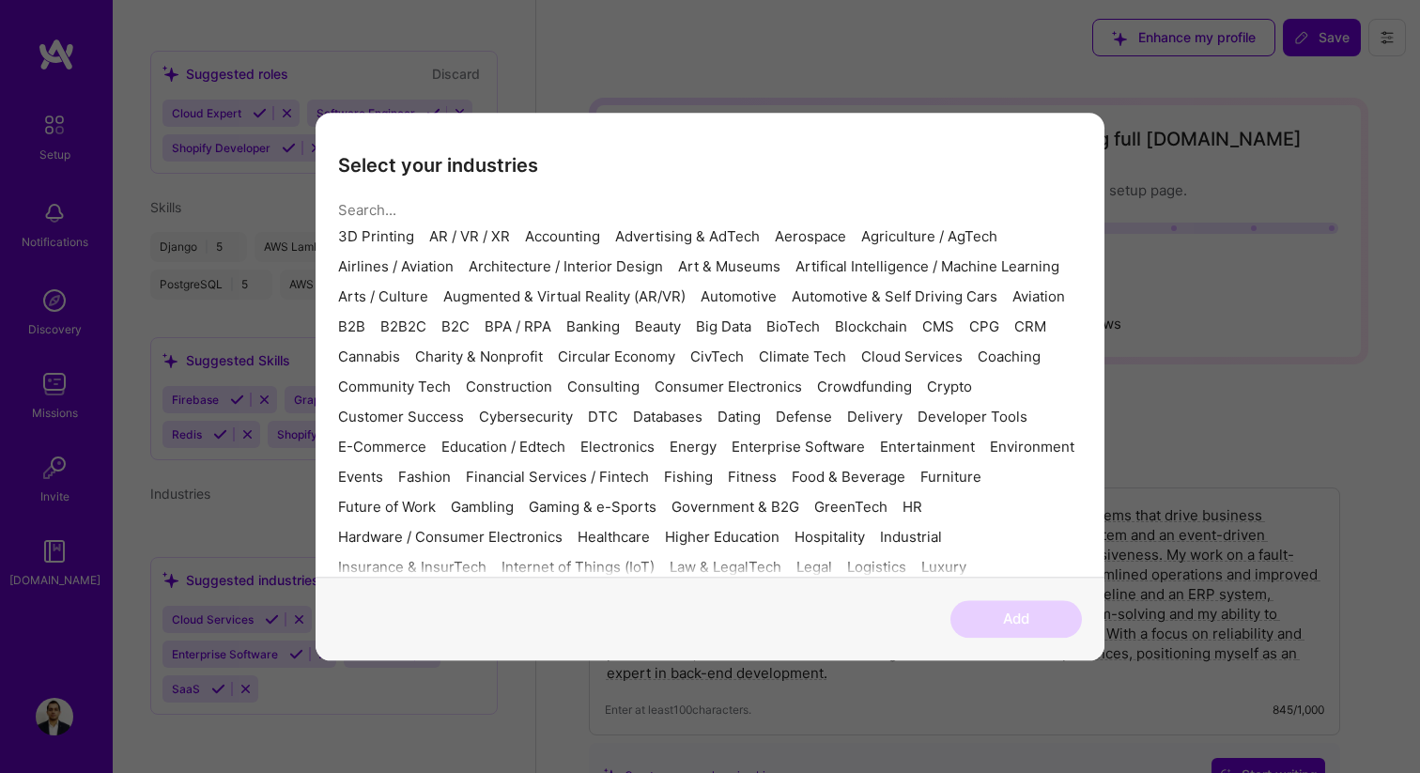
click at [494, 198] on input "modal" at bounding box center [703, 210] width 730 height 48
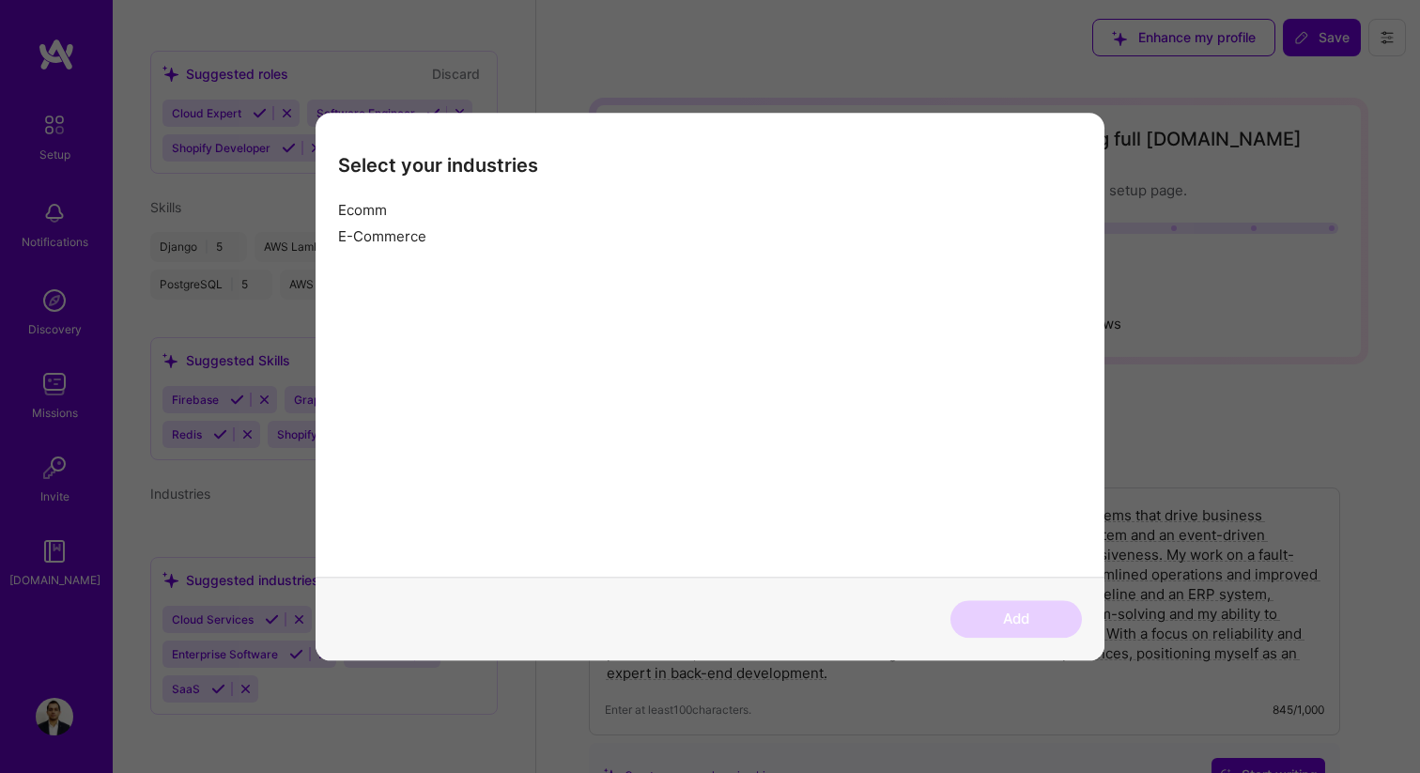
click at [423, 244] on div "E-Commerce" at bounding box center [382, 236] width 88 height 15
click at [492, 207] on input "Ecomm" at bounding box center [703, 210] width 730 height 48
type input "S"
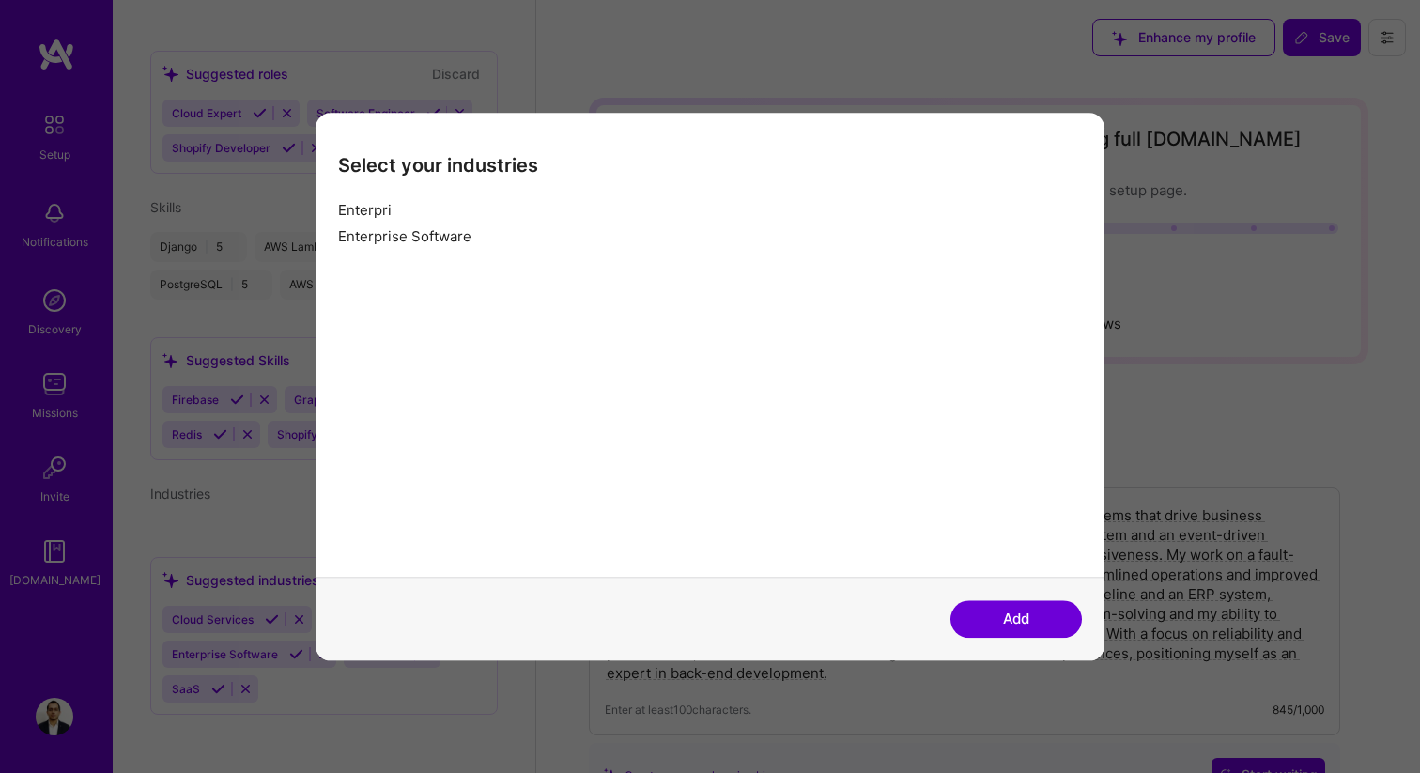
type input "Enterpri"
click at [423, 240] on div "Enterprise Software" at bounding box center [404, 236] width 133 height 15
click at [1006, 622] on button "Add" at bounding box center [1015, 619] width 131 height 38
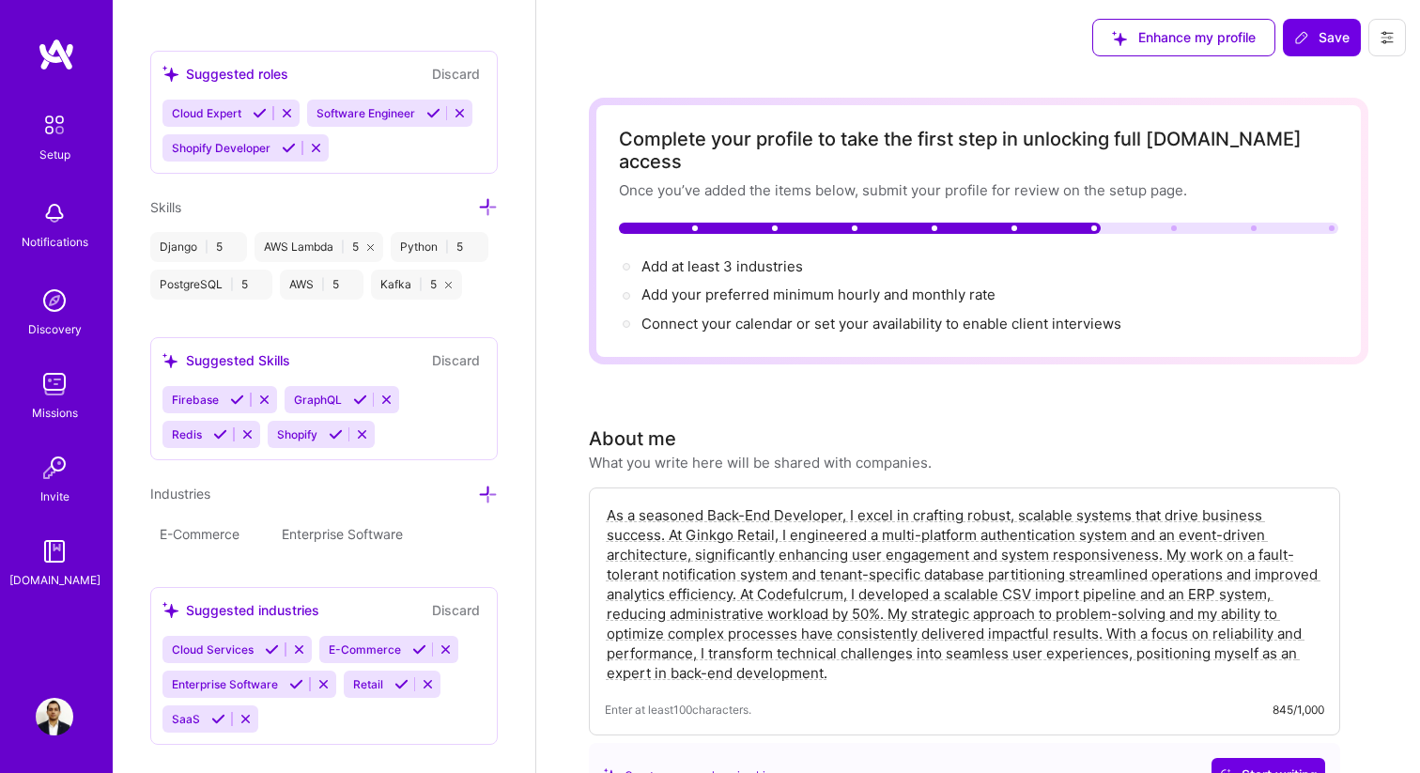
click at [503, 494] on div "Edit photo [PERSON_NAME] Back-End Developer 2 Years Experience Location This is…" at bounding box center [324, 386] width 423 height 773
click at [491, 493] on icon at bounding box center [488, 494] width 20 height 20
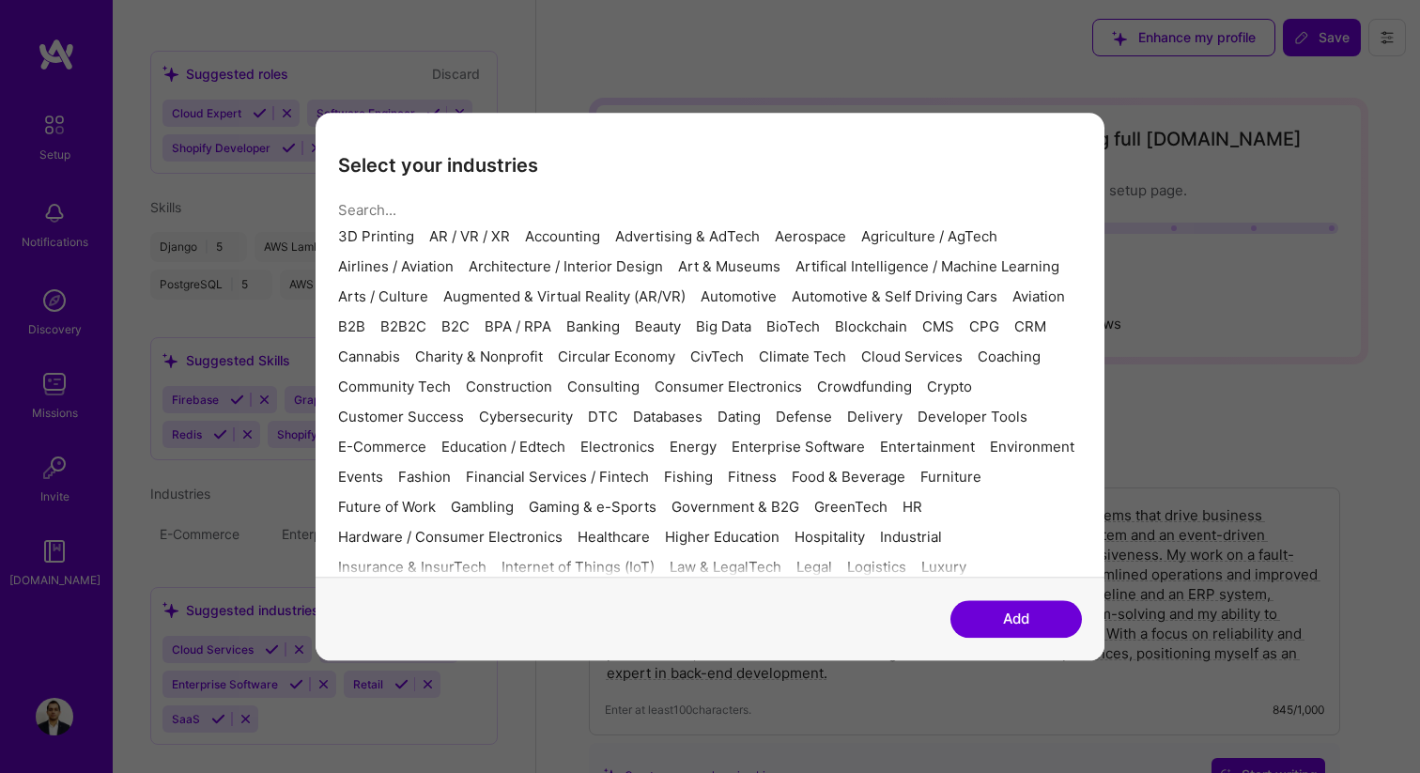
click at [482, 196] on input "modal" at bounding box center [703, 210] width 730 height 48
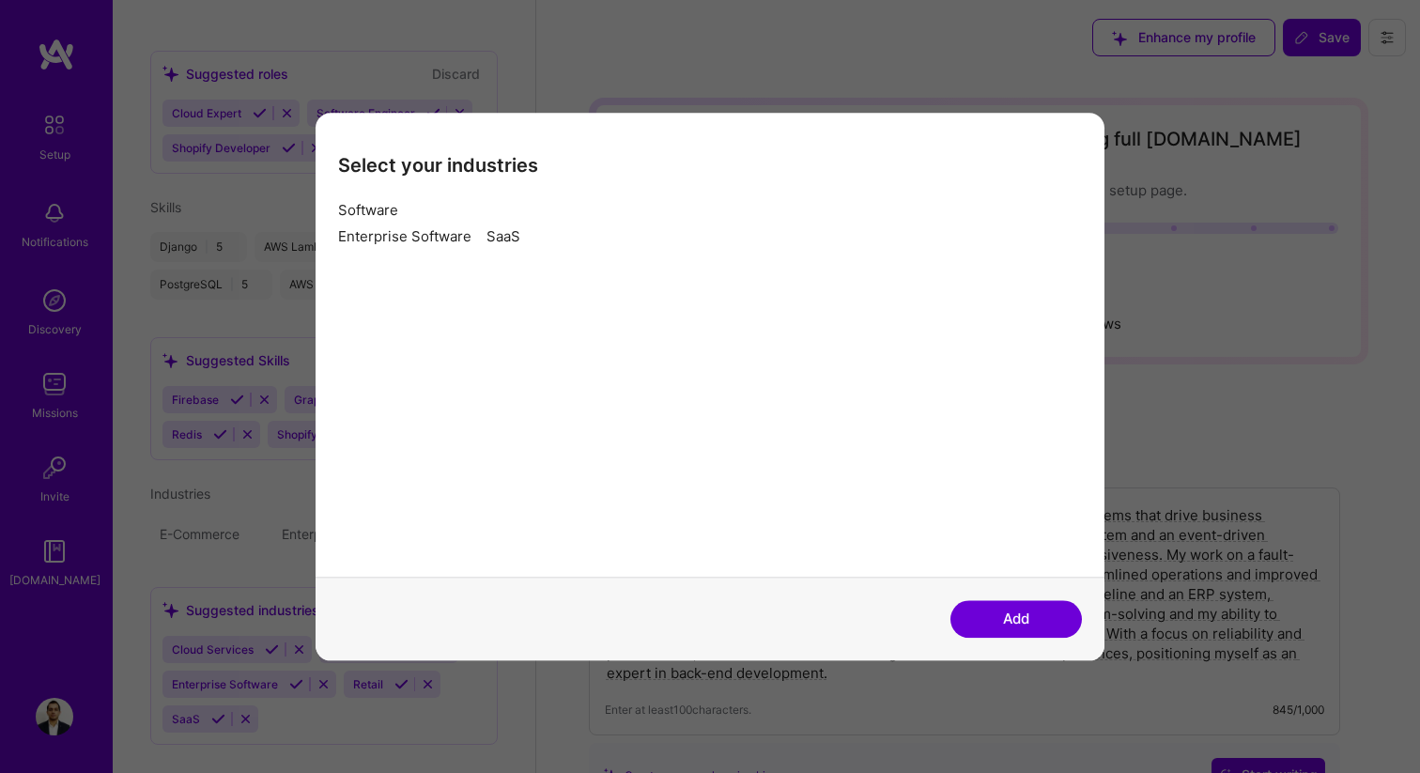
type input "Software"
click at [520, 244] on div "SaaS" at bounding box center [503, 236] width 34 height 15
click at [1002, 616] on button "Add" at bounding box center [1015, 619] width 131 height 38
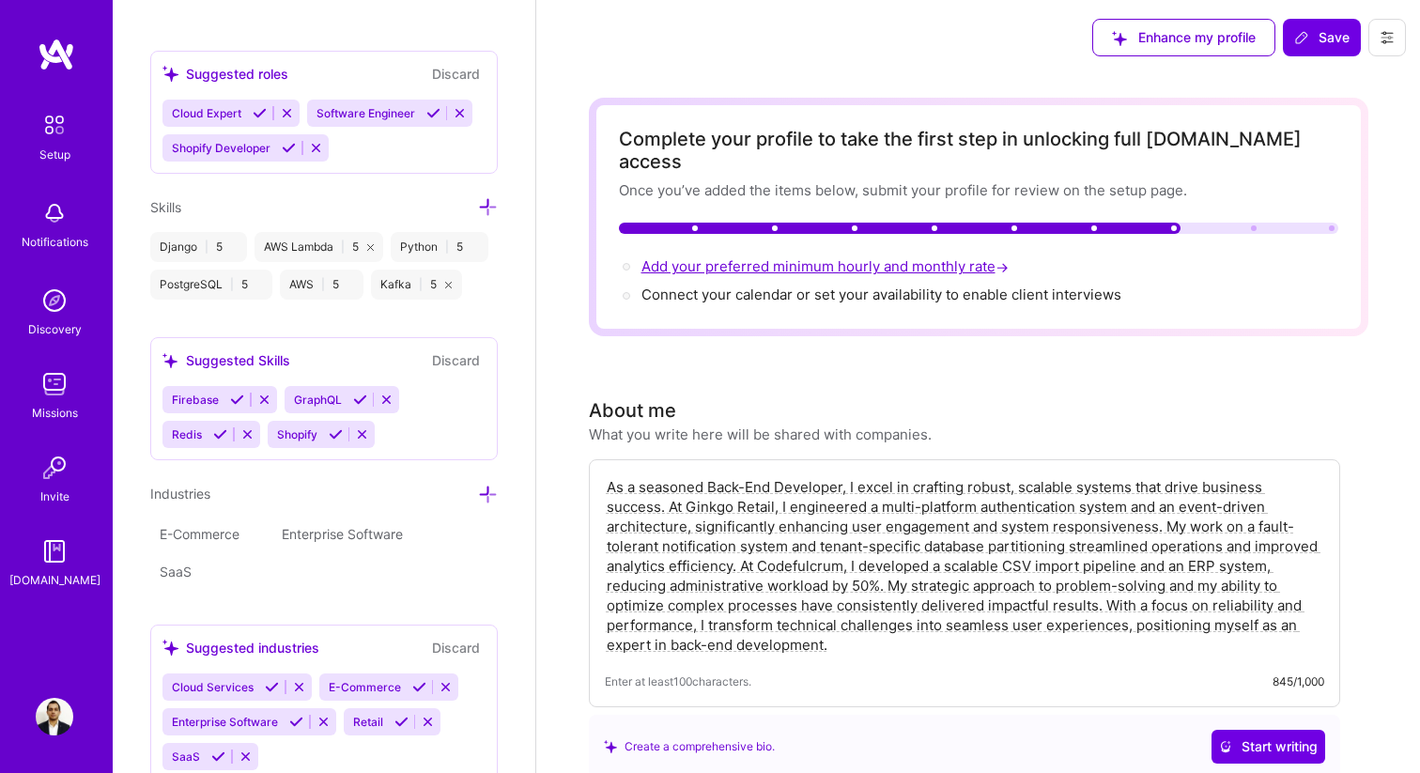
click at [935, 257] on span "Add your preferred minimum hourly and monthly rate →" at bounding box center [826, 266] width 371 height 18
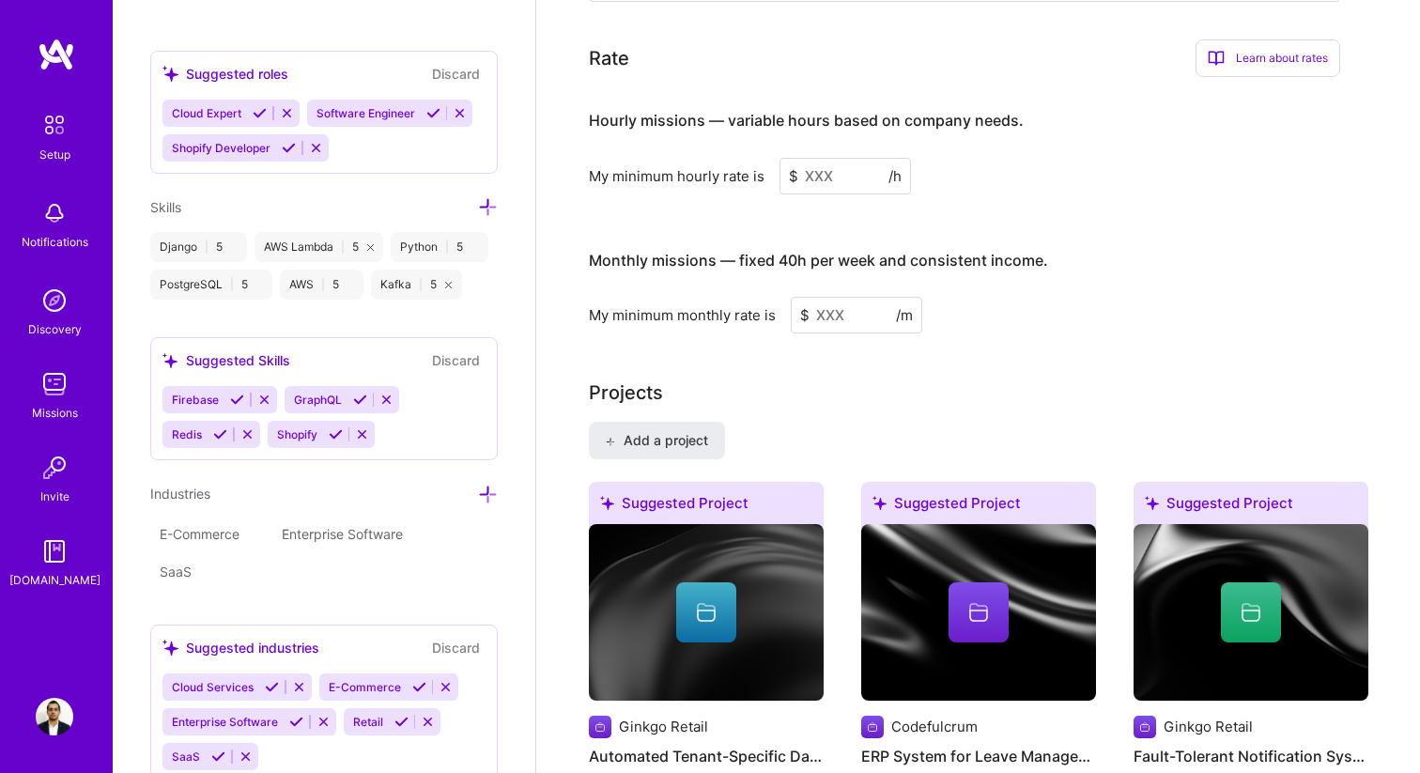
scroll to position [1146, 0]
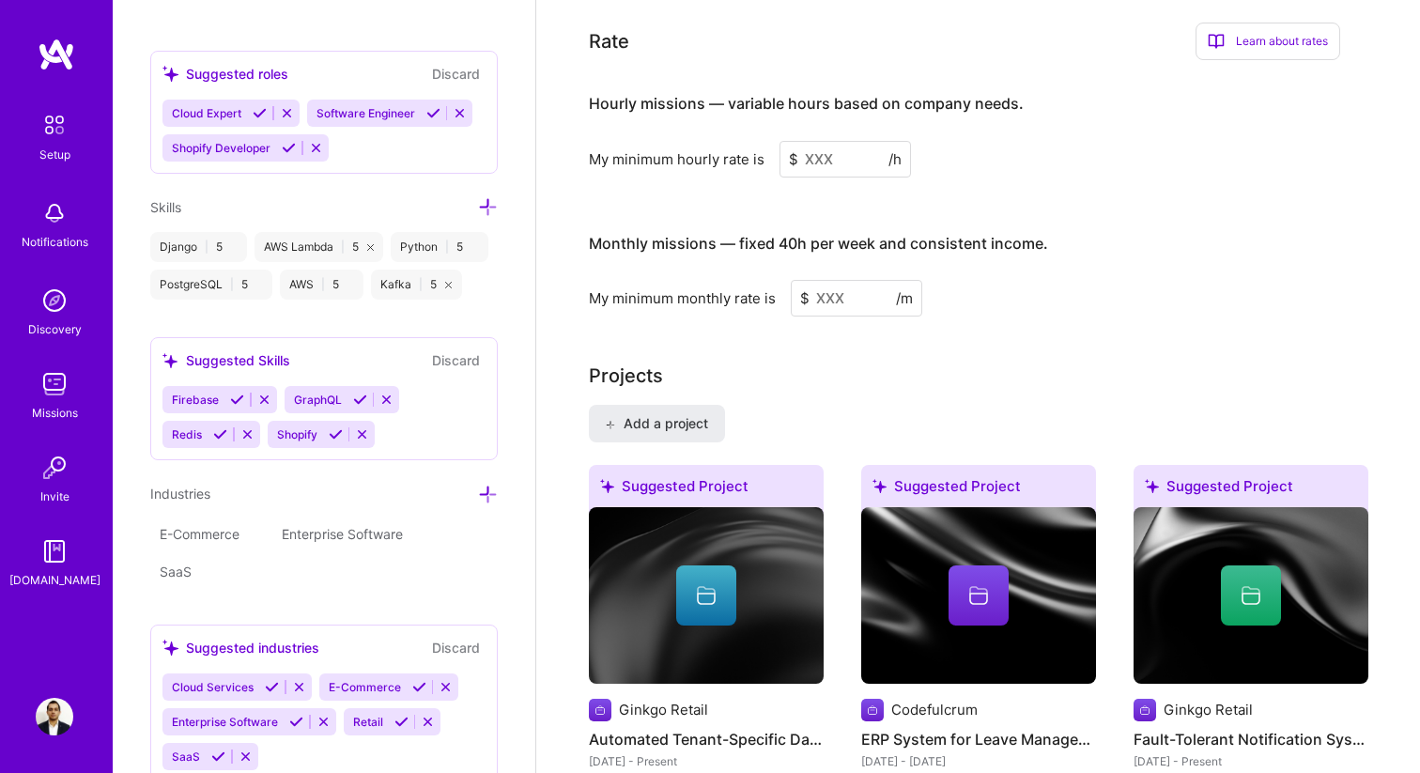
click at [867, 142] on input at bounding box center [844, 159] width 131 height 37
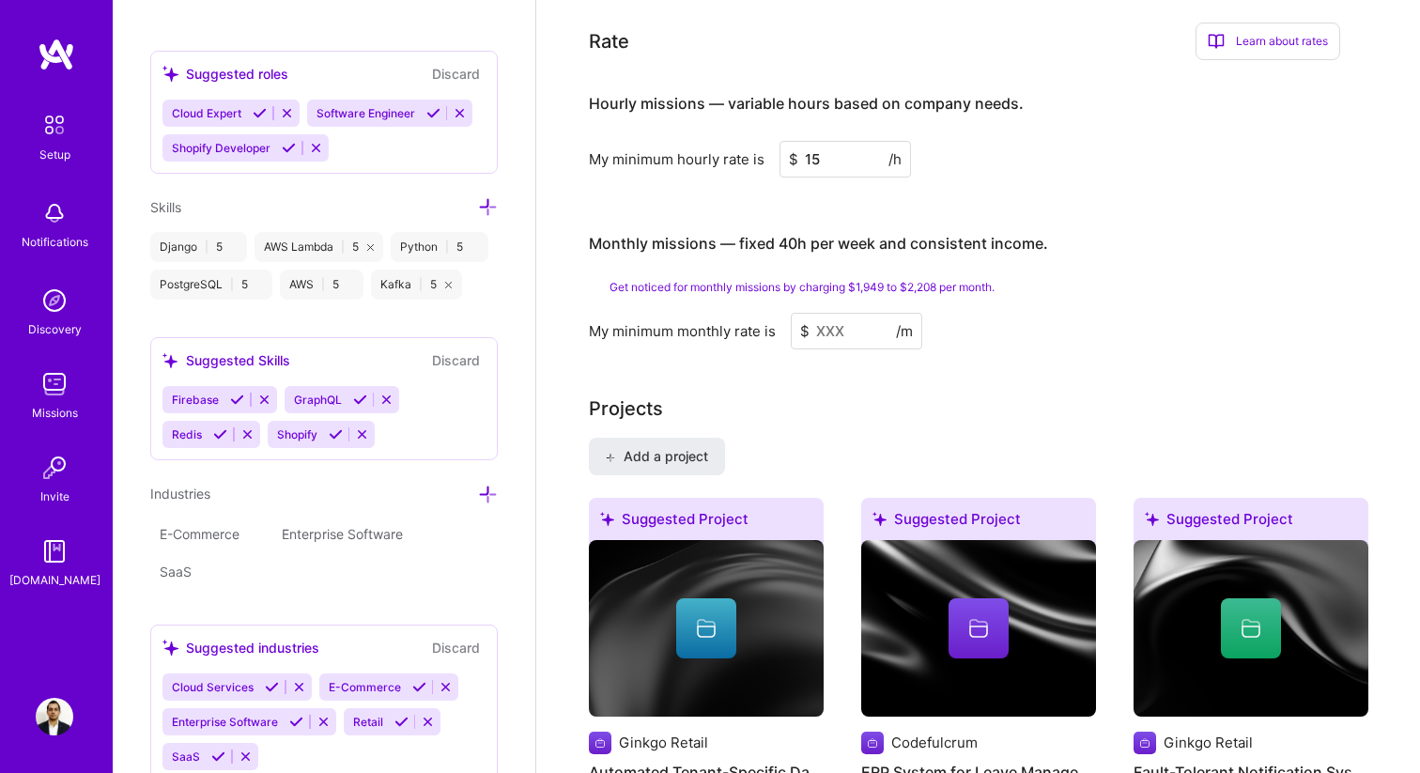
type input "15"
click at [867, 313] on input at bounding box center [856, 331] width 131 height 37
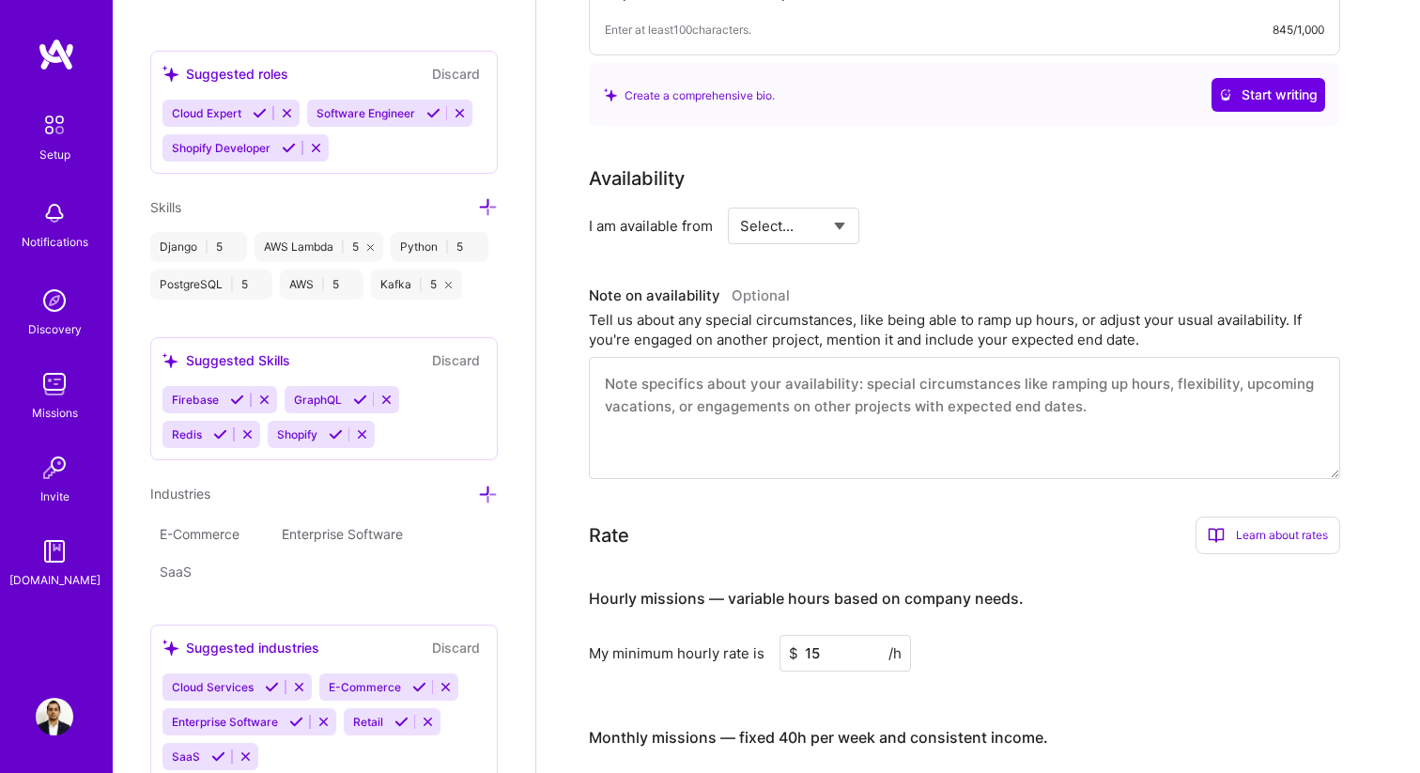
scroll to position [0, 0]
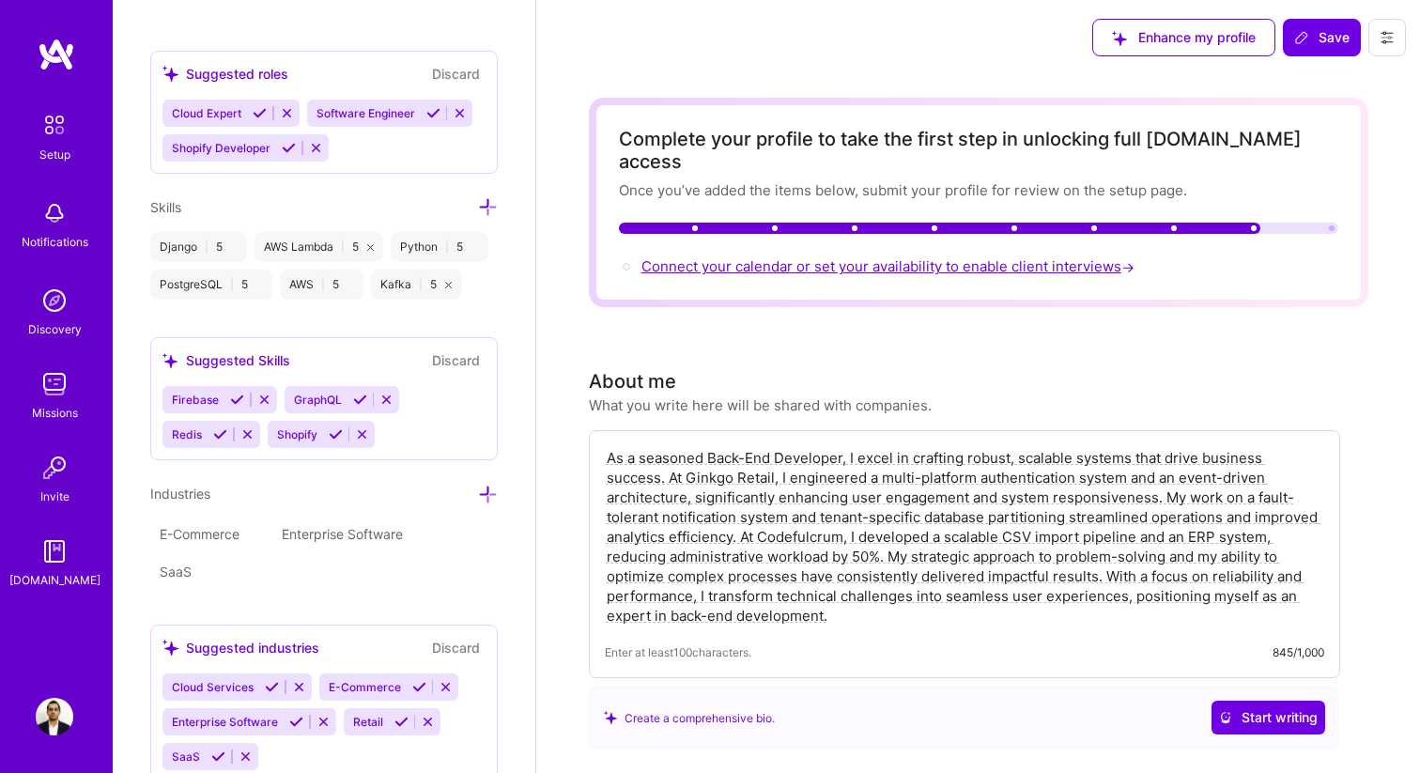
type input "1500"
click at [931, 257] on span "Connect your calendar or set your availability to enable client interviews →" at bounding box center [889, 266] width 497 height 18
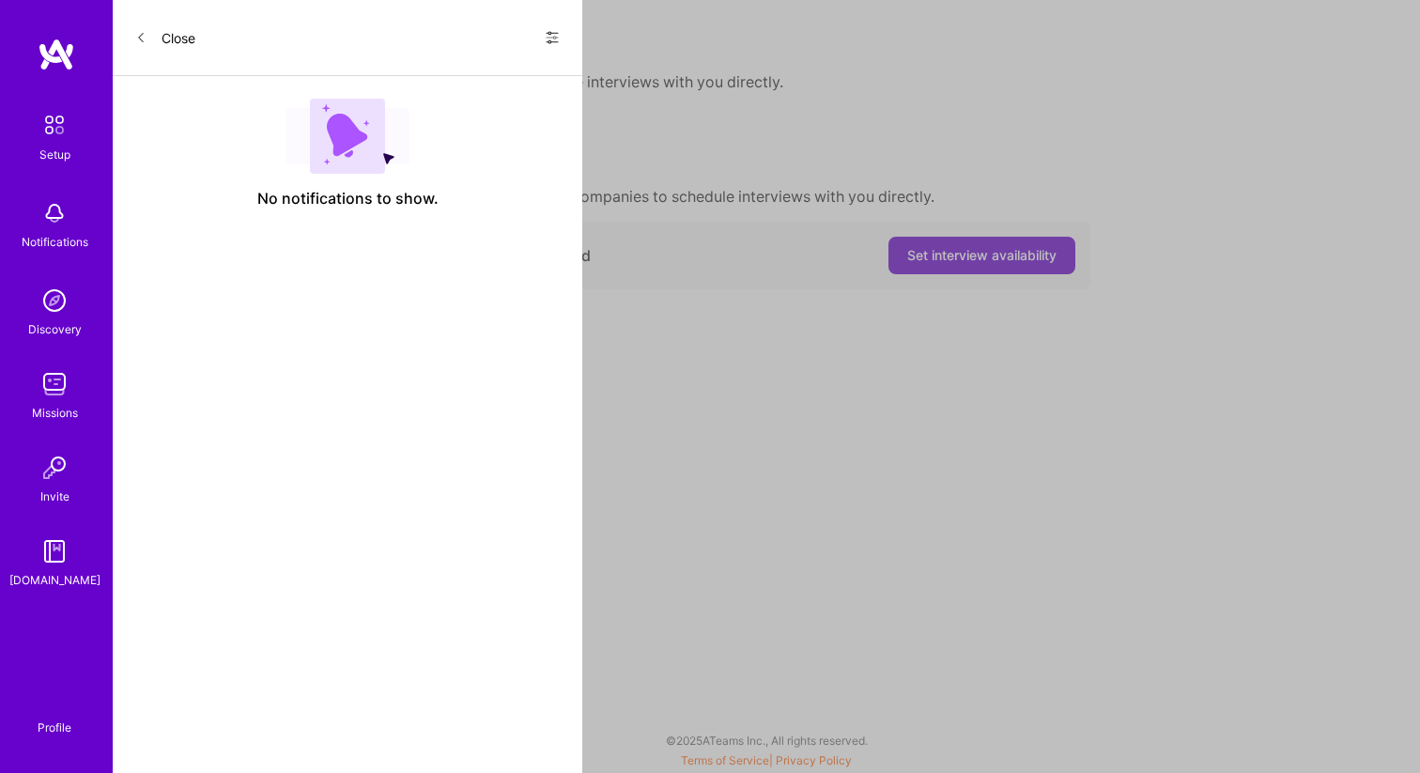
click at [969, 259] on span "Set interview availability" at bounding box center [981, 255] width 149 height 19
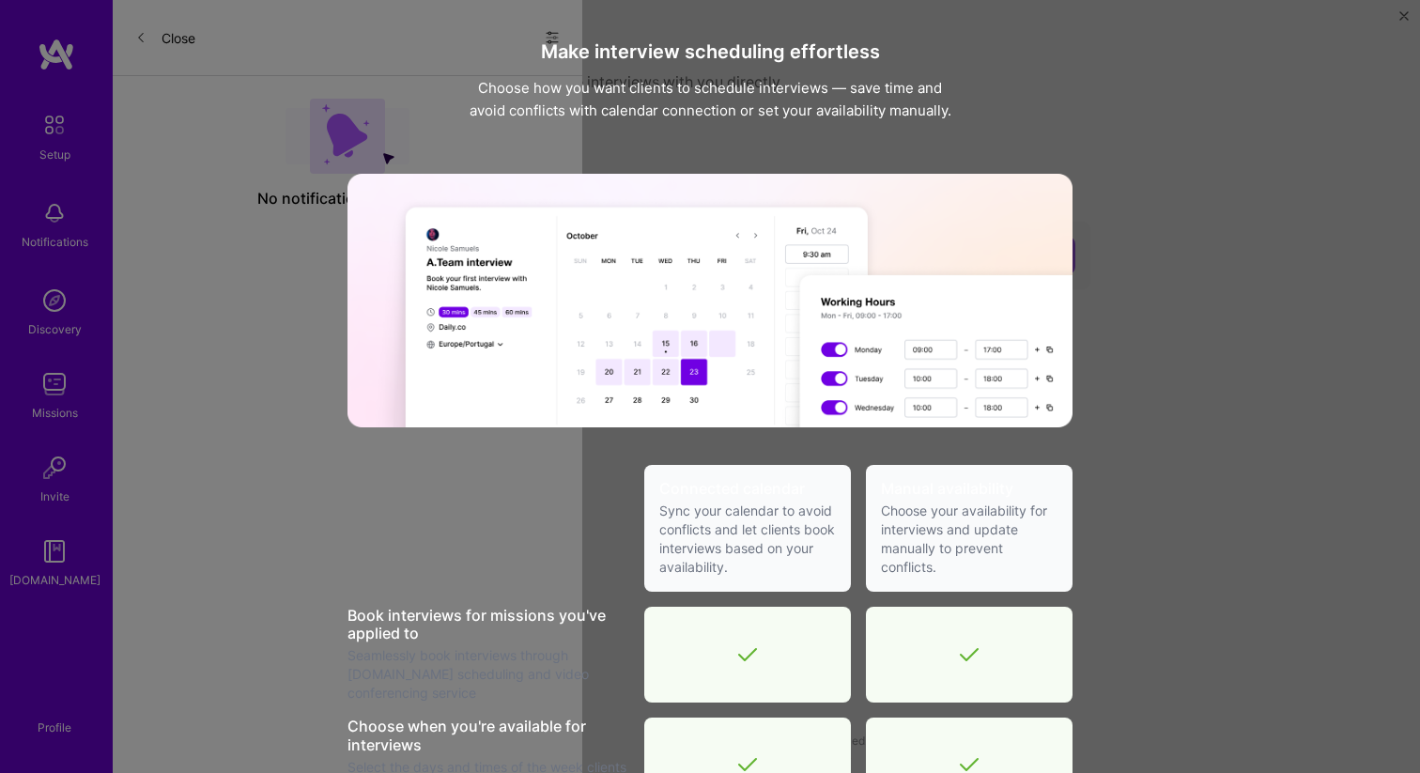
scroll to position [543, 0]
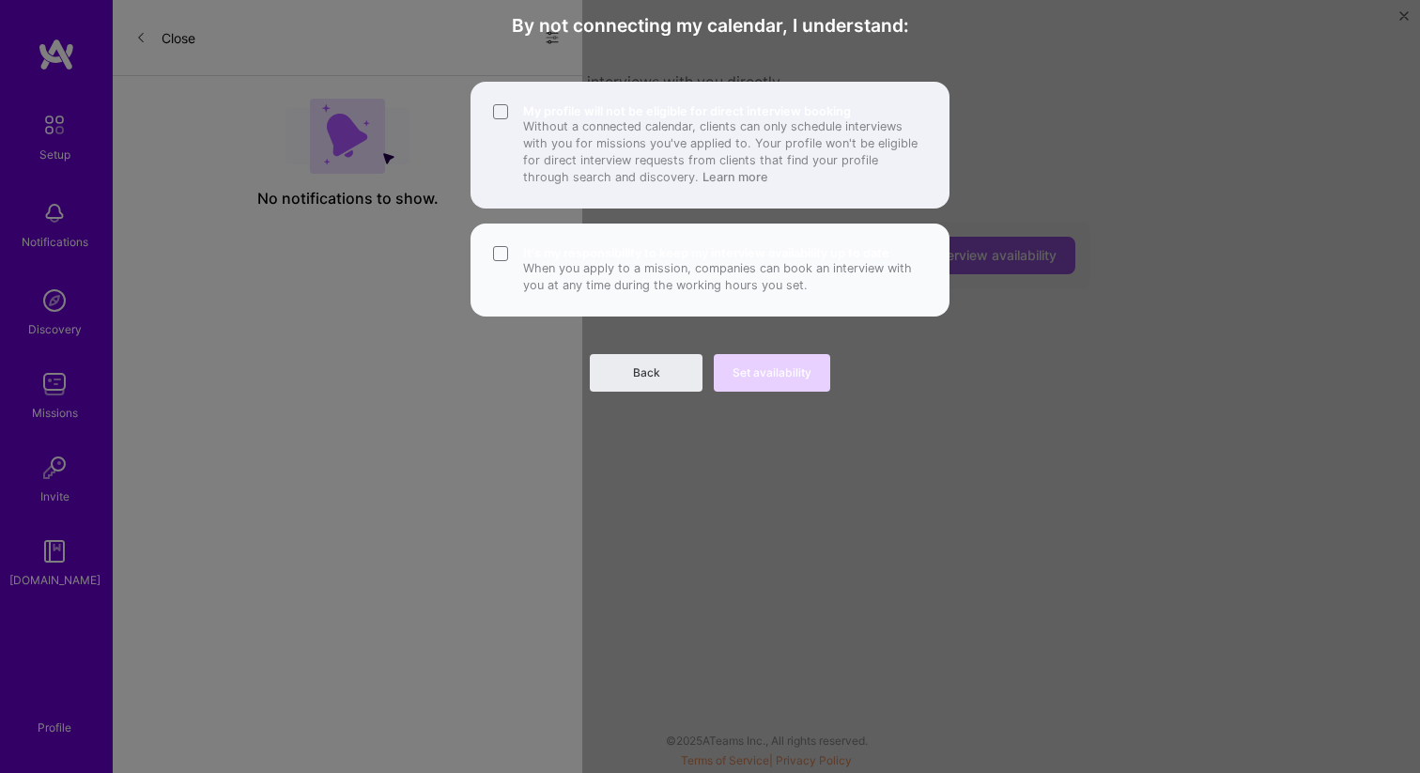
click at [739, 182] on p "Without a connected calendar, clients can only schedule interviews with you for…" at bounding box center [725, 152] width 404 height 68
click at [765, 199] on div "My profile will not be eligible for direct interview booking Without a connecte…" at bounding box center [709, 145] width 479 height 127
click at [734, 178] on p "Without a connected calendar, clients can only schedule interviews with you for…" at bounding box center [725, 152] width 404 height 68
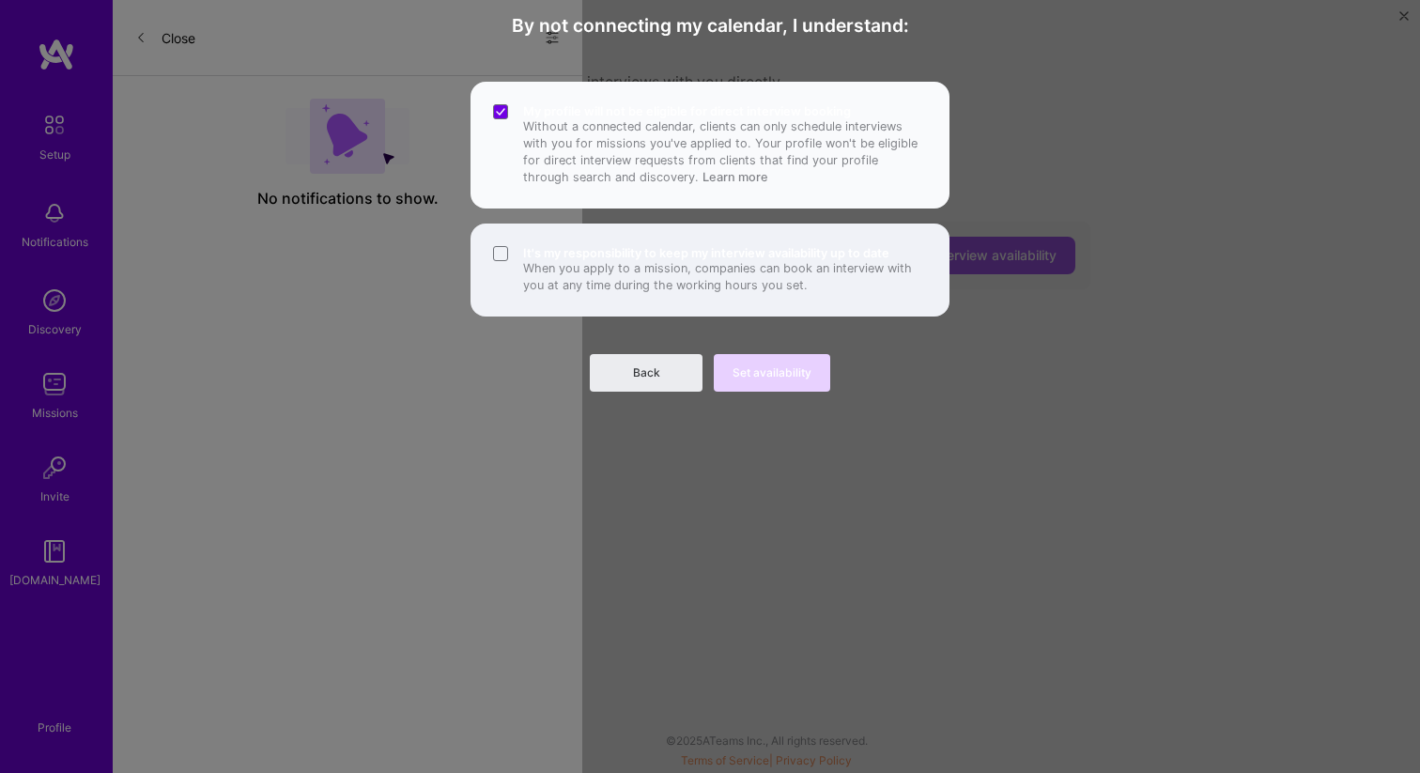
click at [762, 262] on p "When you apply to a mission, companies can book an interview with you at any ti…" at bounding box center [725, 277] width 404 height 34
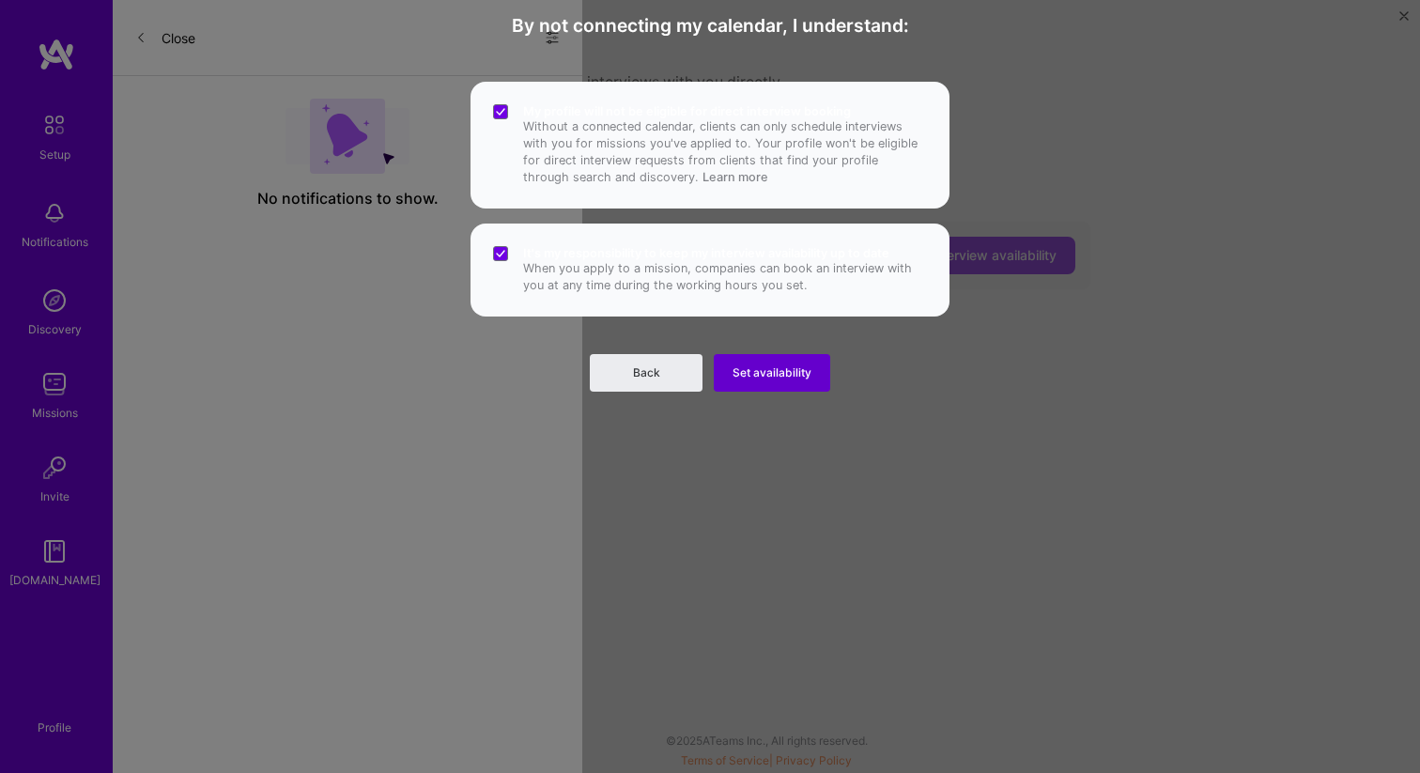
click at [788, 362] on button "Set availability" at bounding box center [772, 373] width 116 height 38
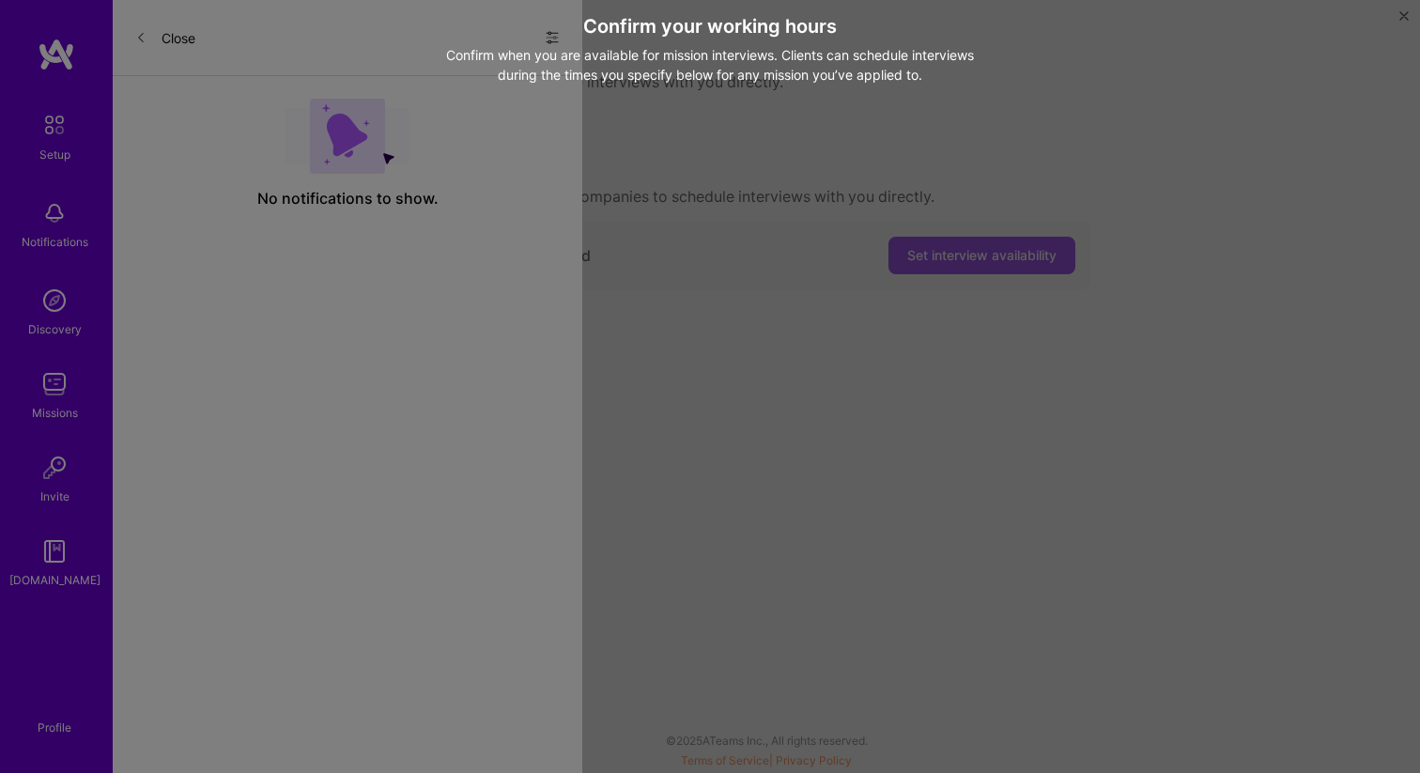
click at [650, 75] on div "Confirm when you are available for mission interviews. Clients can schedule int…" at bounding box center [710, 64] width 559 height 39
click at [673, 117] on div "Confirm your working hours Confirm when you are available for mission interview…" at bounding box center [710, 540] width 798 height 1051
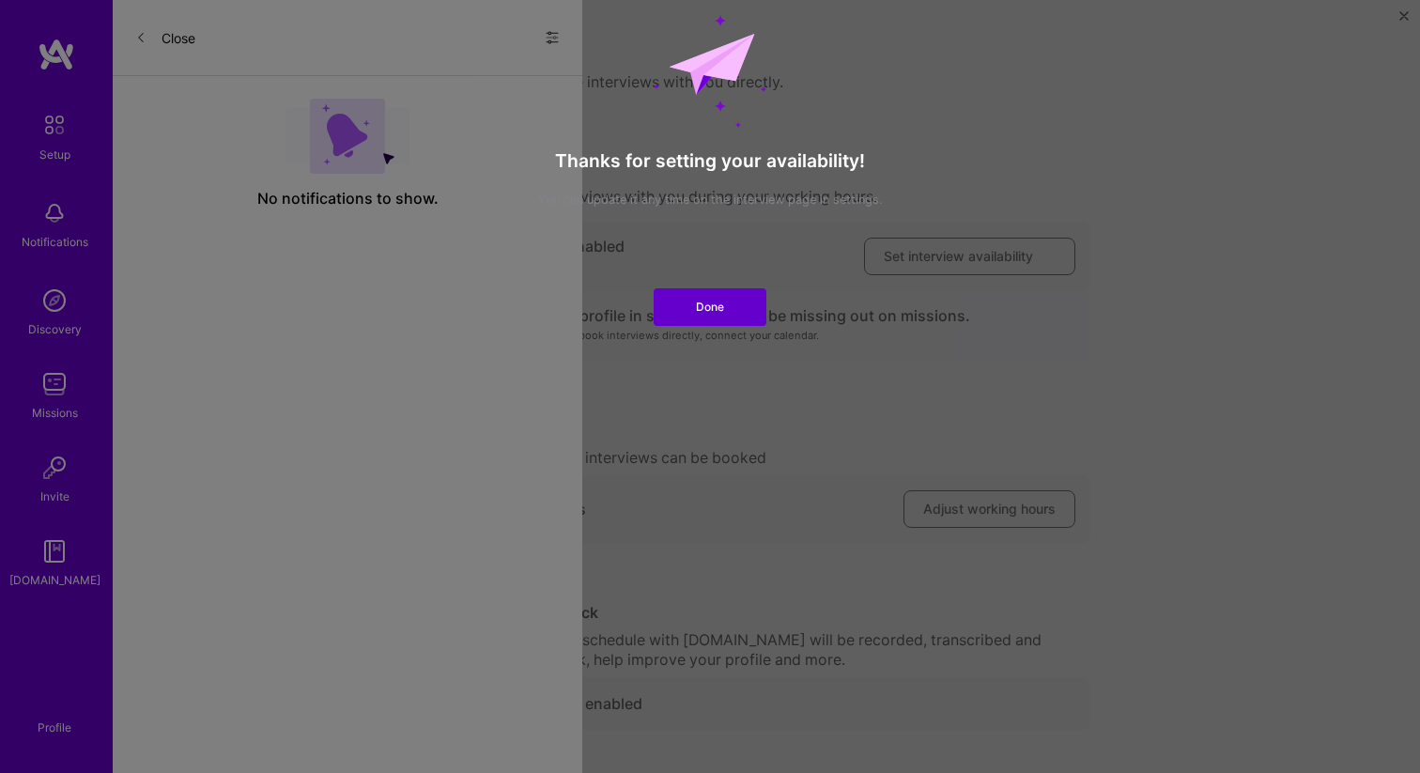
click at [735, 309] on button "Done" at bounding box center [710, 307] width 113 height 38
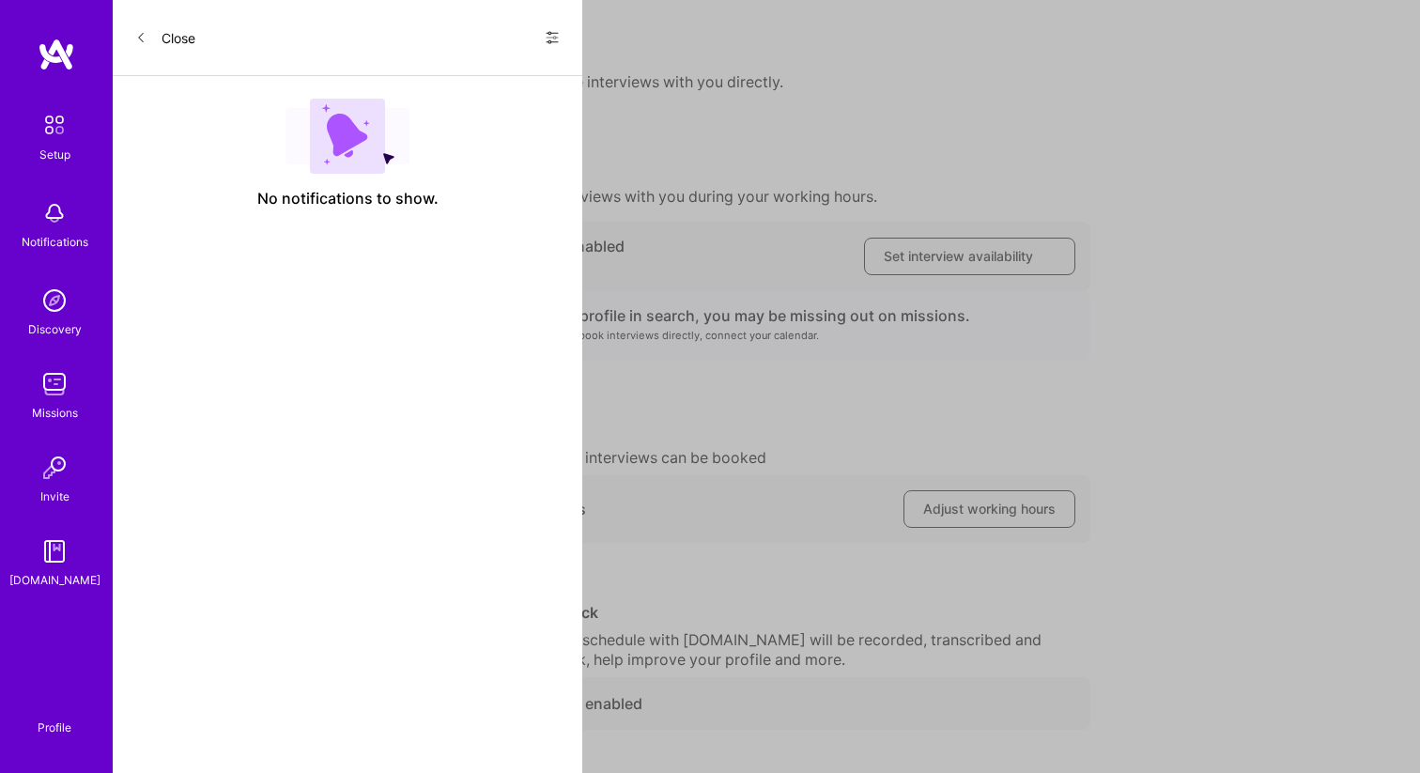
click at [64, 239] on div "Notifications" at bounding box center [55, 242] width 67 height 20
click at [55, 295] on img at bounding box center [55, 301] width 38 height 38
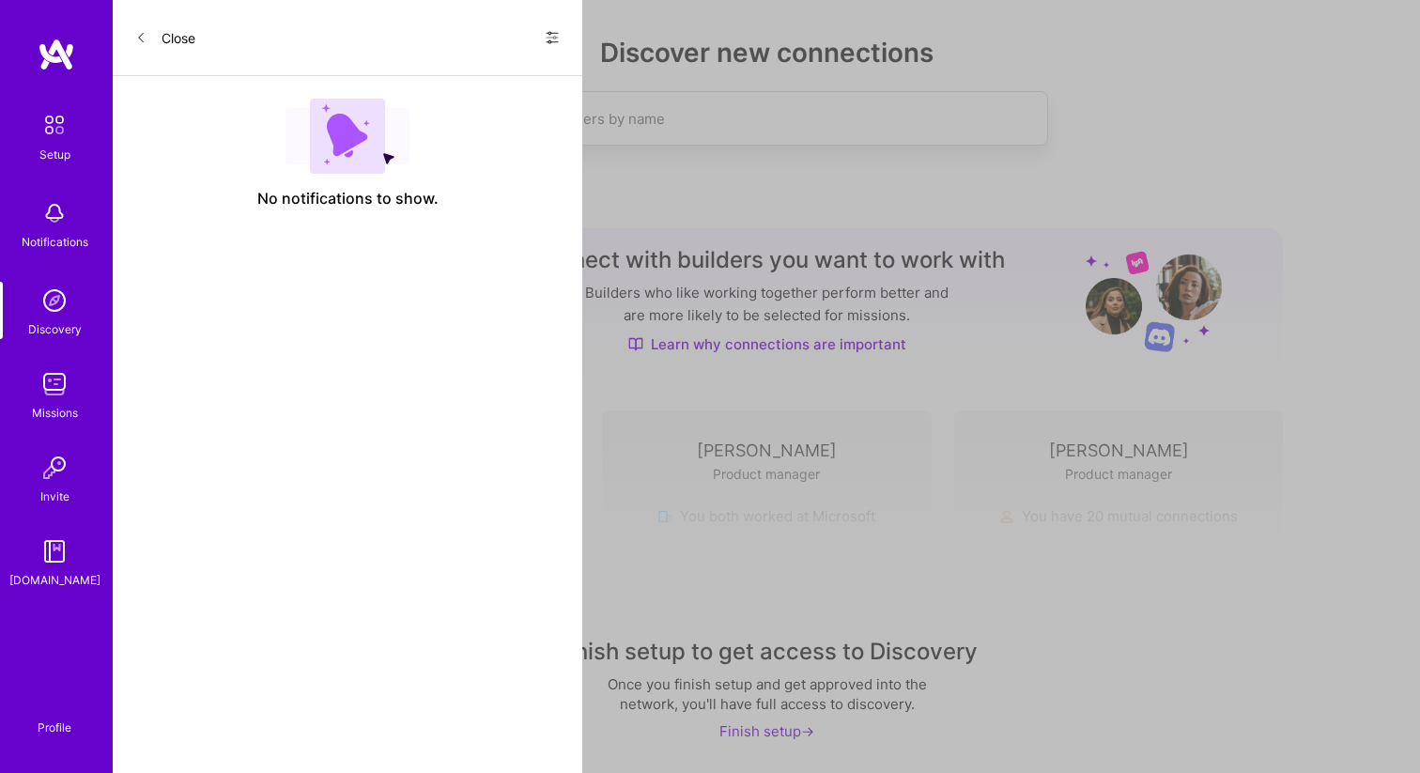
scroll to position [125, 0]
click at [781, 727] on div "Finish setup ->" at bounding box center [766, 731] width 95 height 20
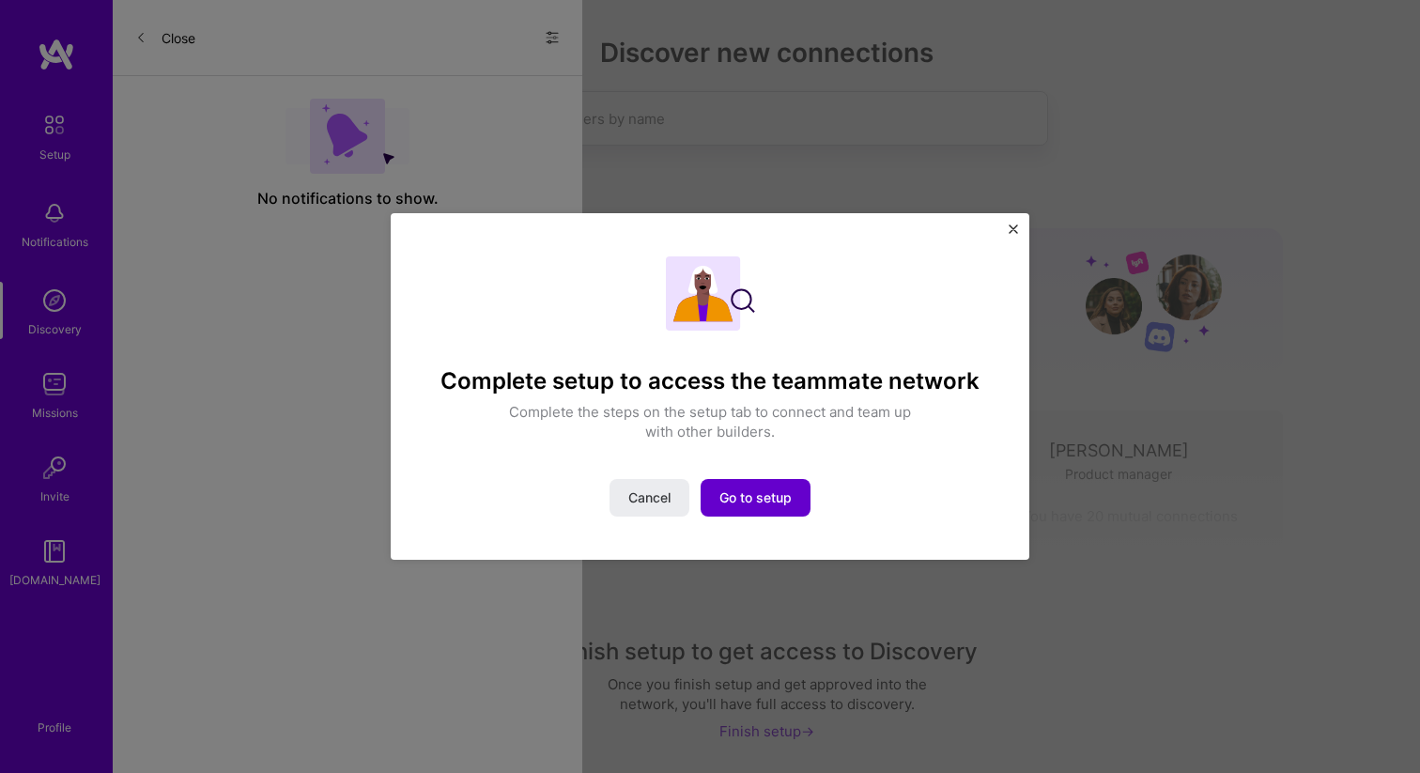
click at [779, 490] on span "Go to setup" at bounding box center [755, 497] width 72 height 19
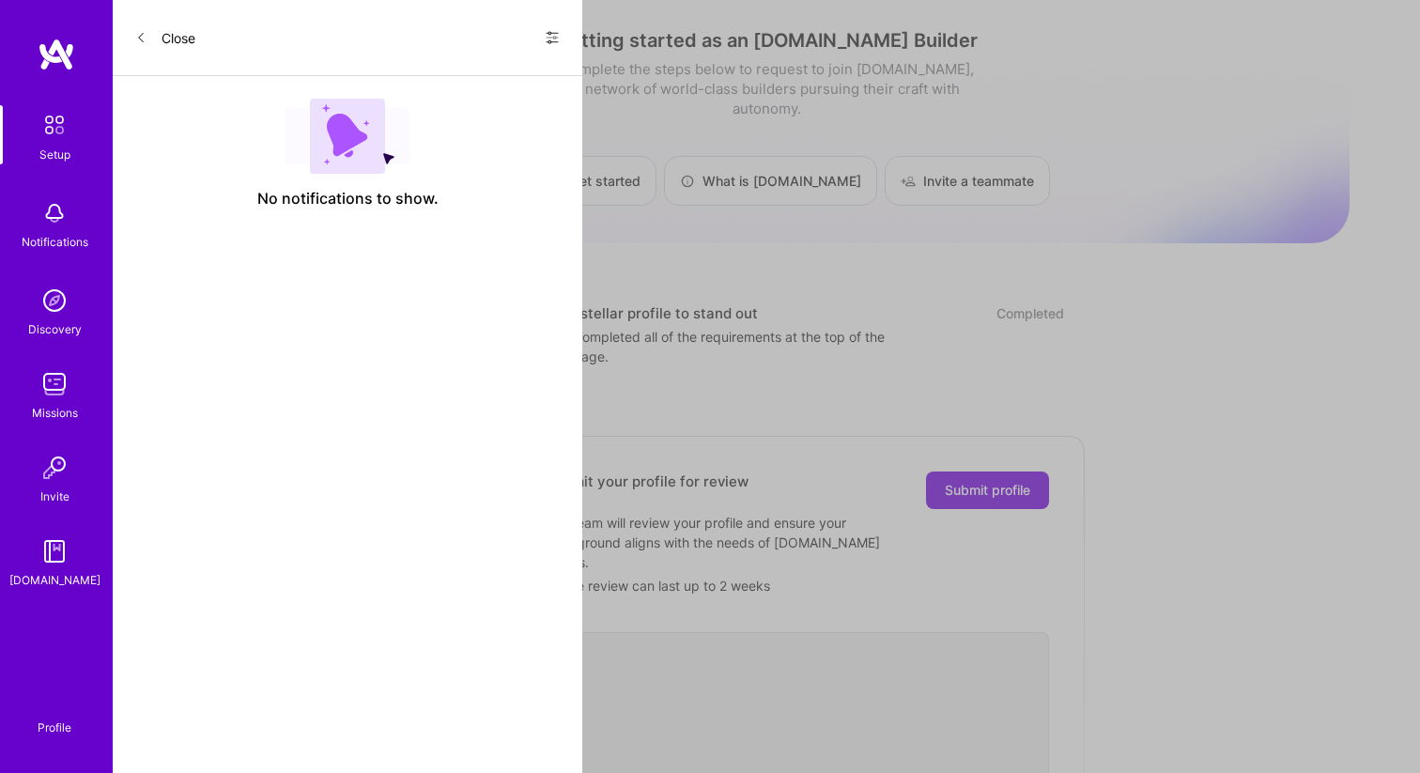
click at [965, 447] on div "2 Submit your profile for review Submit profile Our team will review your profi…" at bounding box center [767, 692] width 638 height 516
click at [1018, 481] on span "Submit profile" at bounding box center [987, 490] width 85 height 19
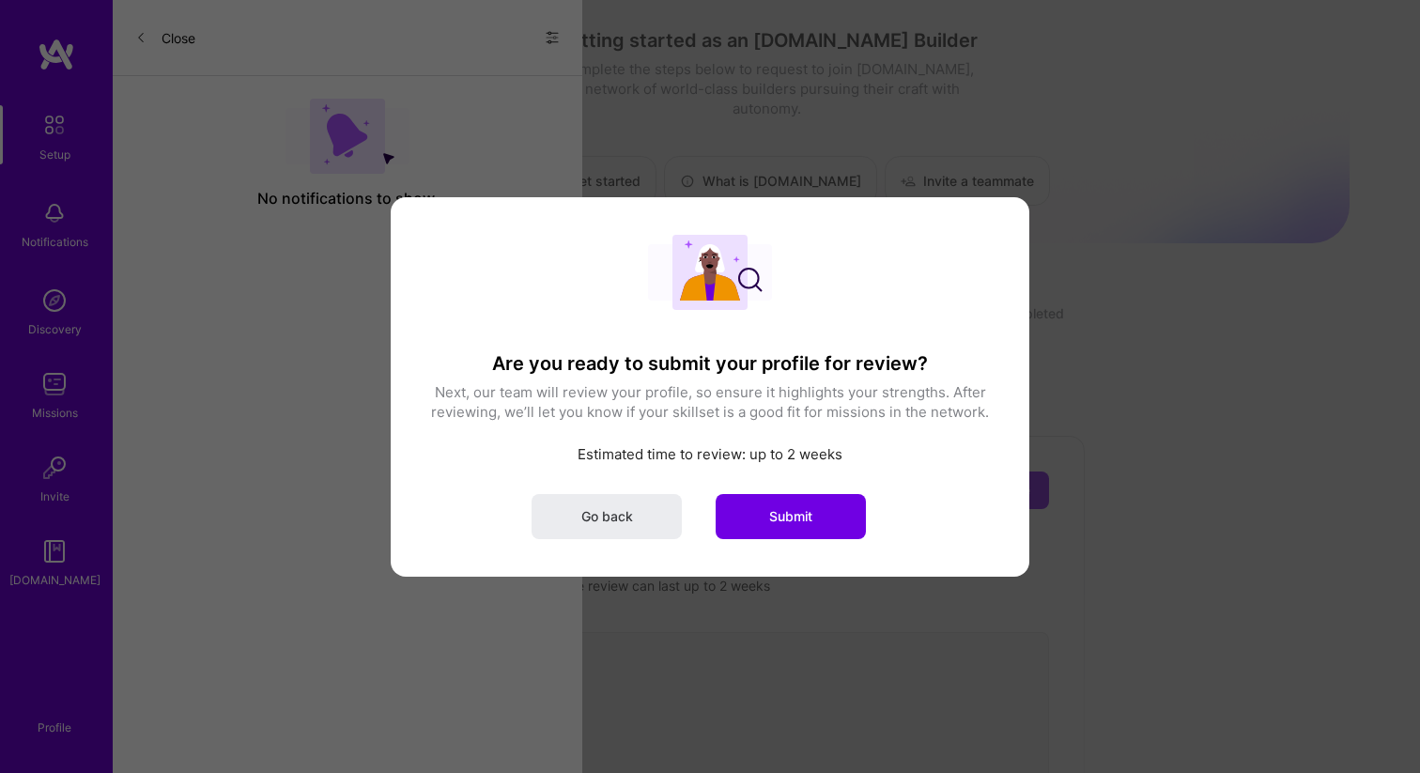
click at [836, 485] on div "Are you ready to submit your profile for review? Next, our team will review you…" at bounding box center [709, 386] width 563 height 304
click at [847, 500] on button "Submit" at bounding box center [790, 515] width 150 height 45
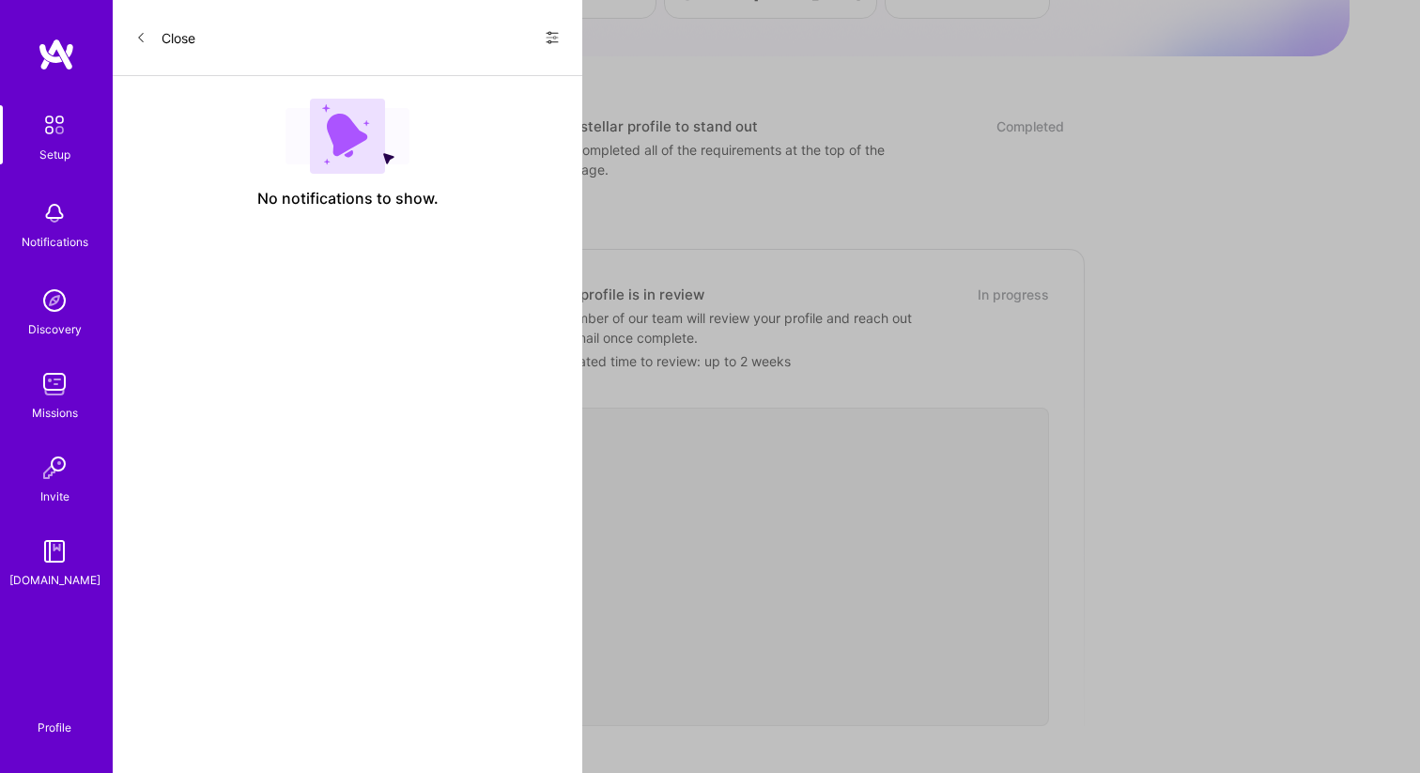
scroll to position [189, 0]
click at [60, 319] on div "Discovery" at bounding box center [55, 329] width 54 height 20
